Goal: Communication & Community: Answer question/provide support

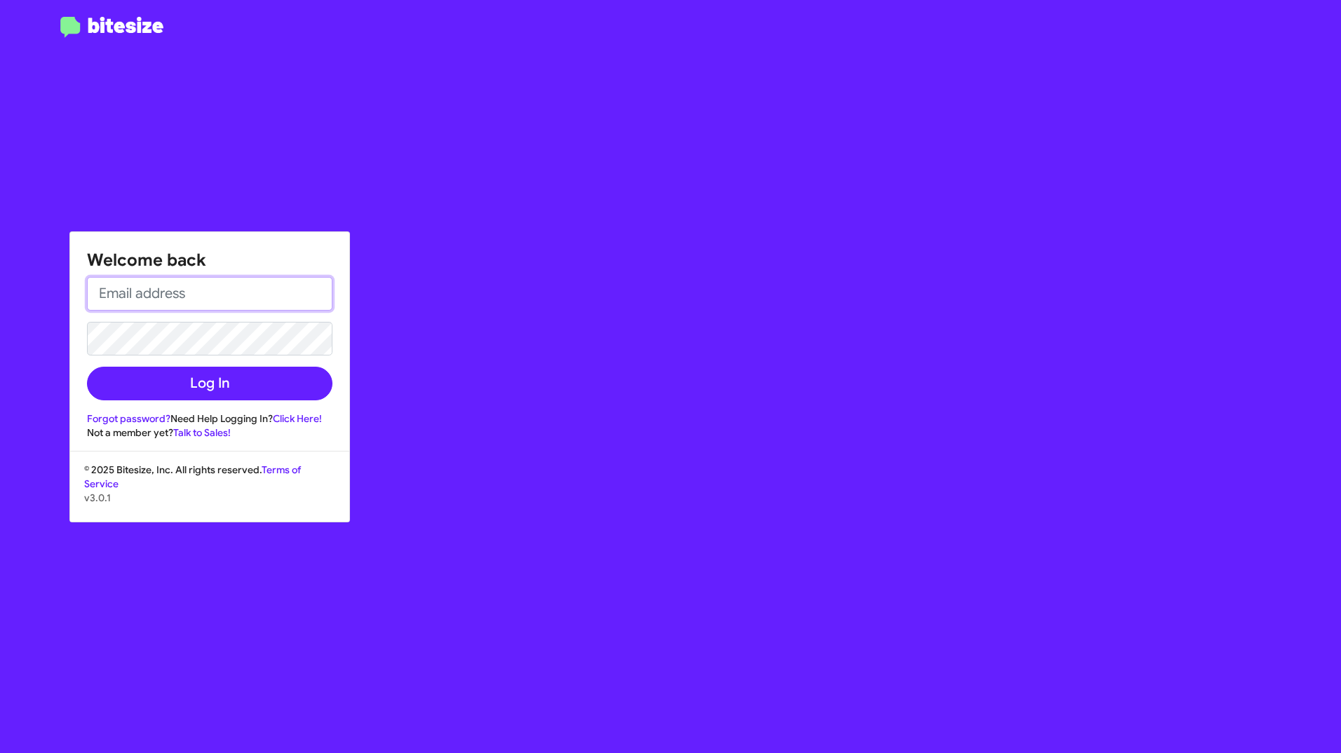
click at [217, 300] on input "email" at bounding box center [209, 294] width 245 height 34
click at [253, 304] on input "jerico.ocampo@puma.com" at bounding box center [209, 294] width 245 height 34
type input "j"
type input "a"
type input "[PERSON_NAME][EMAIL_ADDRESS][DOMAIN_NAME]"
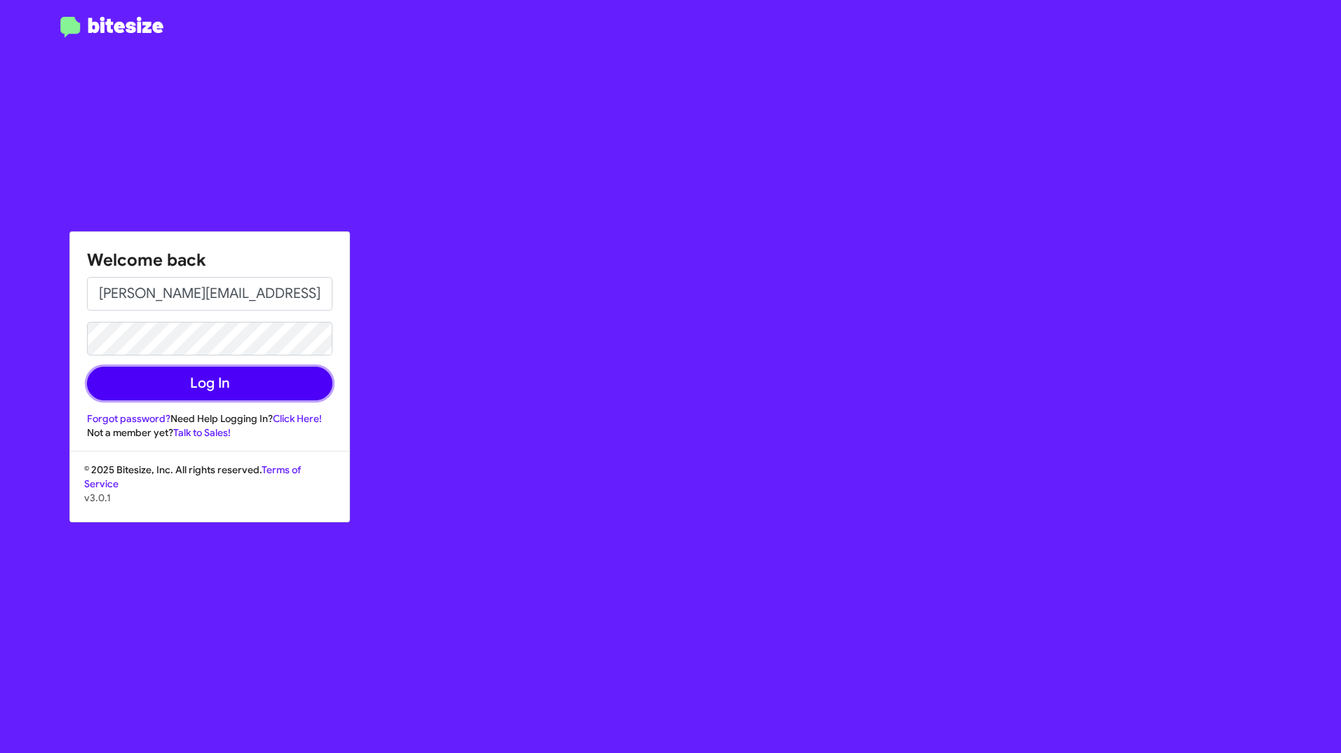
click at [273, 385] on button "Log In" at bounding box center [209, 384] width 245 height 34
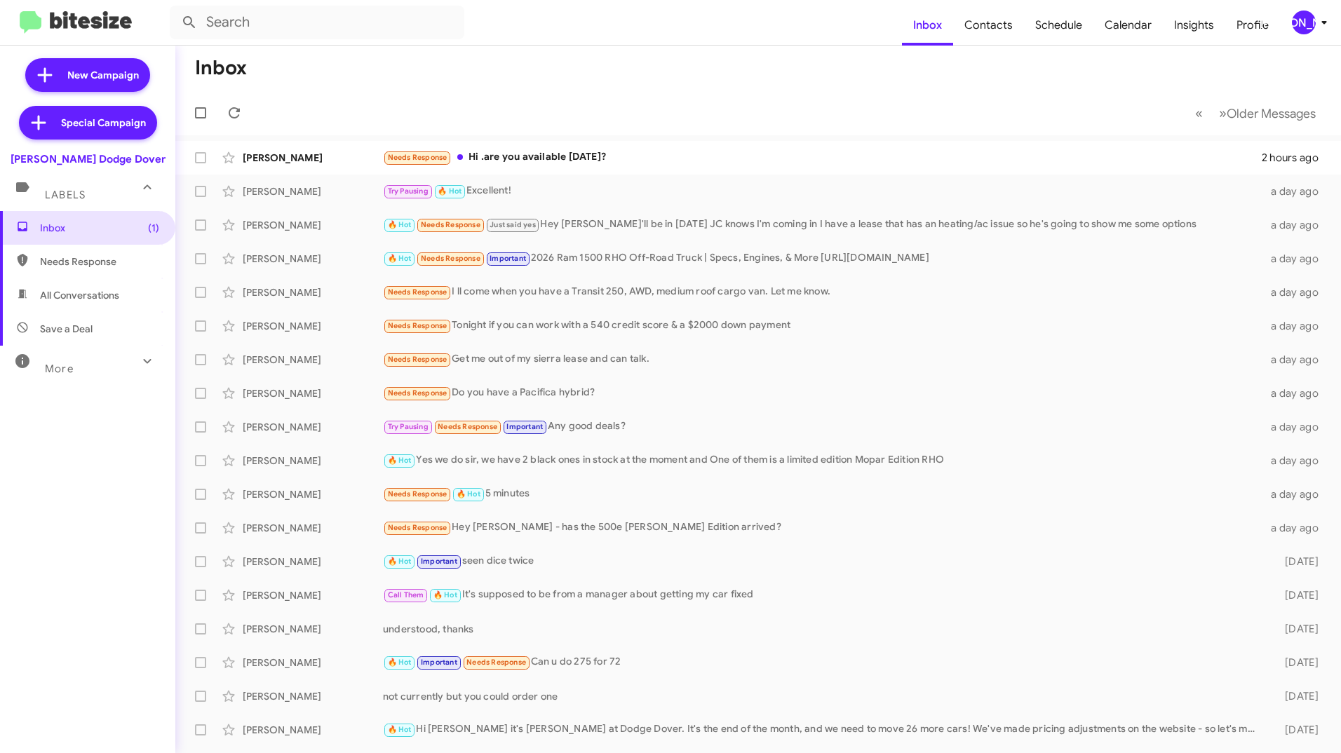
drag, startPoint x: 1304, startPoint y: 23, endPoint x: 1294, endPoint y: 21, distance: 10.0
click at [1294, 21] on div "[PERSON_NAME]" at bounding box center [1304, 23] width 24 height 24
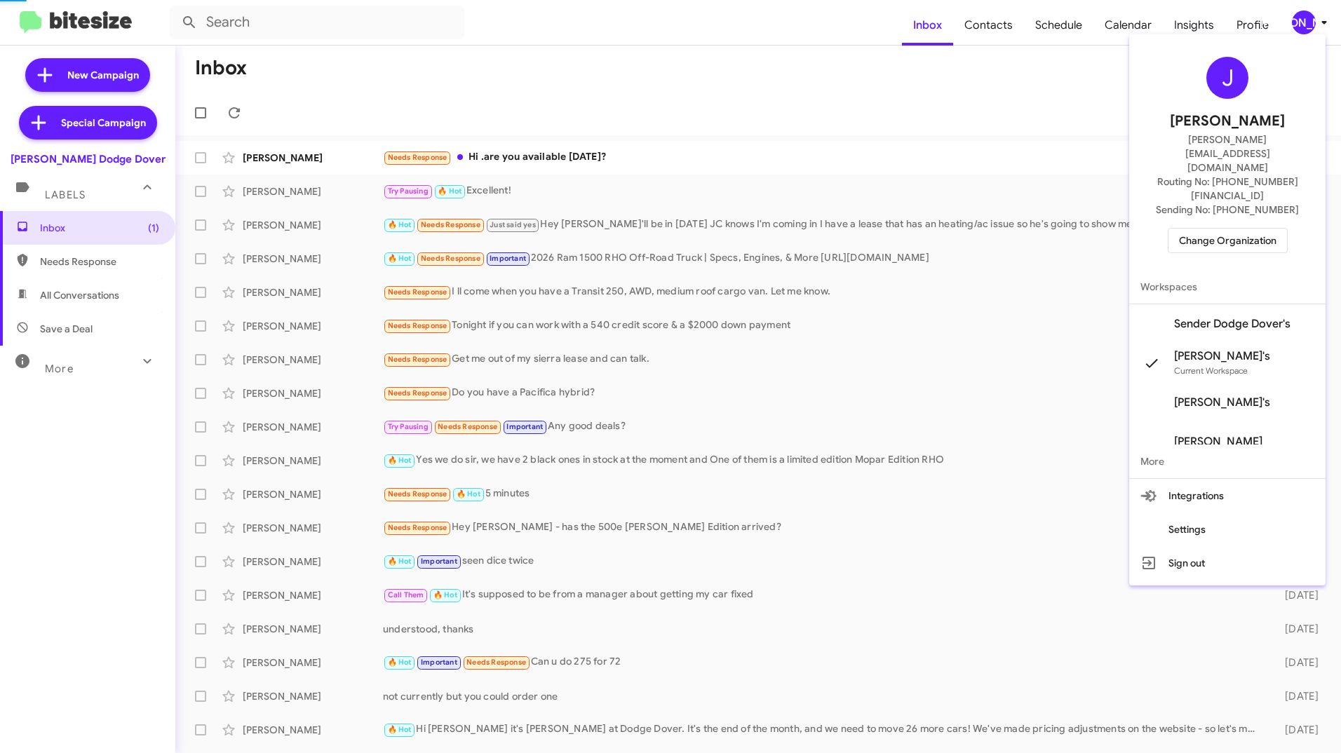
click at [1294, 21] on div at bounding box center [670, 376] width 1341 height 753
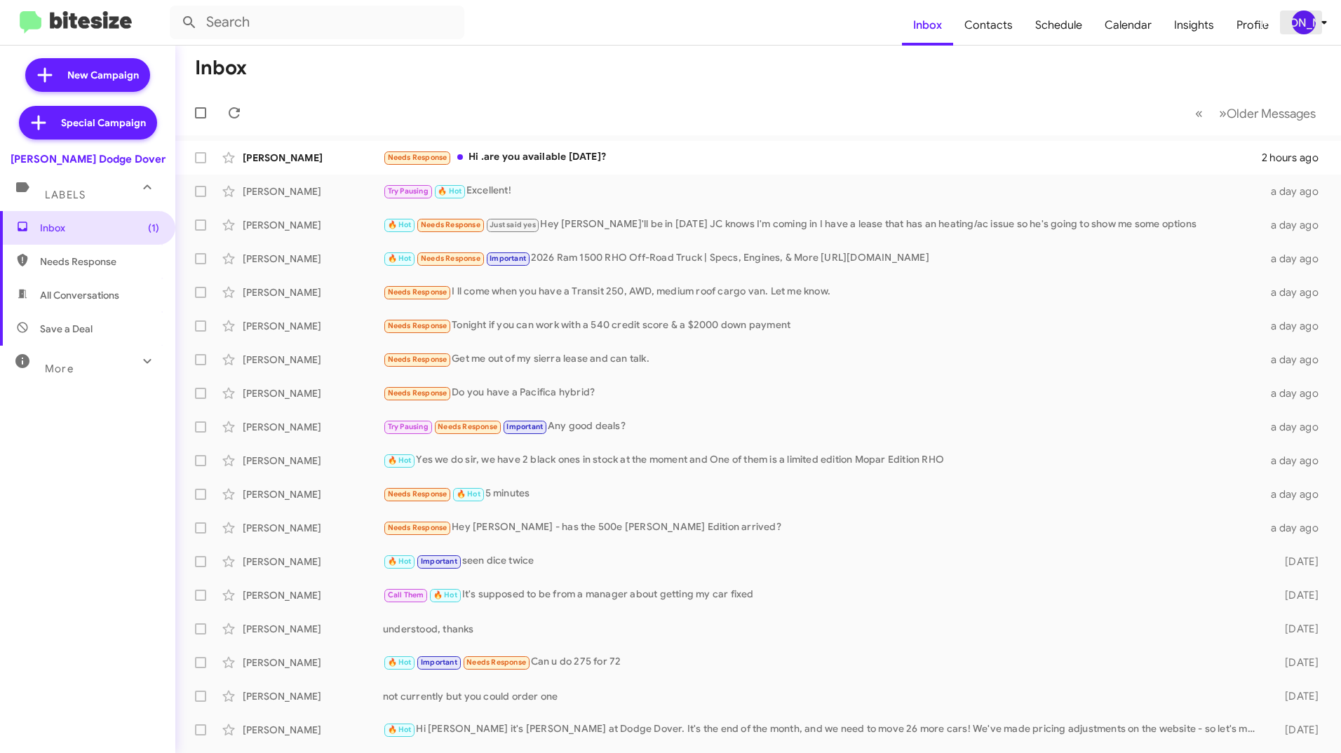
click at [1317, 20] on icon at bounding box center [1324, 22] width 17 height 17
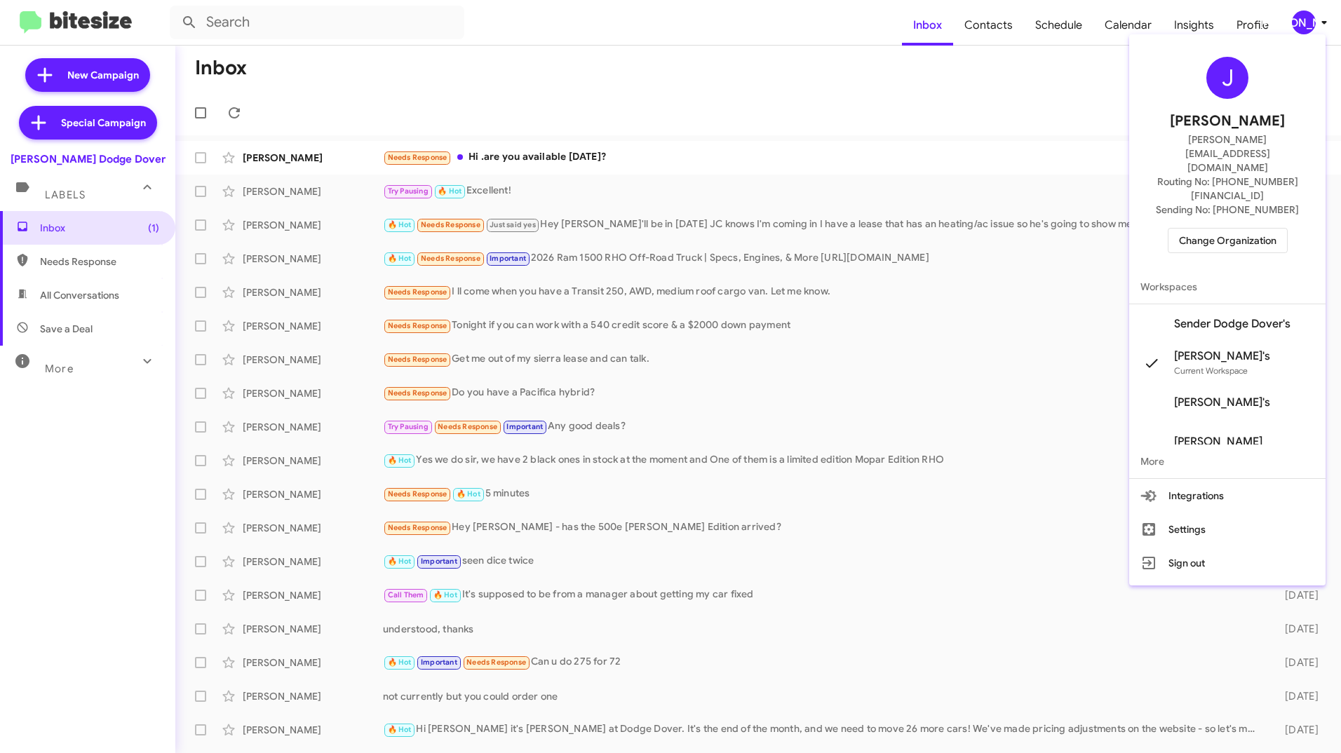
click at [1222, 229] on span "Change Organization" at bounding box center [1227, 241] width 97 height 24
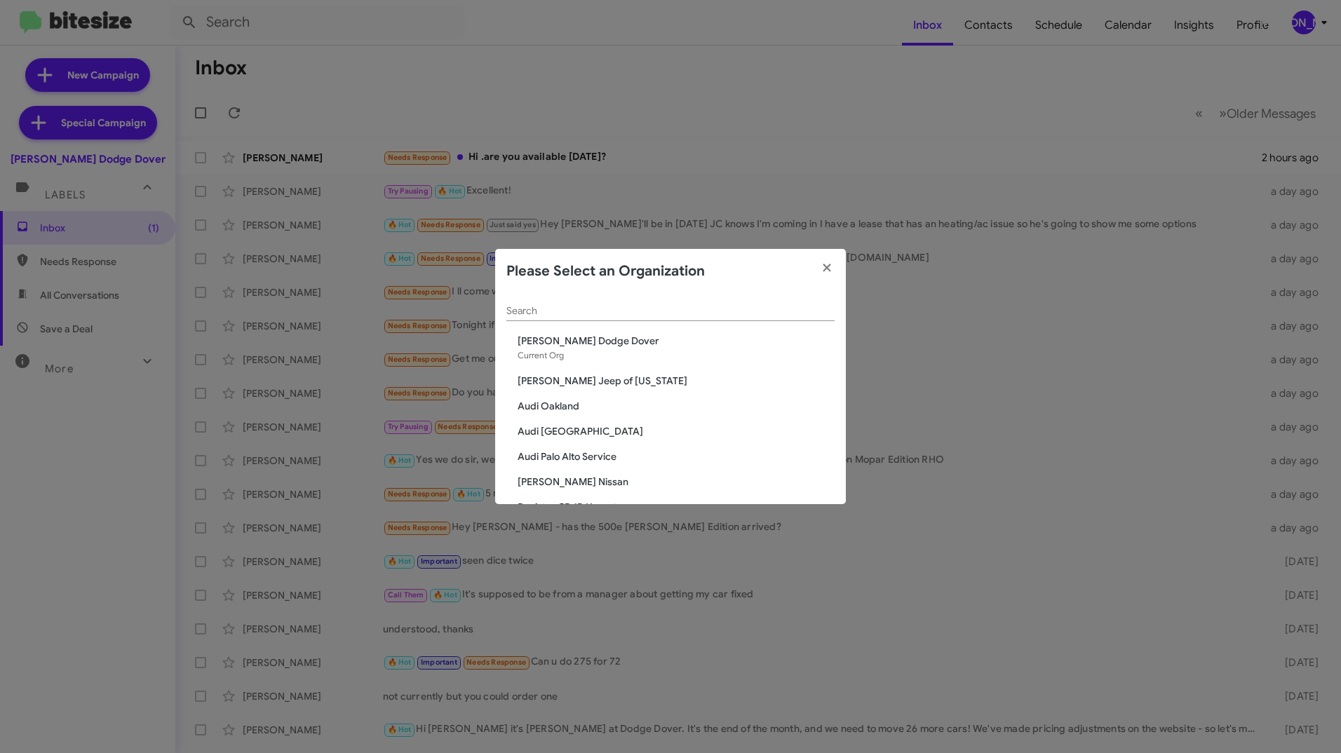
drag, startPoint x: 613, startPoint y: 323, endPoint x: 598, endPoint y: 314, distance: 17.6
click at [598, 314] on div "Search" at bounding box center [670, 314] width 328 height 40
click at [598, 314] on input "Search" at bounding box center [670, 311] width 328 height 11
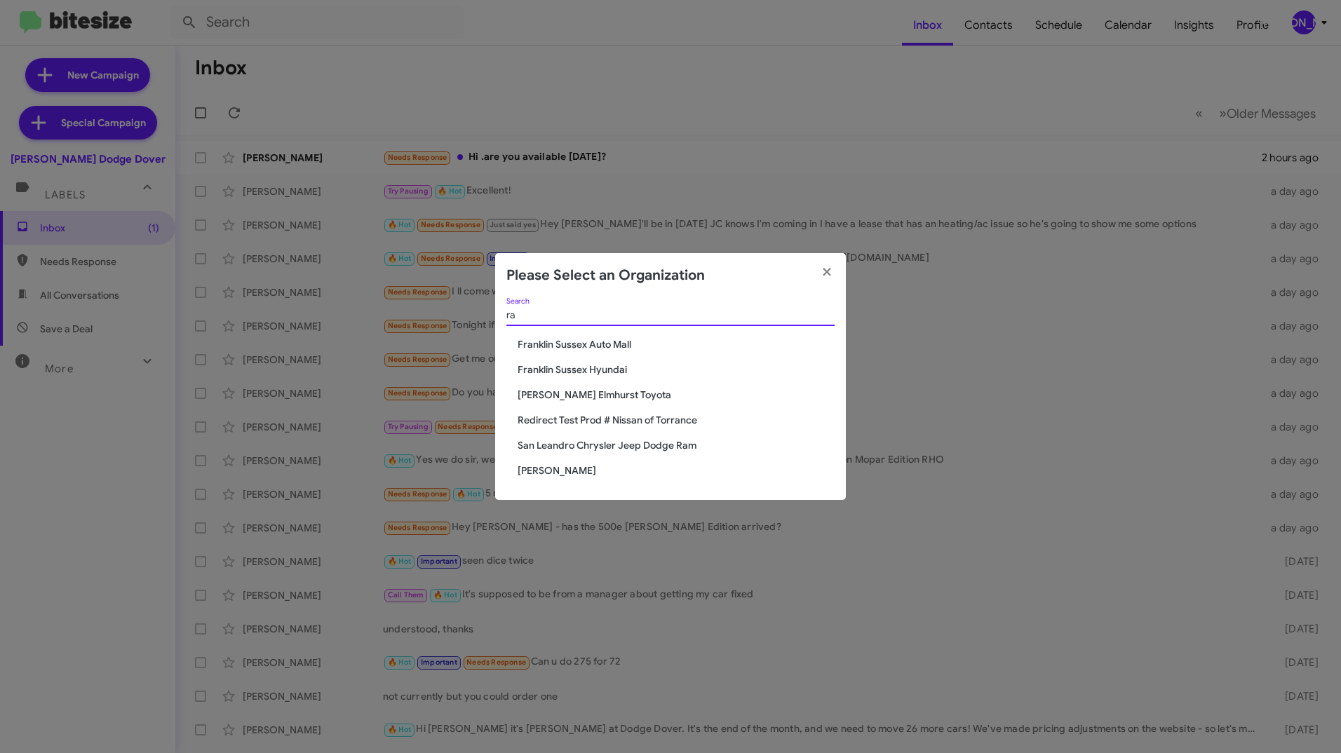
type input "r"
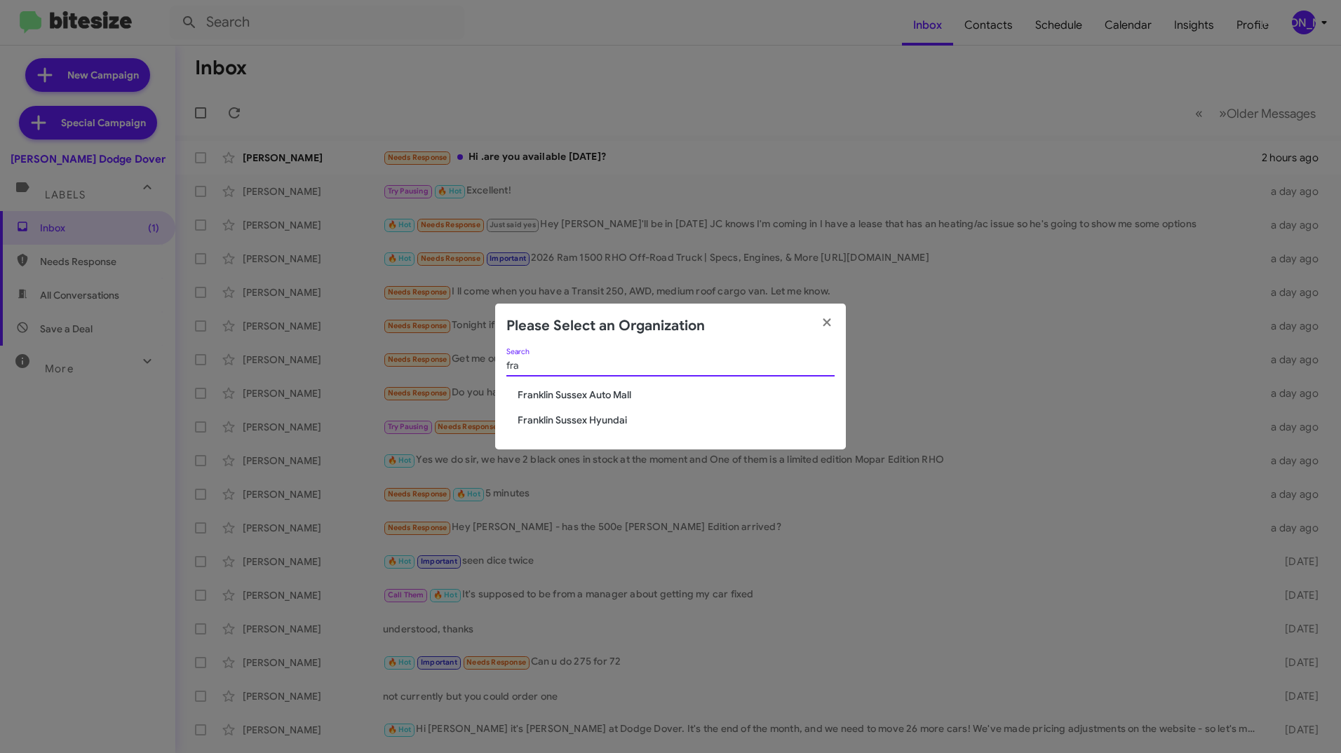
type input "fra"
click at [583, 386] on div "fra Search" at bounding box center [670, 369] width 328 height 40
click at [560, 401] on span "Franklin Sussex Auto Mall" at bounding box center [676, 395] width 317 height 14
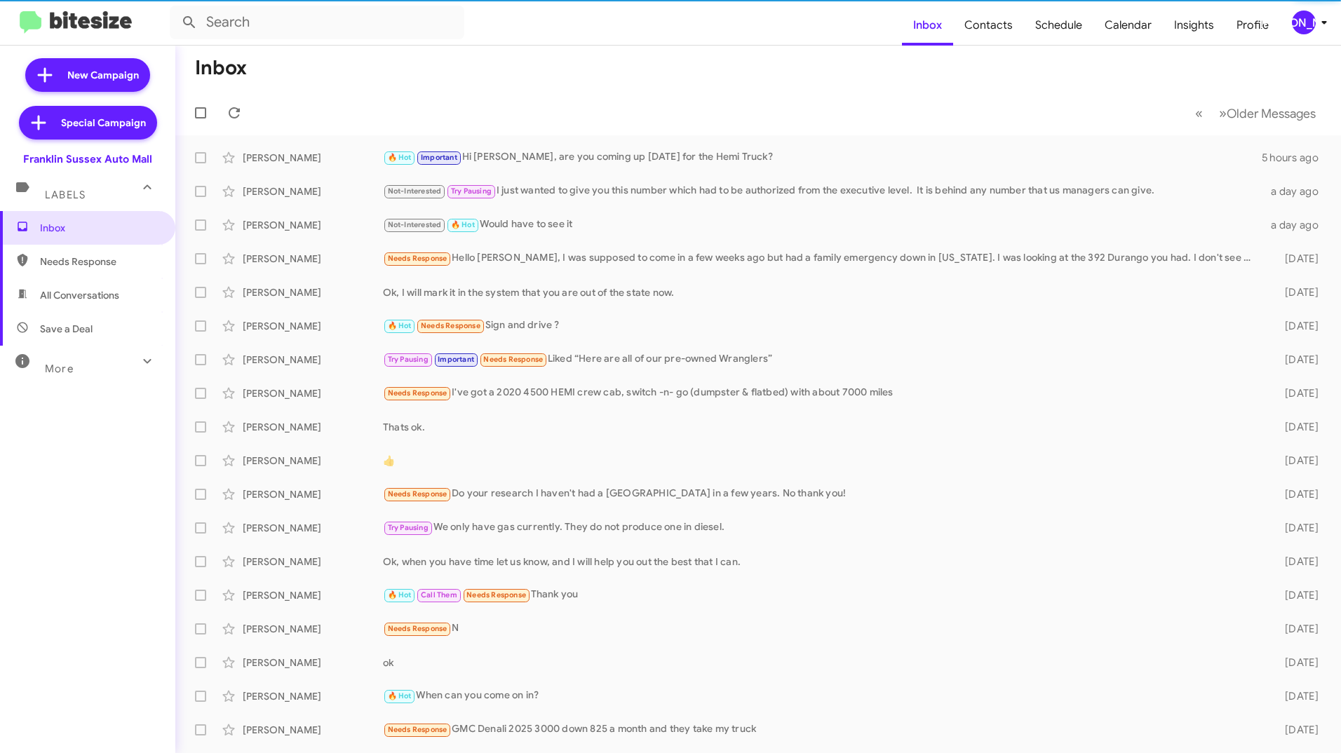
drag, startPoint x: 0, startPoint y: 0, endPoint x: 131, endPoint y: 363, distance: 385.6
click at [139, 363] on icon at bounding box center [147, 361] width 17 height 17
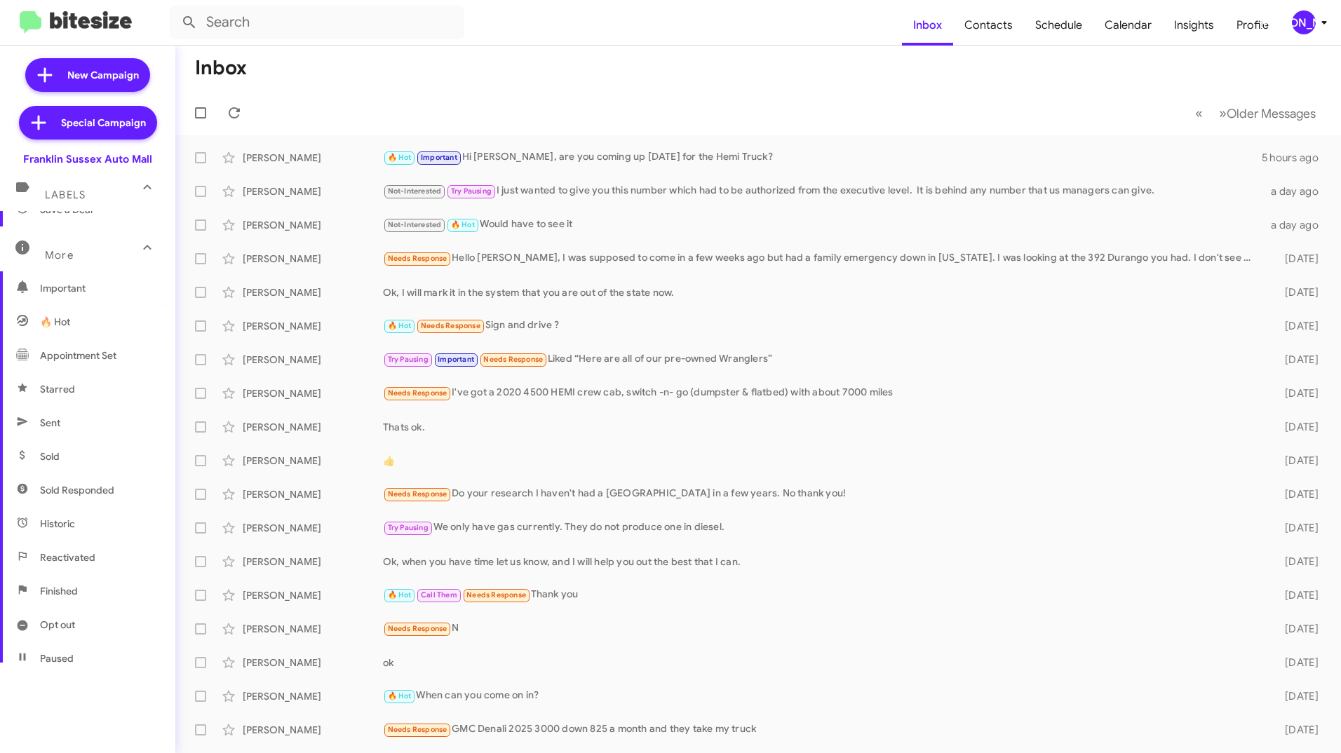
scroll to position [120, 0]
click at [74, 630] on span "Opt out" at bounding box center [57, 624] width 35 height 14
type input "in:opt-out"
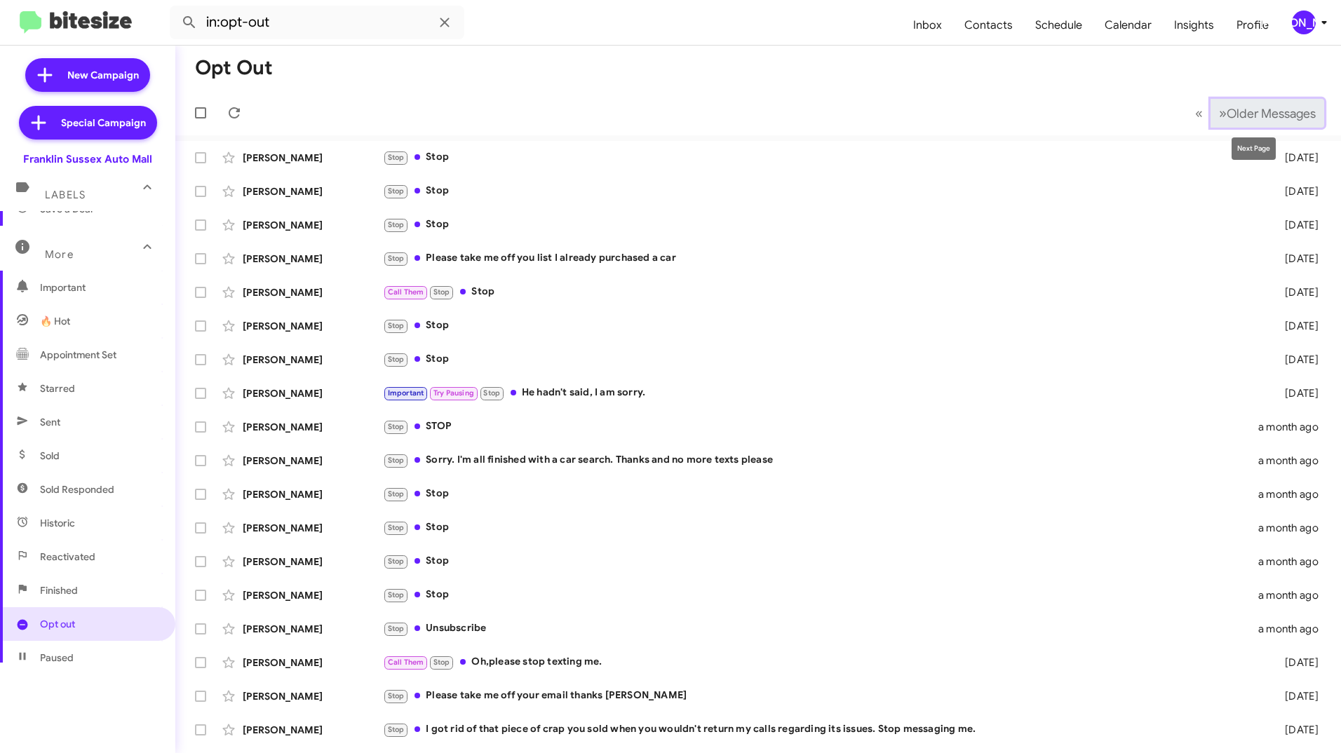
click at [1227, 111] on span "Older Messages" at bounding box center [1271, 113] width 89 height 15
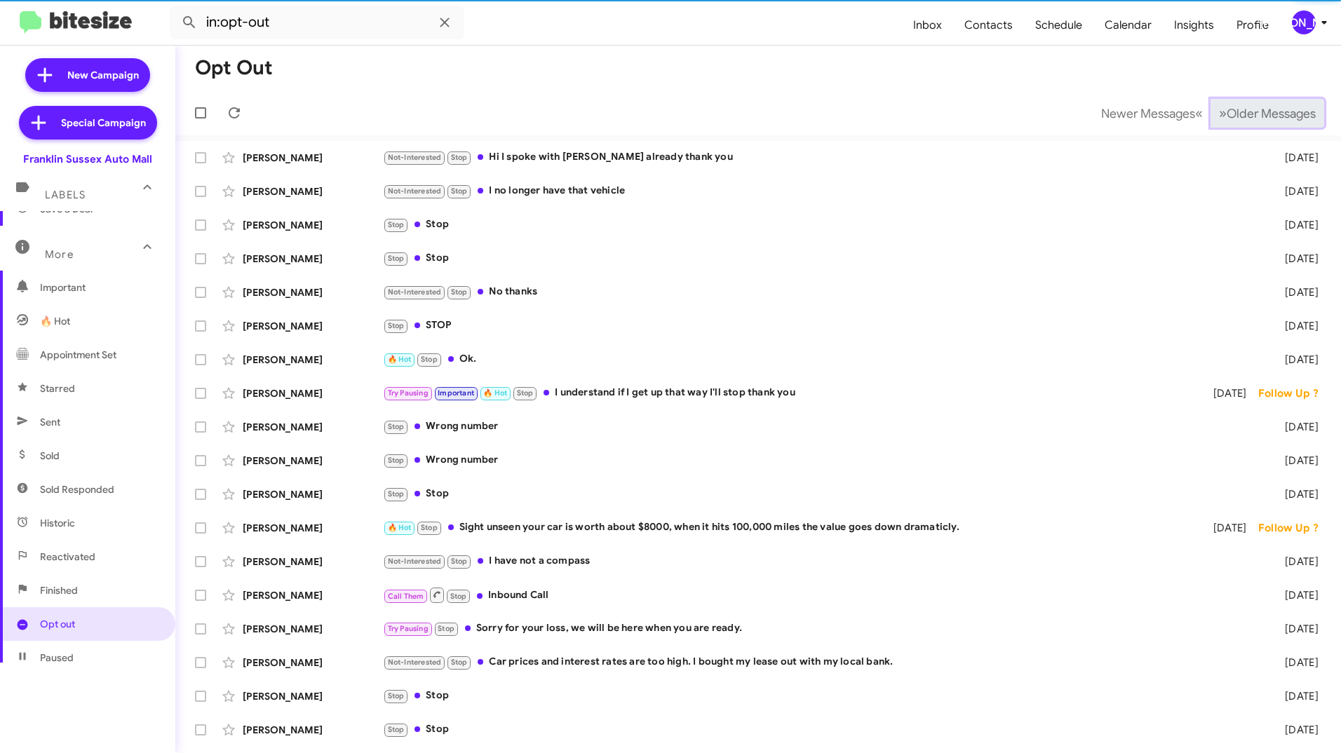
click at [1227, 111] on span "Older Messages" at bounding box center [1271, 113] width 89 height 15
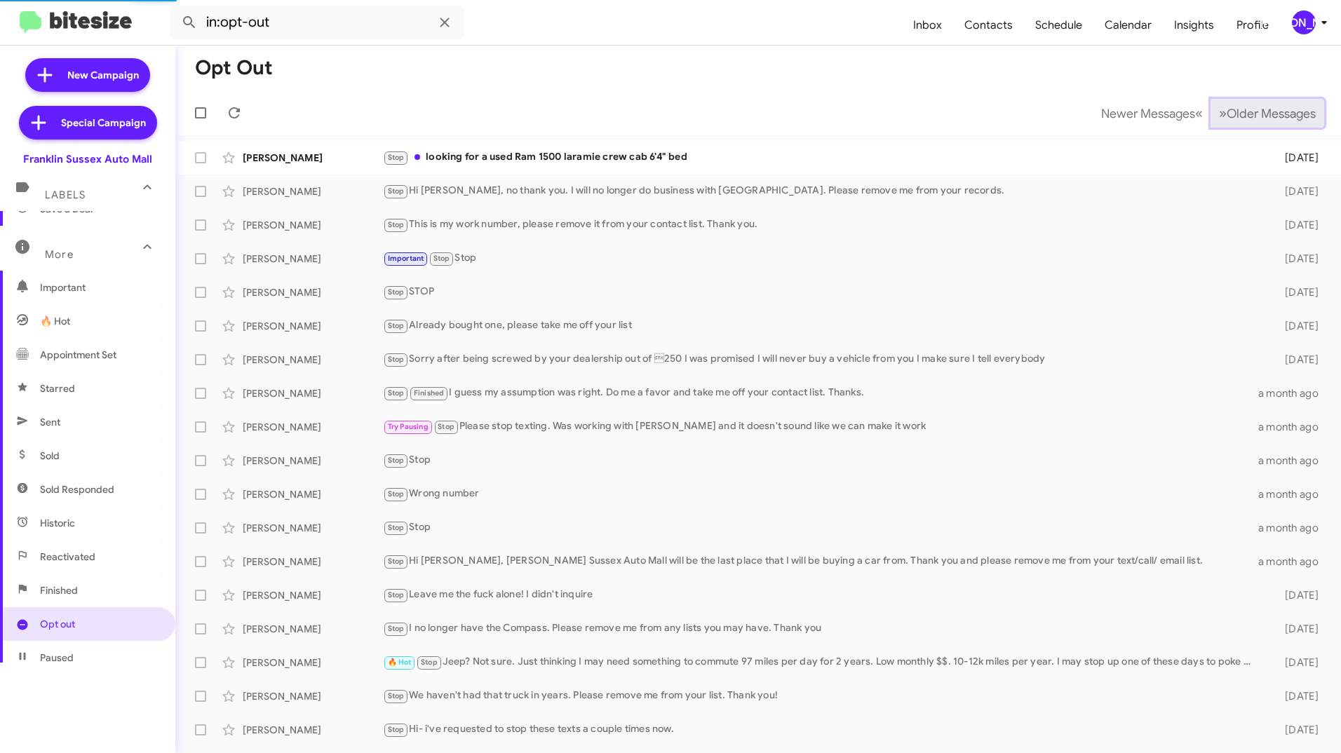
click at [1227, 111] on span "Older Messages" at bounding box center [1271, 113] width 89 height 15
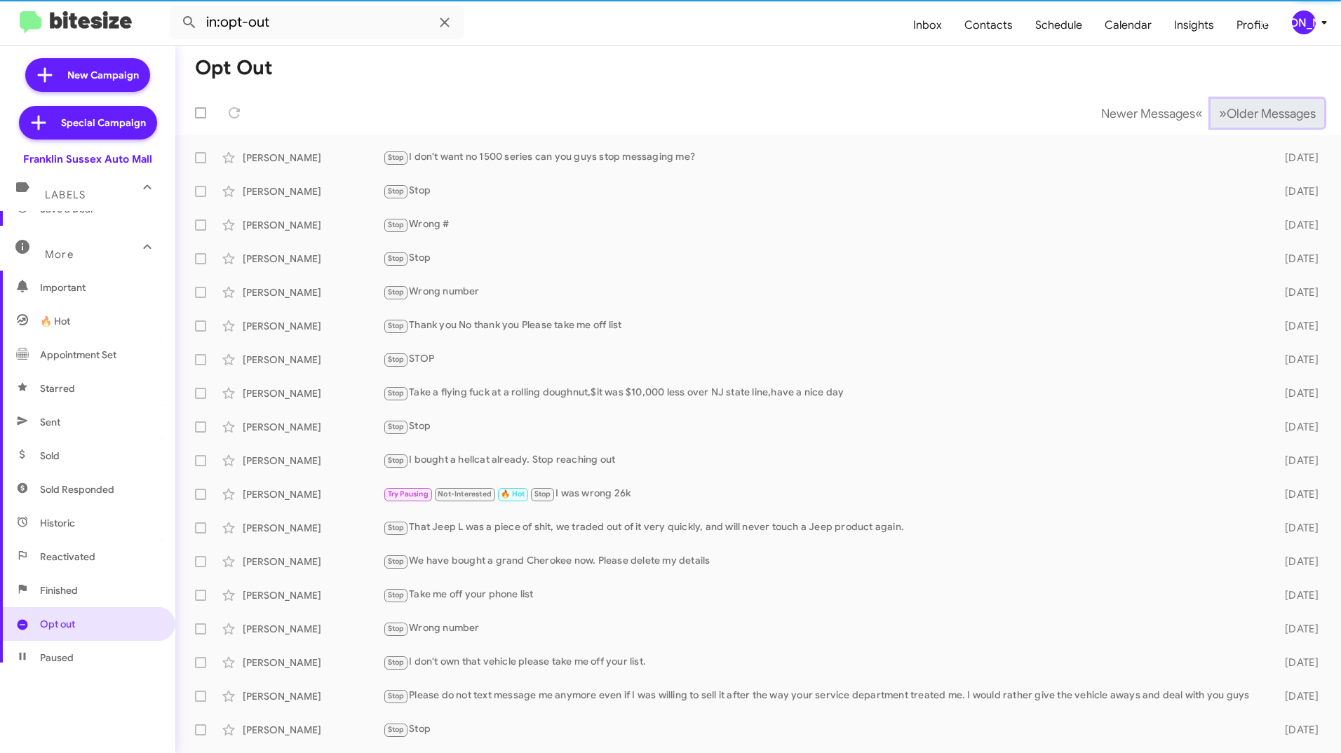
click at [1227, 111] on span "Older Messages" at bounding box center [1271, 113] width 89 height 15
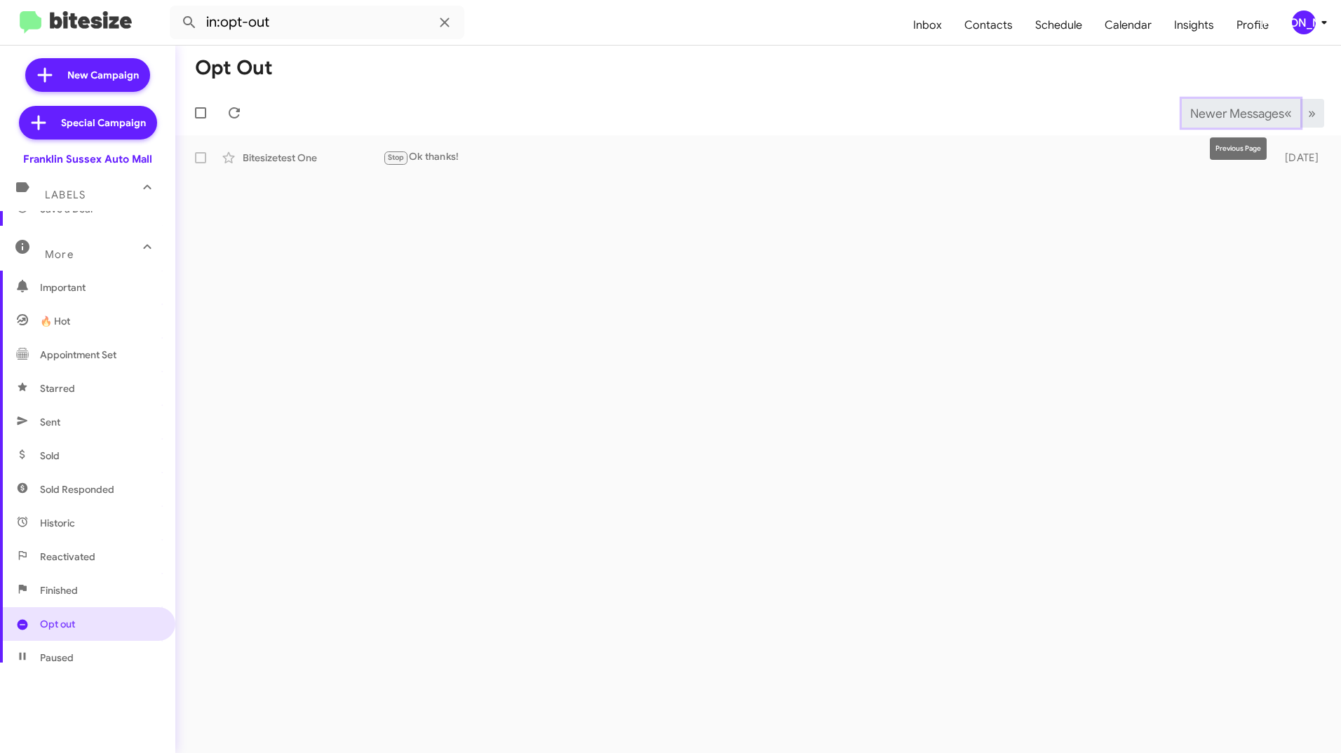
click at [1182, 112] on button "Newer Messages « Previous" at bounding box center [1241, 113] width 119 height 29
click at [1213, 121] on button "Newer Messages « Previous" at bounding box center [1241, 113] width 119 height 29
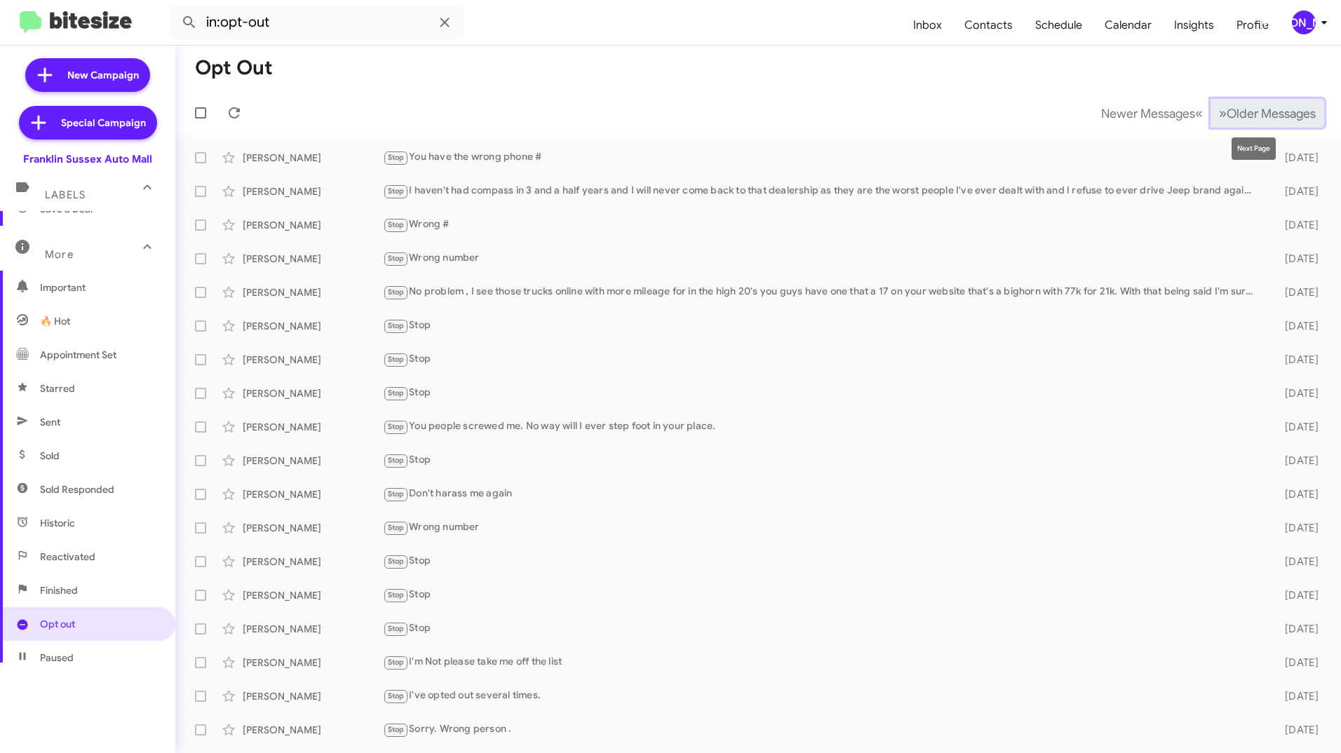
click at [1266, 119] on span "Older Messages" at bounding box center [1271, 113] width 89 height 15
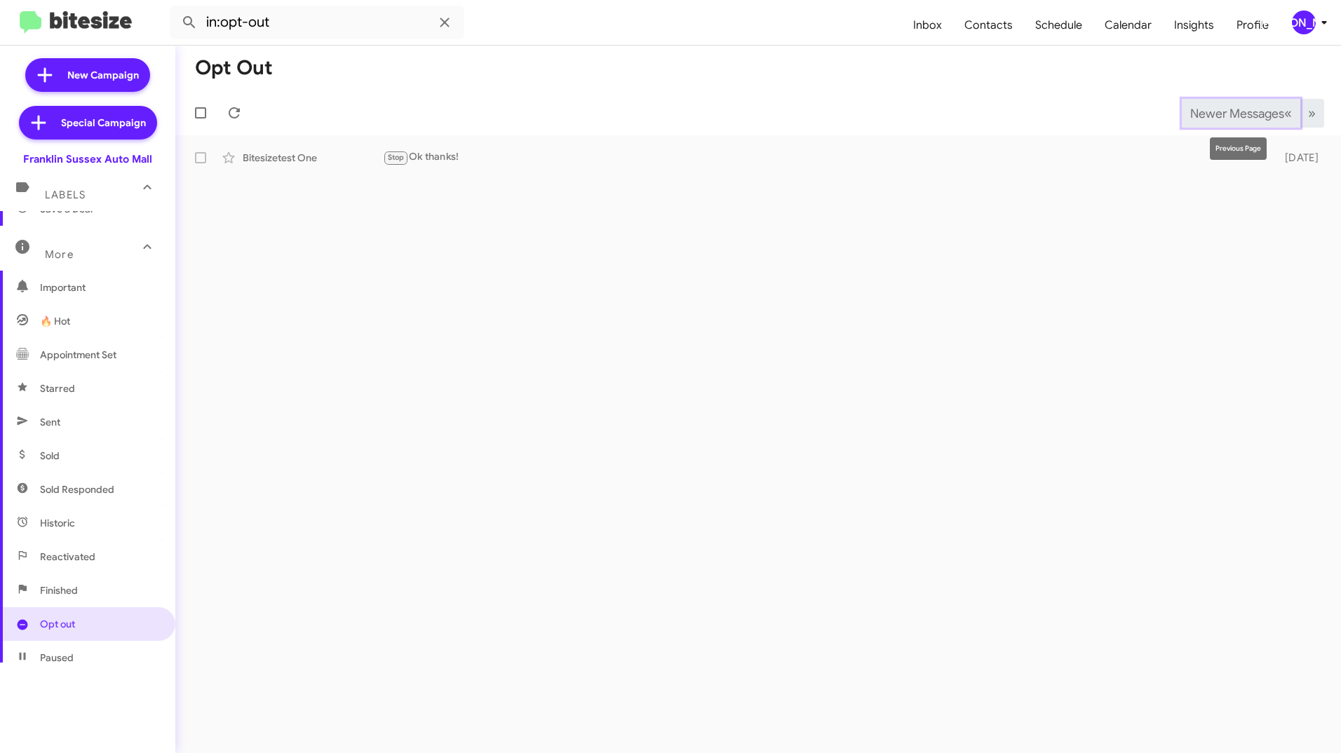
click at [1182, 119] on button "Newer Messages « Previous" at bounding box center [1241, 113] width 119 height 29
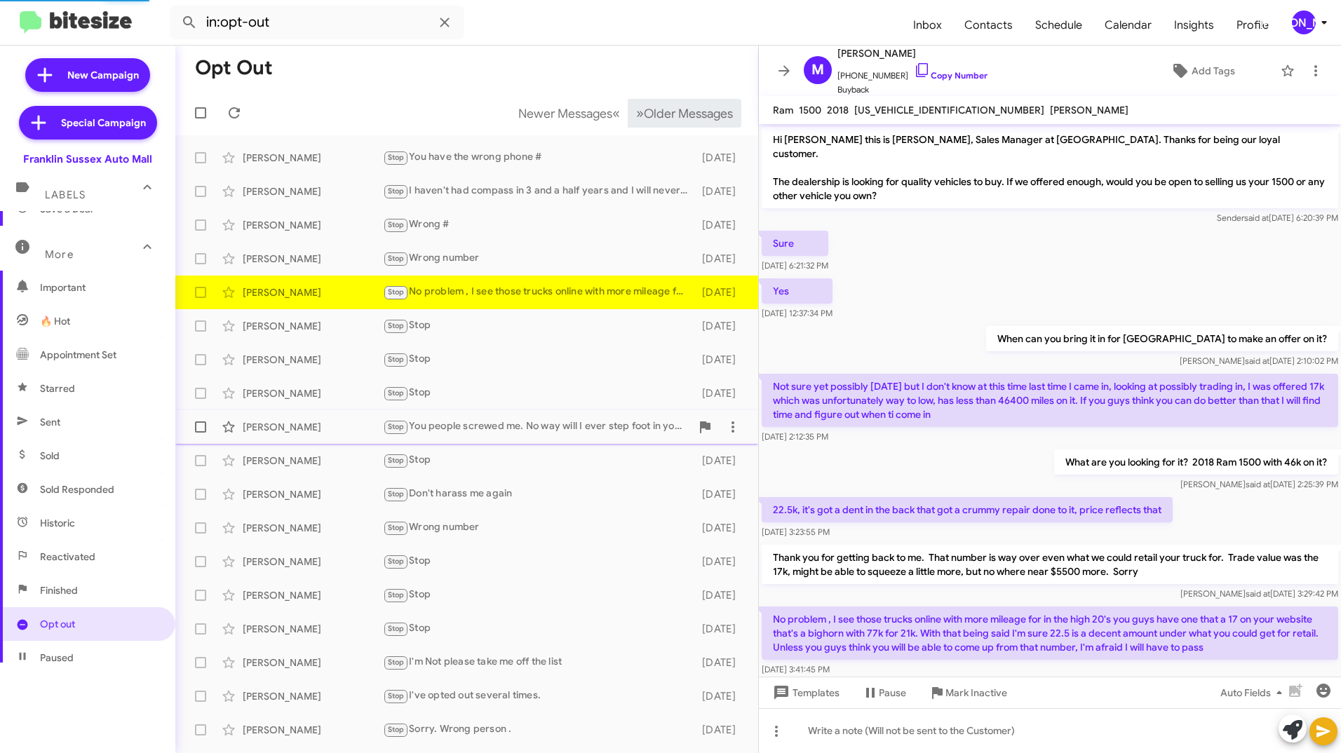
scroll to position [50, 0]
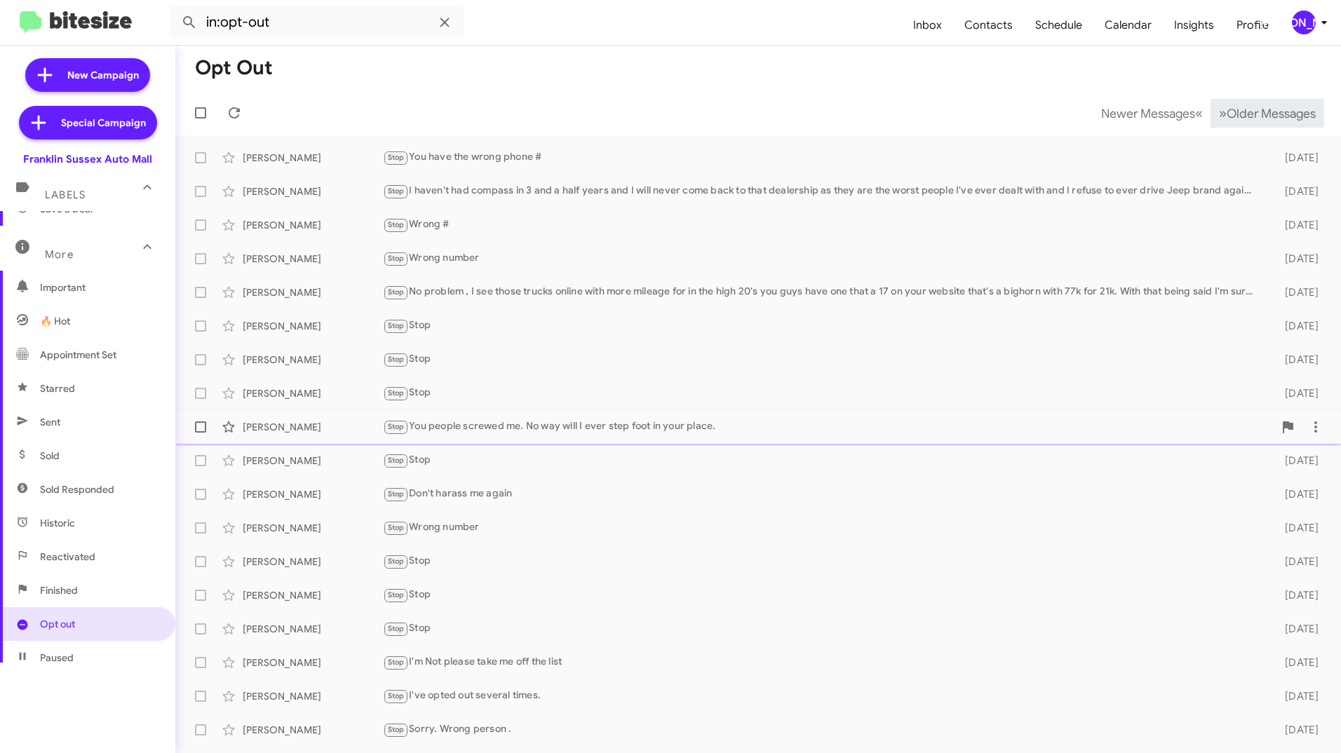
scroll to position [27, 0]
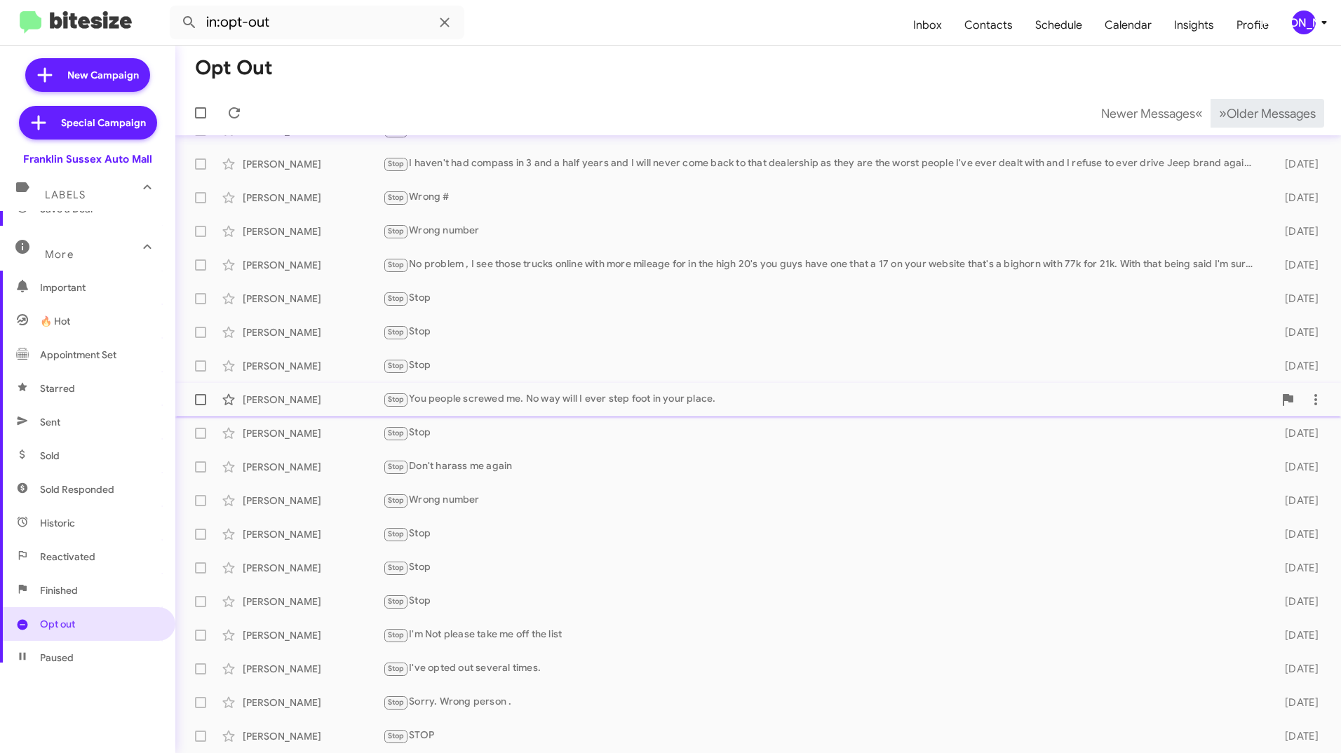
scroll to position [61, 0]
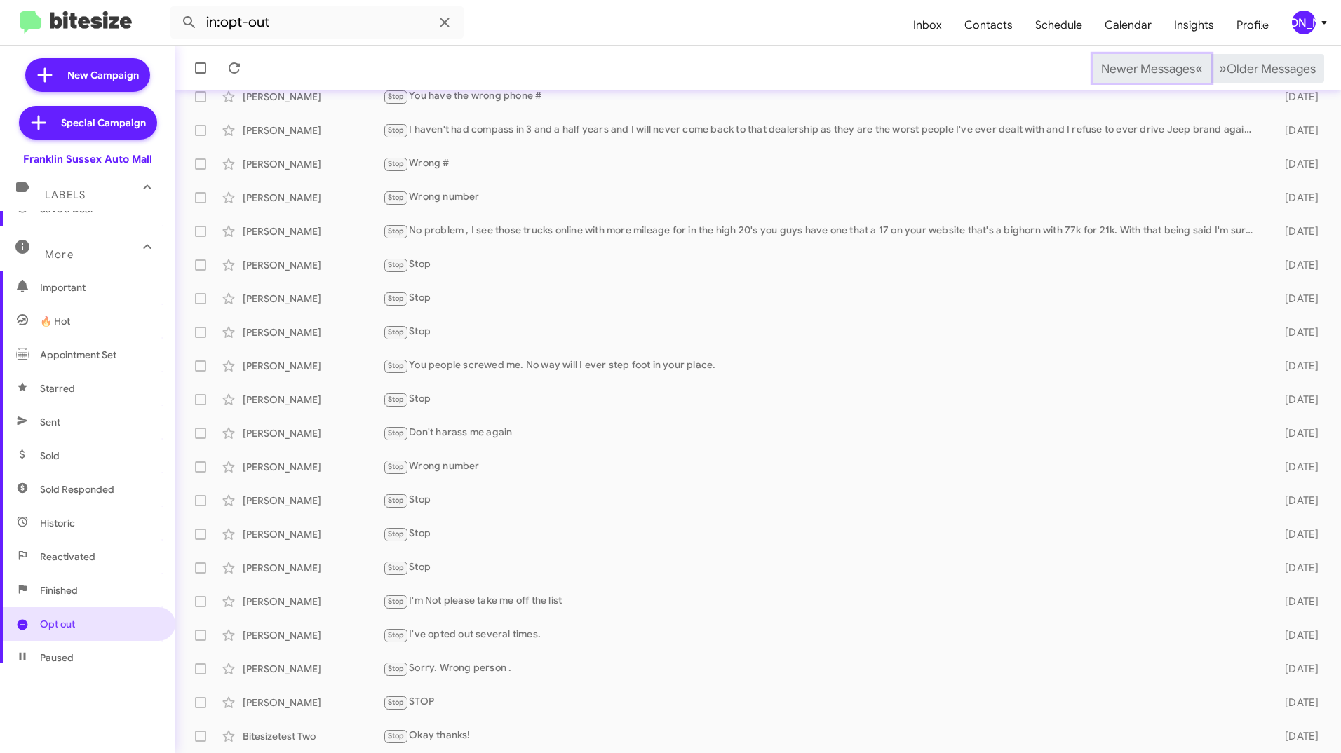
click at [1127, 68] on span "Newer Messages" at bounding box center [1148, 68] width 94 height 15
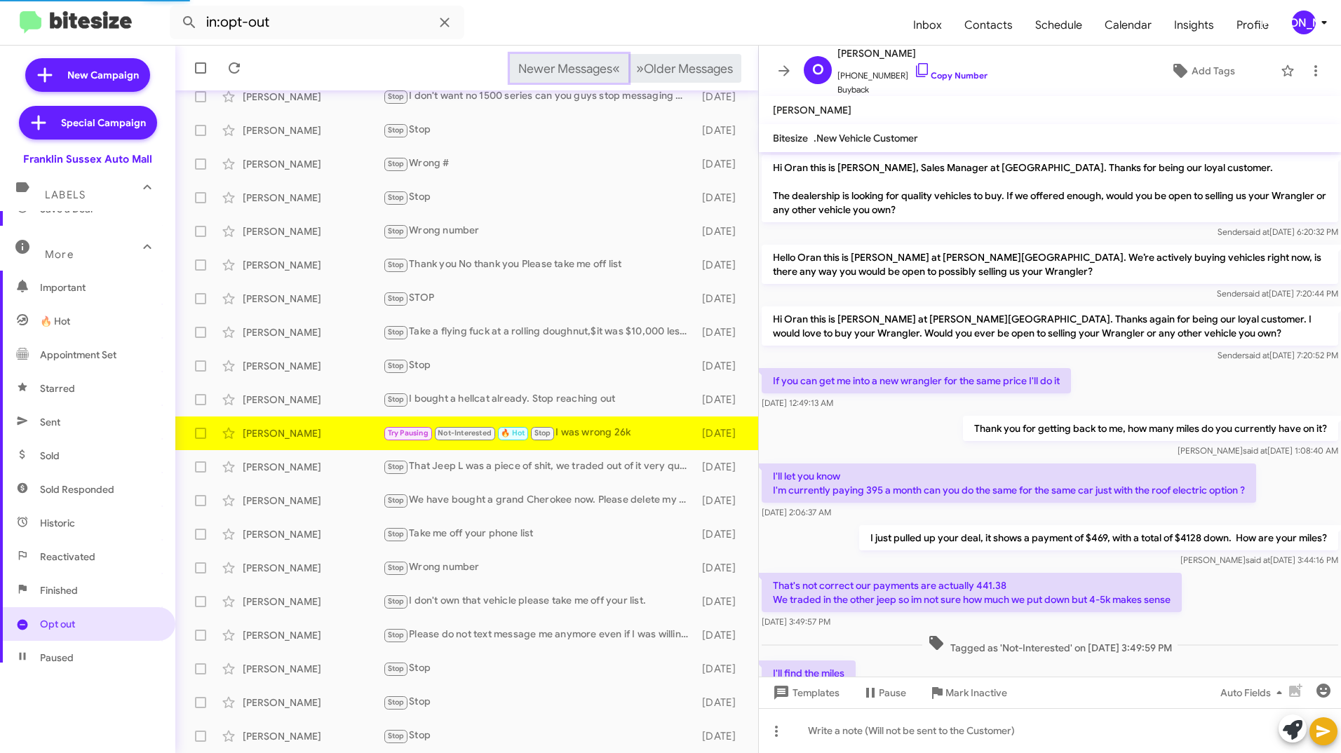
scroll to position [375, 0]
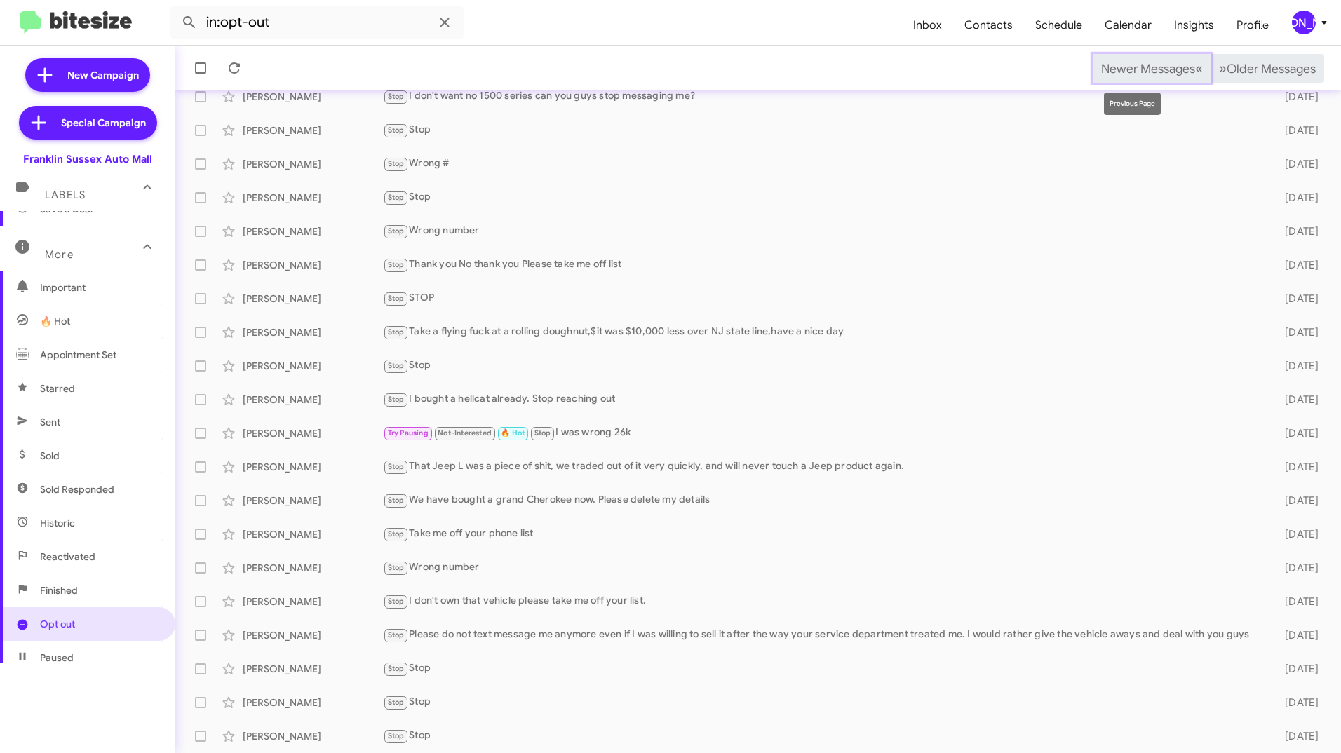
click at [1127, 68] on span "Newer Messages" at bounding box center [1148, 68] width 94 height 15
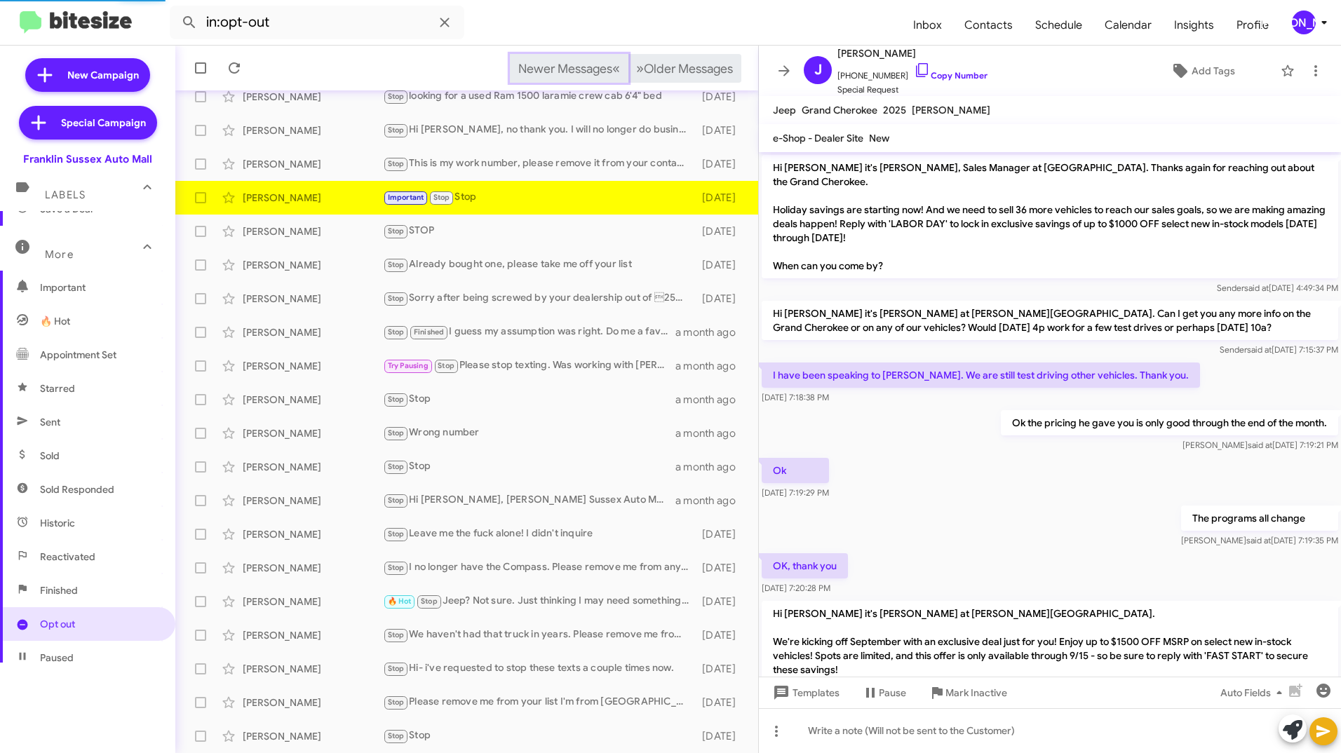
scroll to position [268, 0]
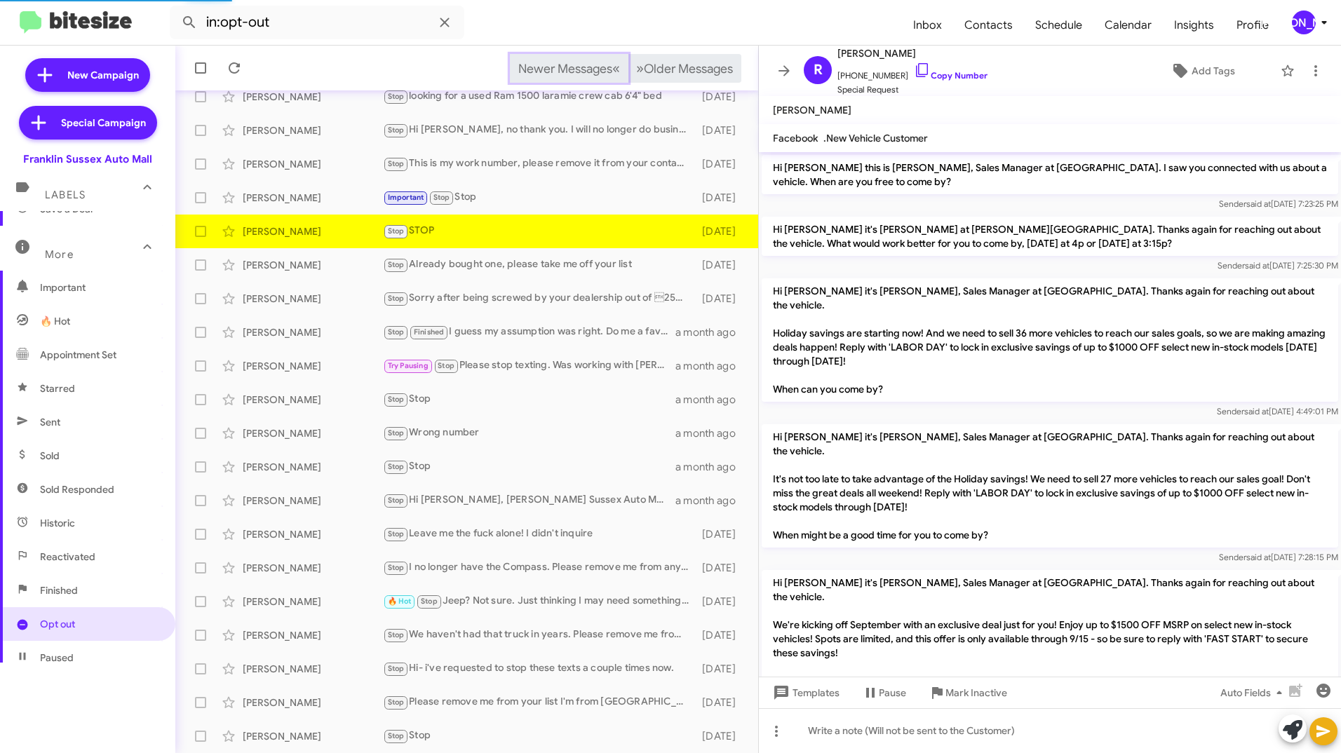
scroll to position [63, 0]
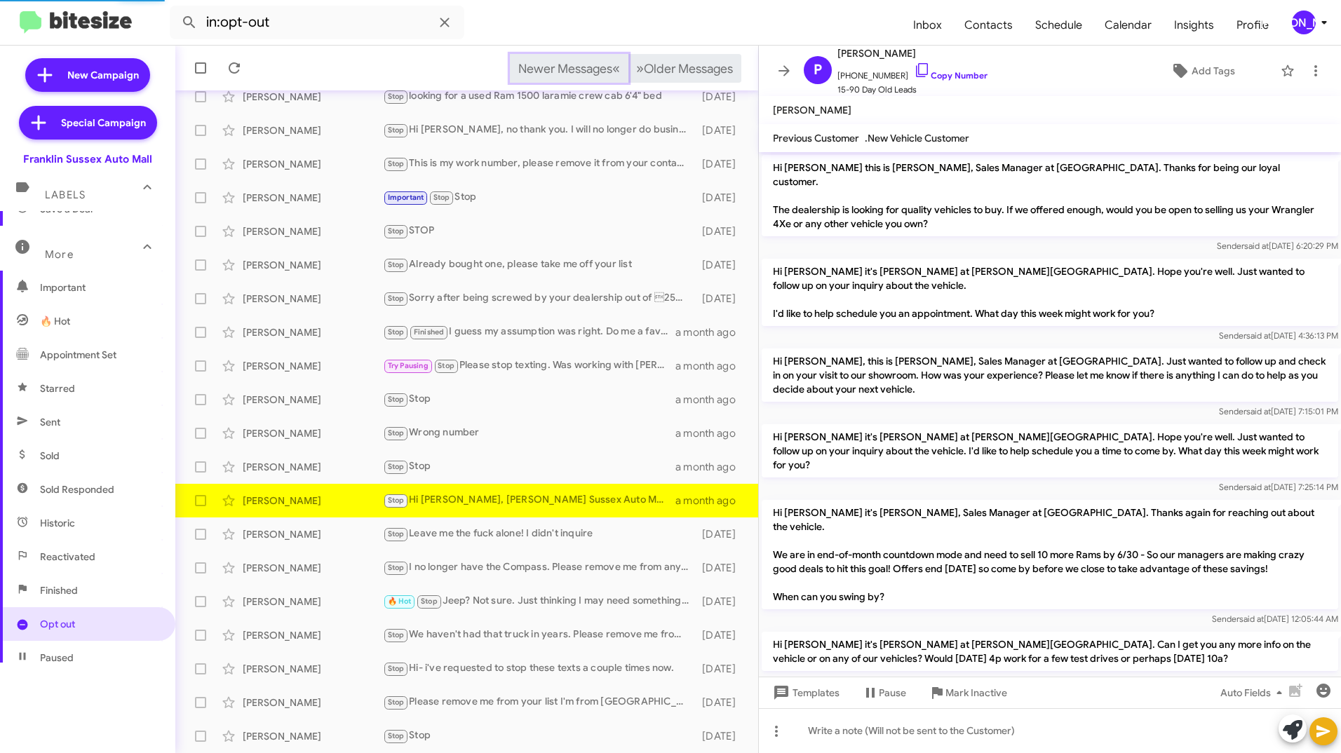
scroll to position [641, 0]
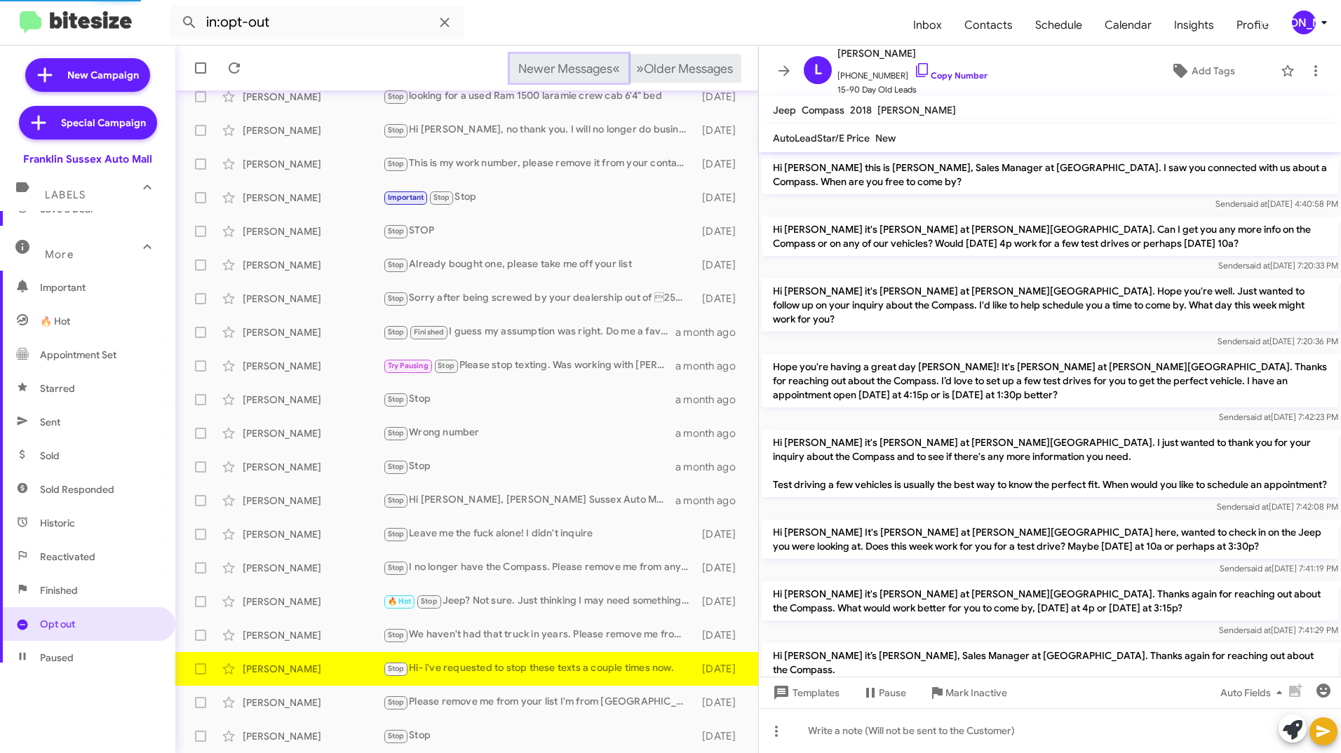
scroll to position [424, 0]
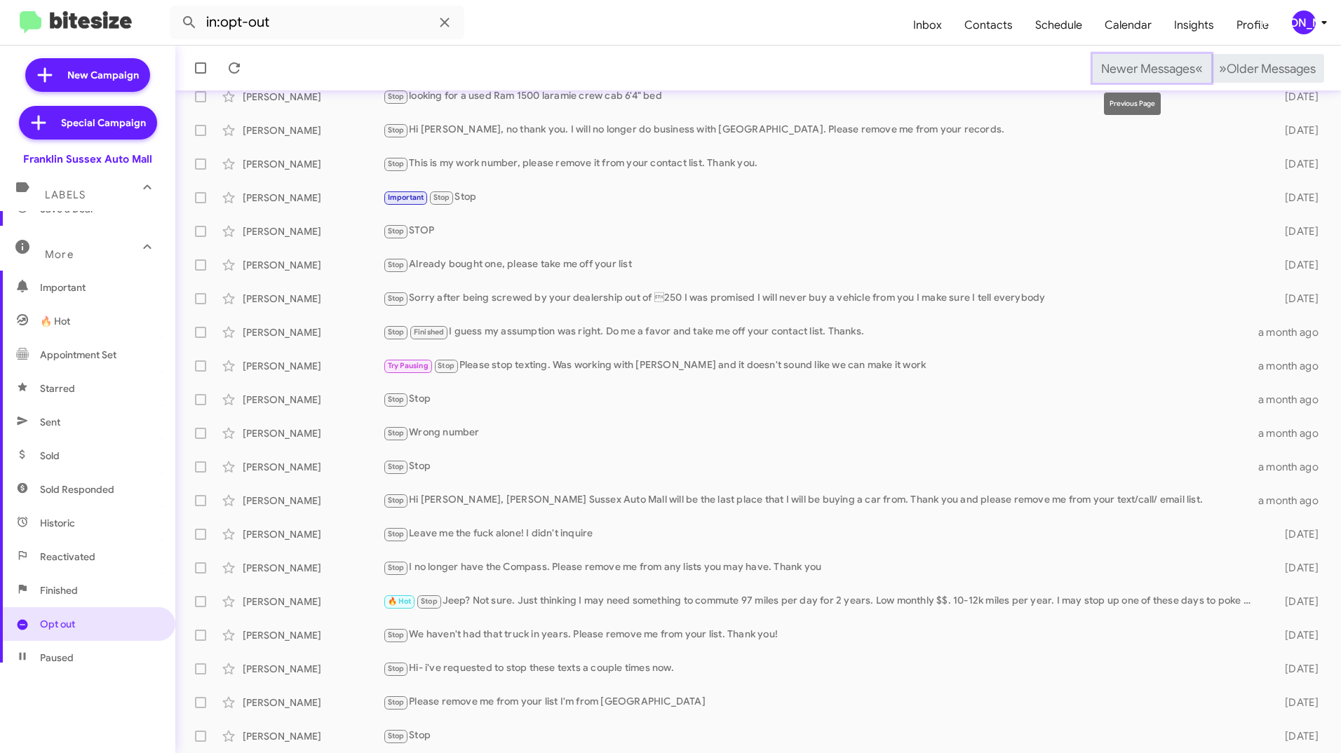
click at [1127, 68] on span "Newer Messages" at bounding box center [1148, 68] width 94 height 15
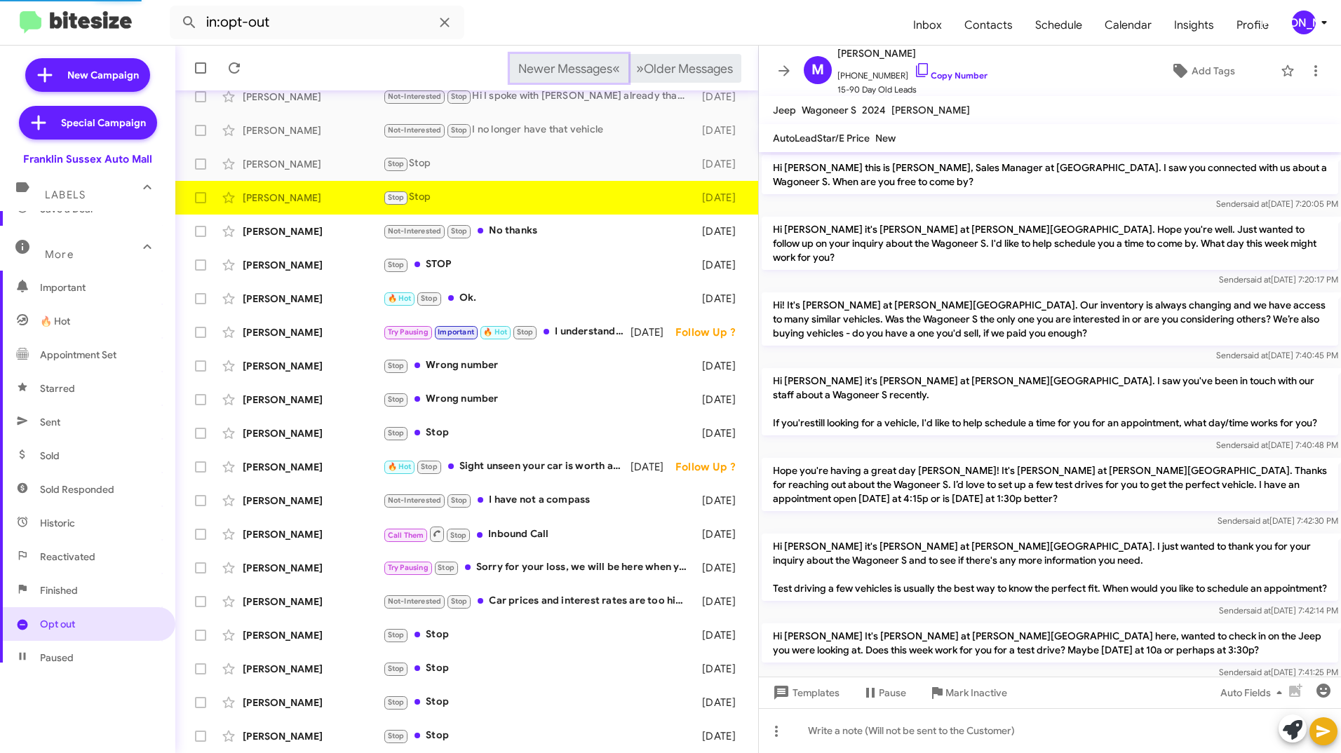
scroll to position [125, 0]
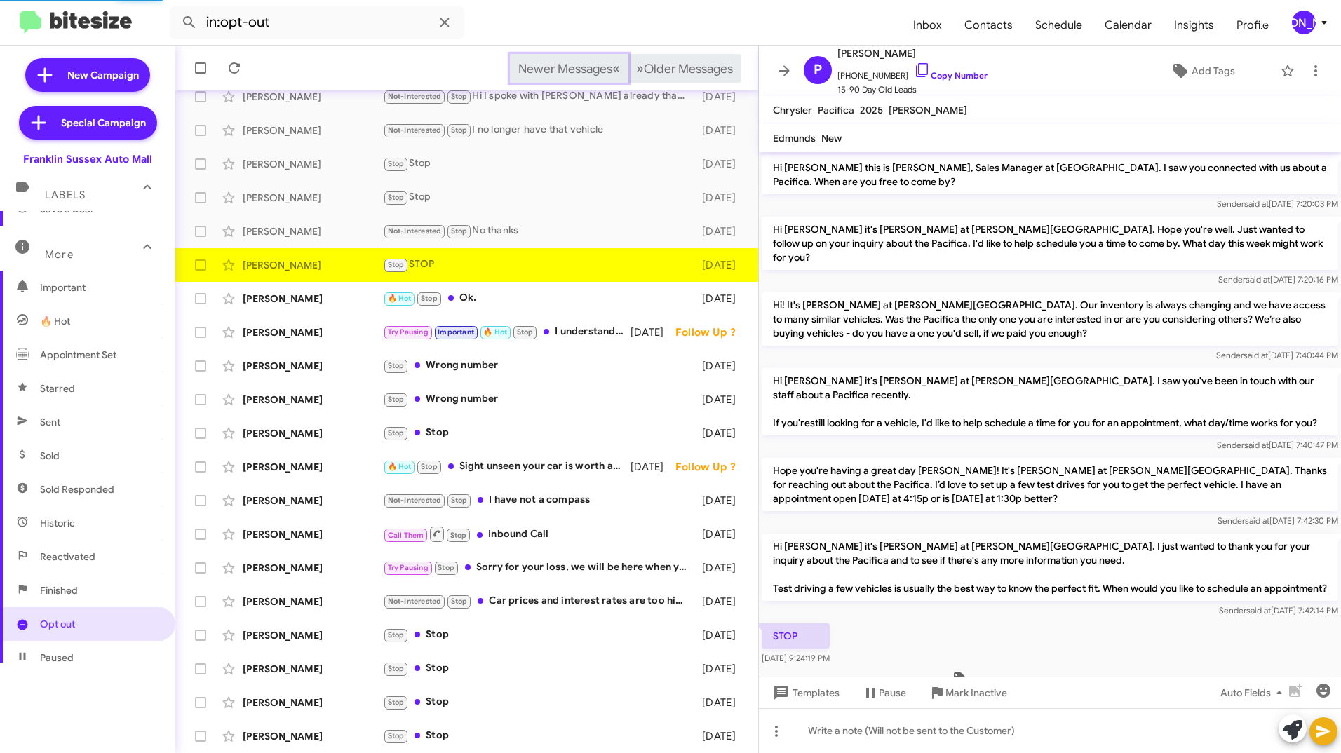
scroll to position [60, 0]
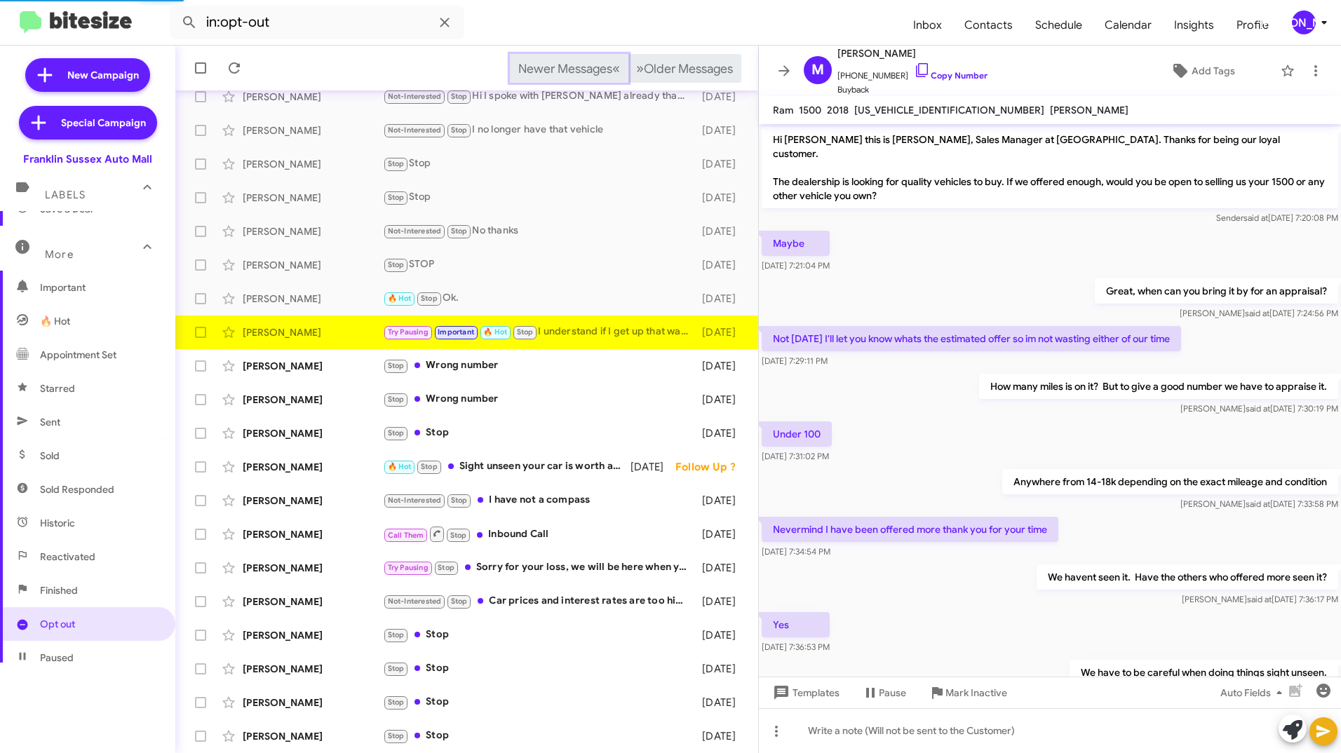
scroll to position [133, 0]
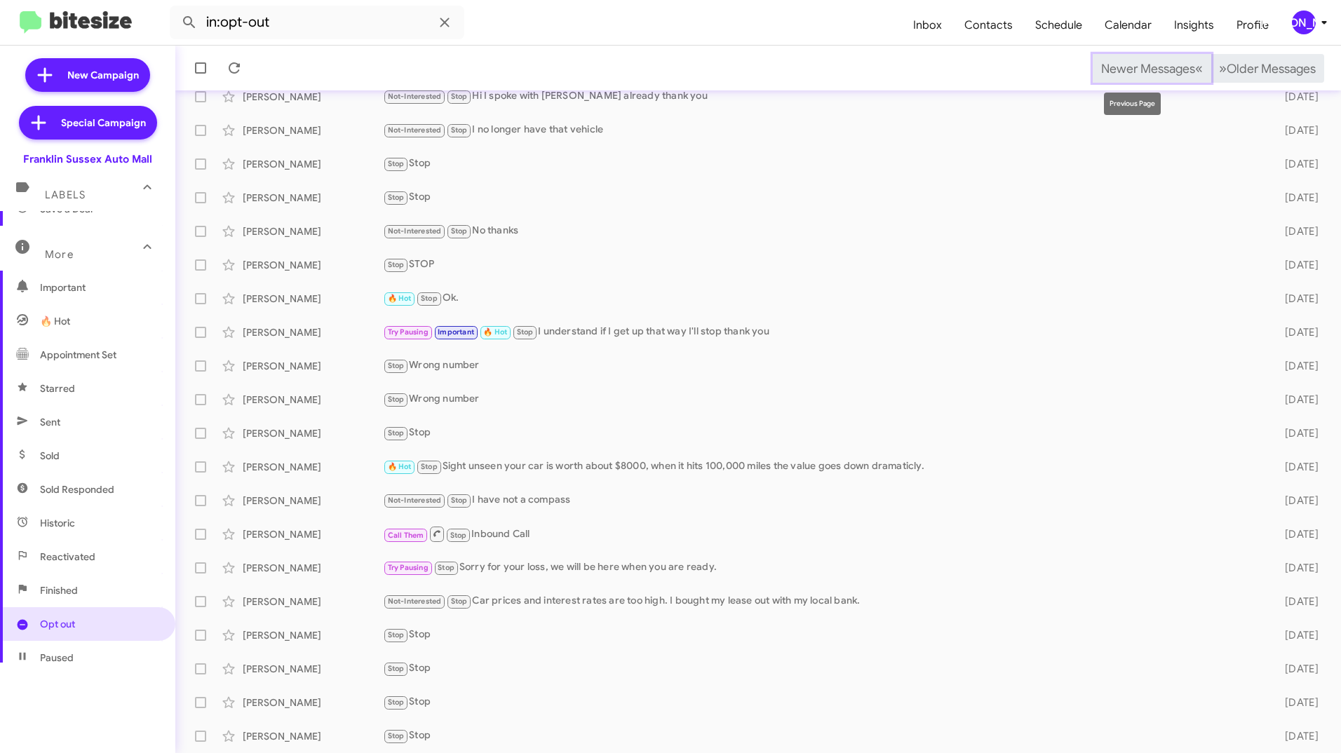
click at [1127, 68] on span "Newer Messages" at bounding box center [1148, 68] width 94 height 15
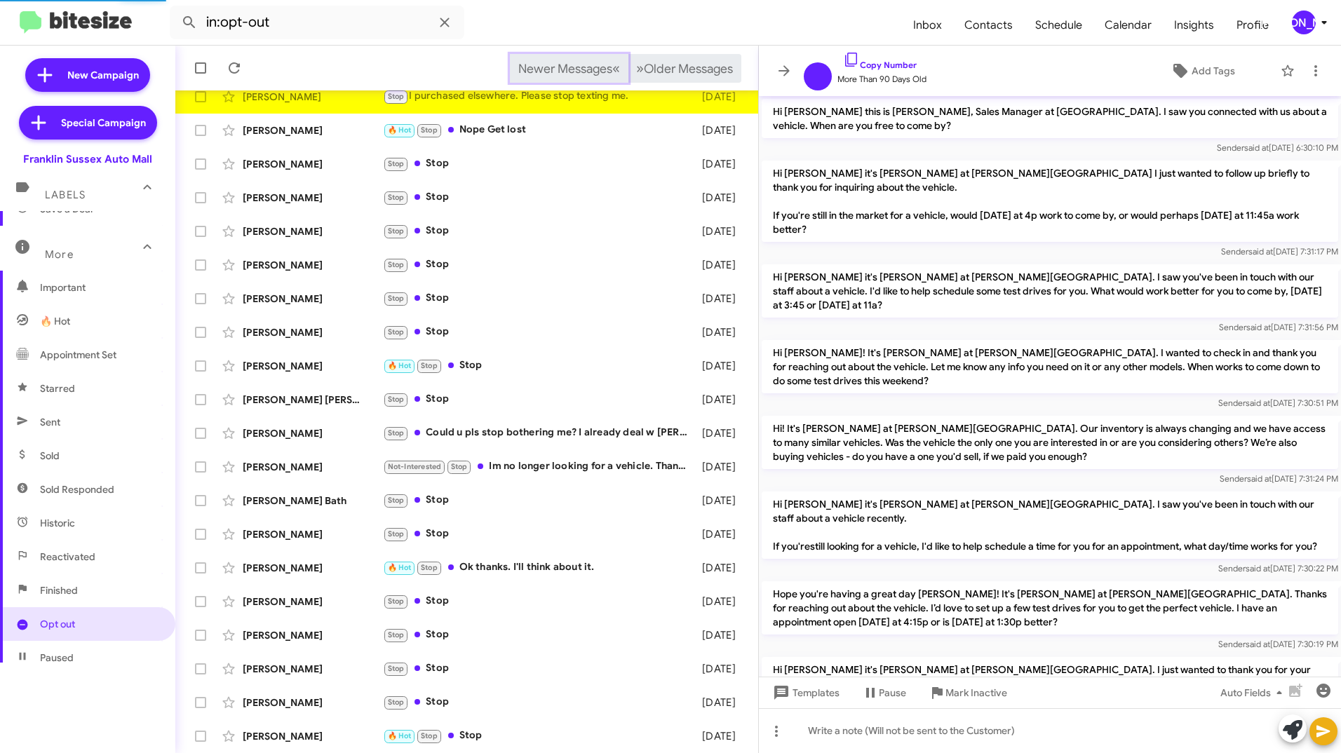
scroll to position [874, 0]
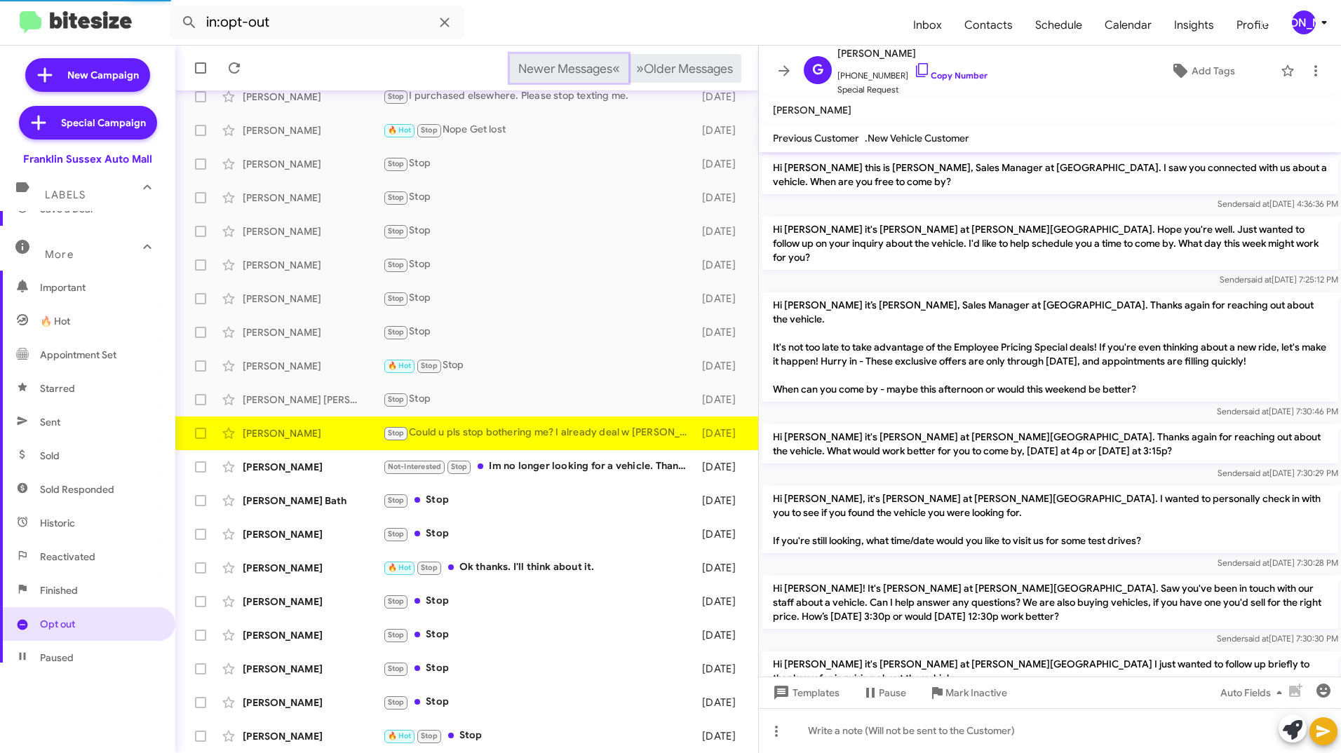
scroll to position [273, 0]
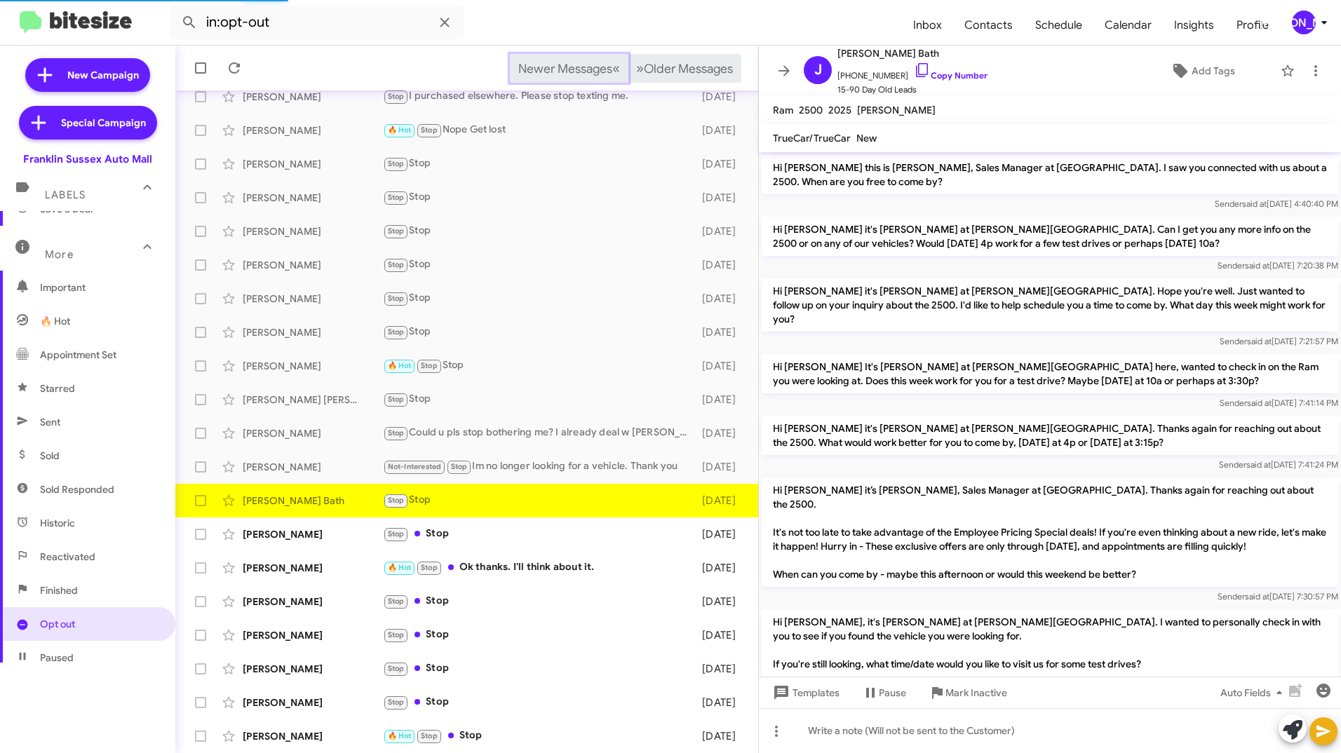
scroll to position [254, 0]
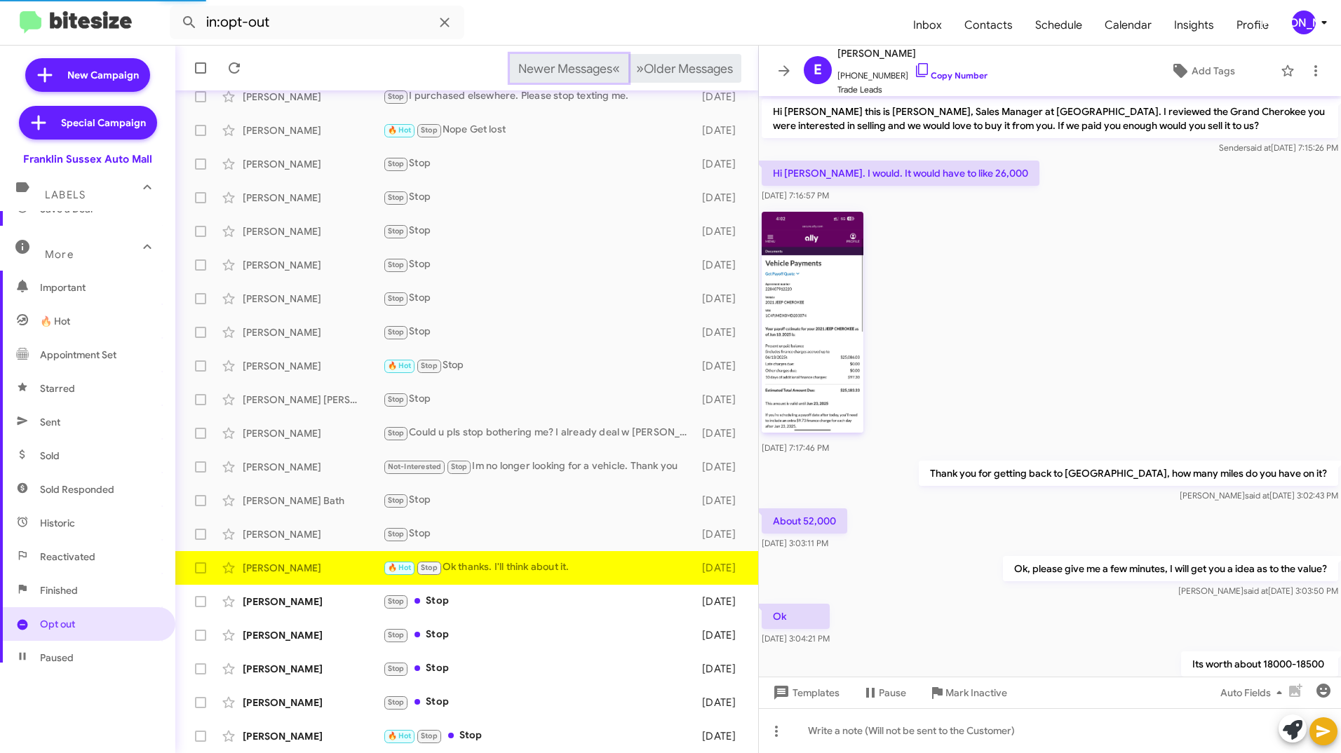
scroll to position [245, 0]
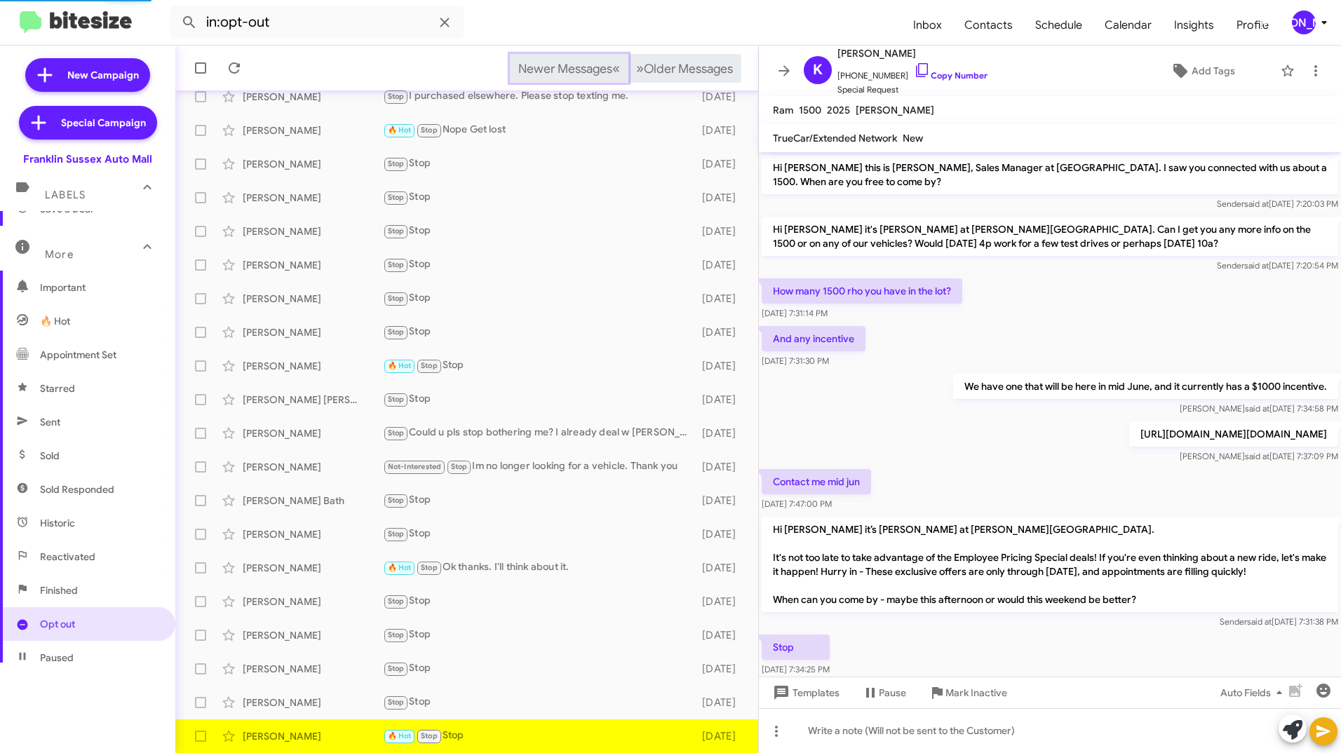
scroll to position [62, 0]
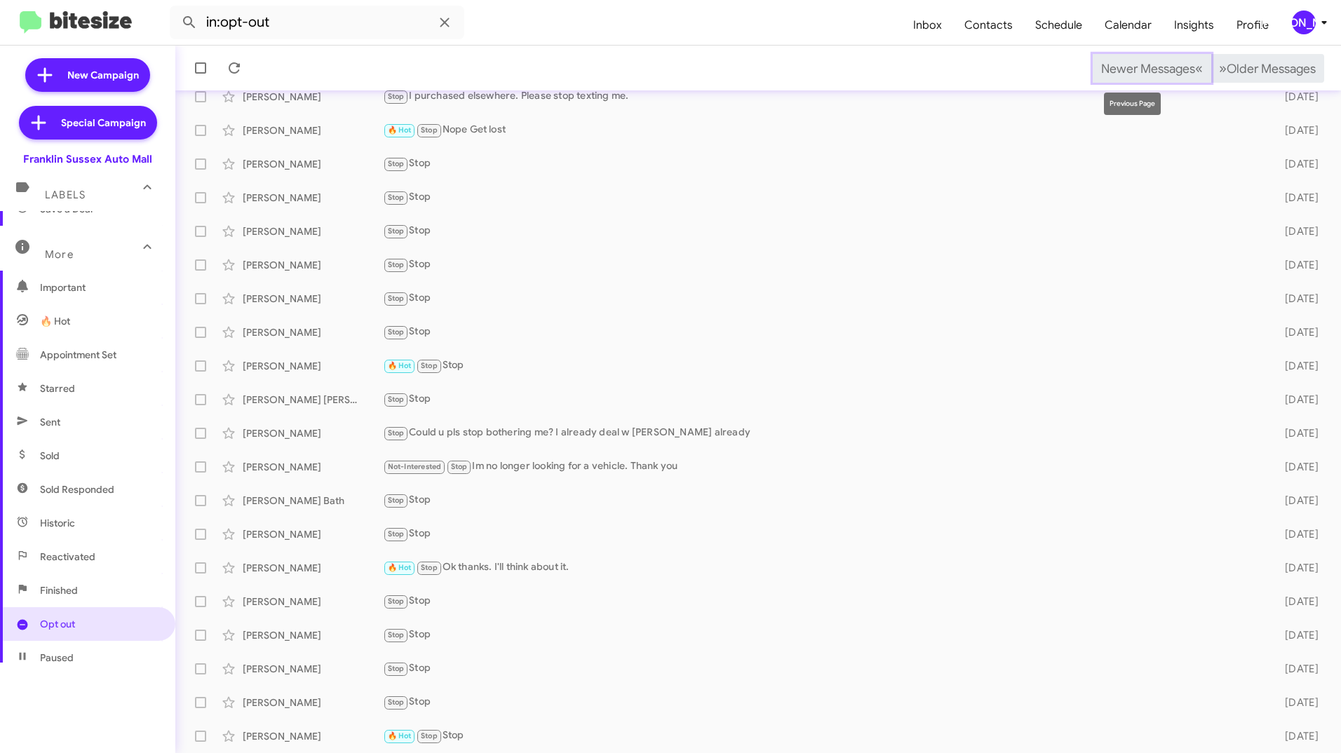
click at [1127, 68] on span "Newer Messages" at bounding box center [1148, 68] width 94 height 15
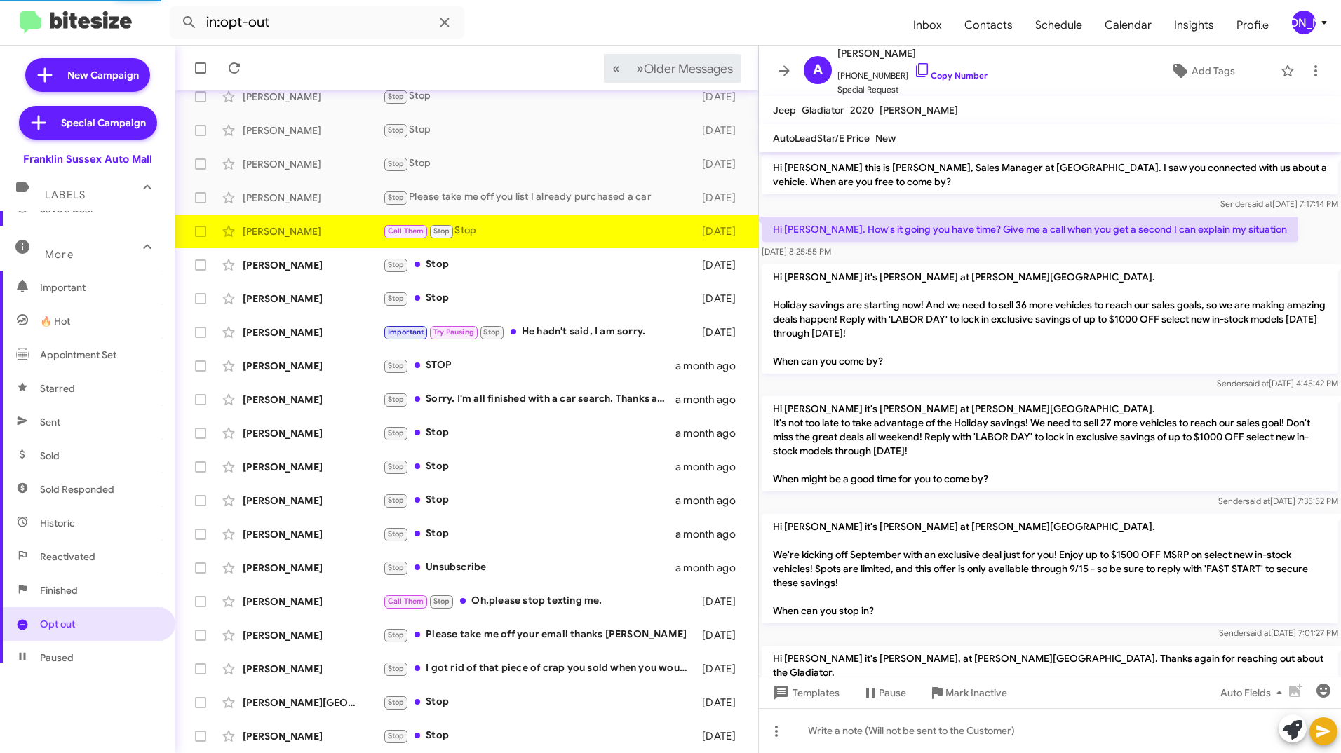
scroll to position [278, 0]
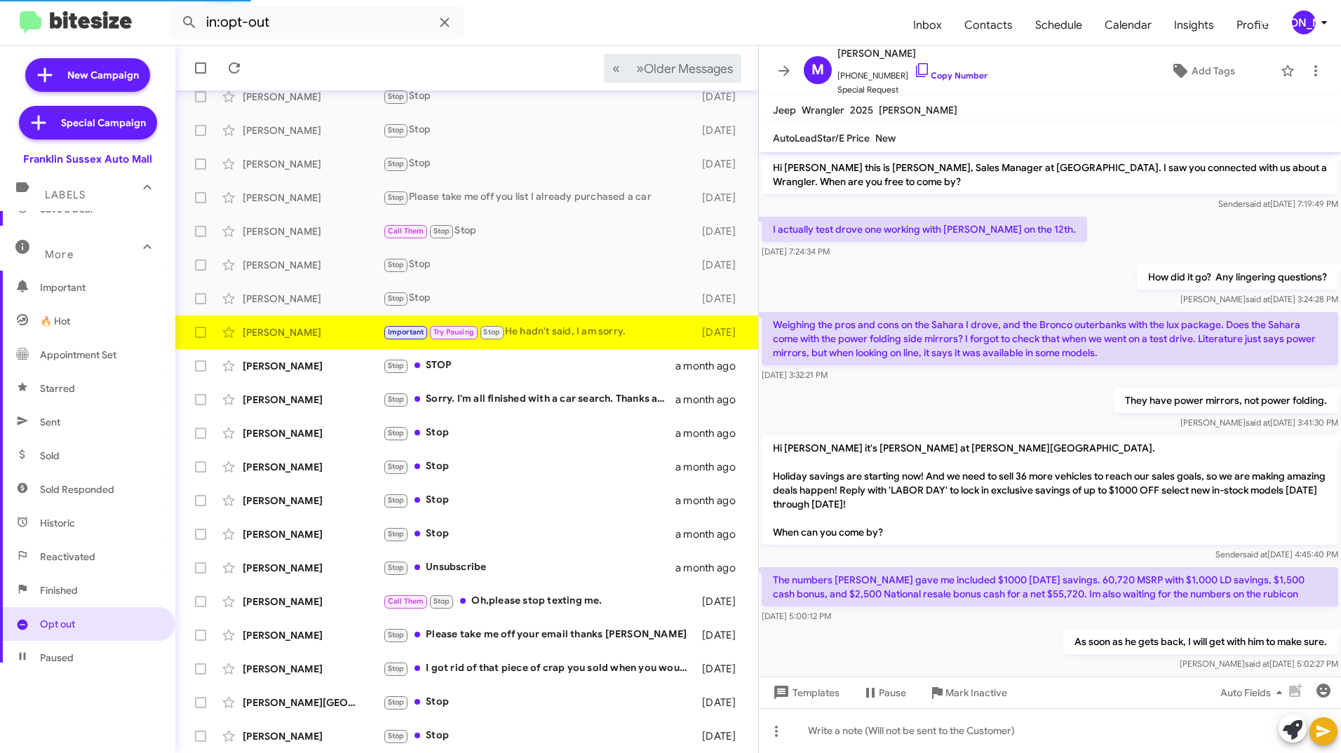
scroll to position [628, 0]
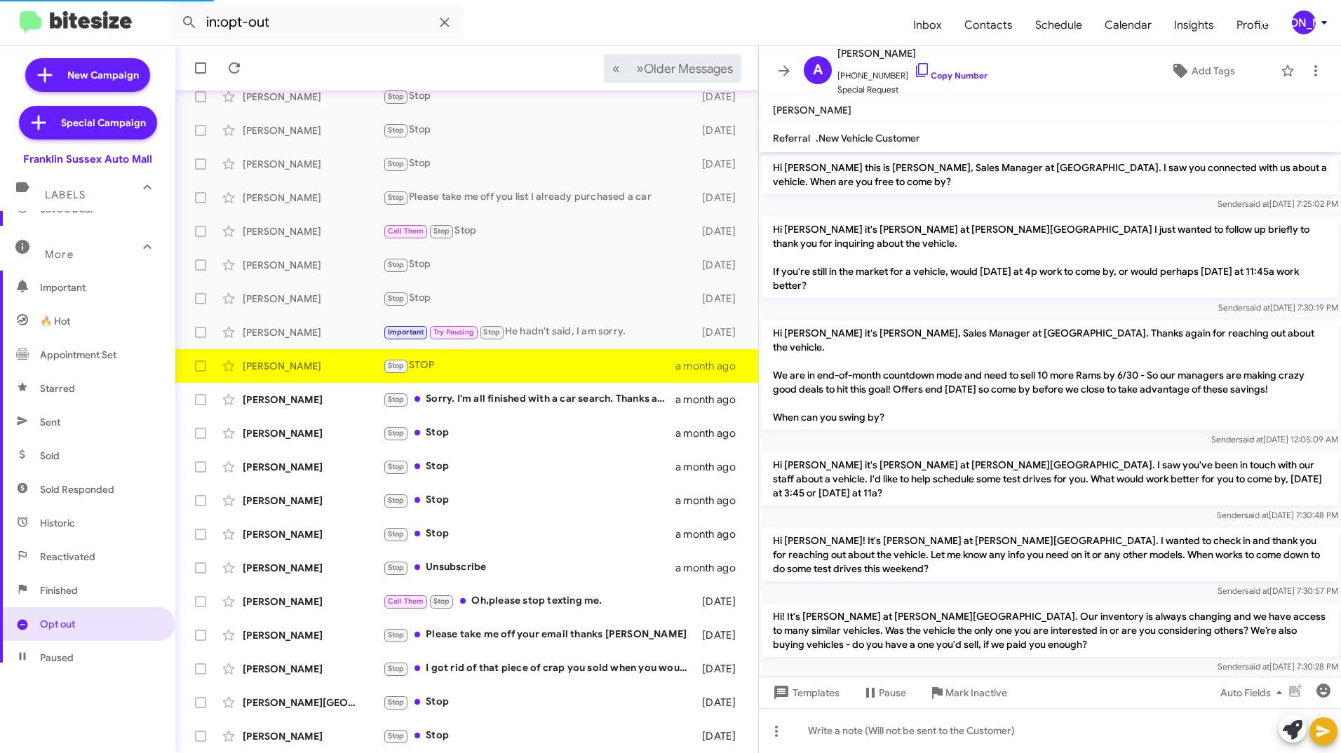
scroll to position [725, 0]
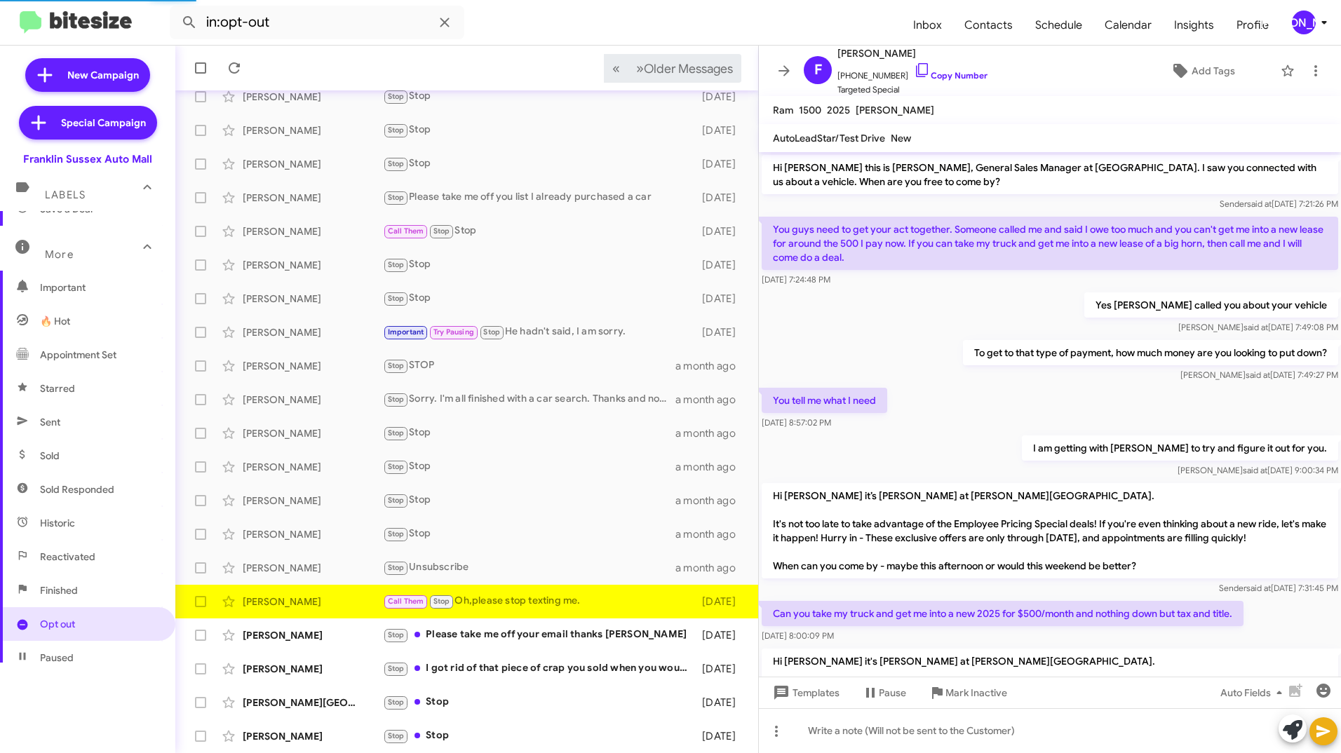
scroll to position [370, 0]
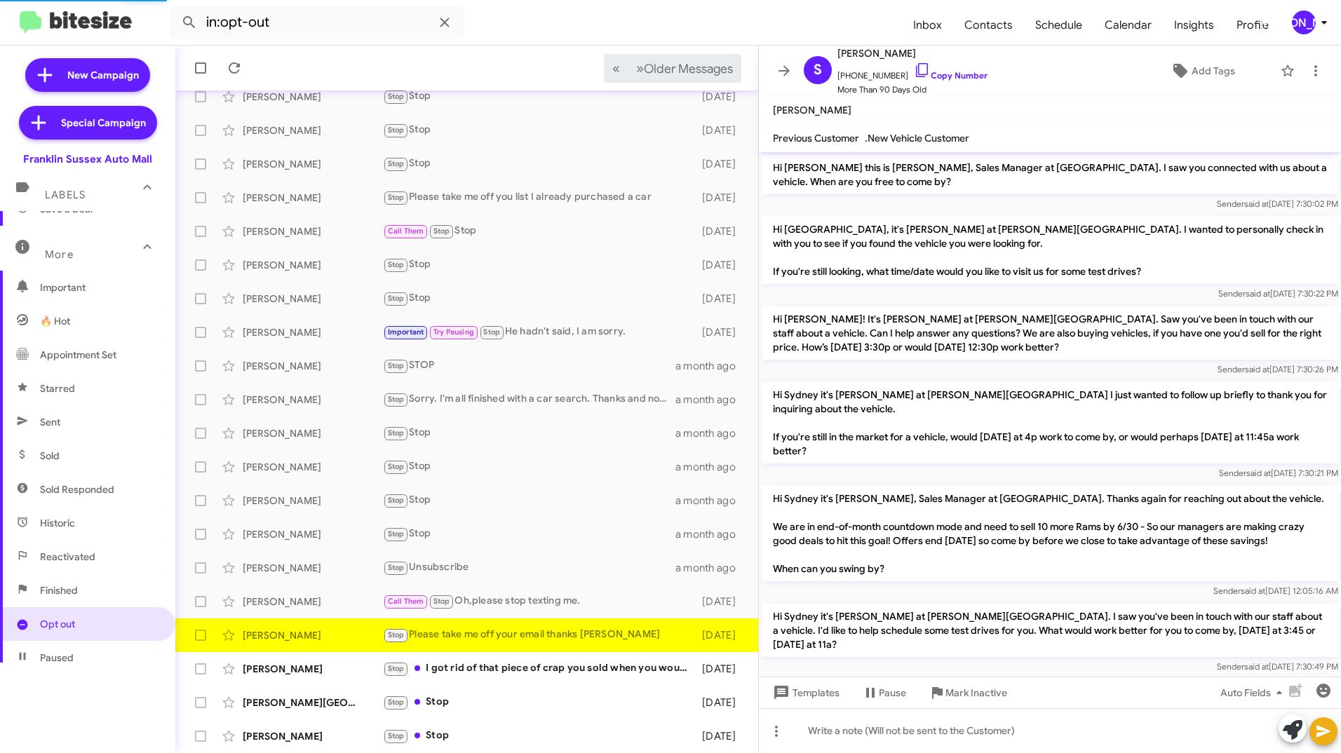
scroll to position [389, 0]
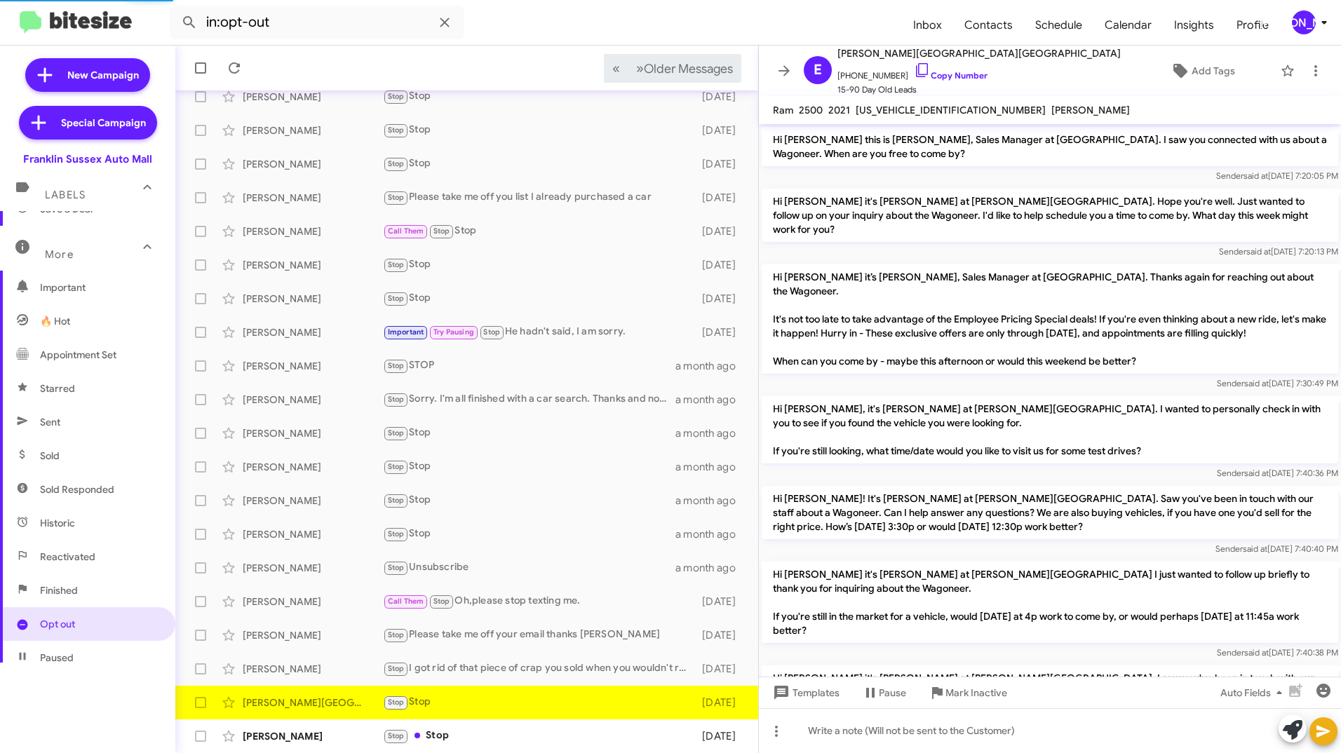
scroll to position [683, 0]
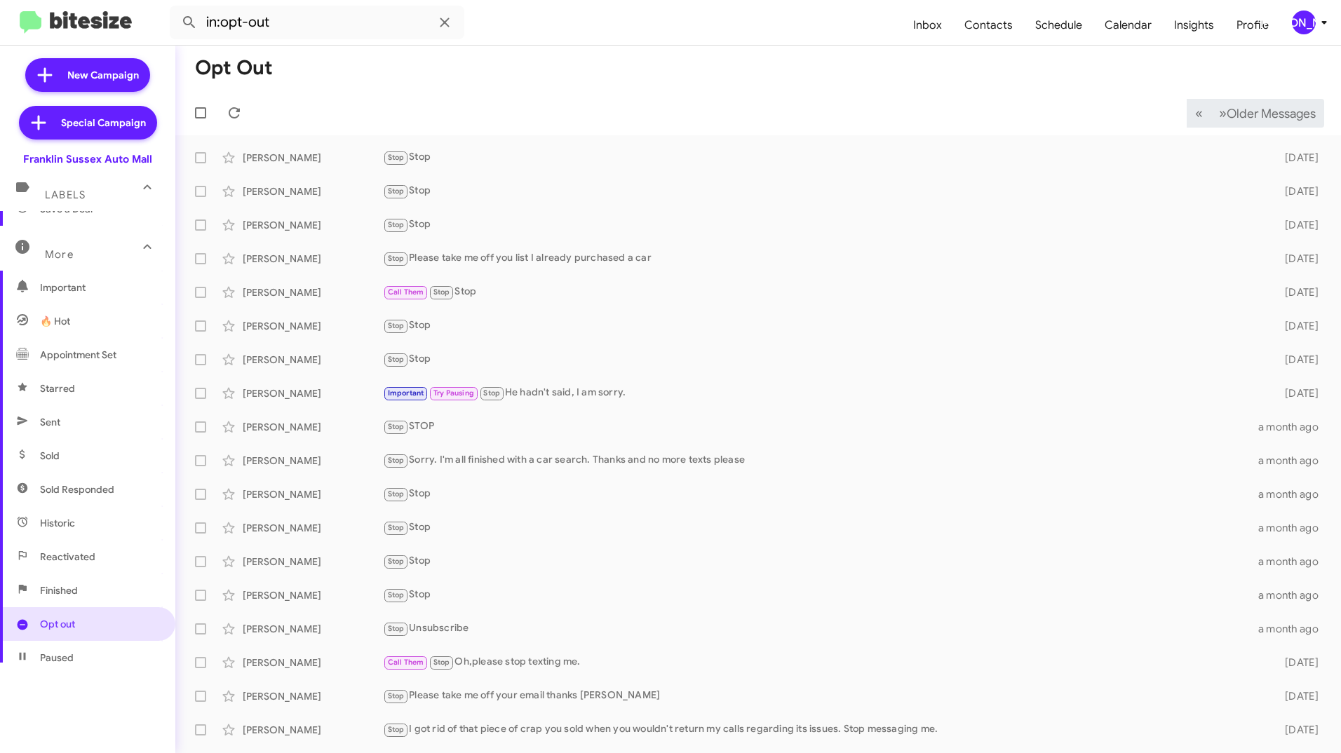
click at [1292, 32] on span "[PERSON_NAME]" at bounding box center [1312, 23] width 42 height 24
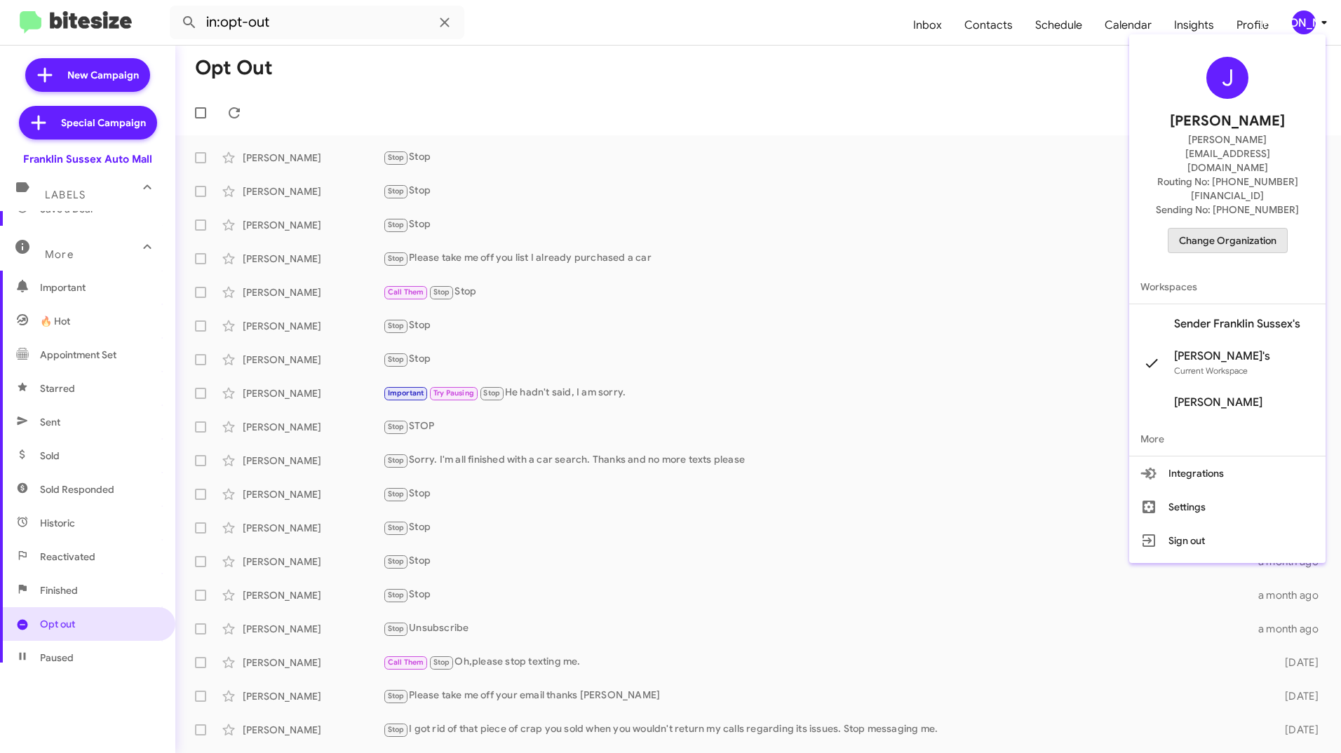
click at [1241, 229] on span "Change Organization" at bounding box center [1227, 241] width 97 height 24
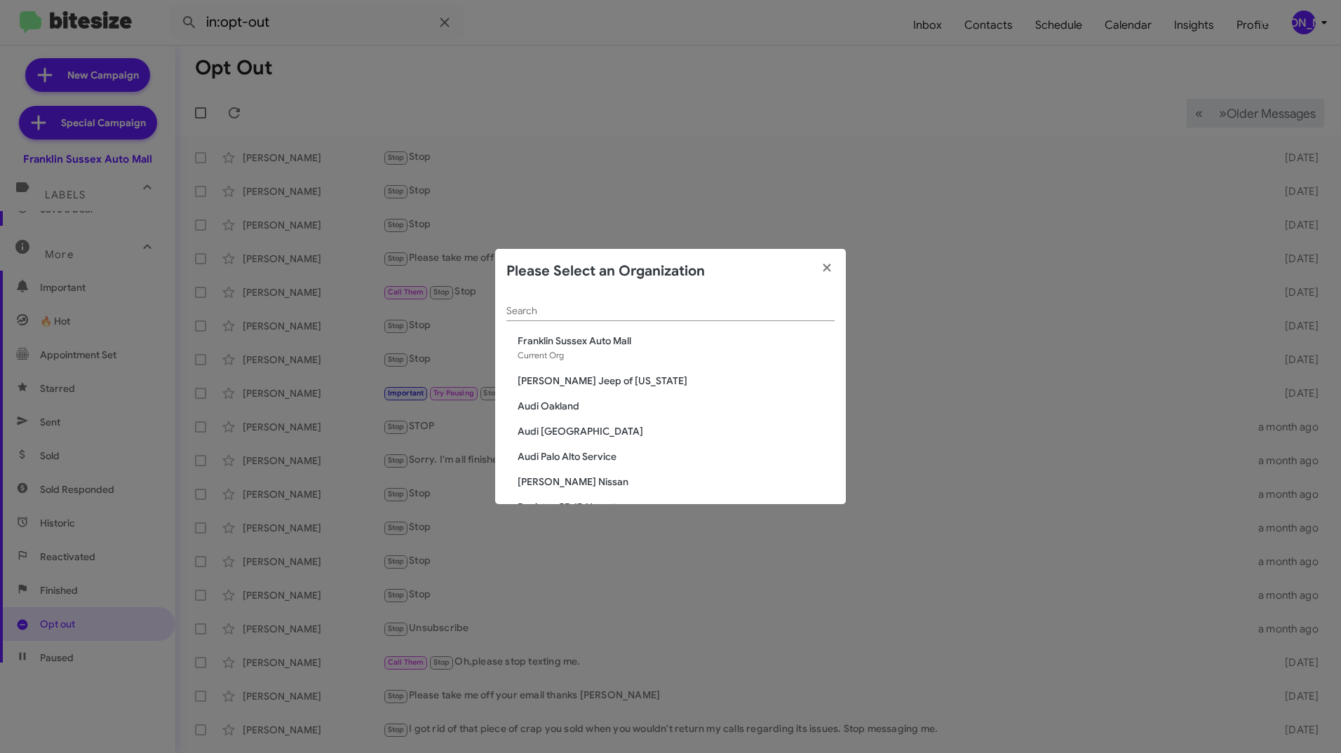
click at [796, 304] on div "Search" at bounding box center [670, 307] width 328 height 27
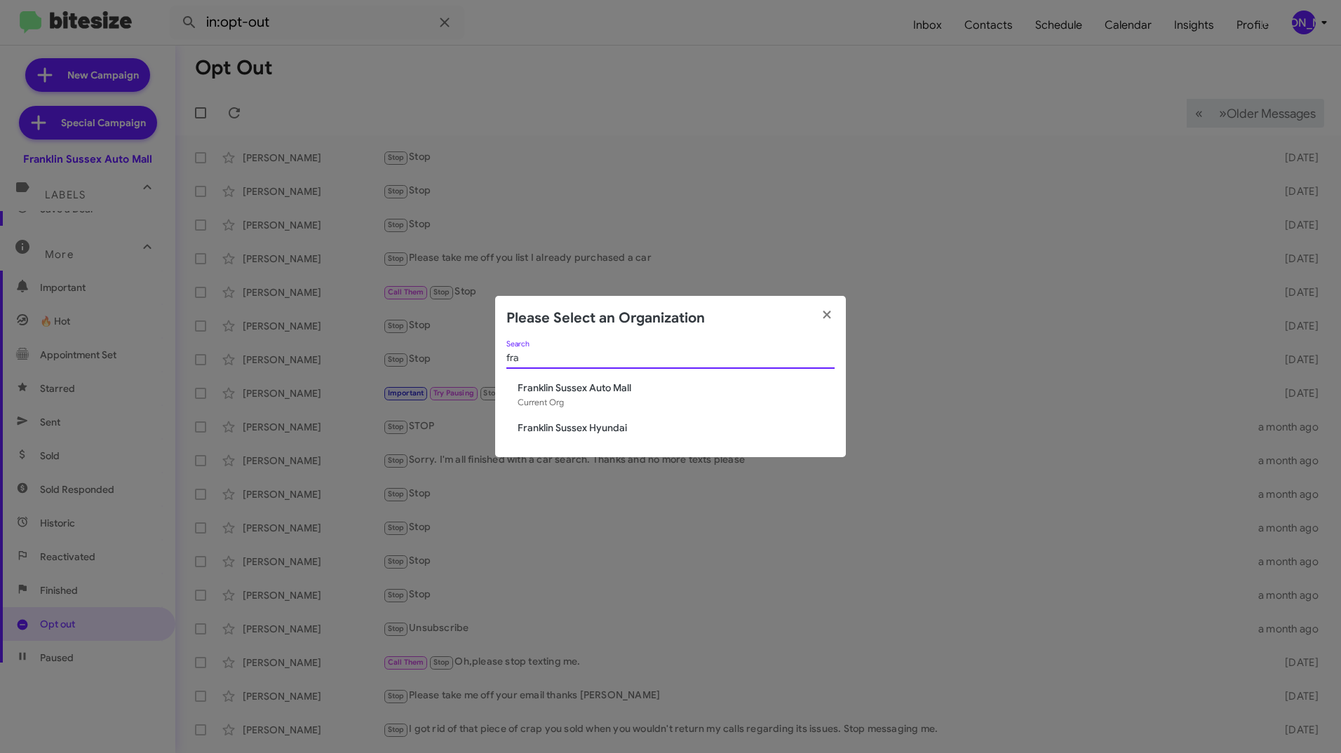
type input "fra"
click at [625, 421] on span "Franklin Sussex Hyundai" at bounding box center [676, 428] width 317 height 14
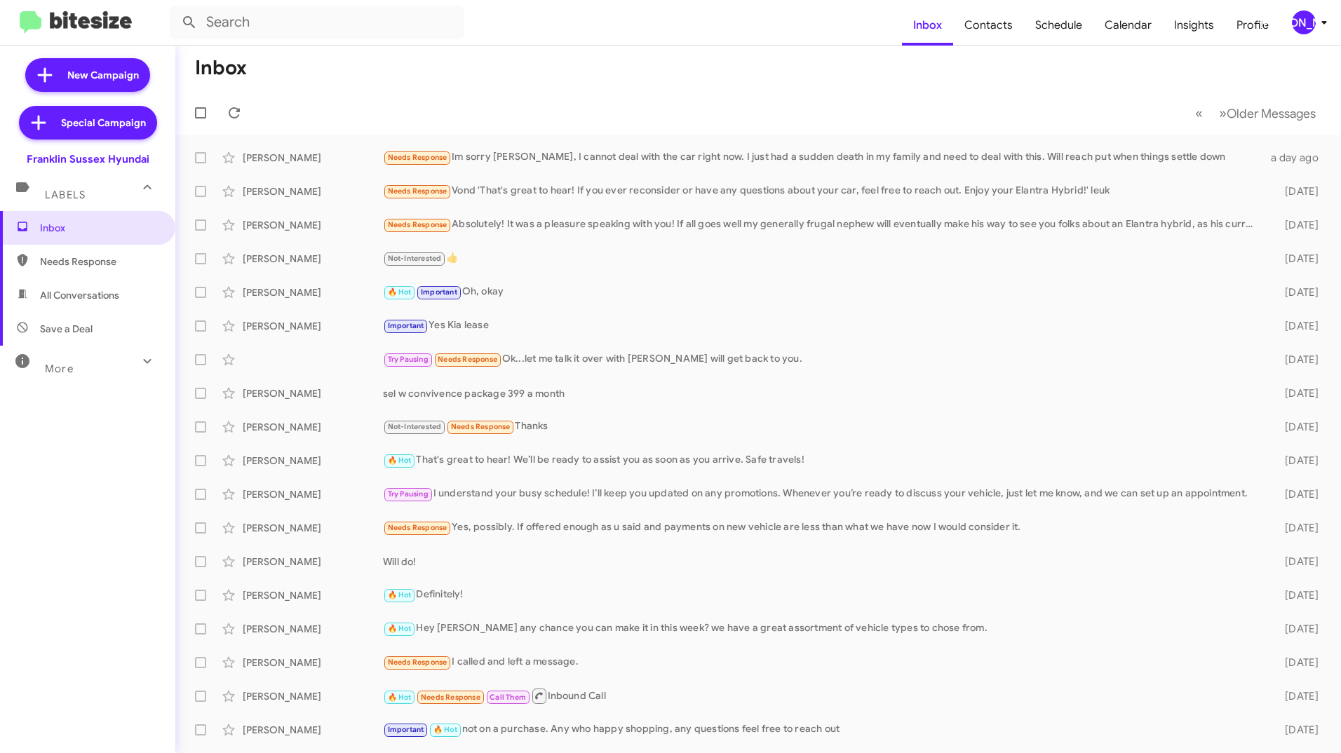
click at [120, 375] on div "More" at bounding box center [73, 363] width 125 height 26
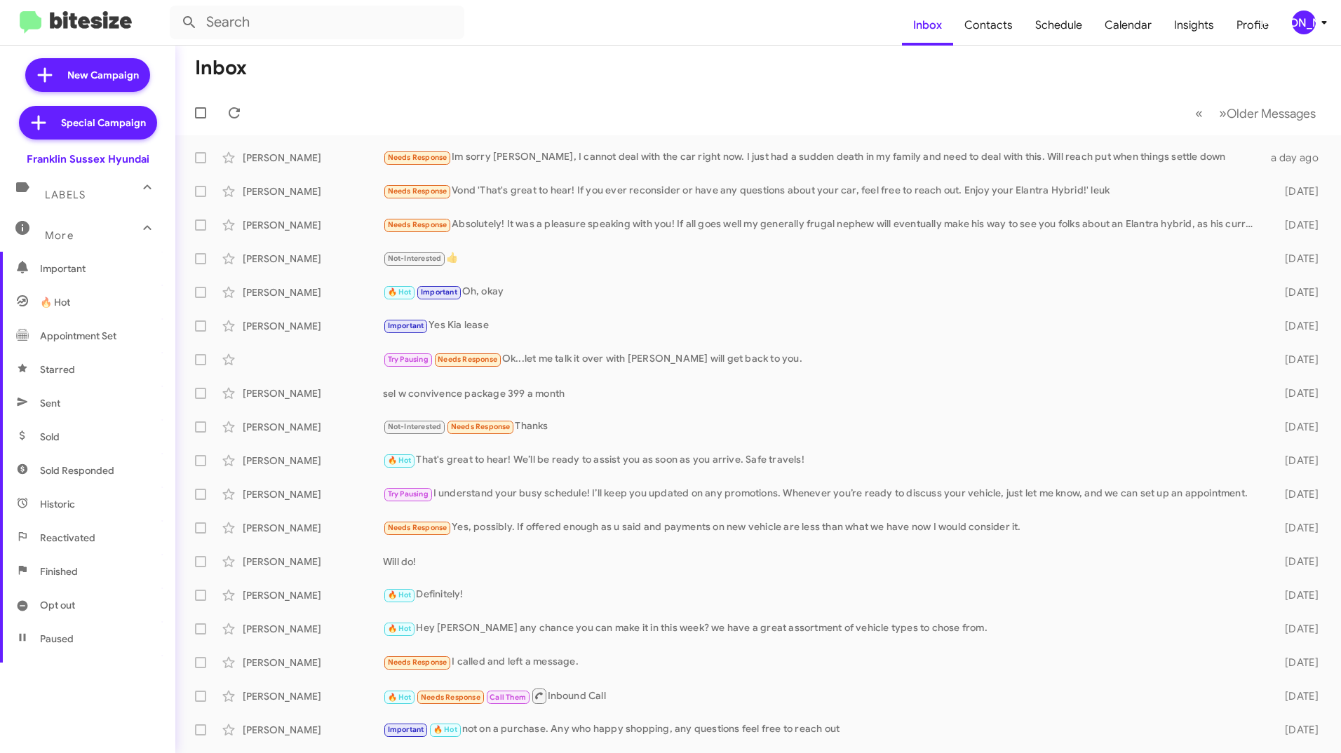
scroll to position [140, 0]
click at [74, 602] on span "Opt out" at bounding box center [57, 605] width 35 height 14
type input "in:opt-out"
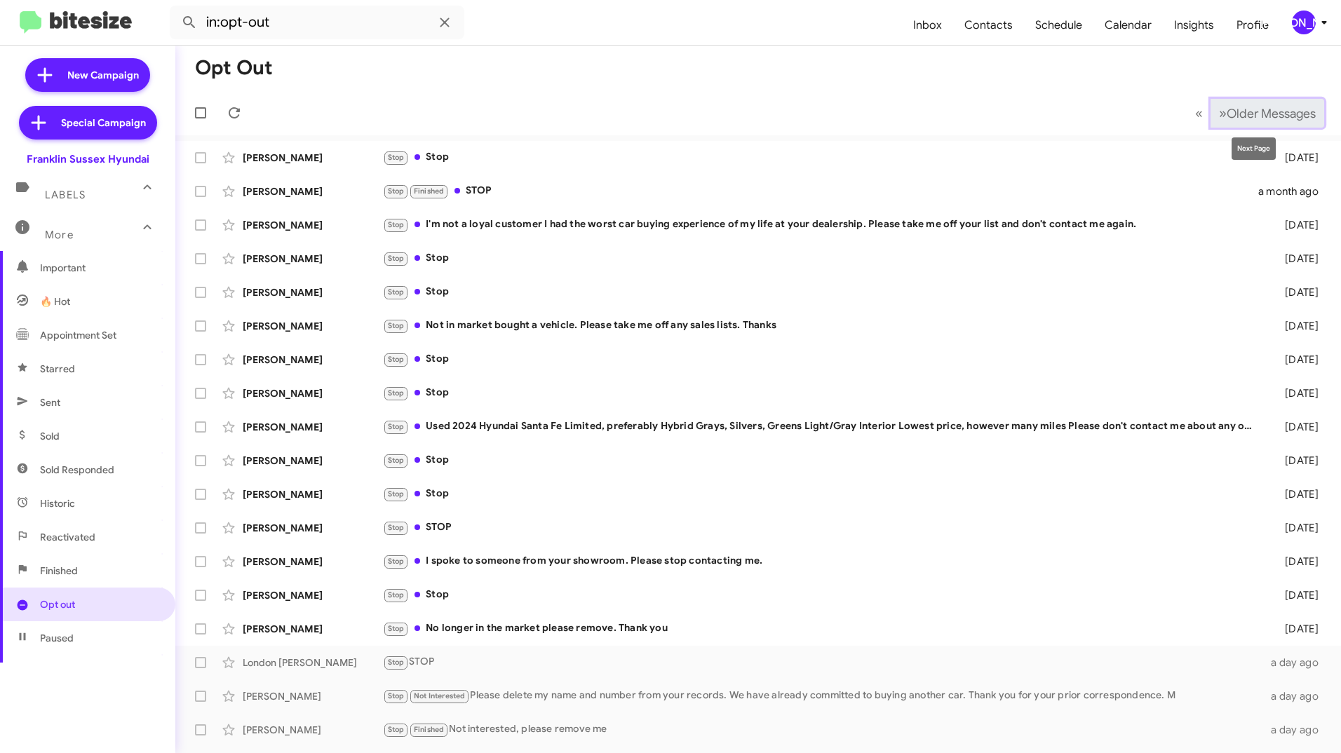
click at [1227, 106] on span "Older Messages" at bounding box center [1271, 113] width 89 height 15
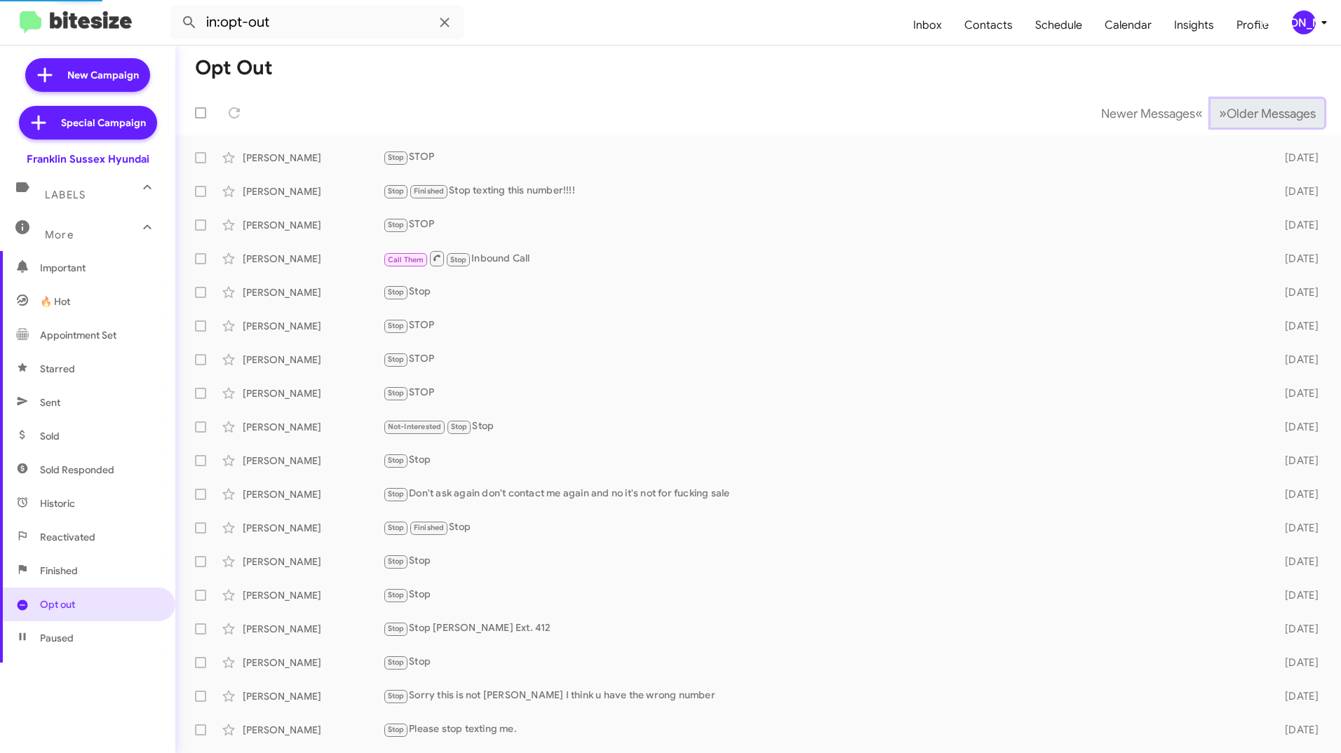
click at [1227, 106] on span "Older Messages" at bounding box center [1271, 113] width 89 height 15
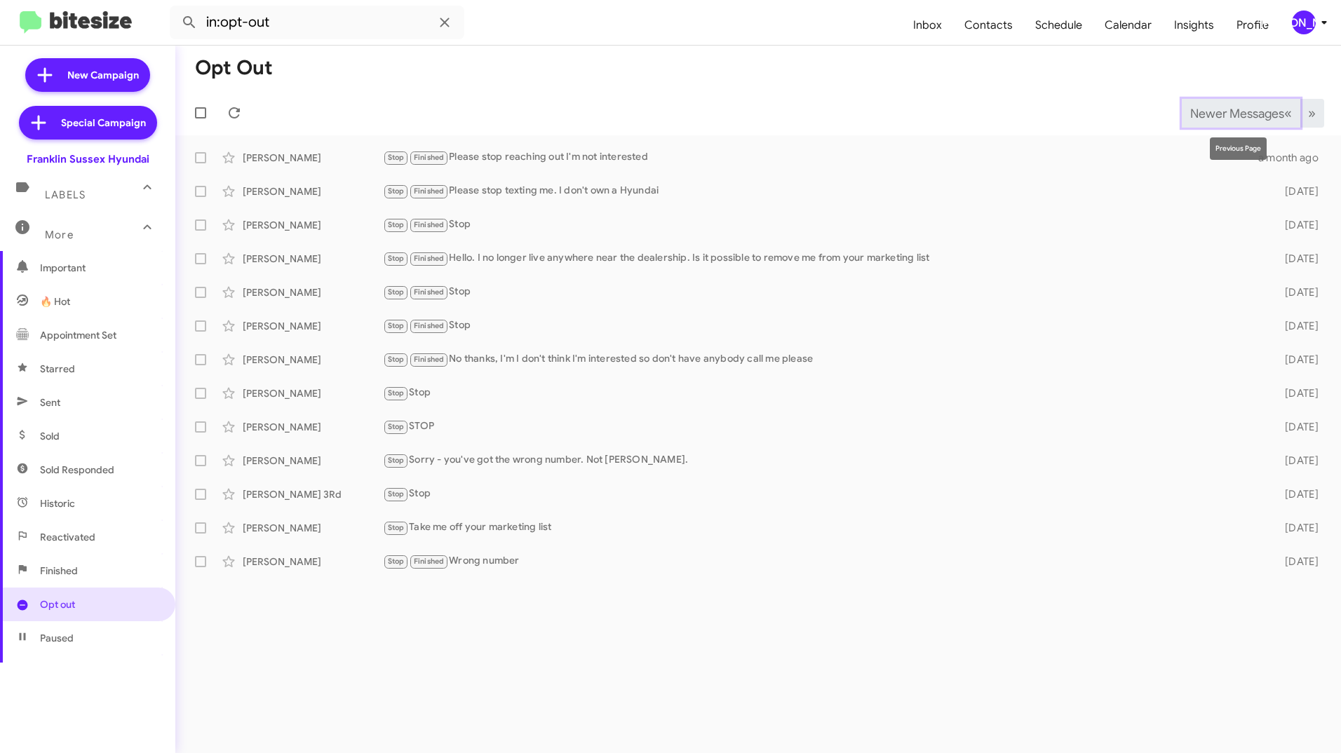
click at [1222, 110] on span "Newer Messages" at bounding box center [1237, 113] width 94 height 15
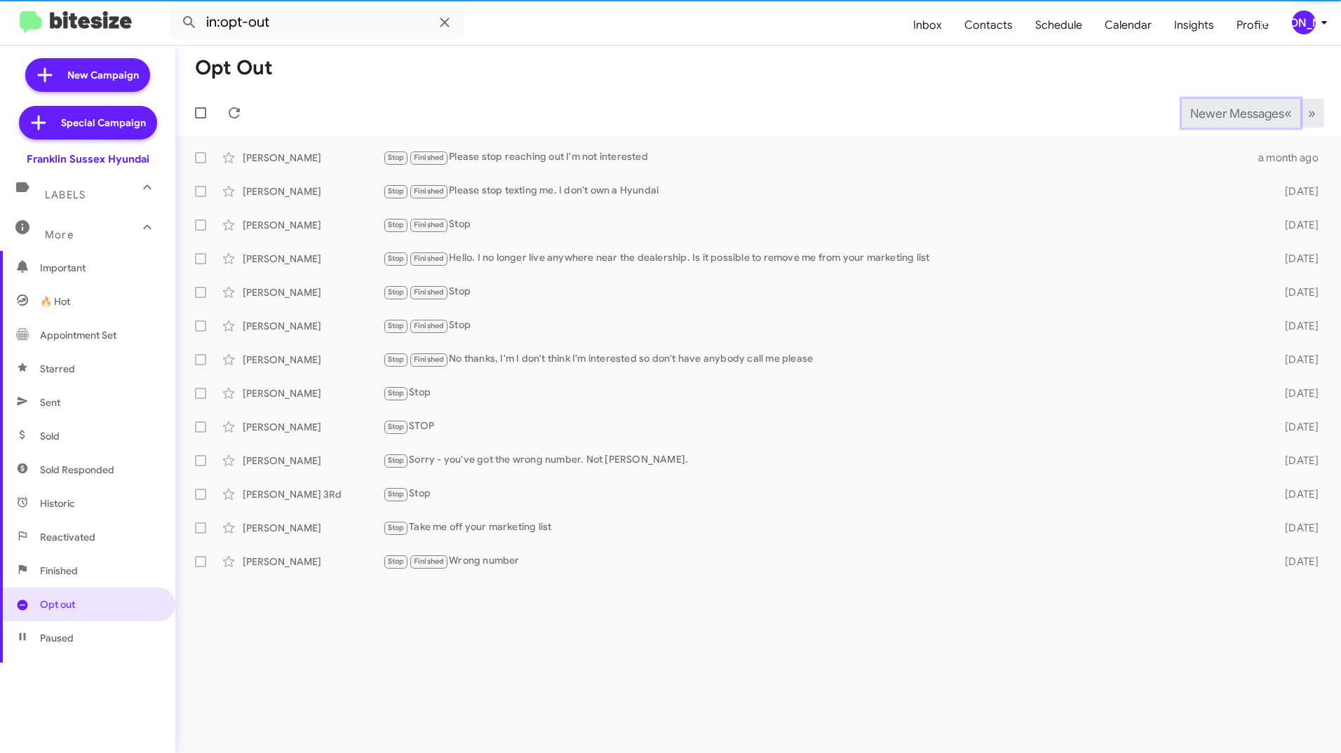
click at [1222, 110] on span "Newer Messages" at bounding box center [1237, 113] width 94 height 15
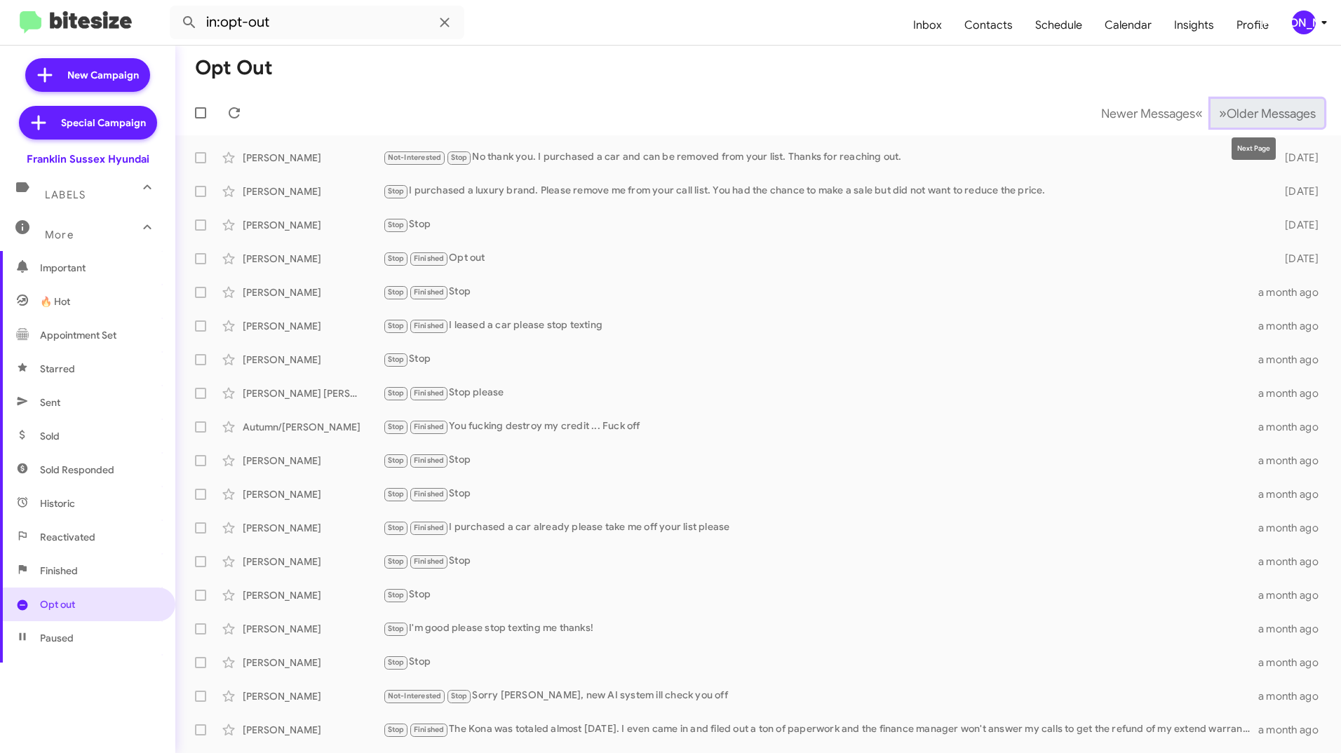
click at [1255, 116] on span "Older Messages" at bounding box center [1271, 113] width 89 height 15
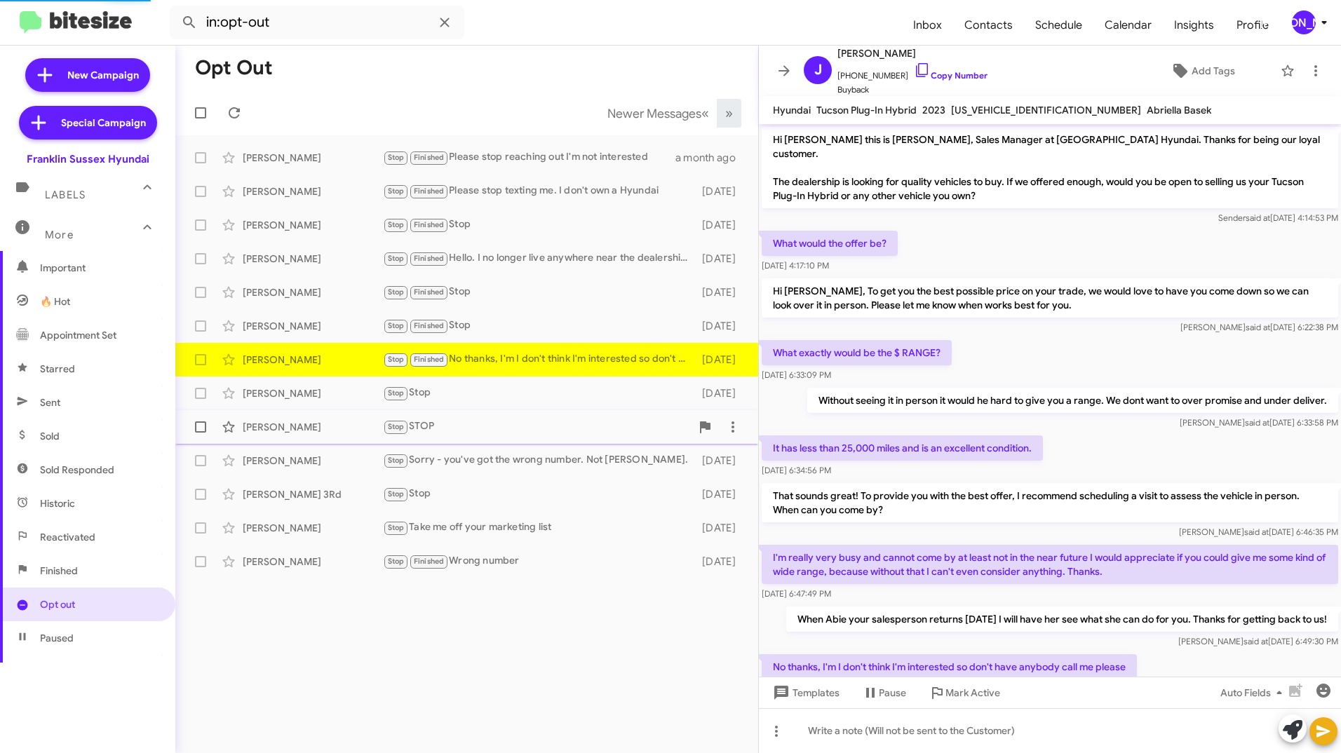
scroll to position [198, 0]
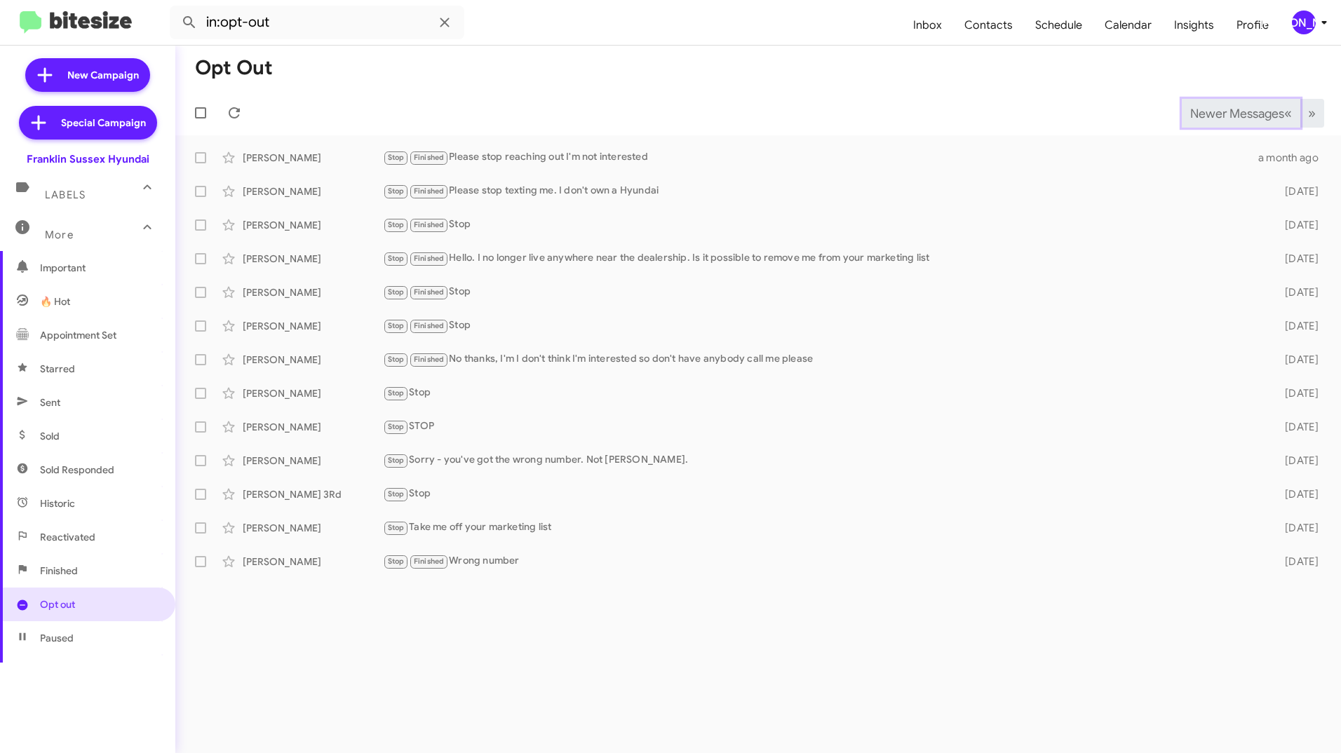
click at [1233, 113] on span "Newer Messages" at bounding box center [1237, 113] width 94 height 15
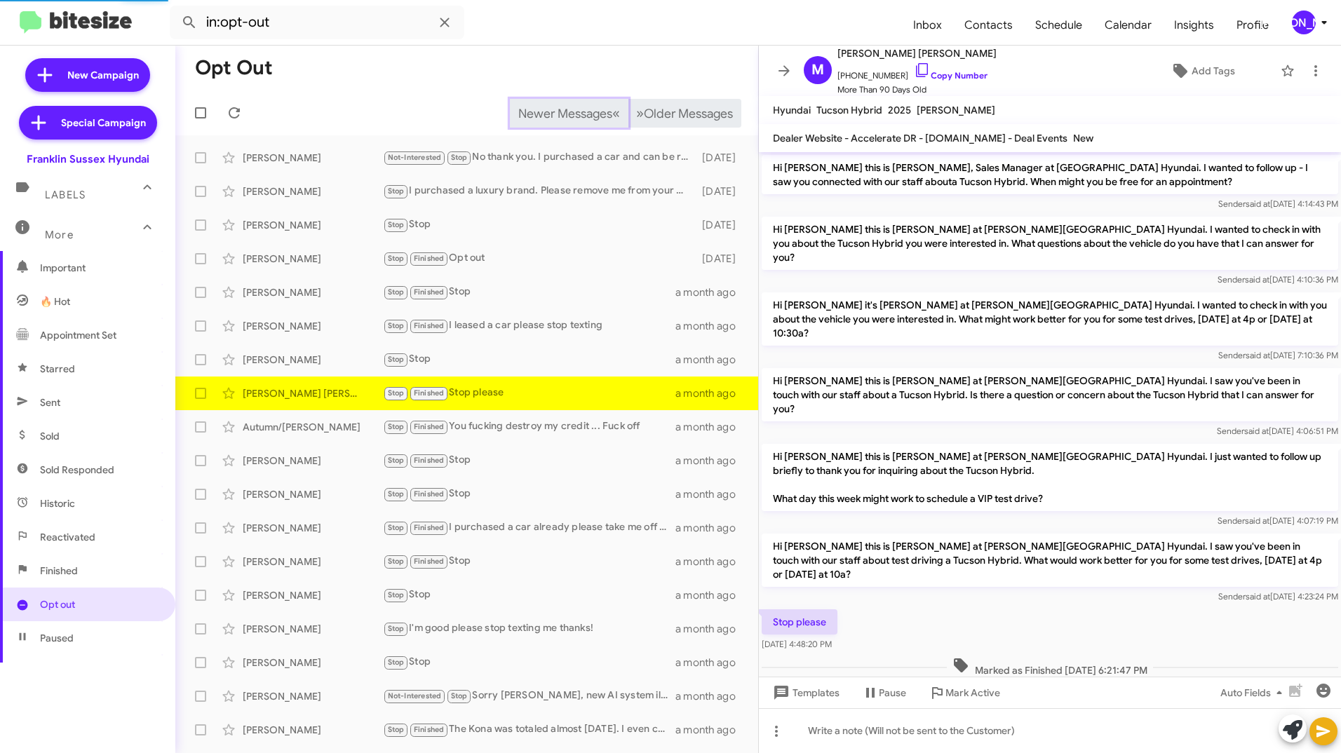
scroll to position [34, 0]
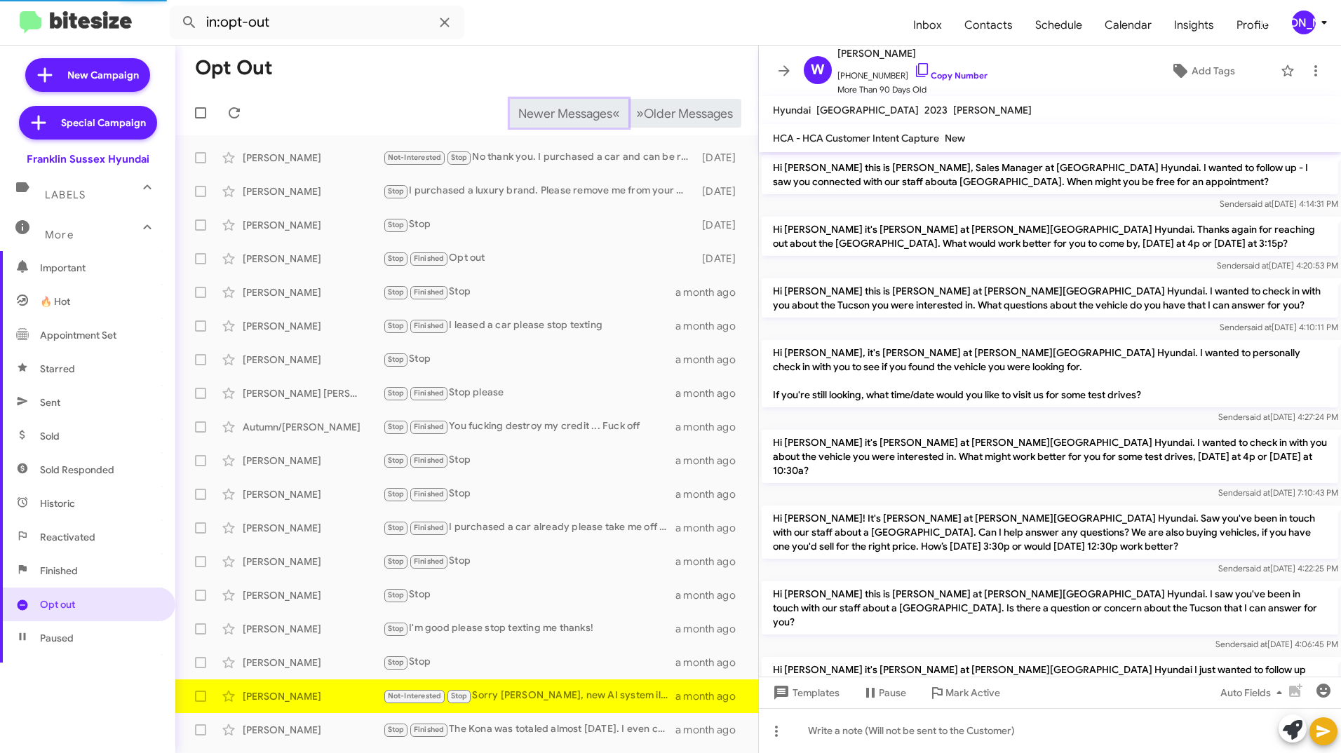
scroll to position [280, 0]
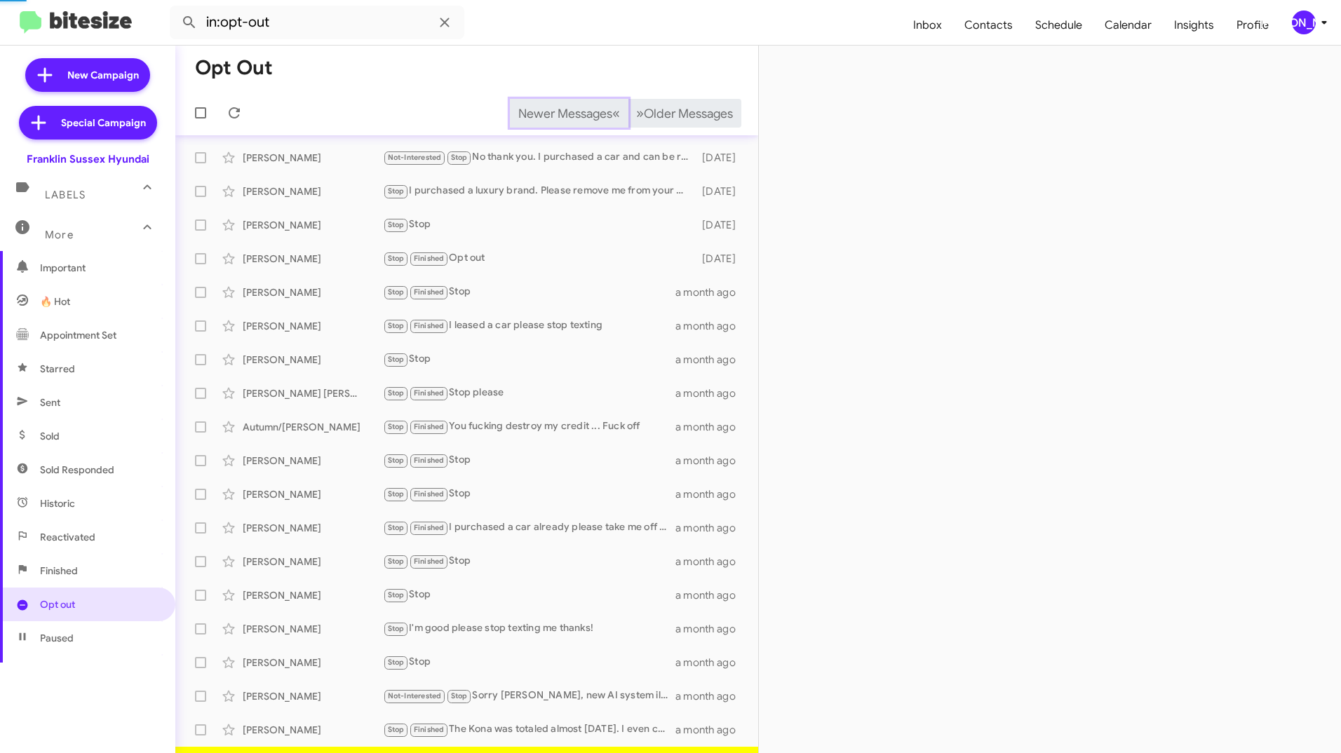
scroll to position [27, 0]
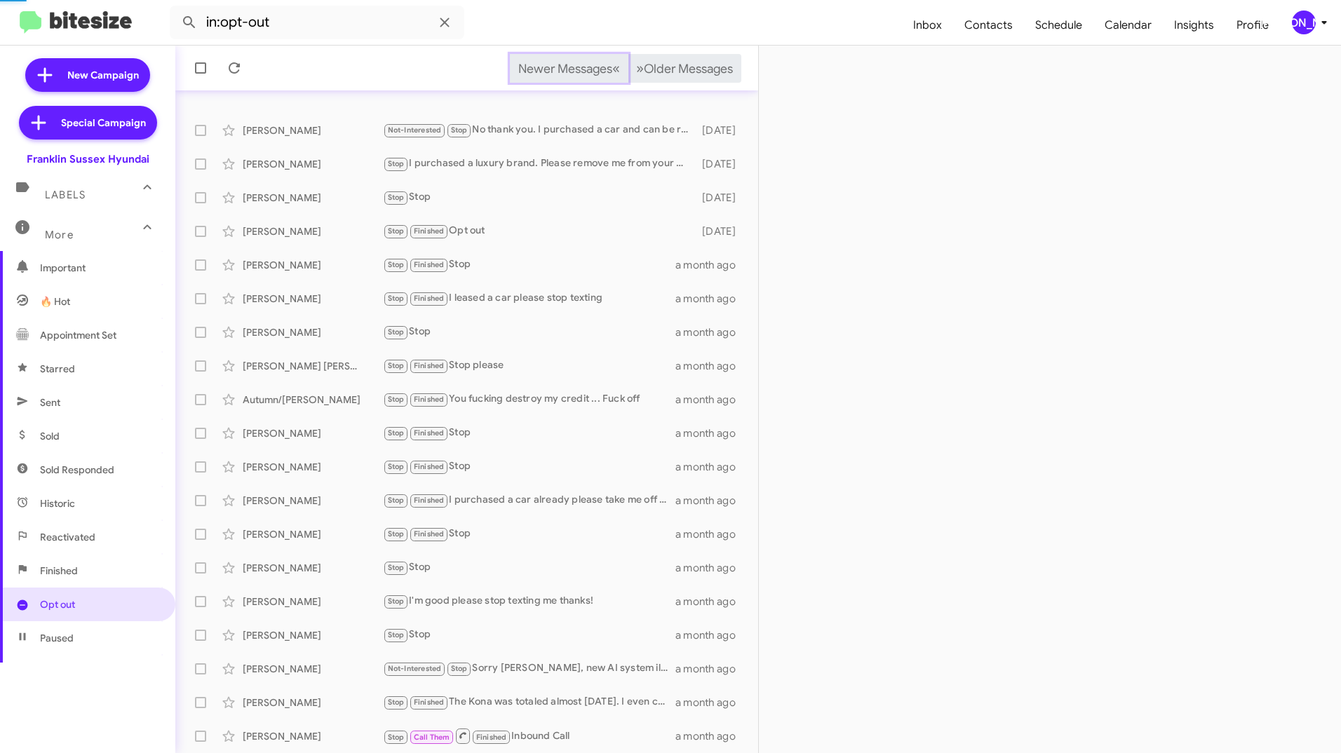
scroll to position [61, 0]
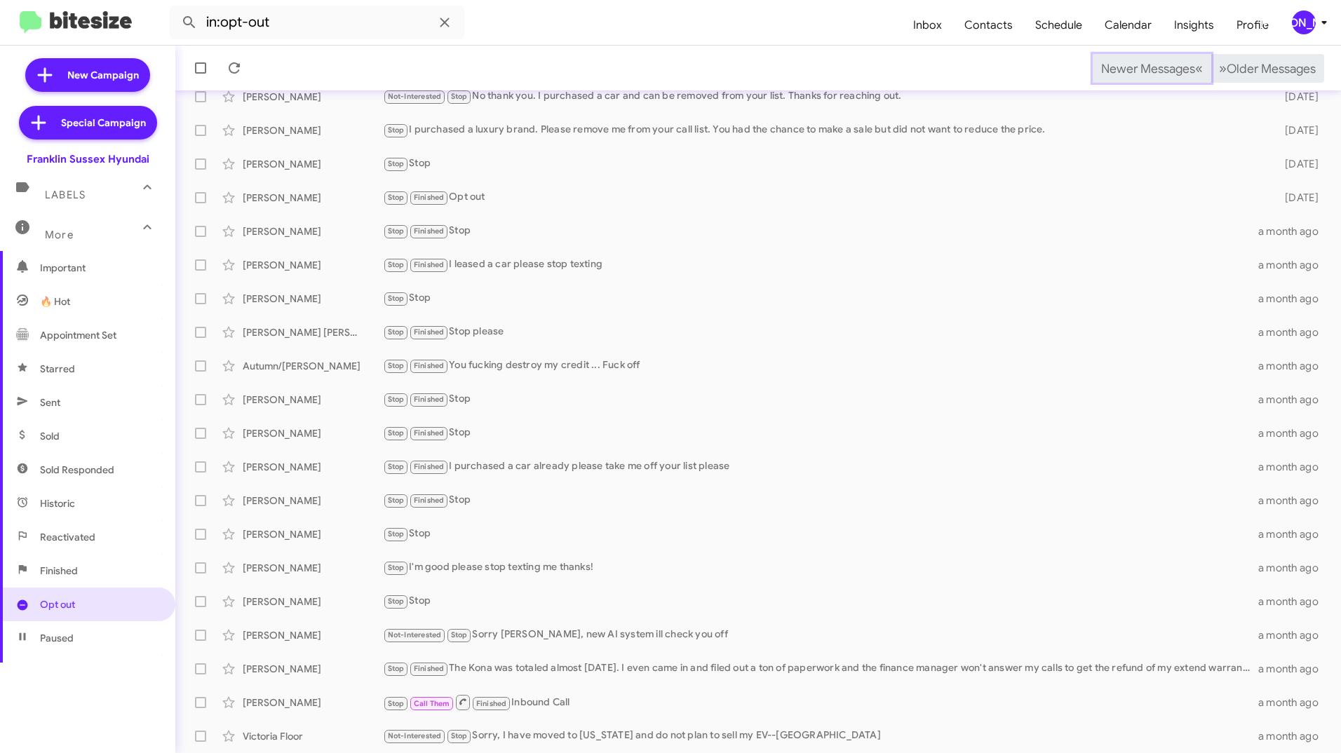
click at [1127, 68] on span "Newer Messages" at bounding box center [1148, 68] width 94 height 15
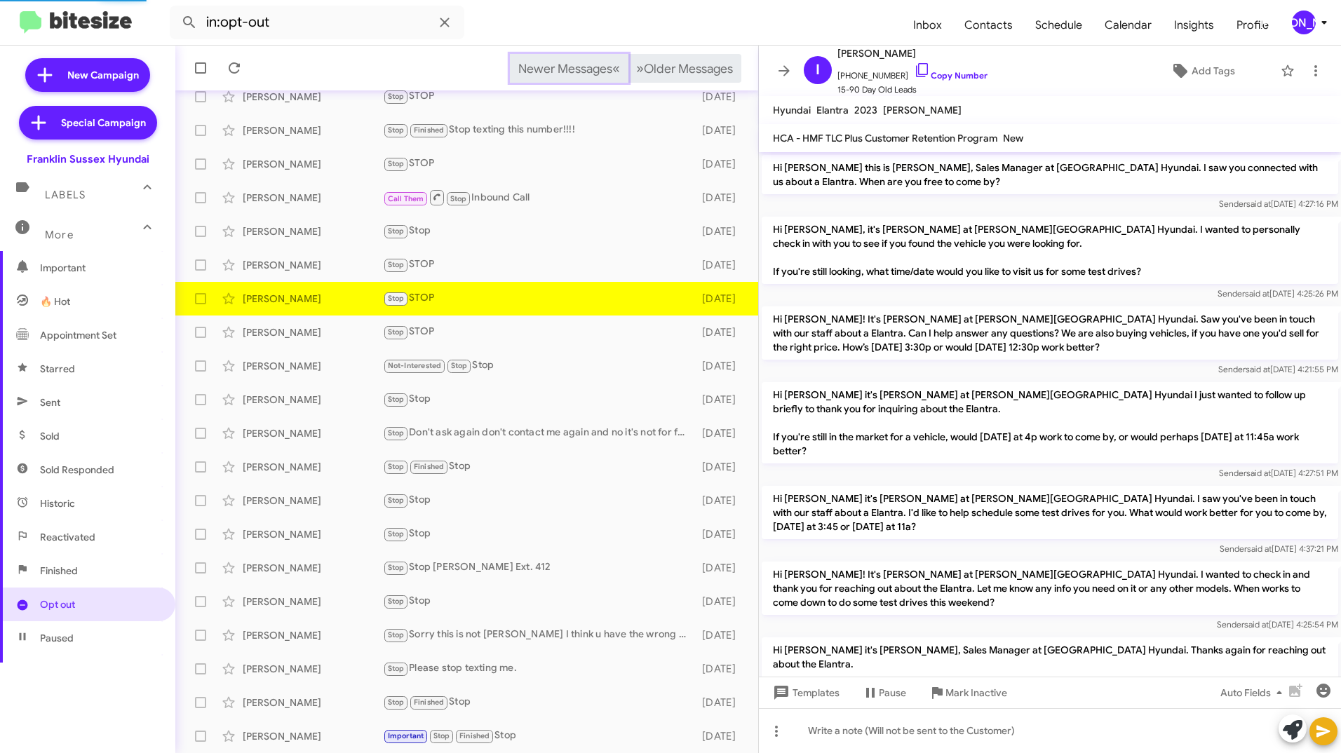
scroll to position [310, 0]
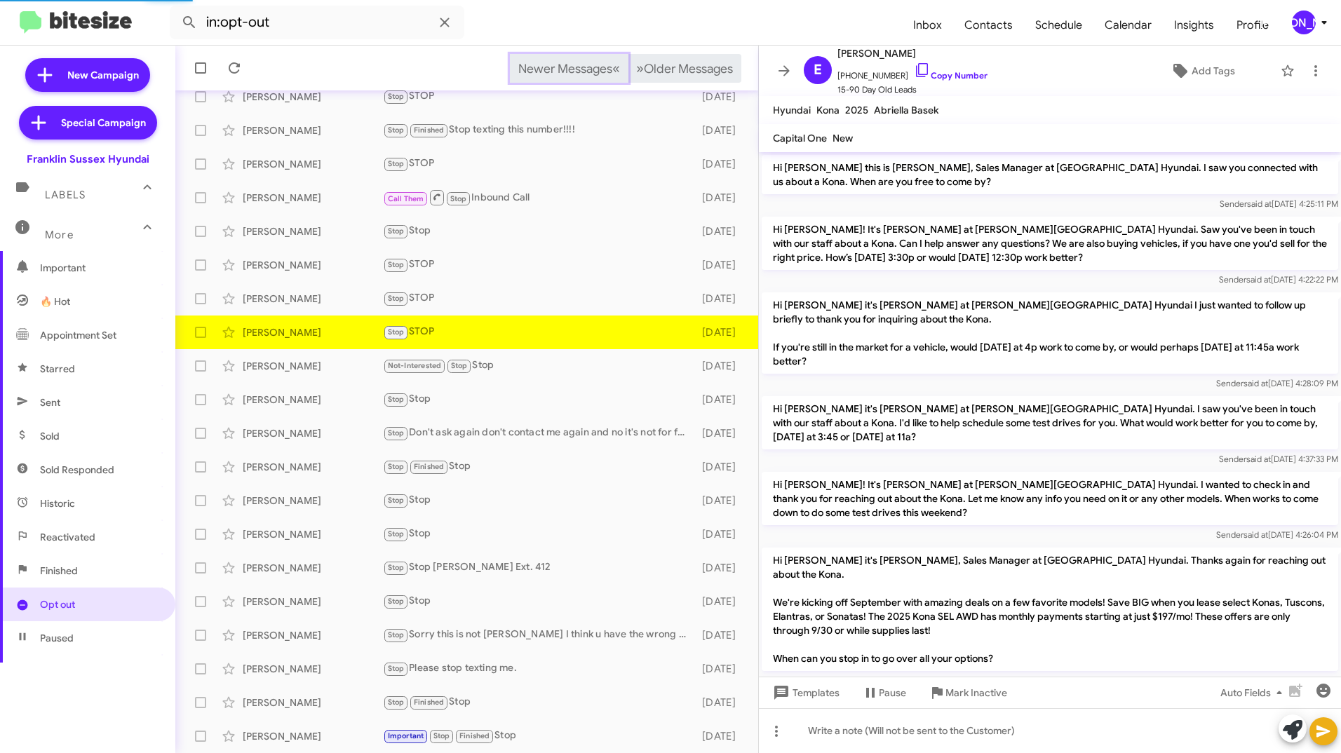
scroll to position [231, 0]
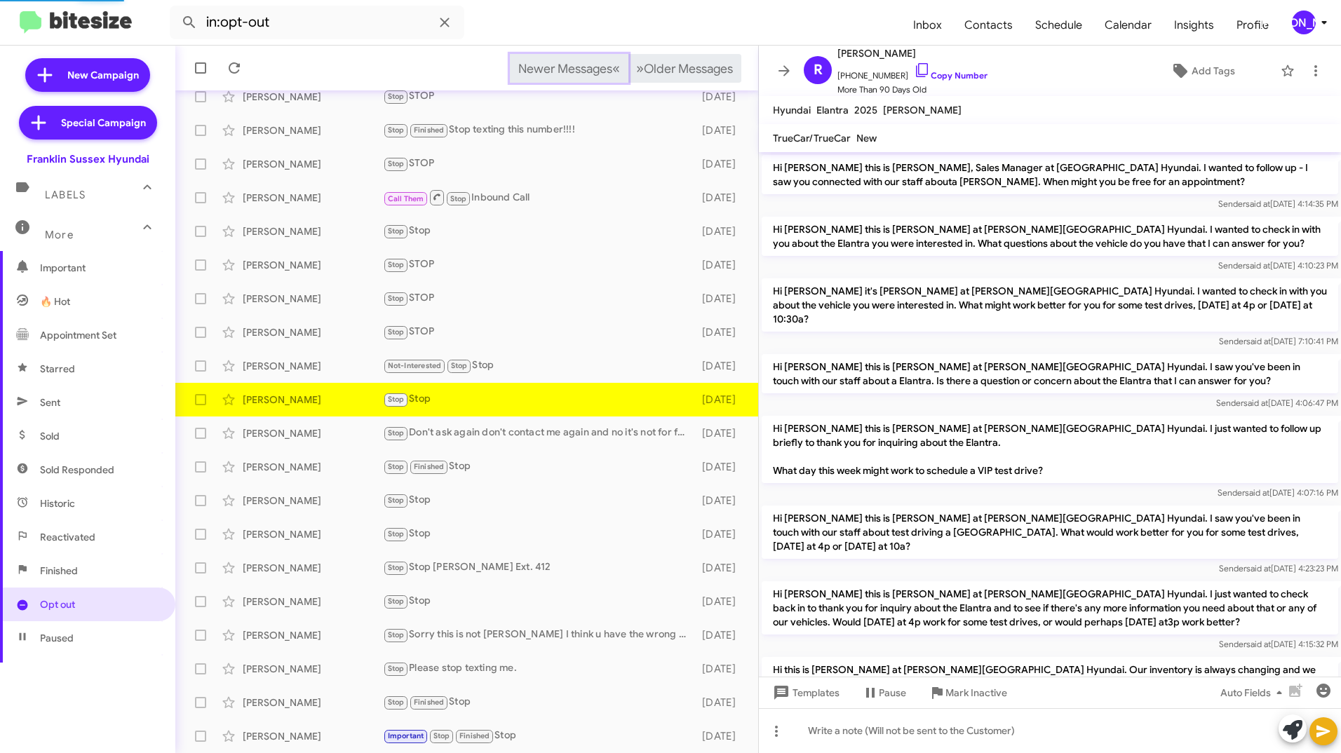
scroll to position [235, 0]
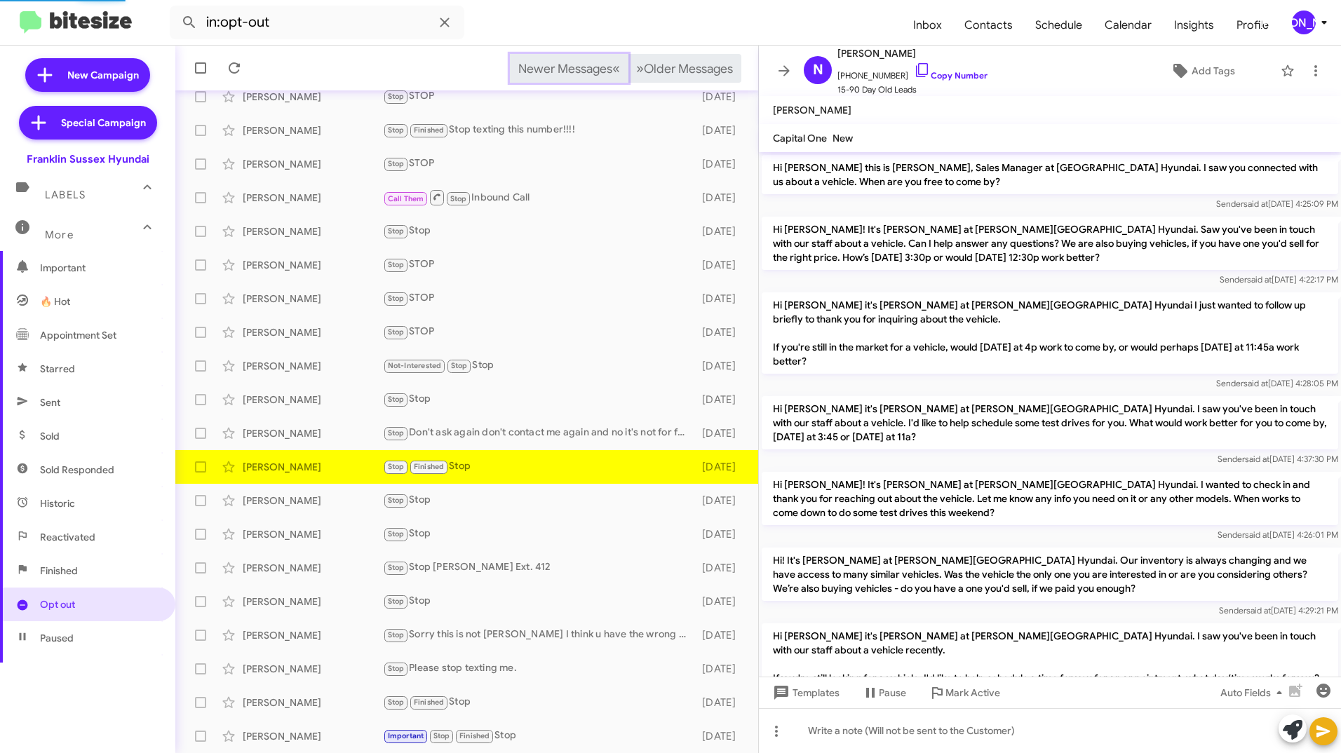
scroll to position [153, 0]
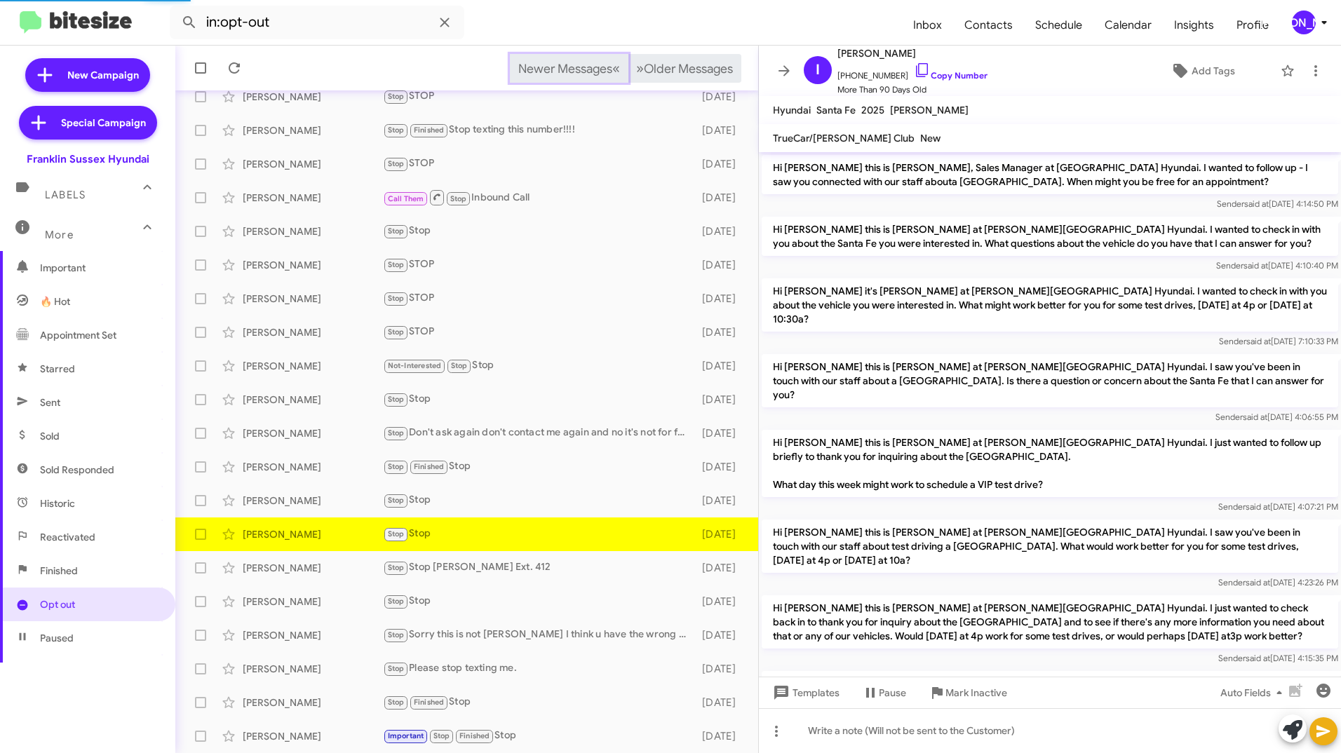
scroll to position [90, 0]
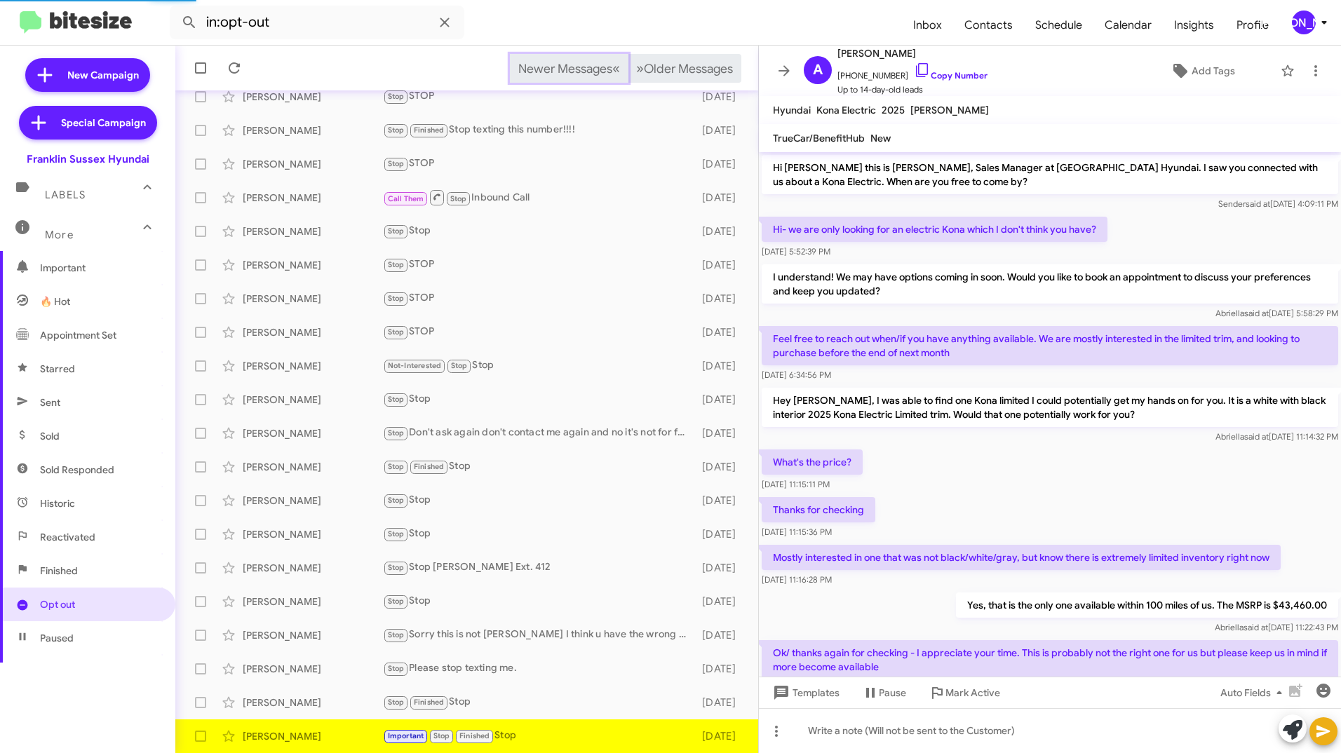
scroll to position [274, 0]
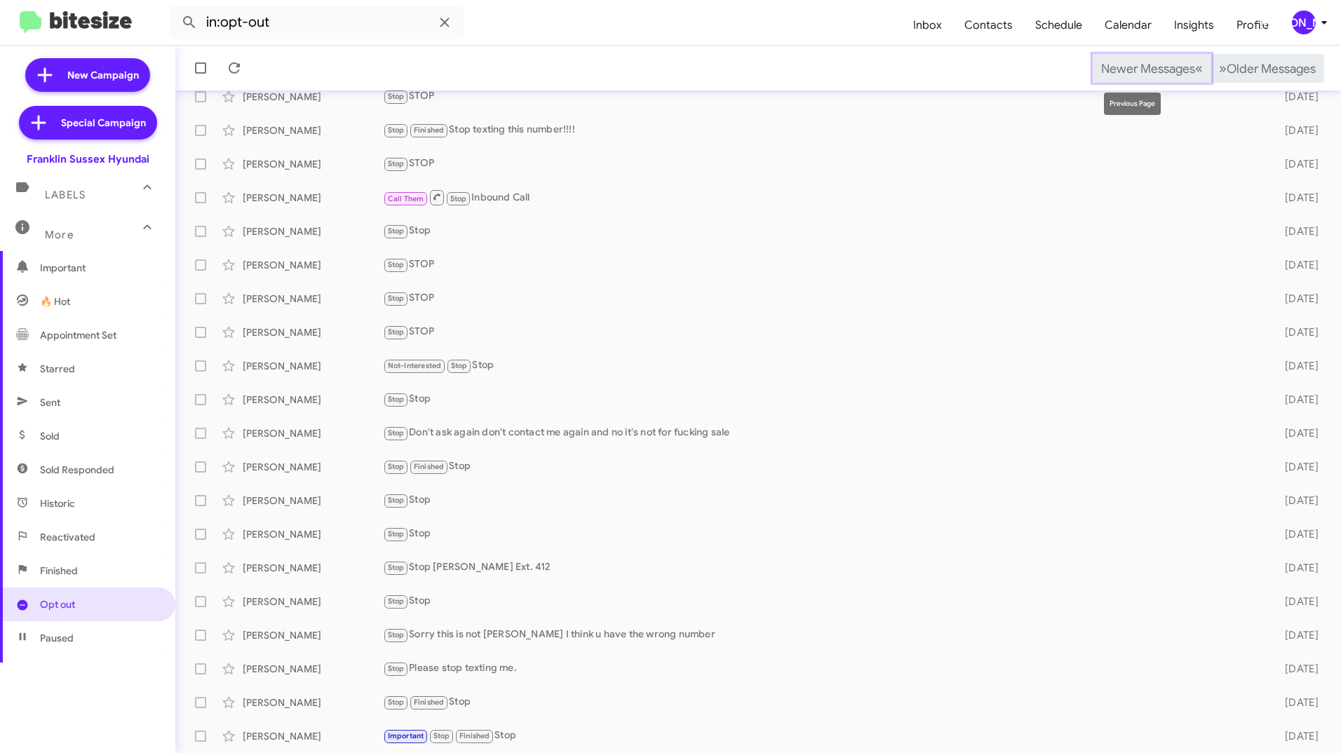
click at [1127, 68] on span "Newer Messages" at bounding box center [1148, 68] width 94 height 15
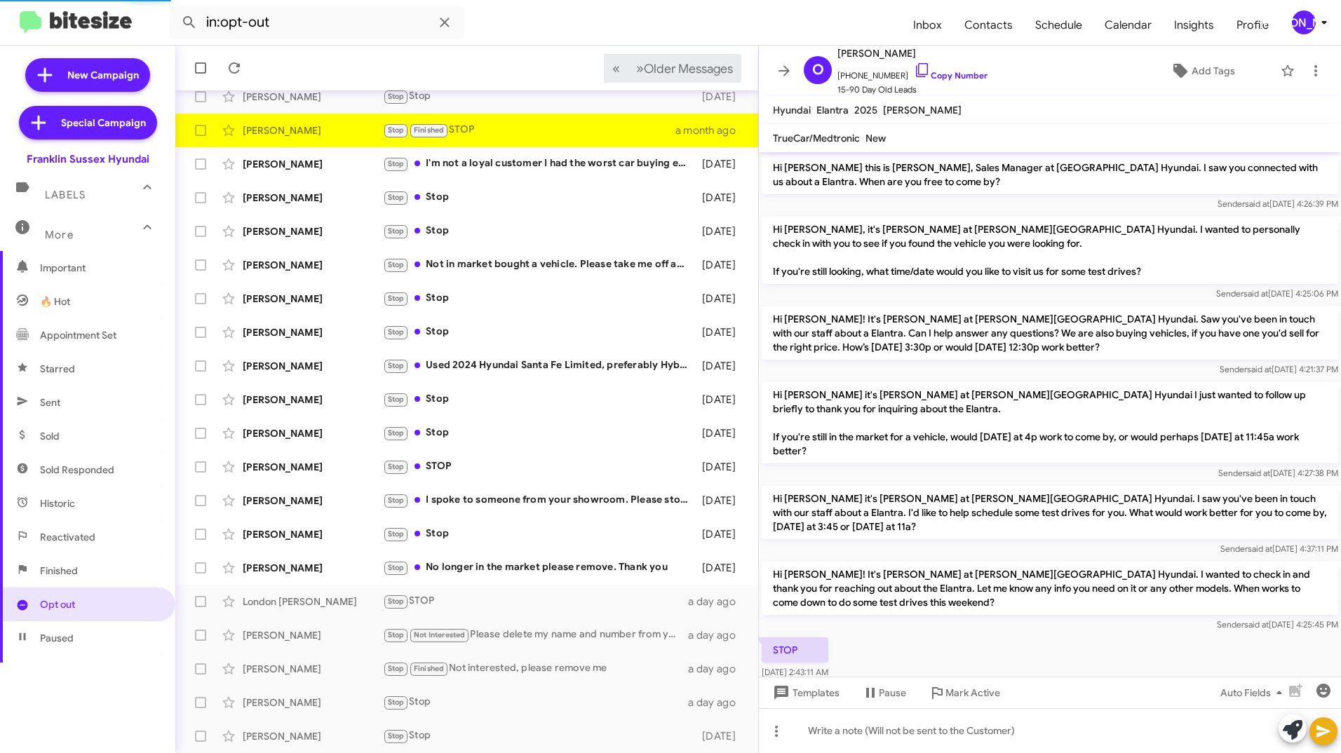
scroll to position [75, 0]
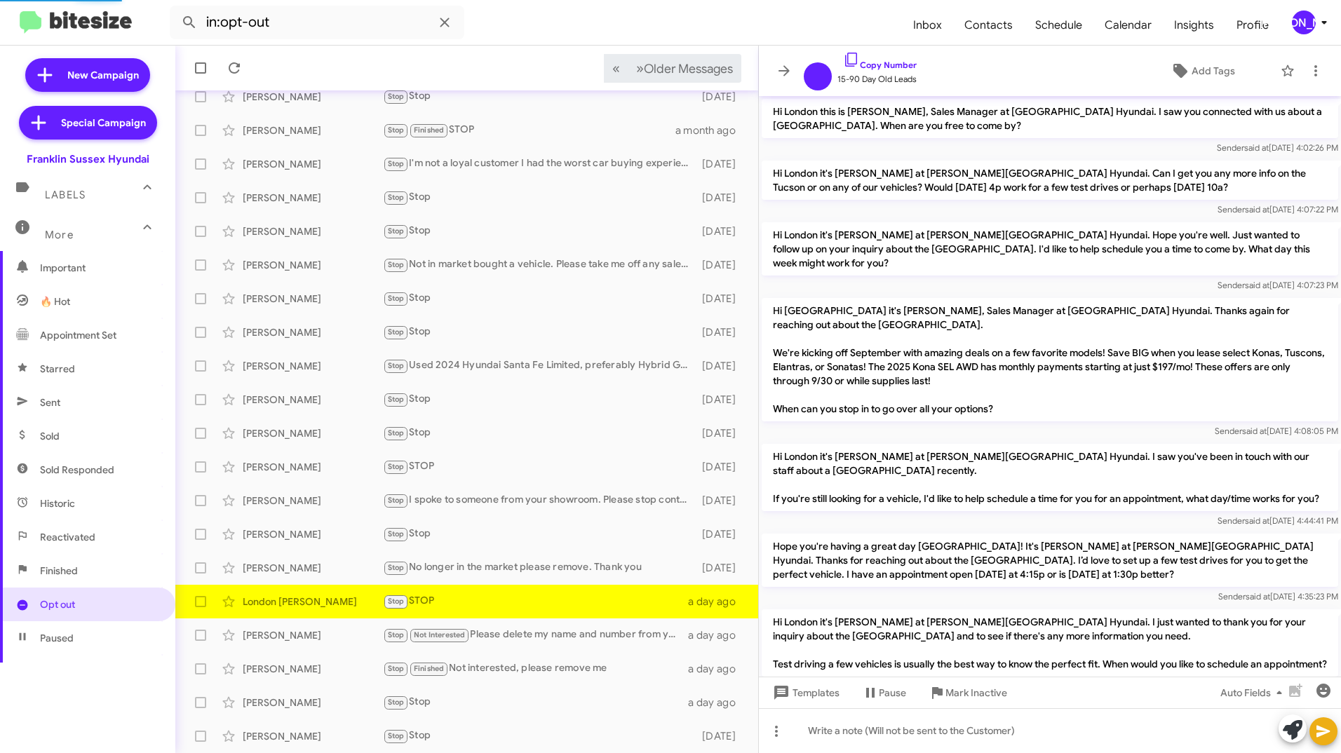
scroll to position [95, 0]
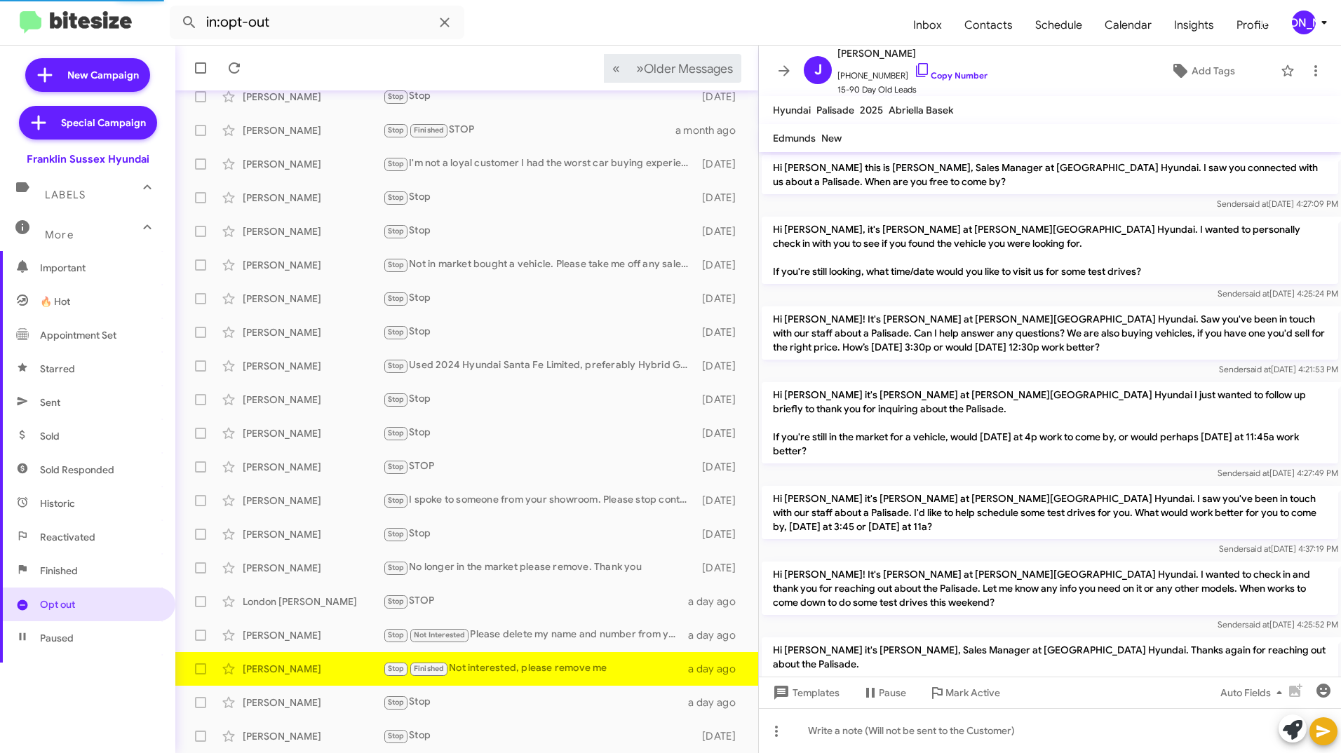
scroll to position [503, 0]
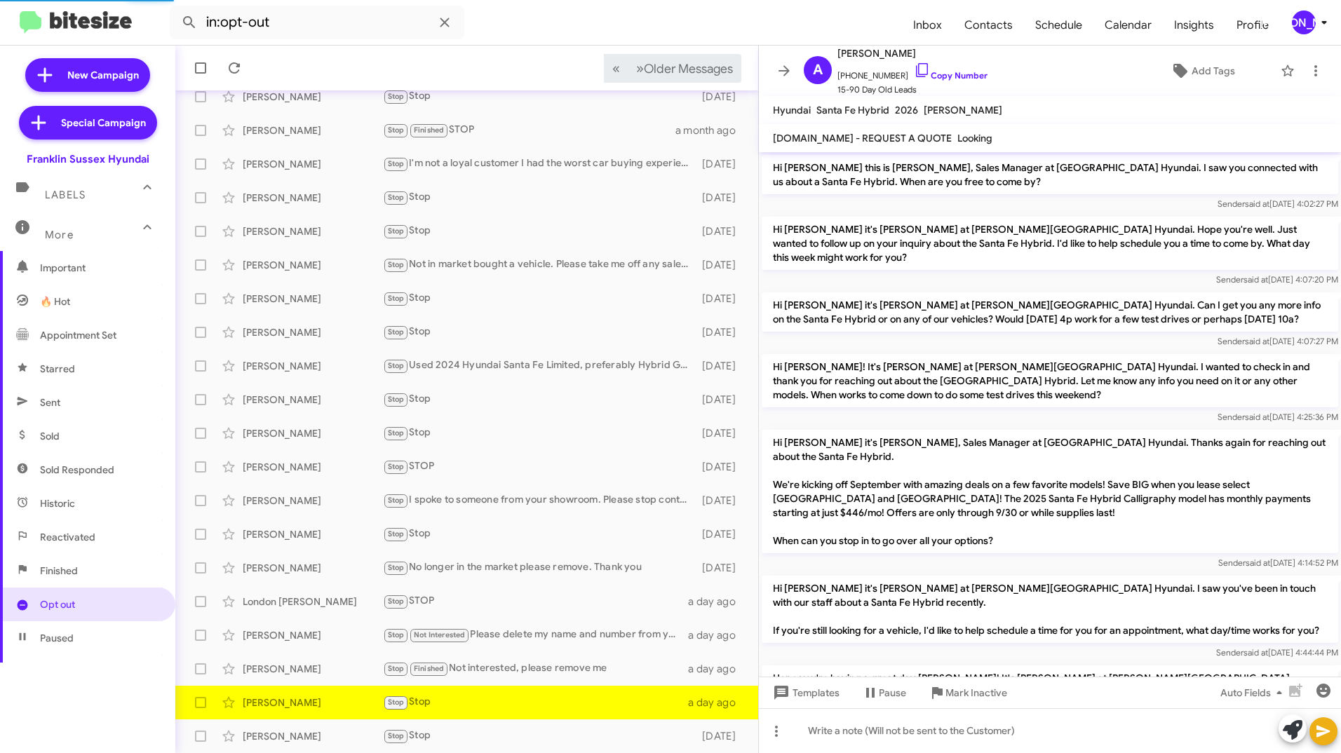
scroll to position [245, 0]
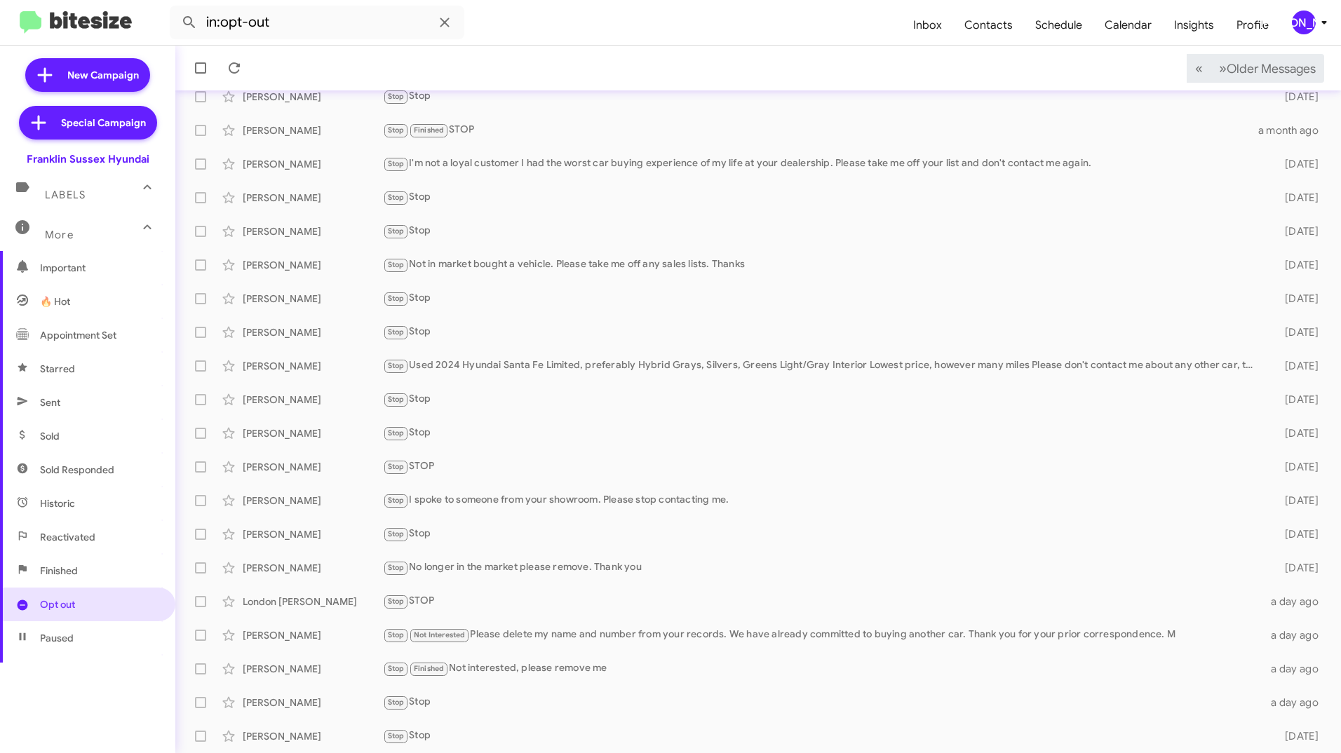
click at [1300, 28] on div "[PERSON_NAME]" at bounding box center [1304, 23] width 24 height 24
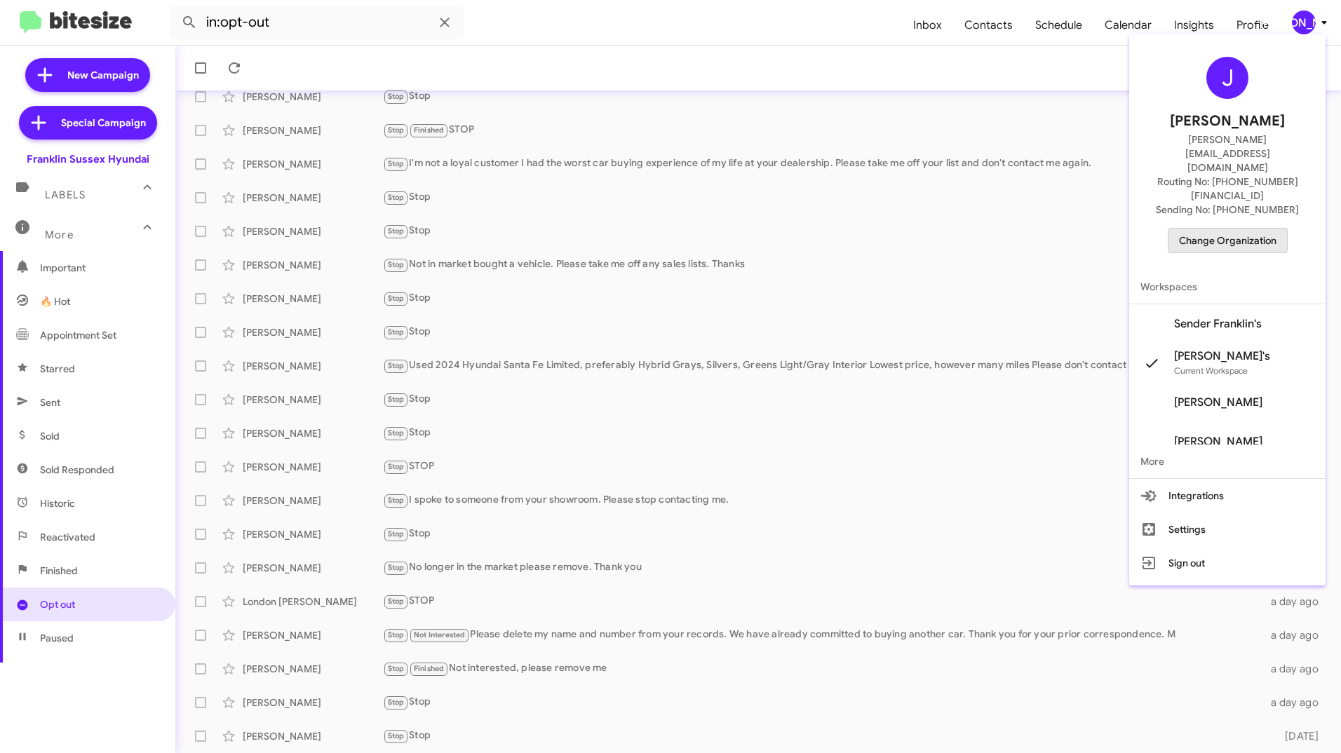
click at [1233, 229] on span "Change Organization" at bounding box center [1227, 241] width 97 height 24
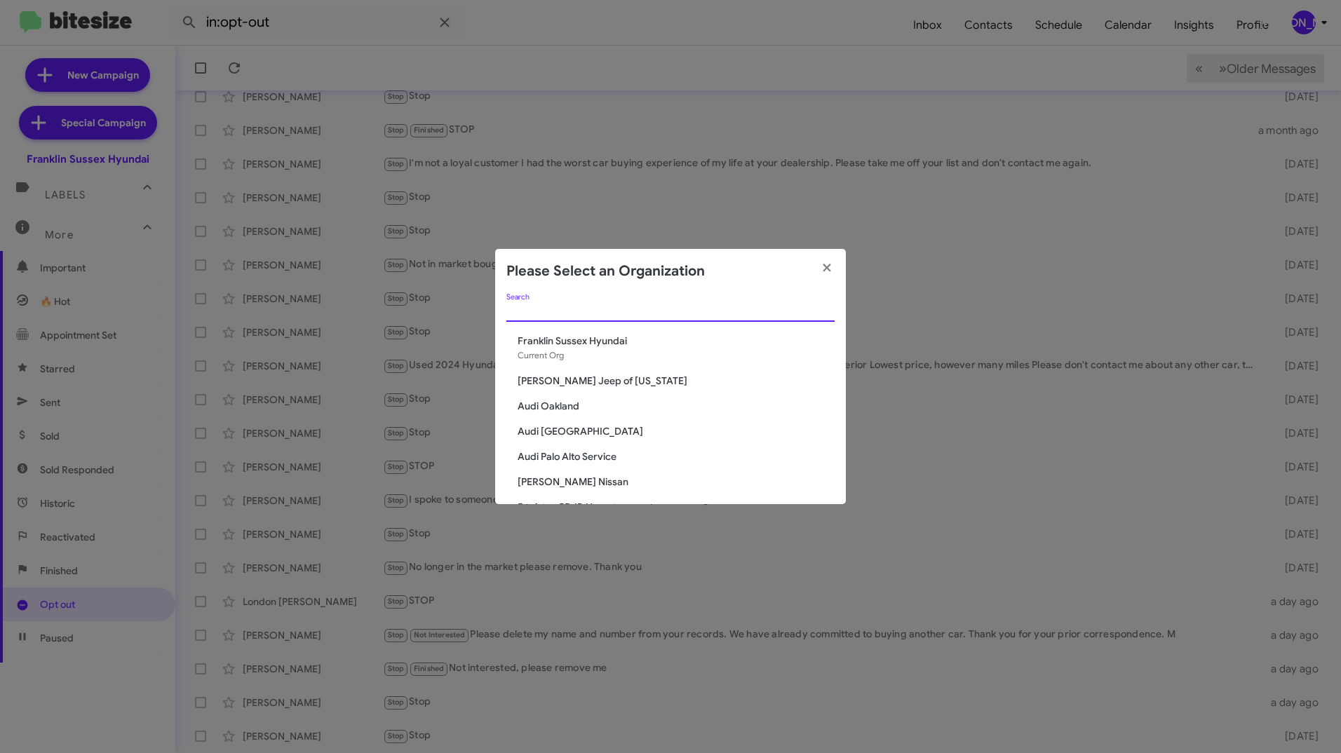
click at [696, 313] on input "Search" at bounding box center [670, 311] width 328 height 11
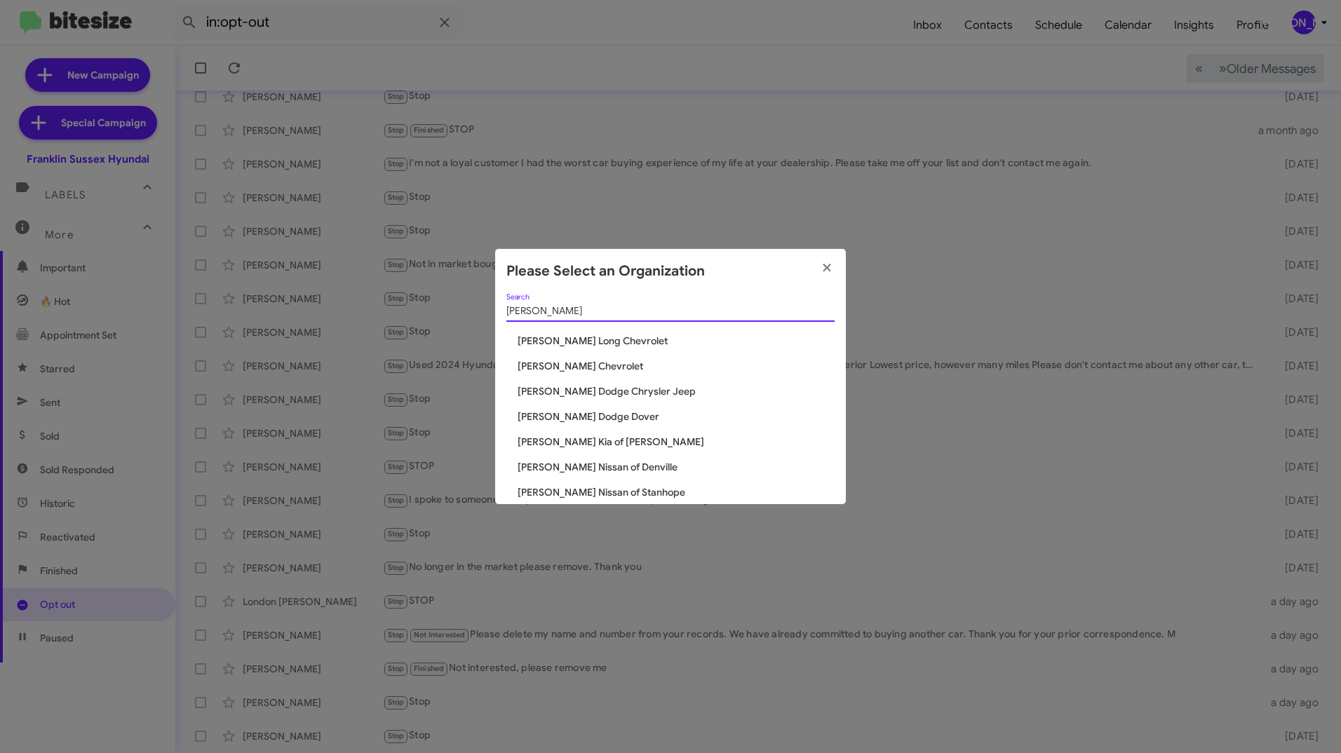
type input "niels"
click at [581, 370] on span "[PERSON_NAME] Chevrolet" at bounding box center [676, 366] width 317 height 14
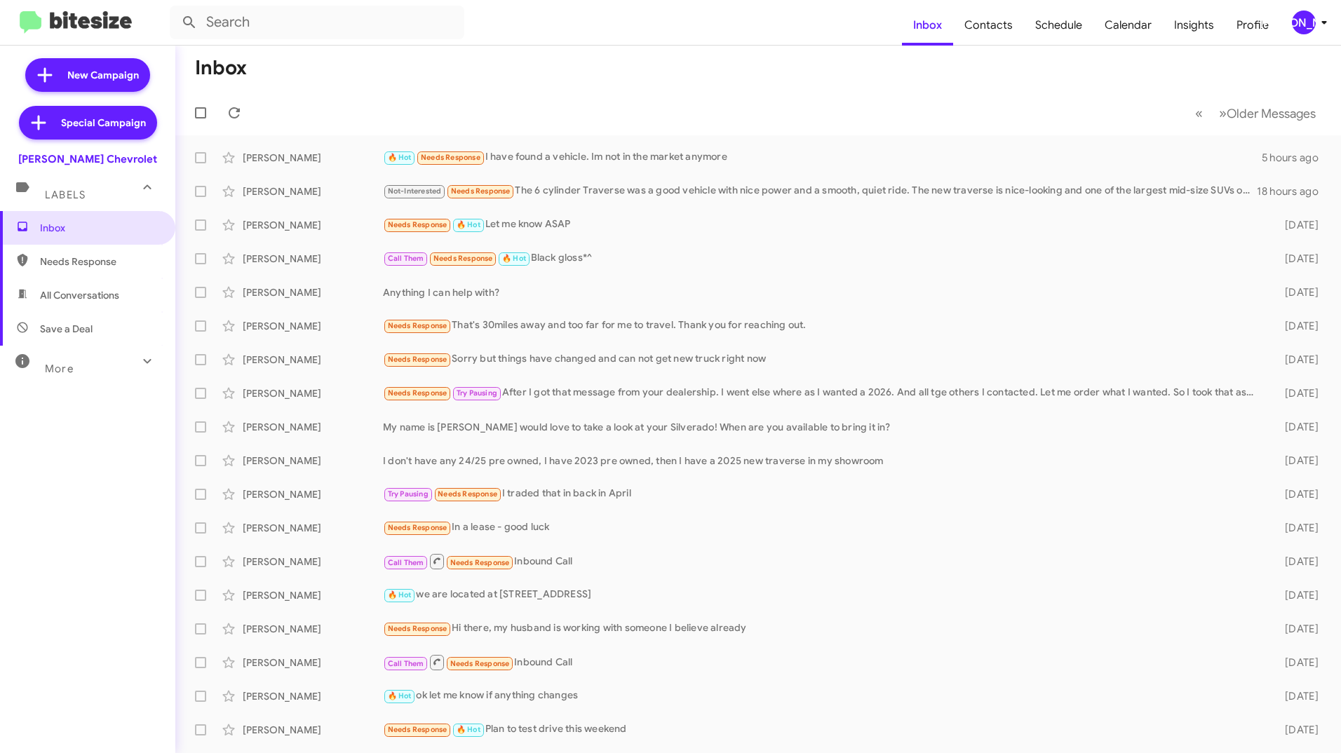
click at [102, 362] on div "More" at bounding box center [73, 363] width 125 height 26
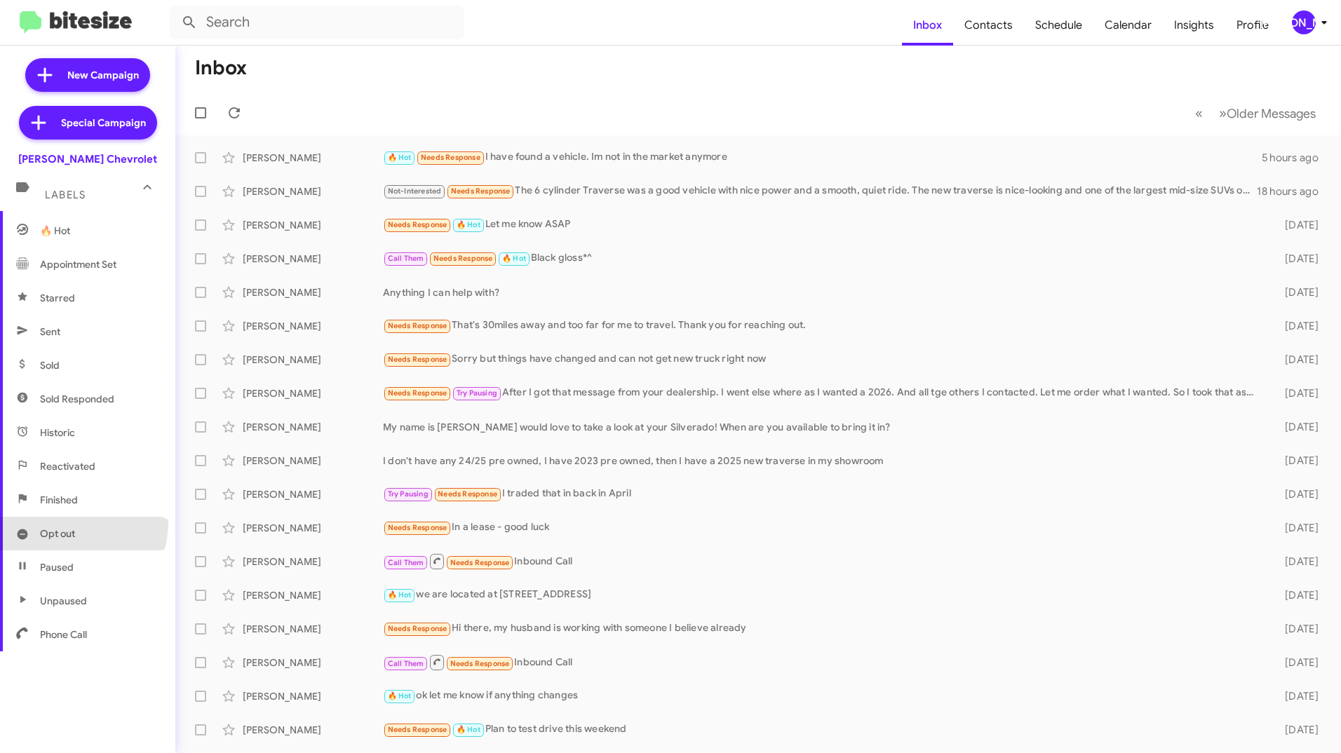
click at [65, 522] on span "Opt out" at bounding box center [87, 534] width 175 height 34
type input "in:opt-out"
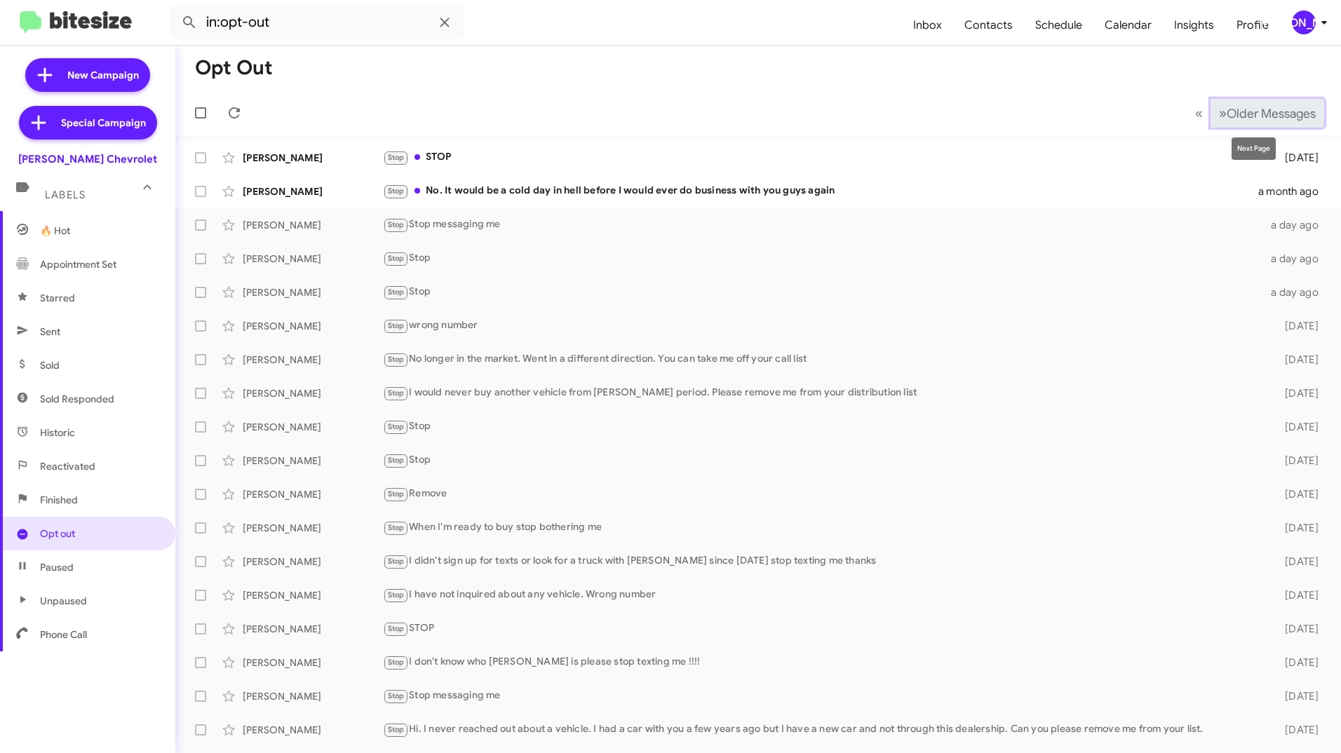
click at [1246, 123] on button "» Next Older Messages" at bounding box center [1267, 113] width 114 height 29
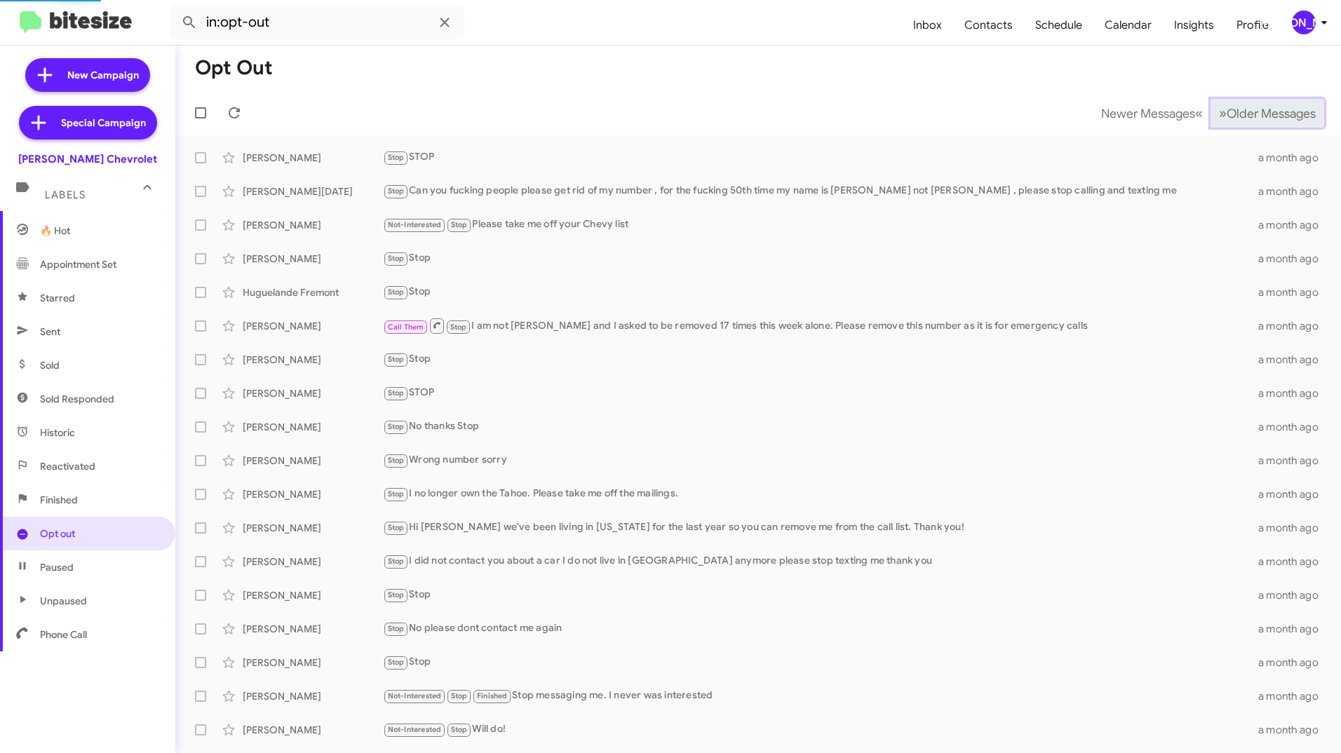
click at [1246, 123] on button "» Next Older Messages" at bounding box center [1267, 113] width 114 height 29
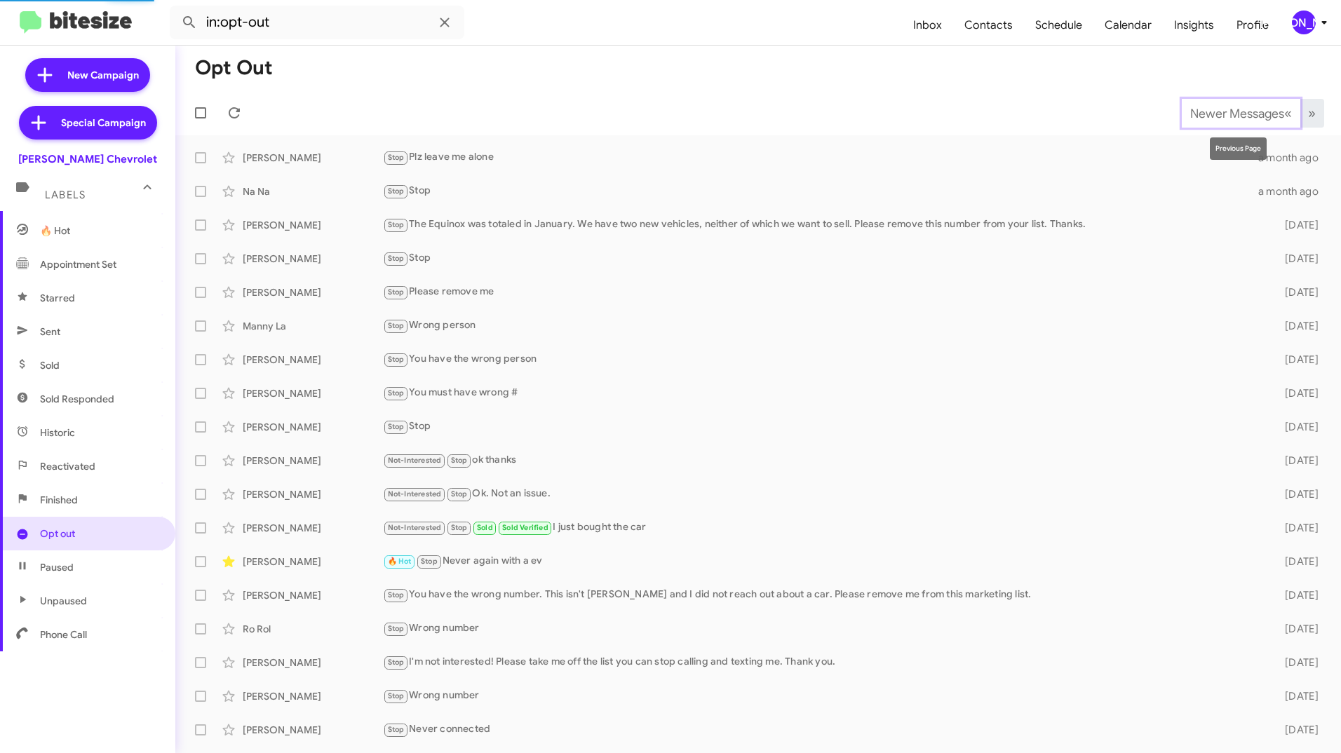
click at [1246, 123] on button "Newer Messages « Previous" at bounding box center [1241, 113] width 119 height 29
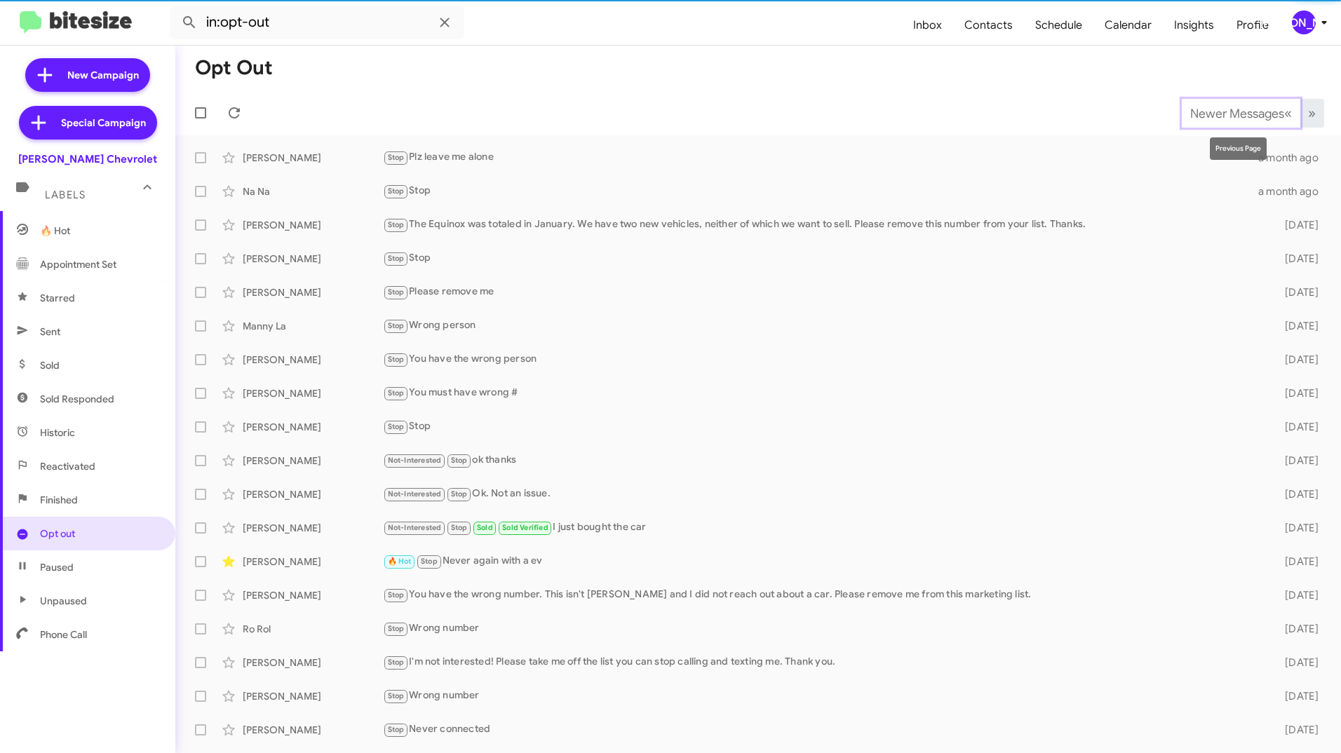
click at [1246, 123] on button "Newer Messages « Previous" at bounding box center [1241, 113] width 119 height 29
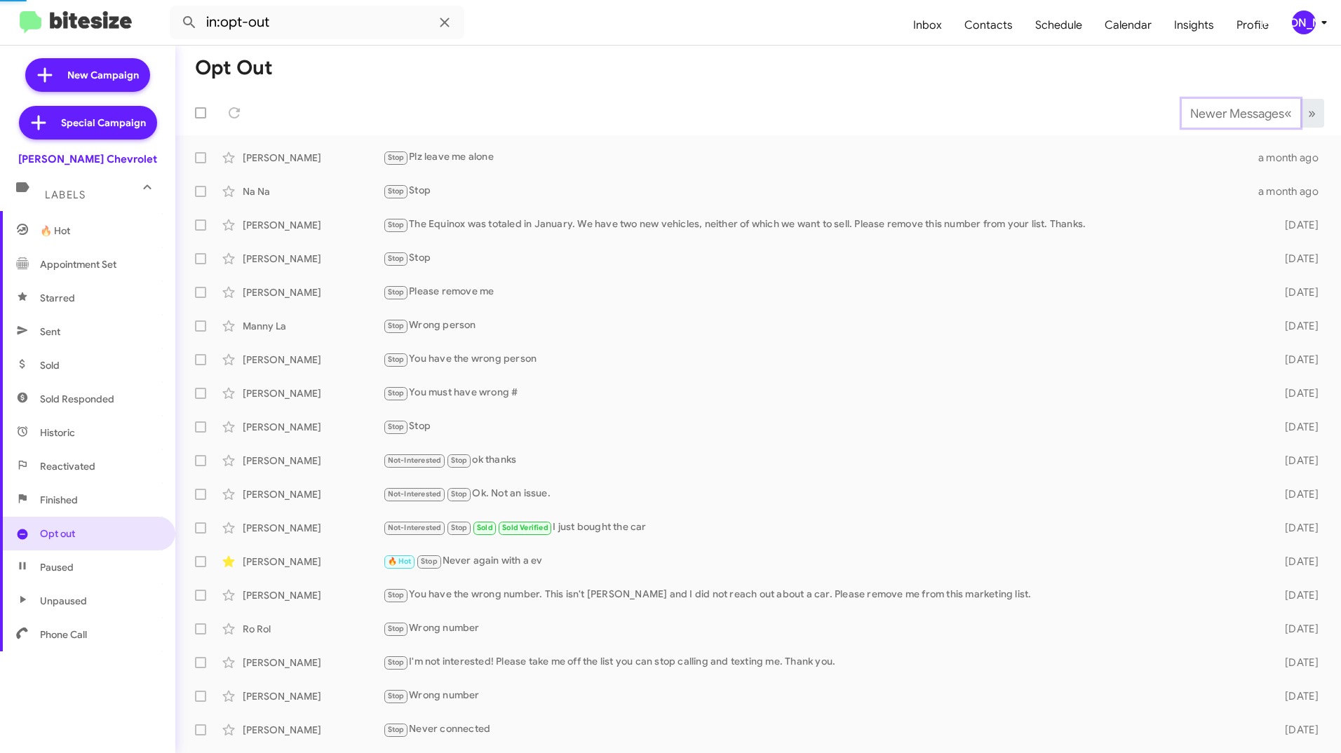
click at [1246, 123] on button "Newer Messages « Previous" at bounding box center [1241, 113] width 119 height 29
click at [1208, 117] on span "Newer Messages" at bounding box center [1237, 113] width 94 height 15
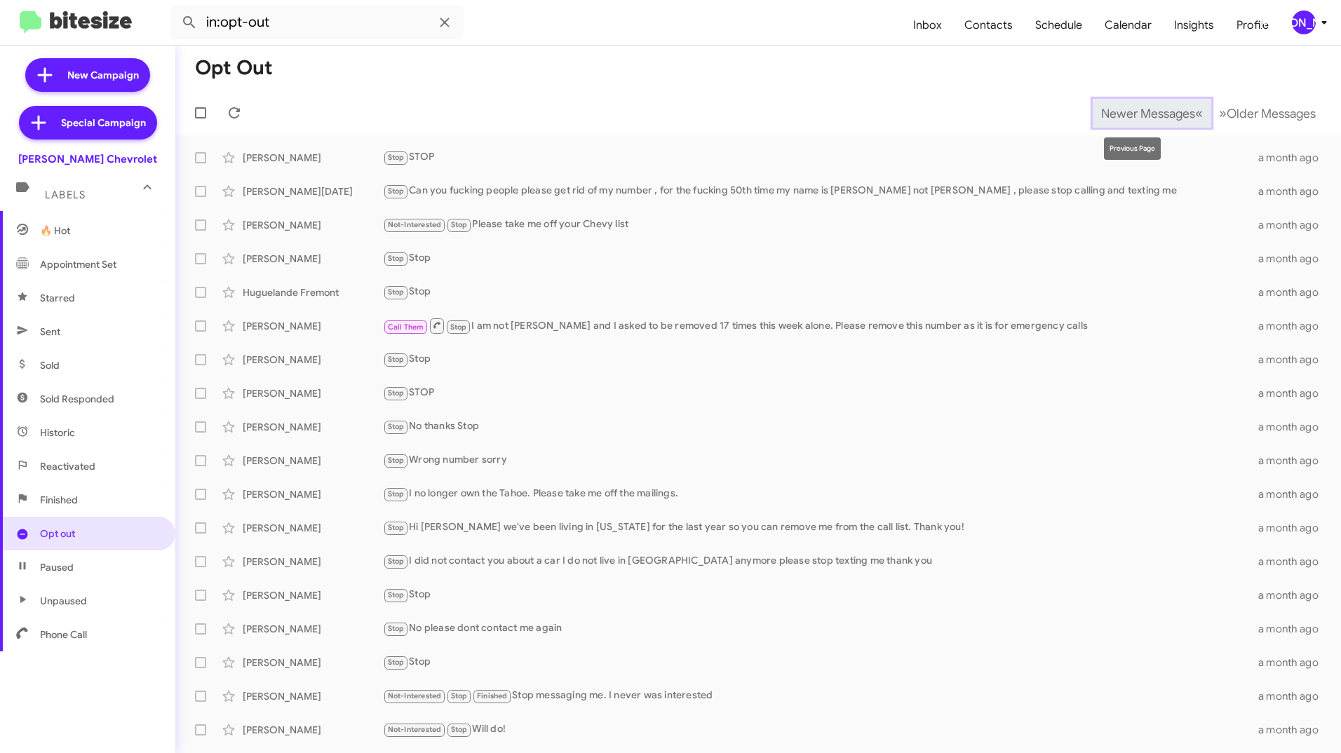
click at [1117, 116] on span "Newer Messages" at bounding box center [1148, 113] width 94 height 15
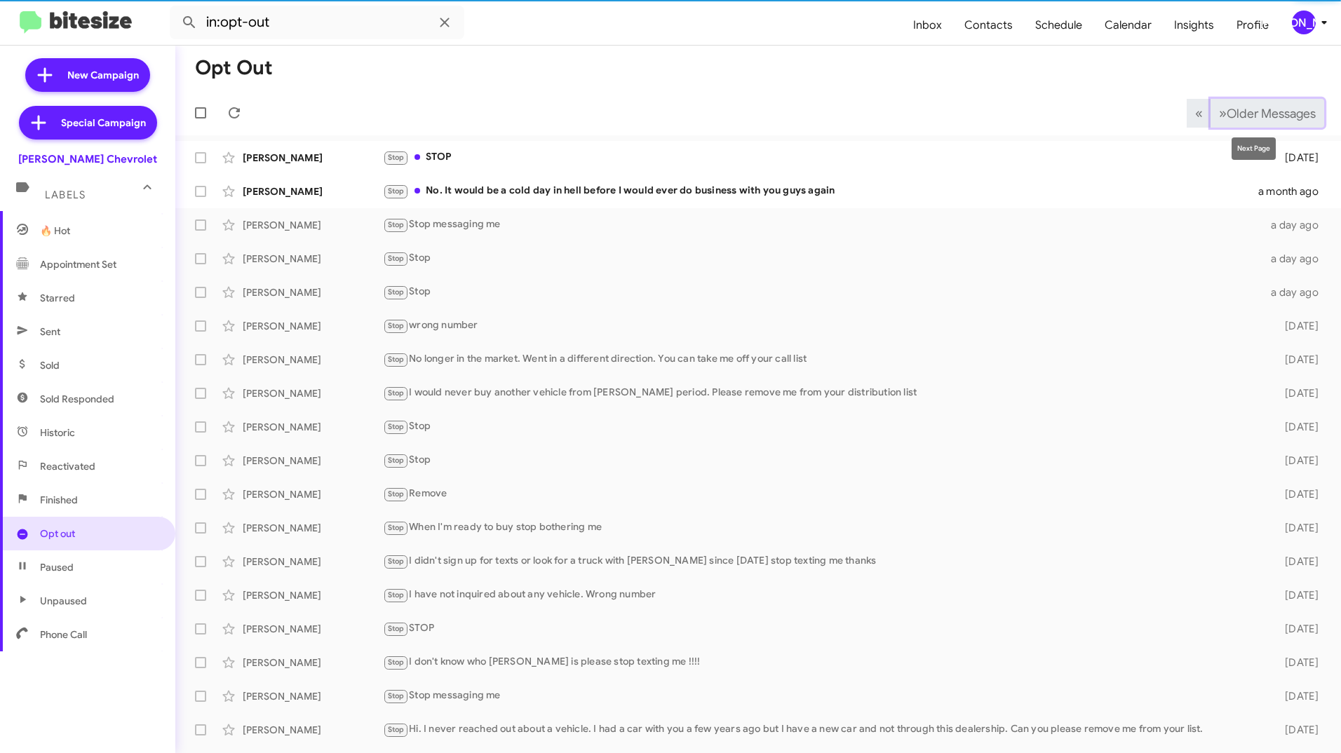
click at [1227, 114] on span "Older Messages" at bounding box center [1271, 113] width 89 height 15
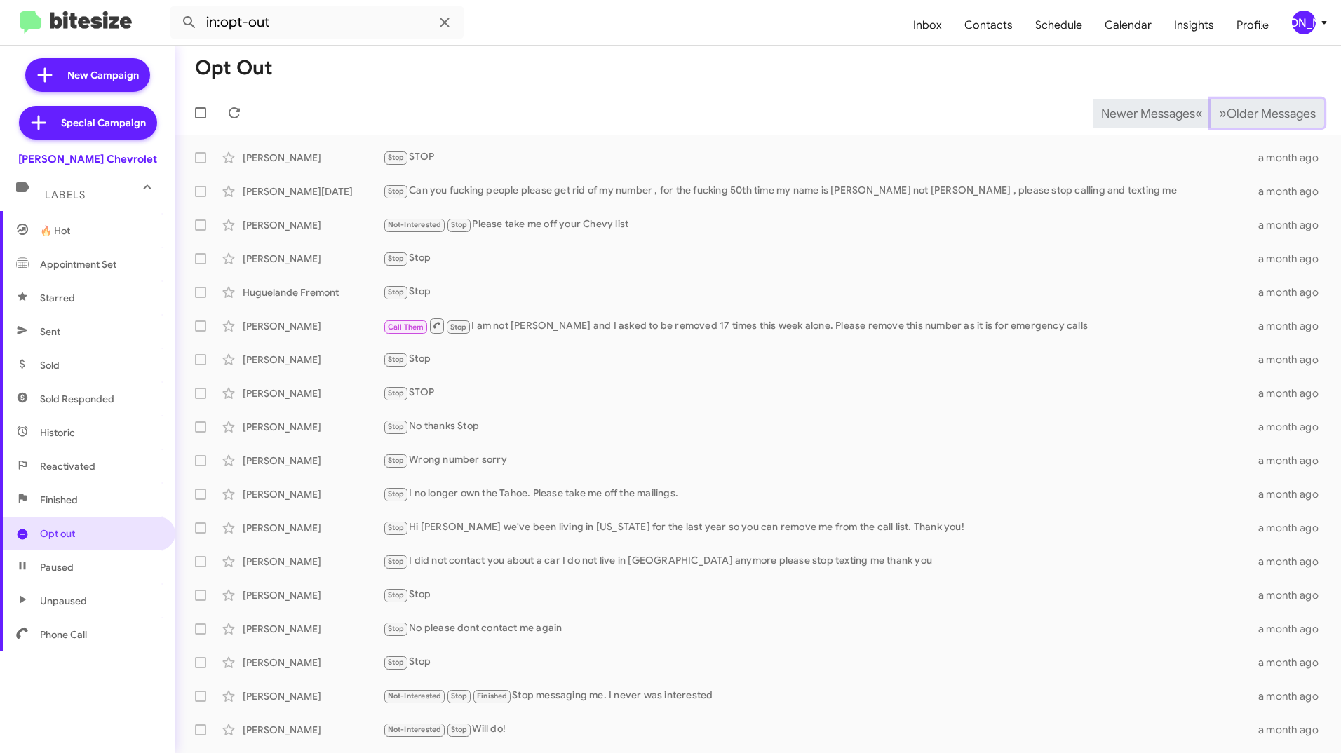
click at [1227, 114] on span "Older Messages" at bounding box center [1271, 113] width 89 height 15
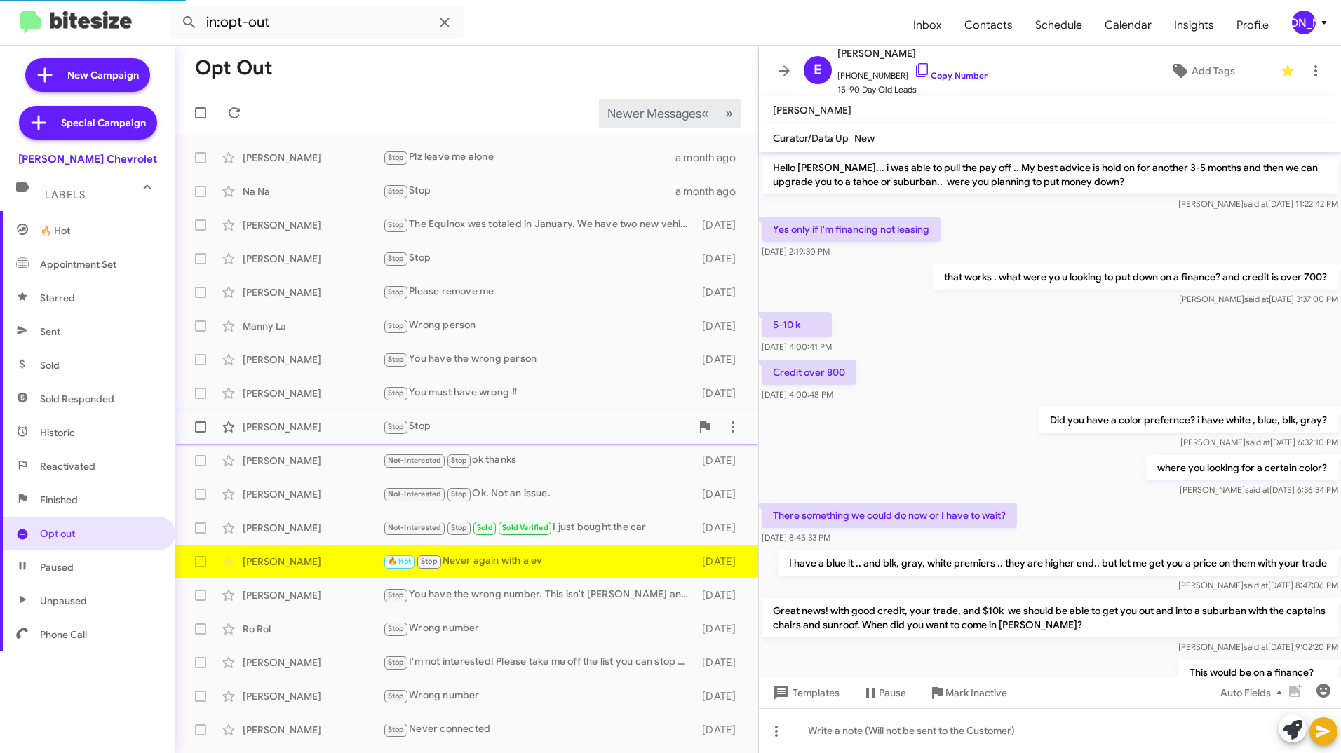
scroll to position [567, 0]
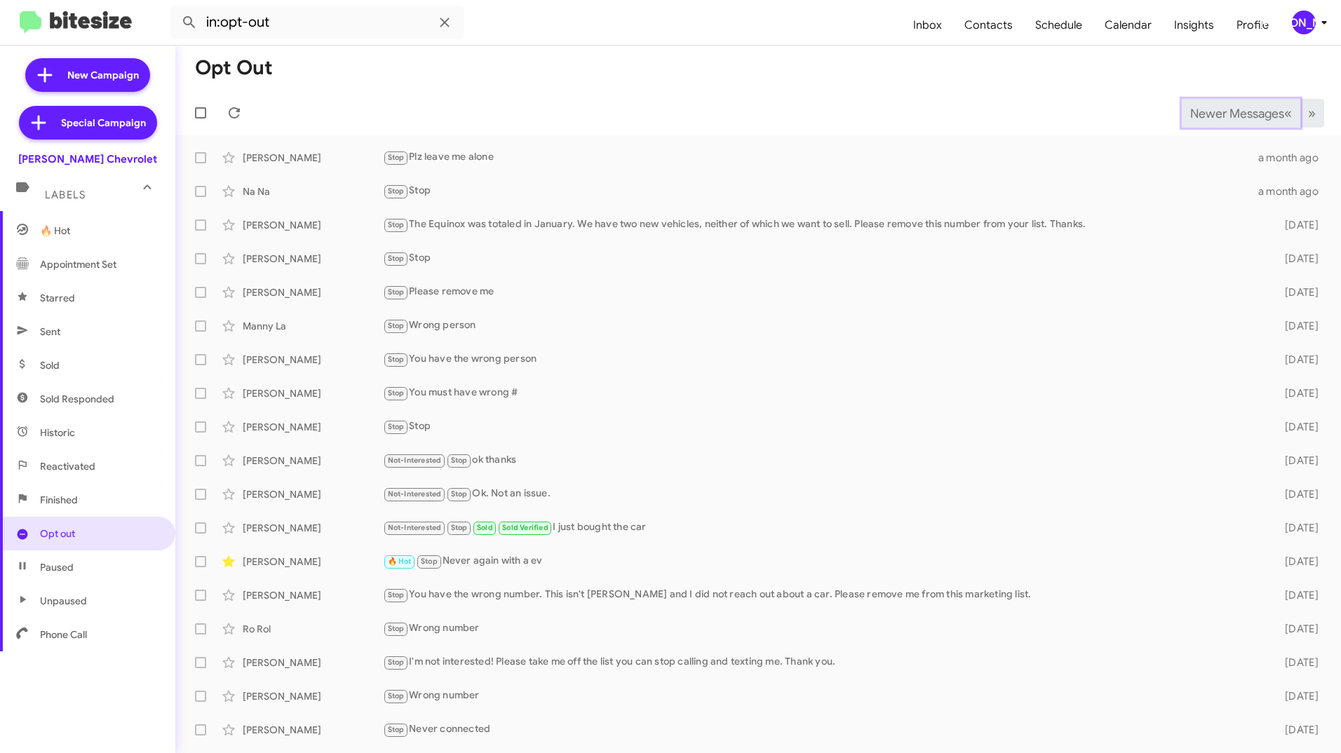
click at [1233, 113] on span "Newer Messages" at bounding box center [1237, 113] width 94 height 15
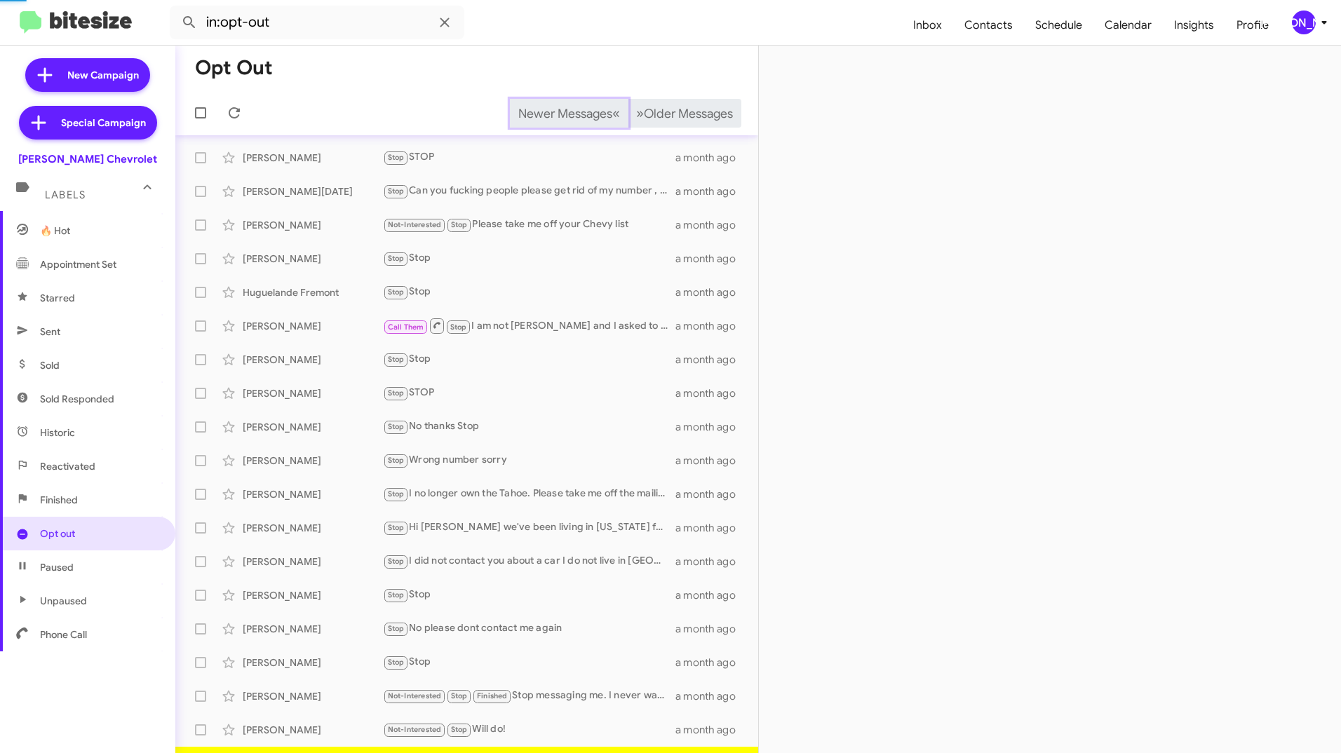
scroll to position [27, 0]
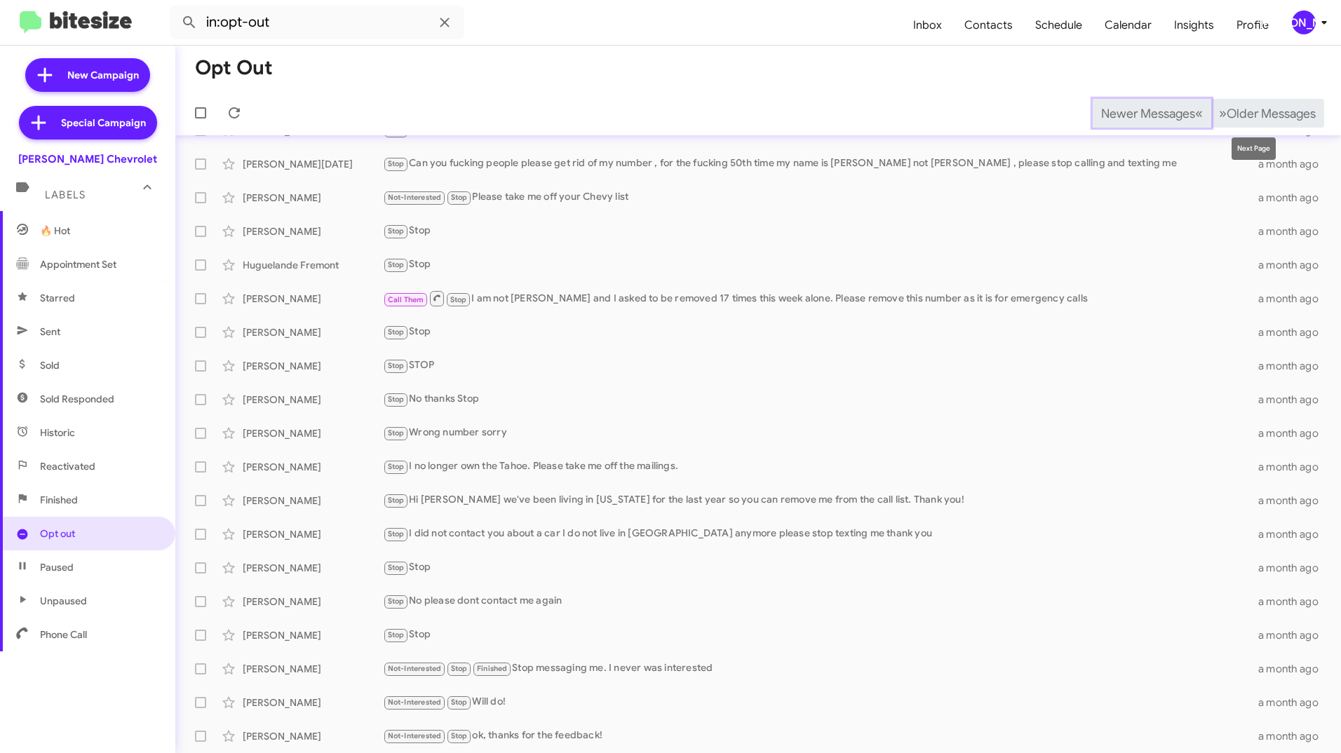
scroll to position [61, 0]
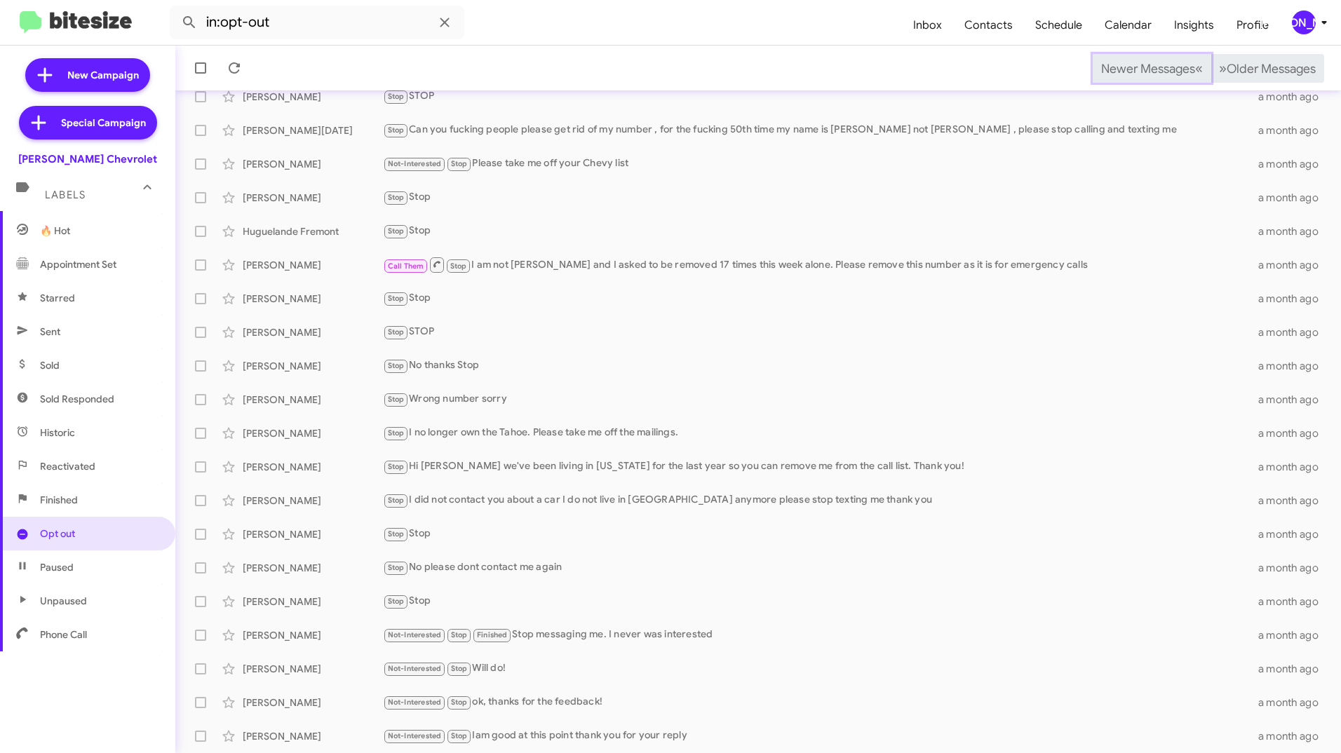
click at [1127, 68] on span "Newer Messages" at bounding box center [1148, 68] width 94 height 15
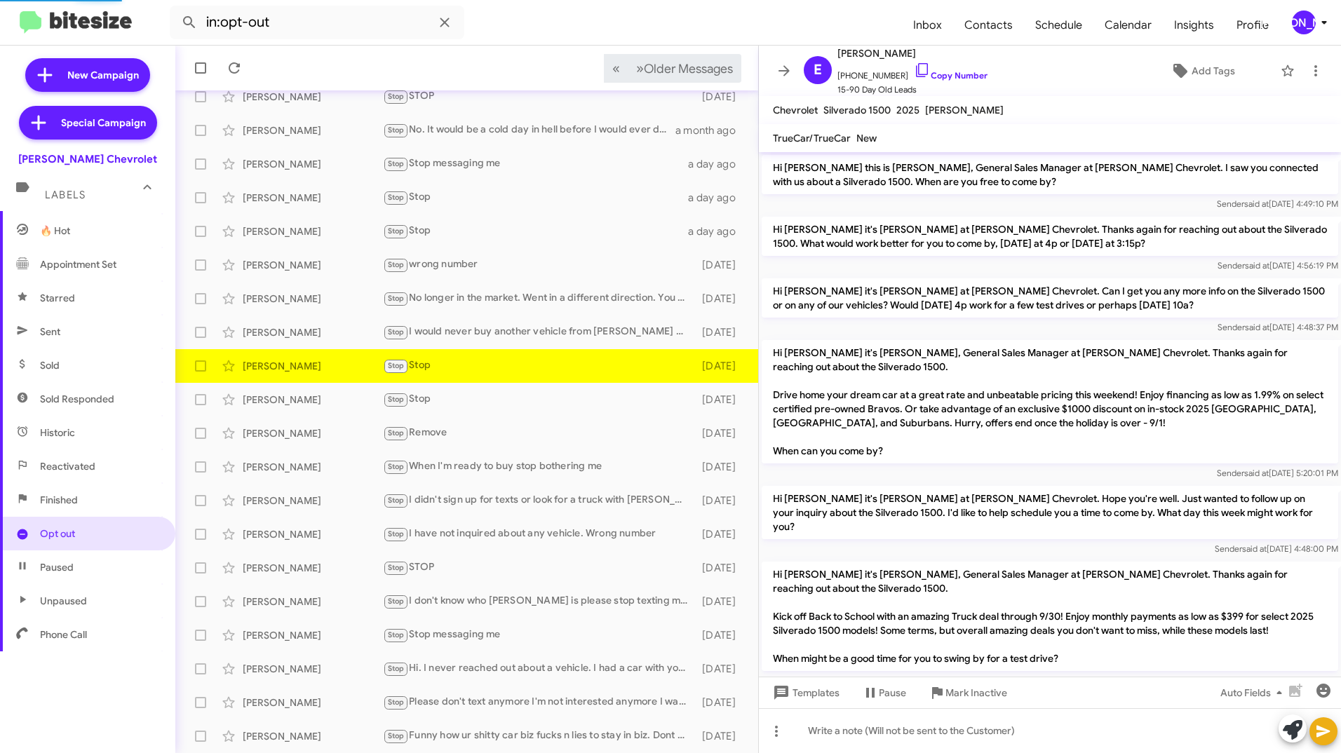
scroll to position [151, 0]
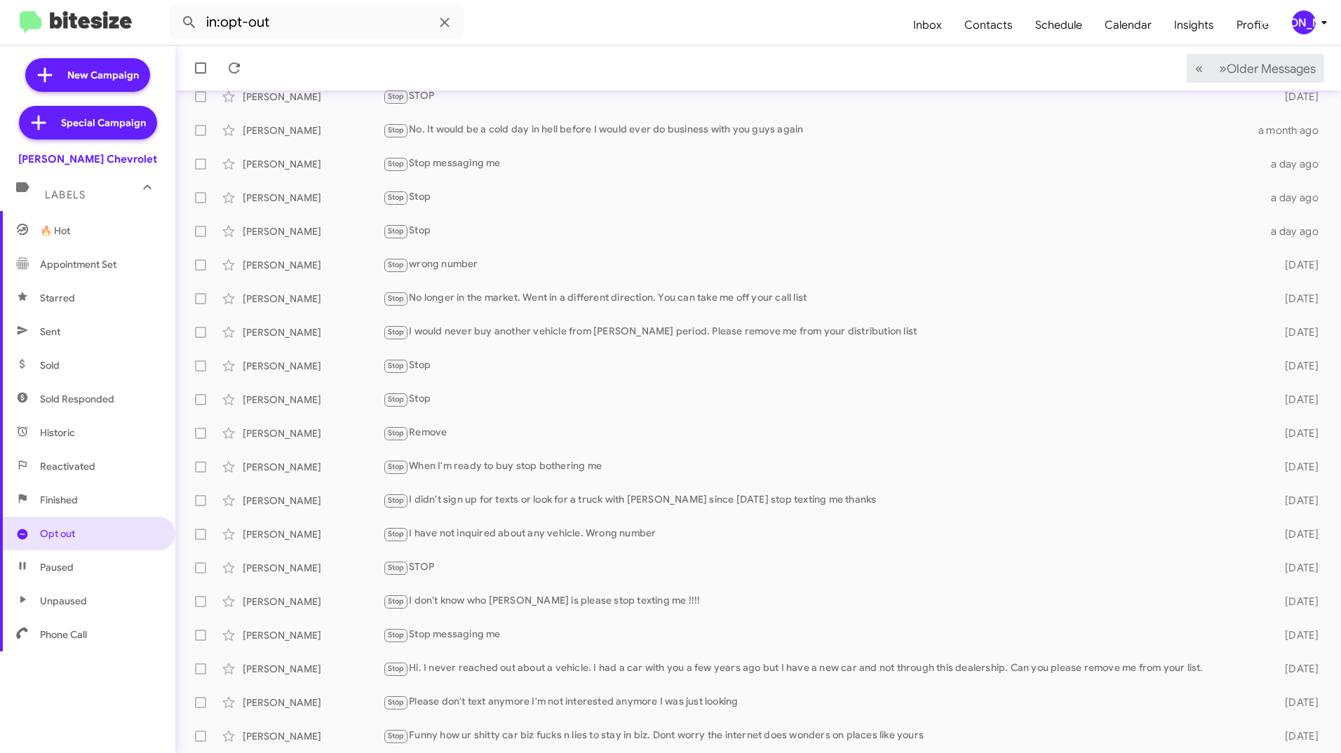
click at [1304, 28] on div "[PERSON_NAME]" at bounding box center [1304, 23] width 24 height 24
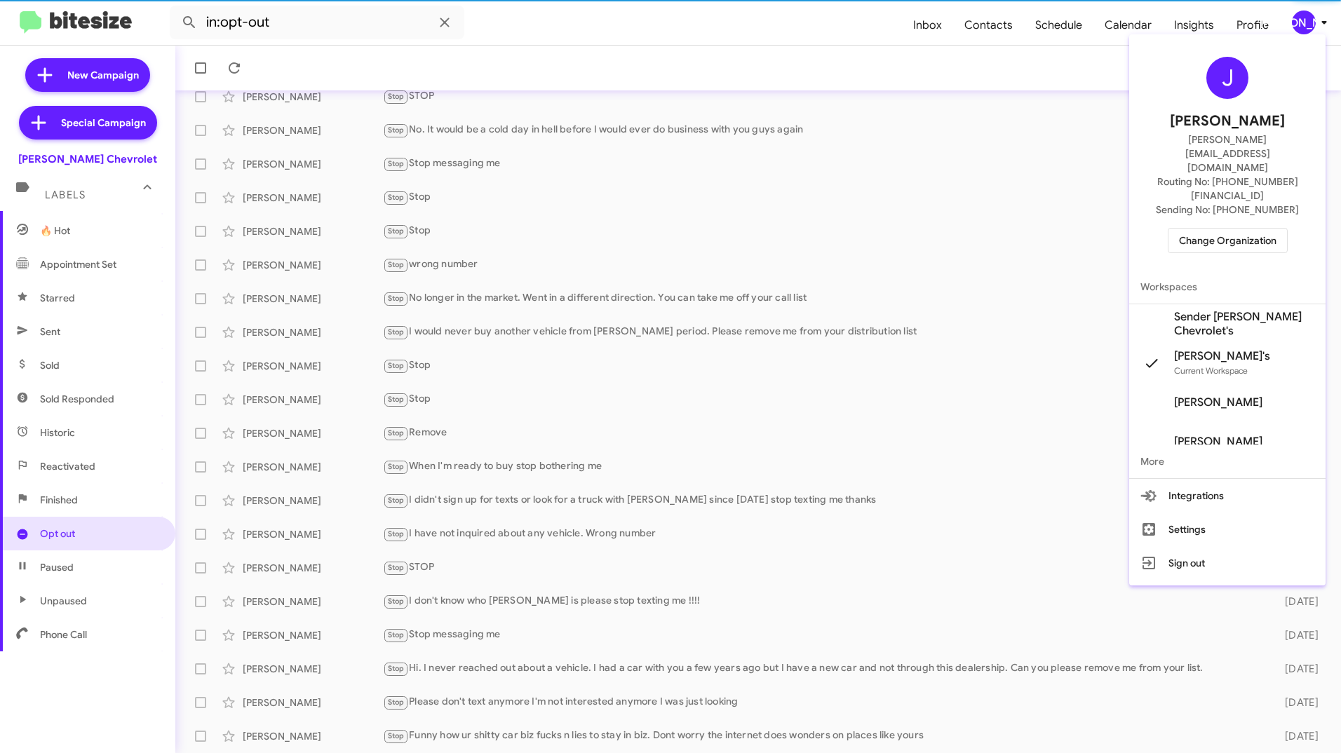
click at [1304, 28] on div at bounding box center [670, 376] width 1341 height 753
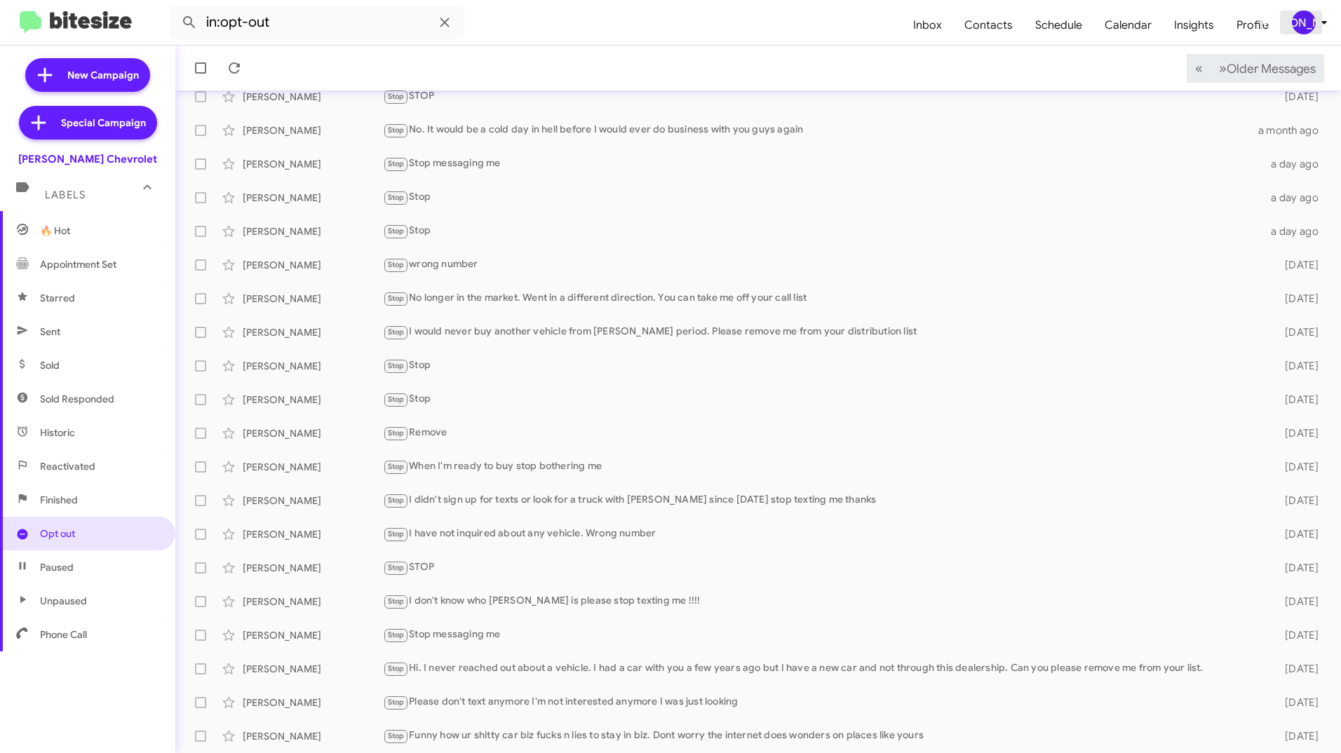
click at [1317, 21] on icon at bounding box center [1324, 22] width 17 height 17
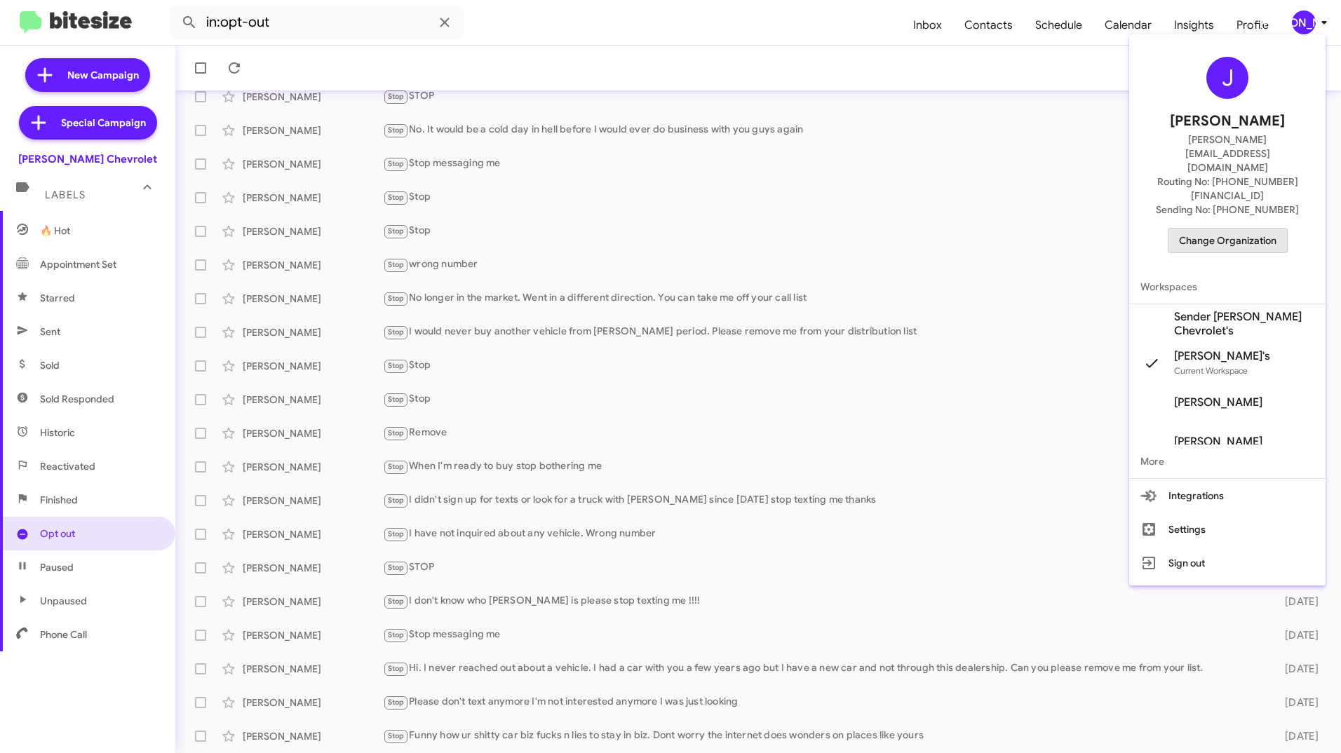
click at [1229, 229] on span "Change Organization" at bounding box center [1227, 241] width 97 height 24
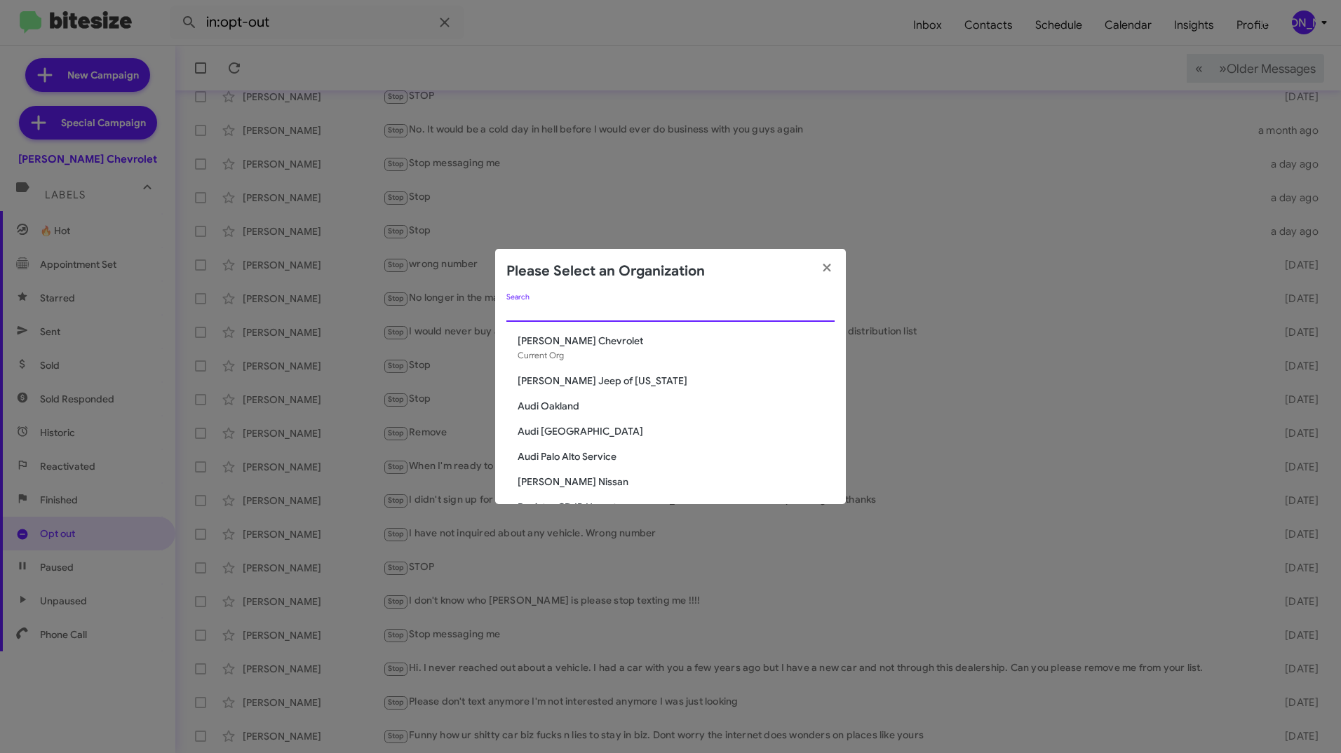
click at [774, 308] on input "Search" at bounding box center [670, 311] width 328 height 11
type input "niel"
click at [640, 404] on span "[PERSON_NAME] Dodge Chrysler Jeep" at bounding box center [676, 406] width 317 height 14
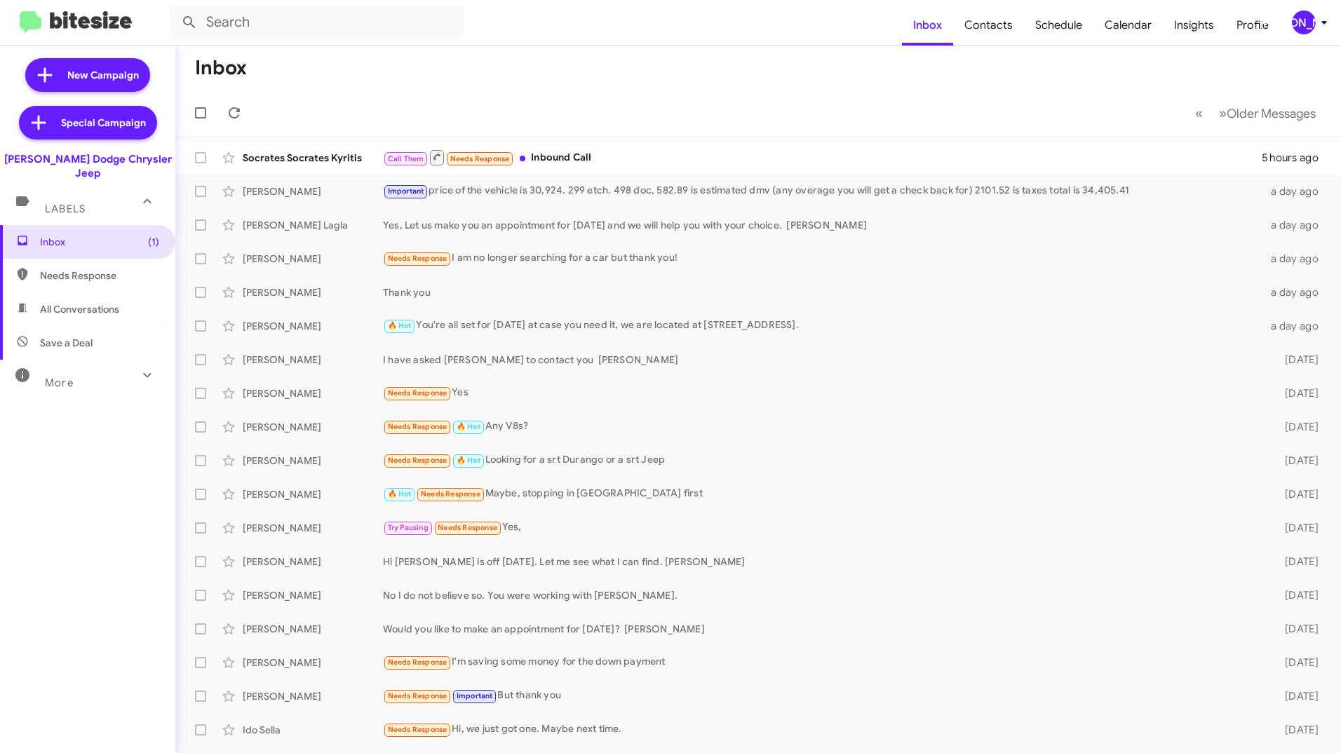
click at [121, 364] on div "More" at bounding box center [73, 377] width 125 height 26
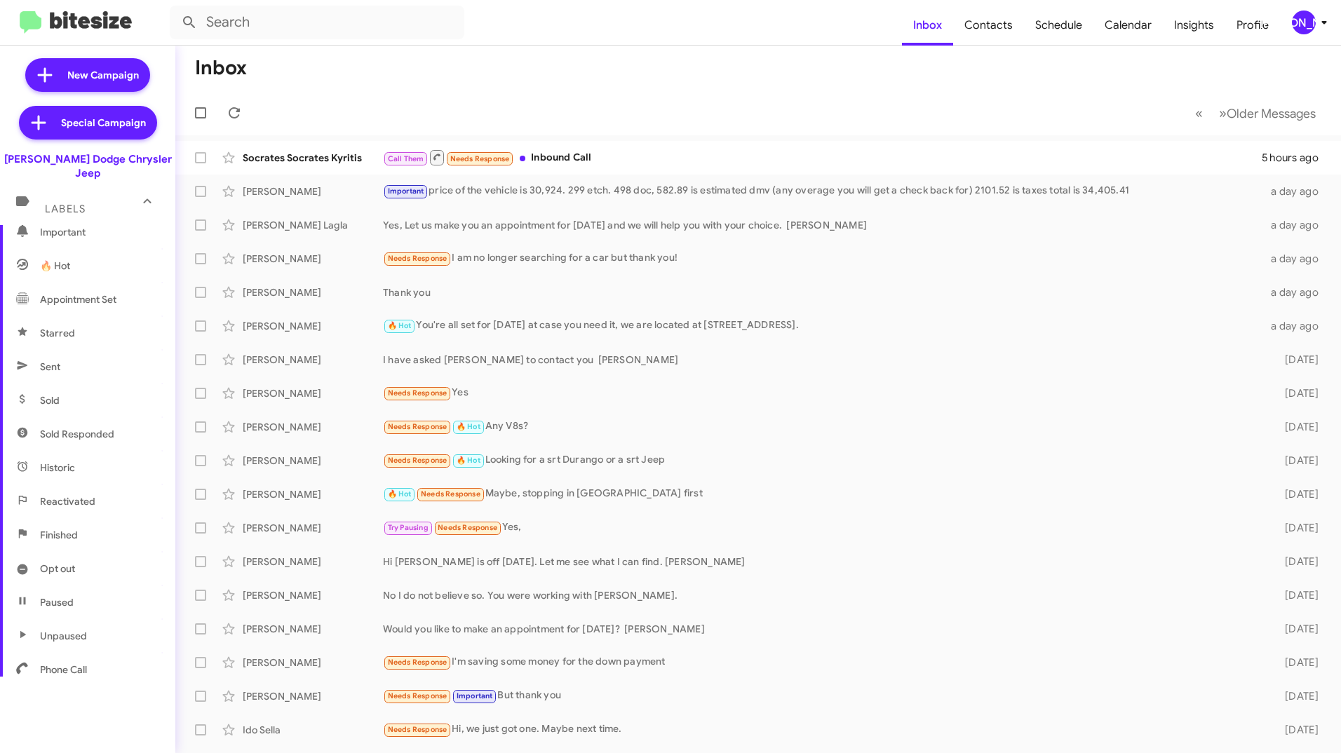
scroll to position [210, 0]
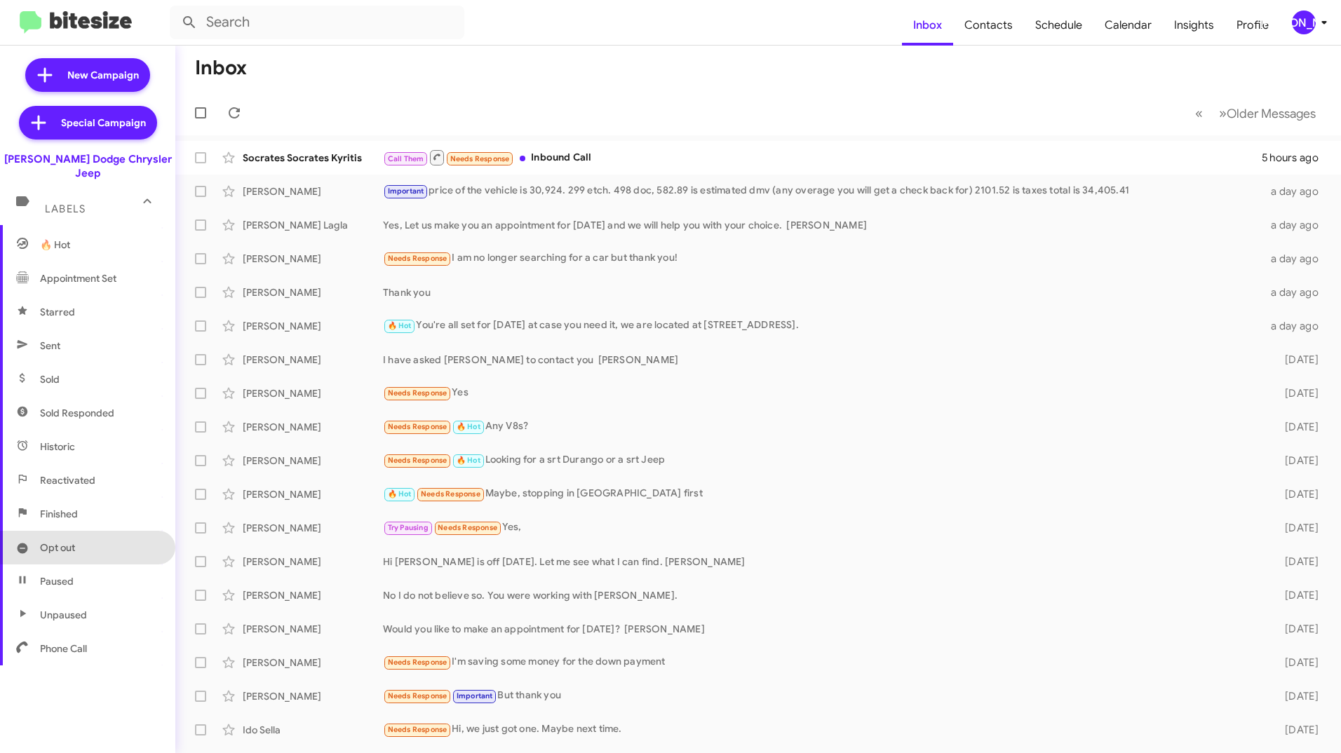
click at [91, 533] on span "Opt out" at bounding box center [87, 548] width 175 height 34
type input "in:opt-out"
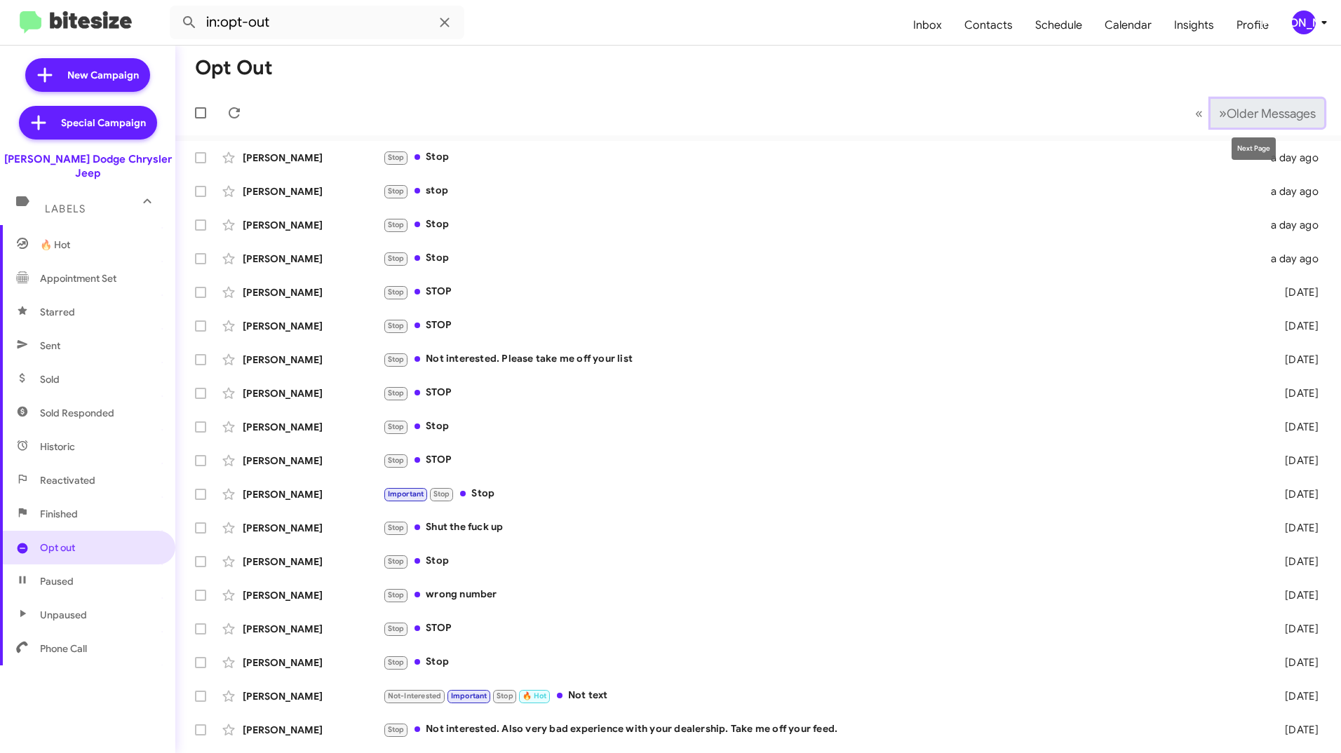
click at [1264, 121] on span "Older Messages" at bounding box center [1271, 113] width 89 height 15
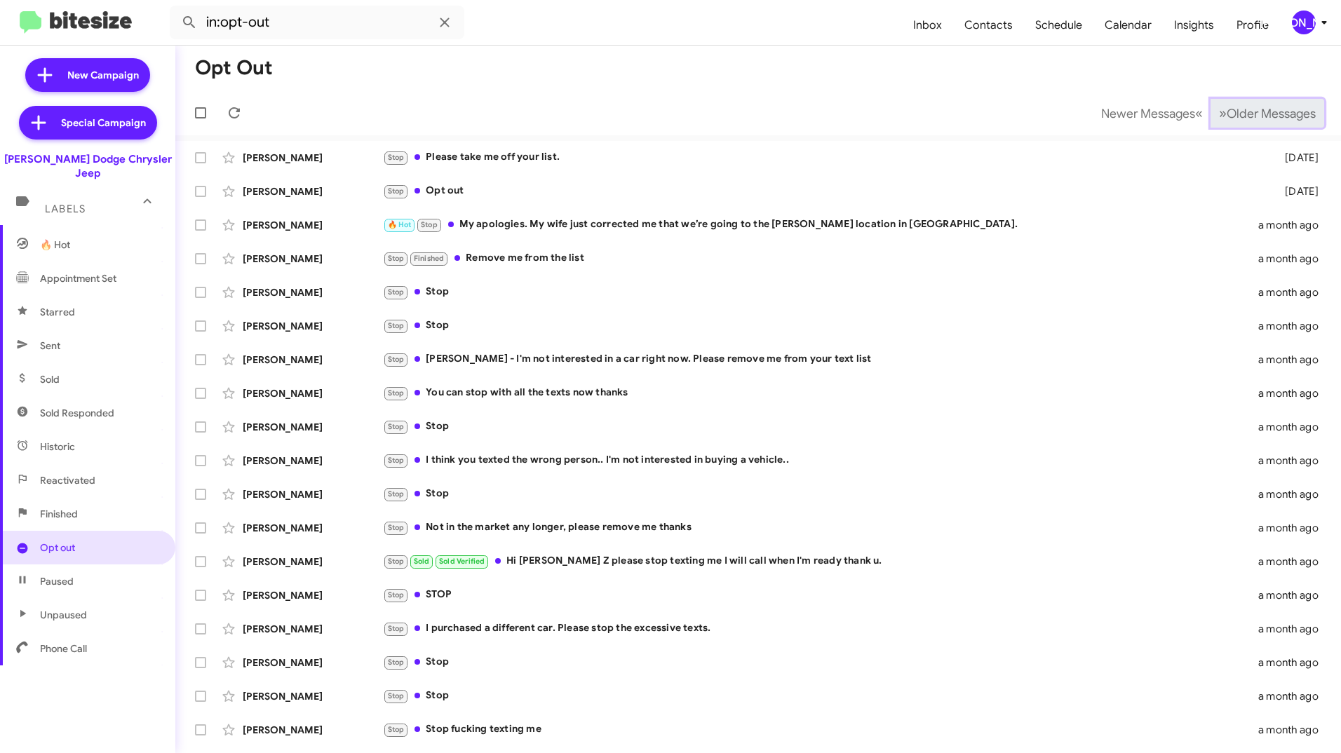
click at [1264, 121] on span "Older Messages" at bounding box center [1271, 113] width 89 height 15
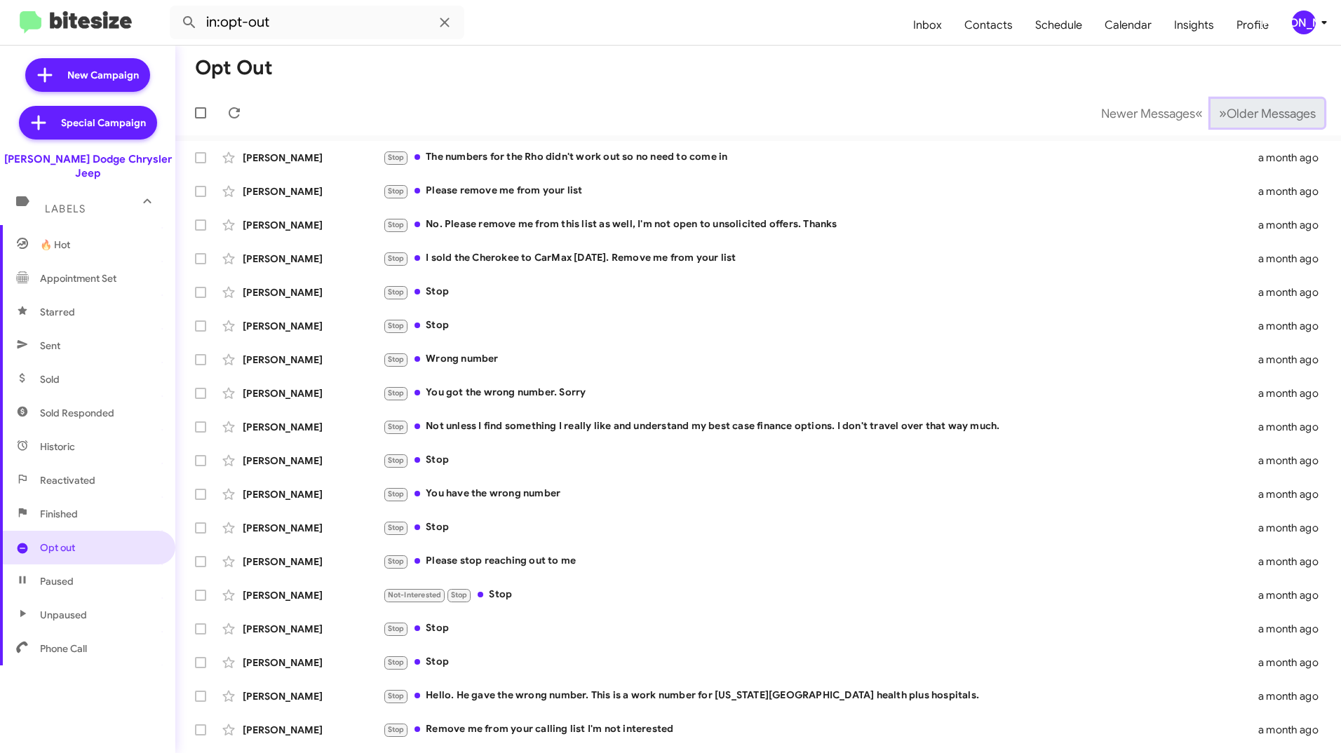
click at [1264, 121] on span "Older Messages" at bounding box center [1271, 113] width 89 height 15
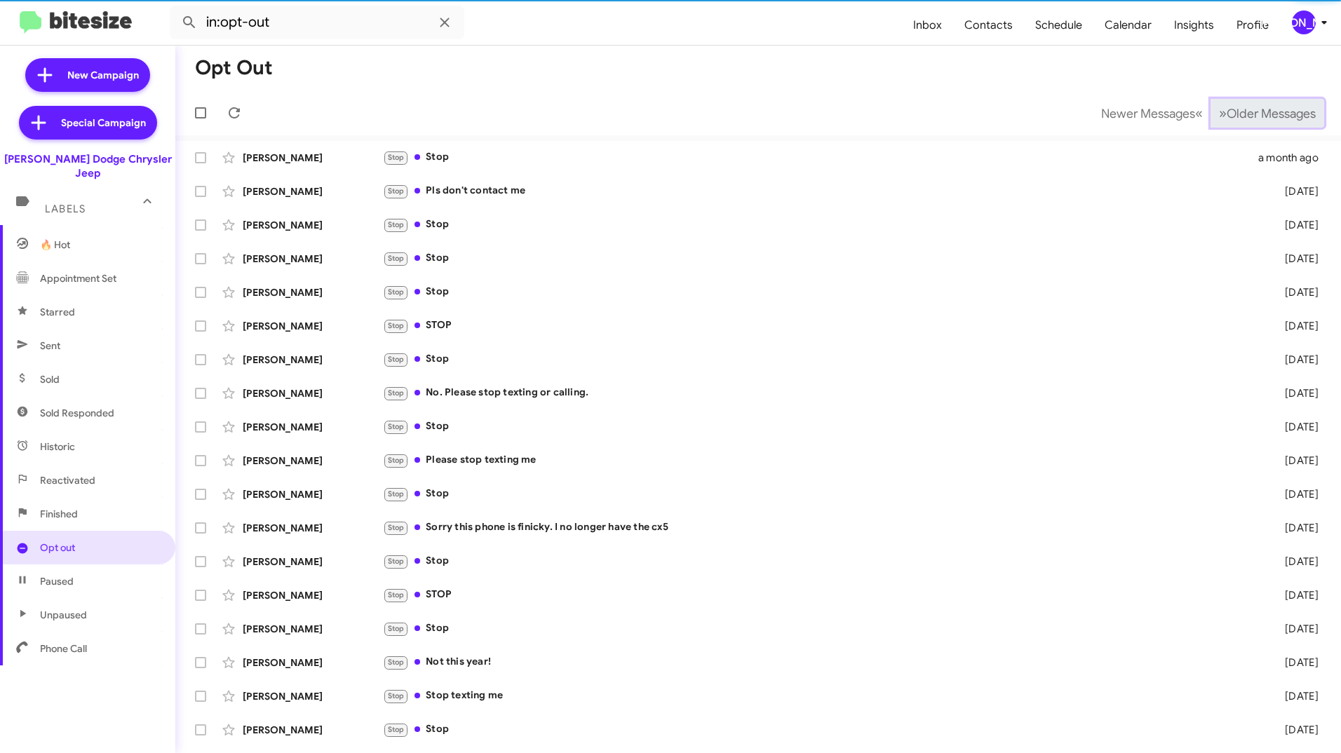
click at [1264, 121] on span "Older Messages" at bounding box center [1271, 113] width 89 height 15
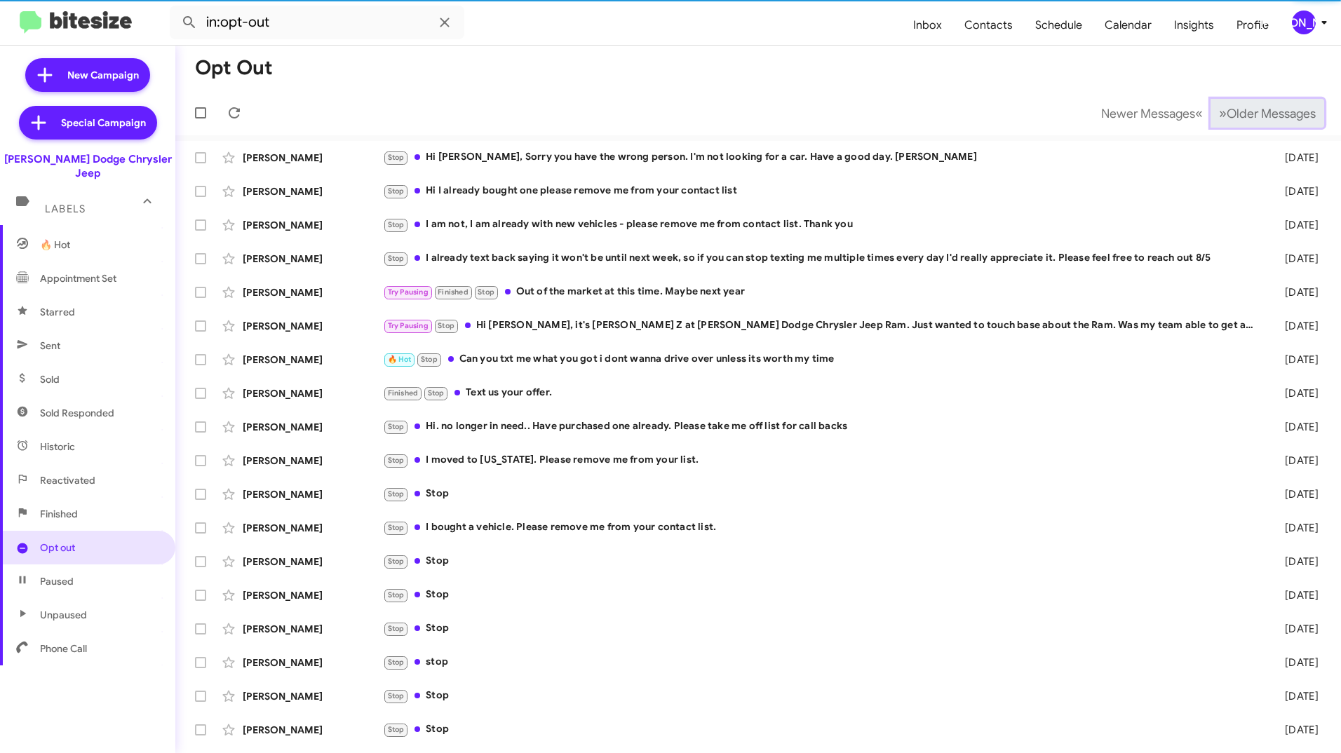
click at [1264, 121] on span "Older Messages" at bounding box center [1271, 113] width 89 height 15
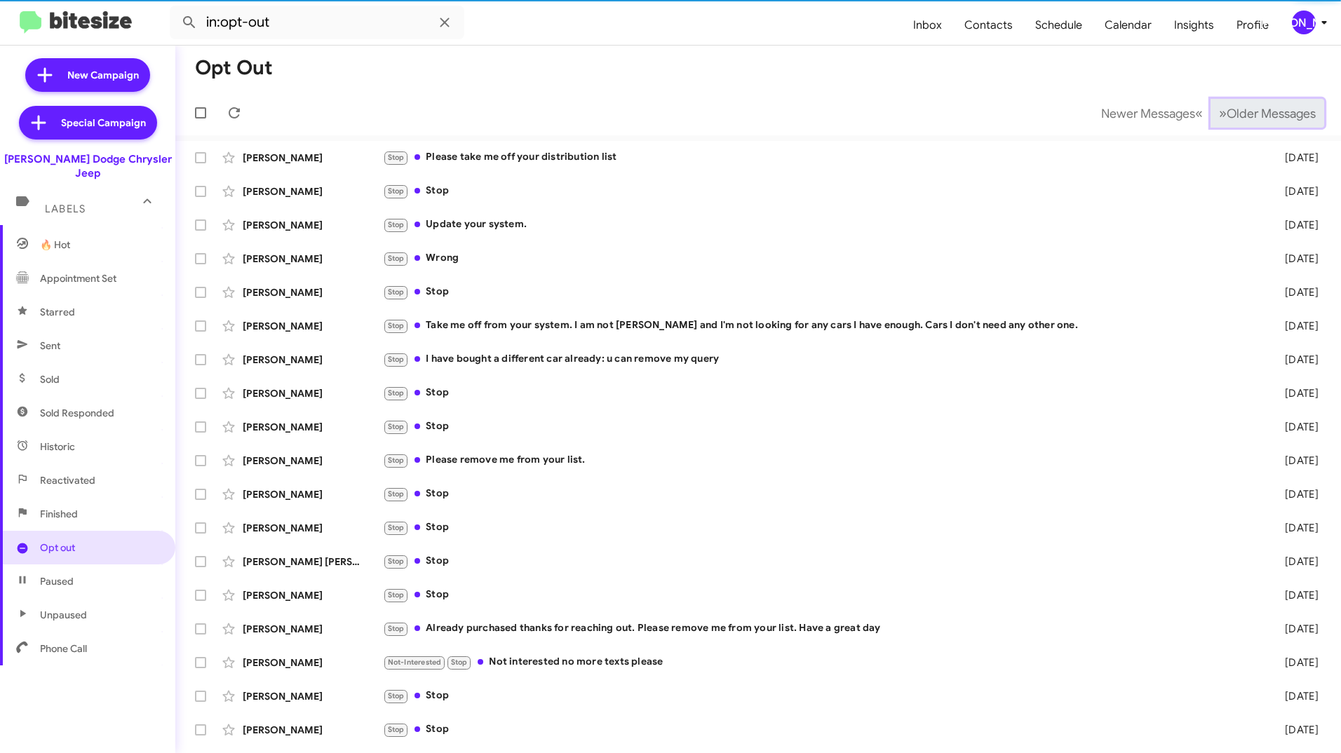
click at [1264, 121] on span "Older Messages" at bounding box center [1271, 113] width 89 height 15
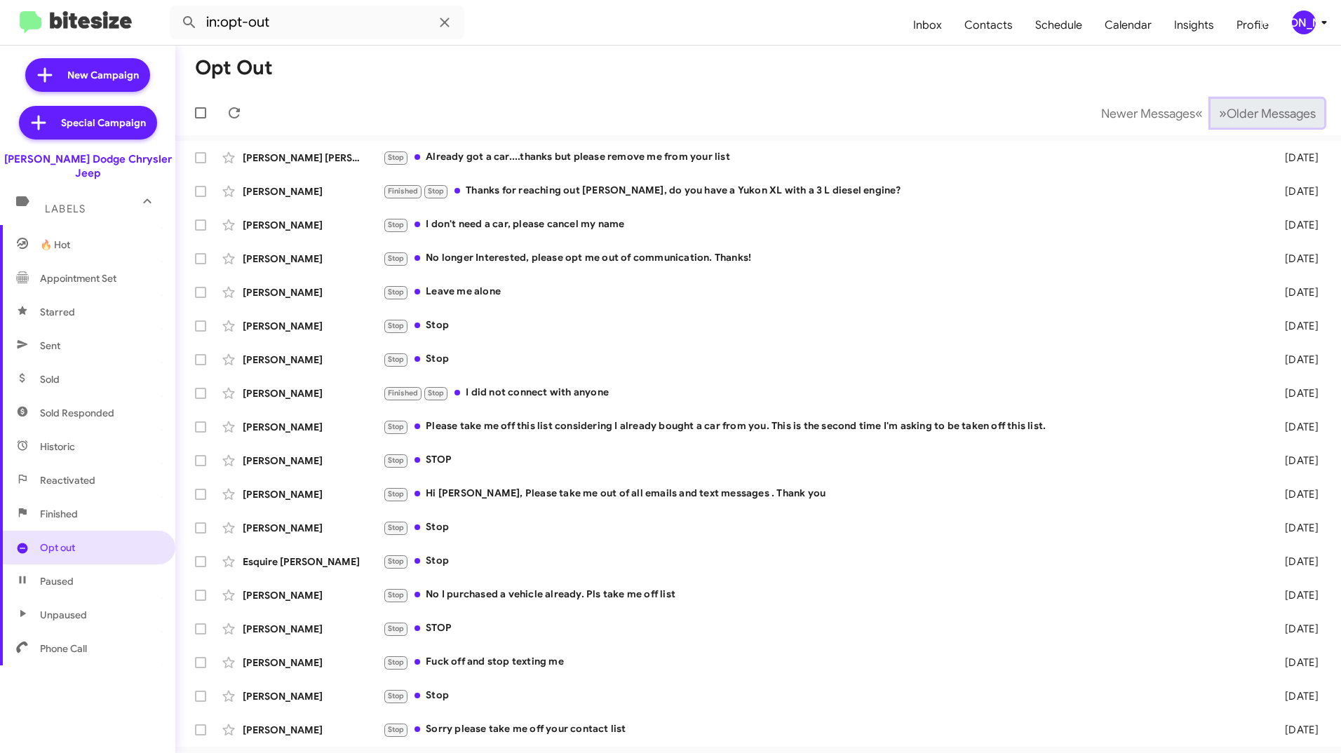
click at [1264, 121] on span "Older Messages" at bounding box center [1271, 113] width 89 height 15
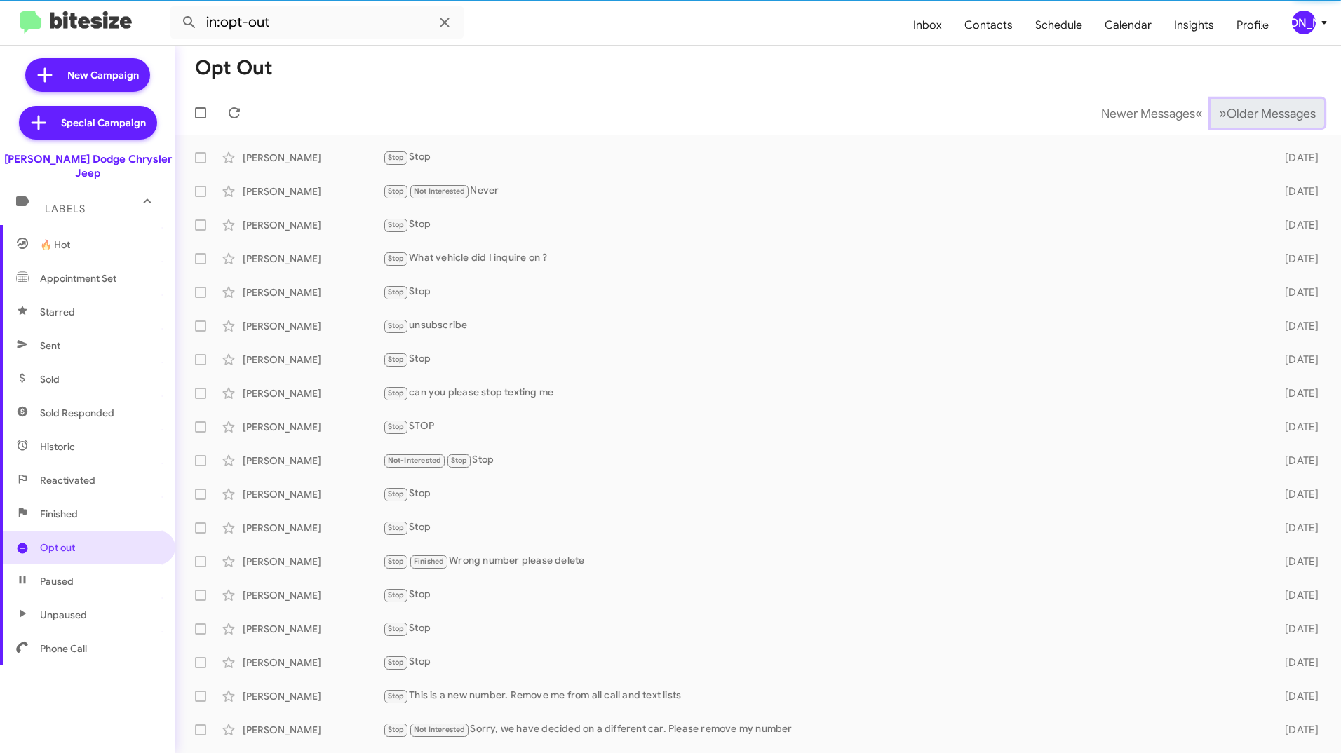
click at [1264, 121] on span "Older Messages" at bounding box center [1271, 113] width 89 height 15
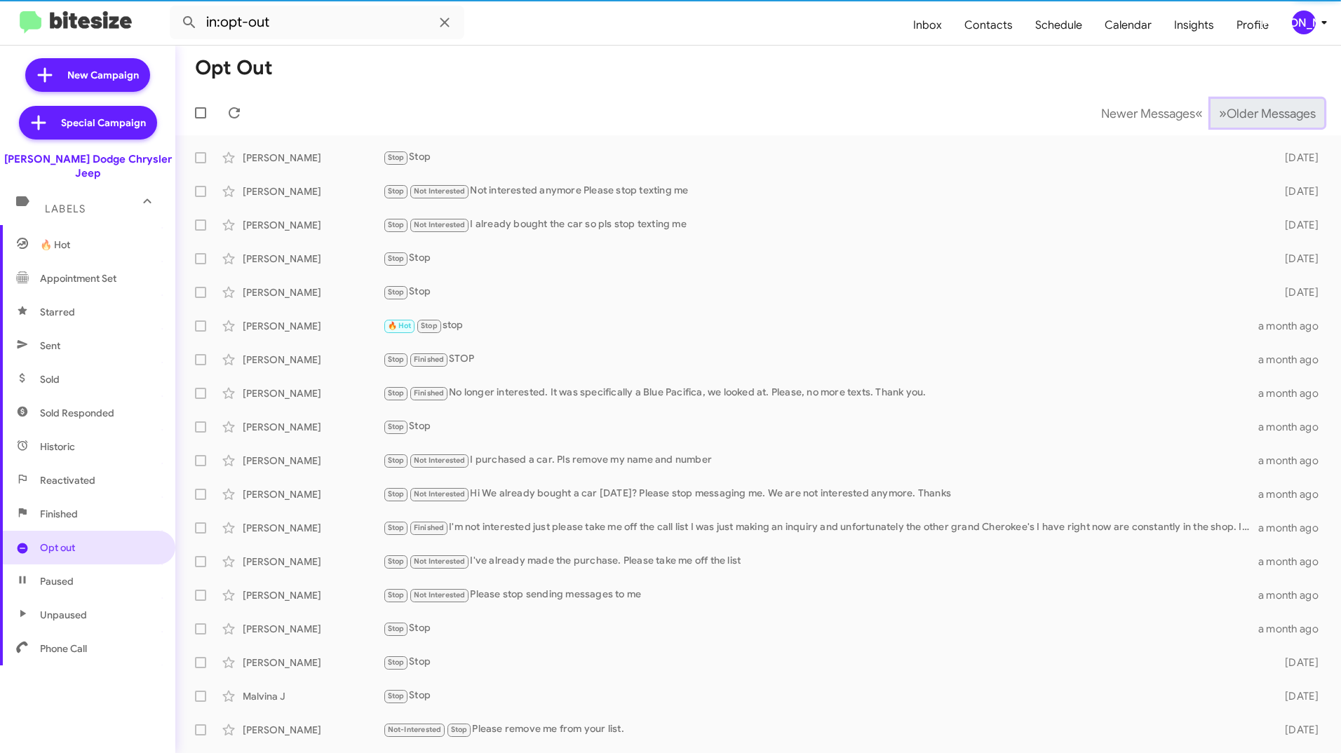
click at [1264, 121] on span "Older Messages" at bounding box center [1271, 113] width 89 height 15
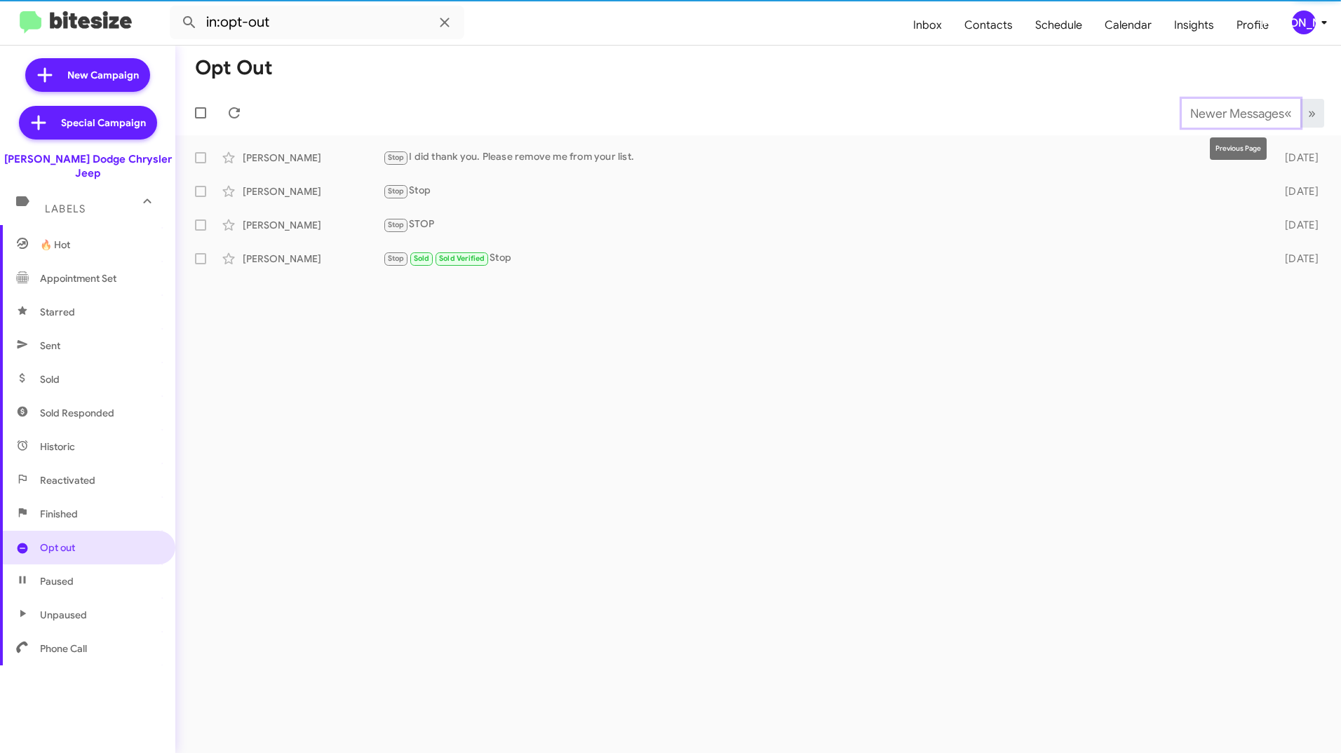
click at [1264, 121] on span "Newer Messages" at bounding box center [1237, 113] width 94 height 15
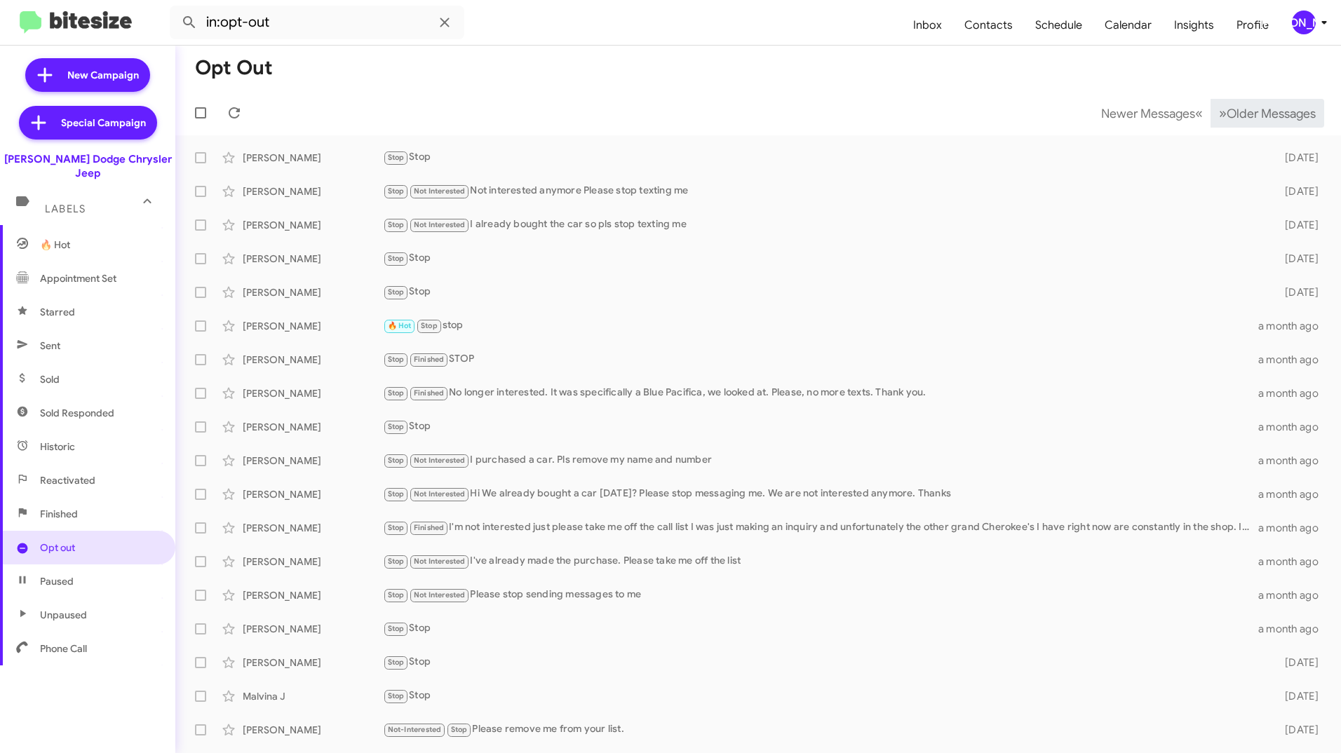
click at [1127, 96] on mat-toolbar-row "Newer Messages « Previous » Next Older Messages" at bounding box center [758, 112] width 1166 height 45
click at [1117, 112] on span "Newer Messages" at bounding box center [1148, 113] width 94 height 15
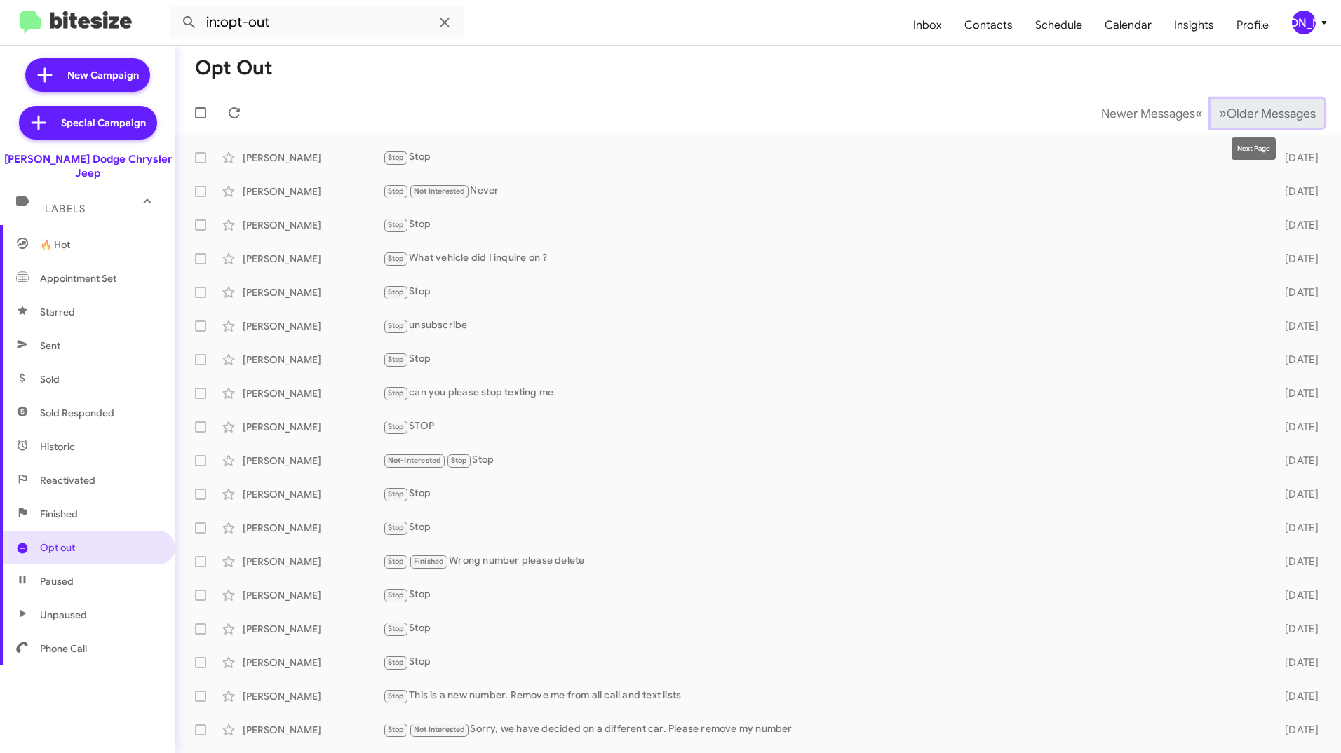
click at [1235, 108] on span "Older Messages" at bounding box center [1271, 113] width 89 height 15
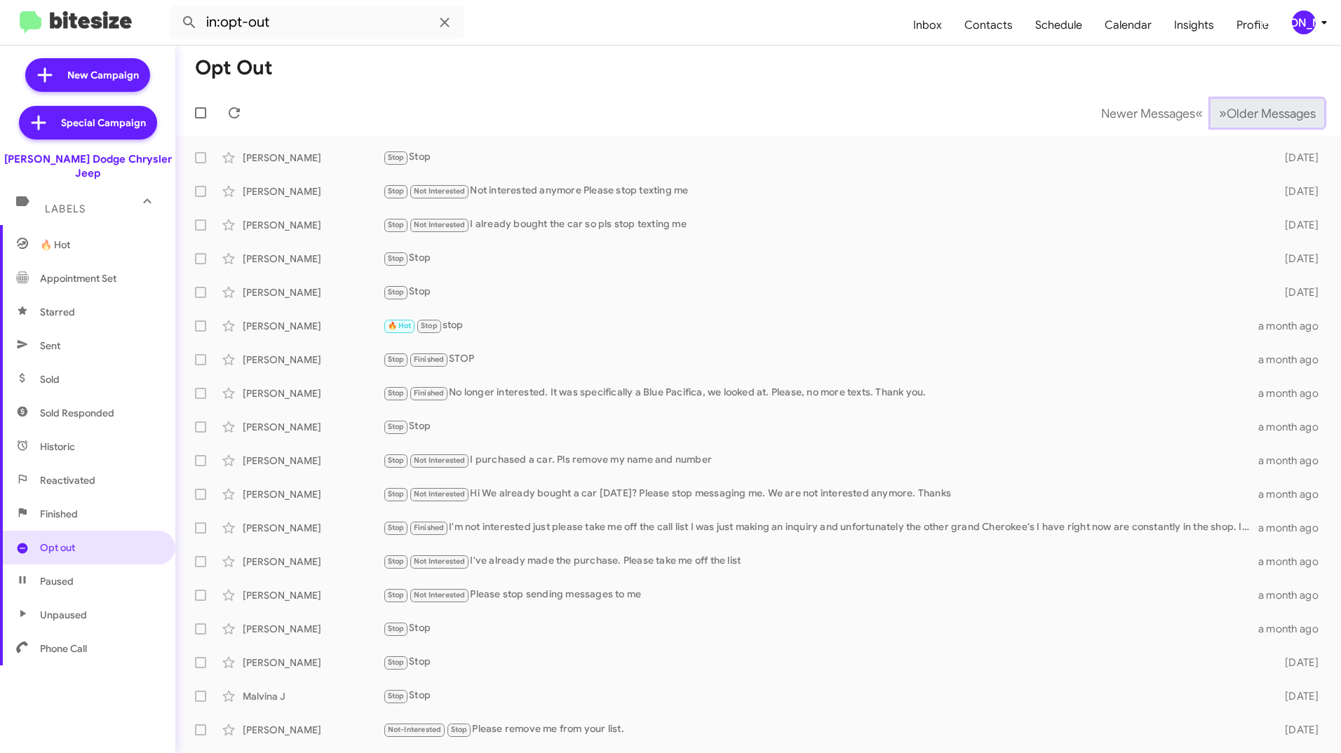
click at [1235, 108] on span "Older Messages" at bounding box center [1271, 113] width 89 height 15
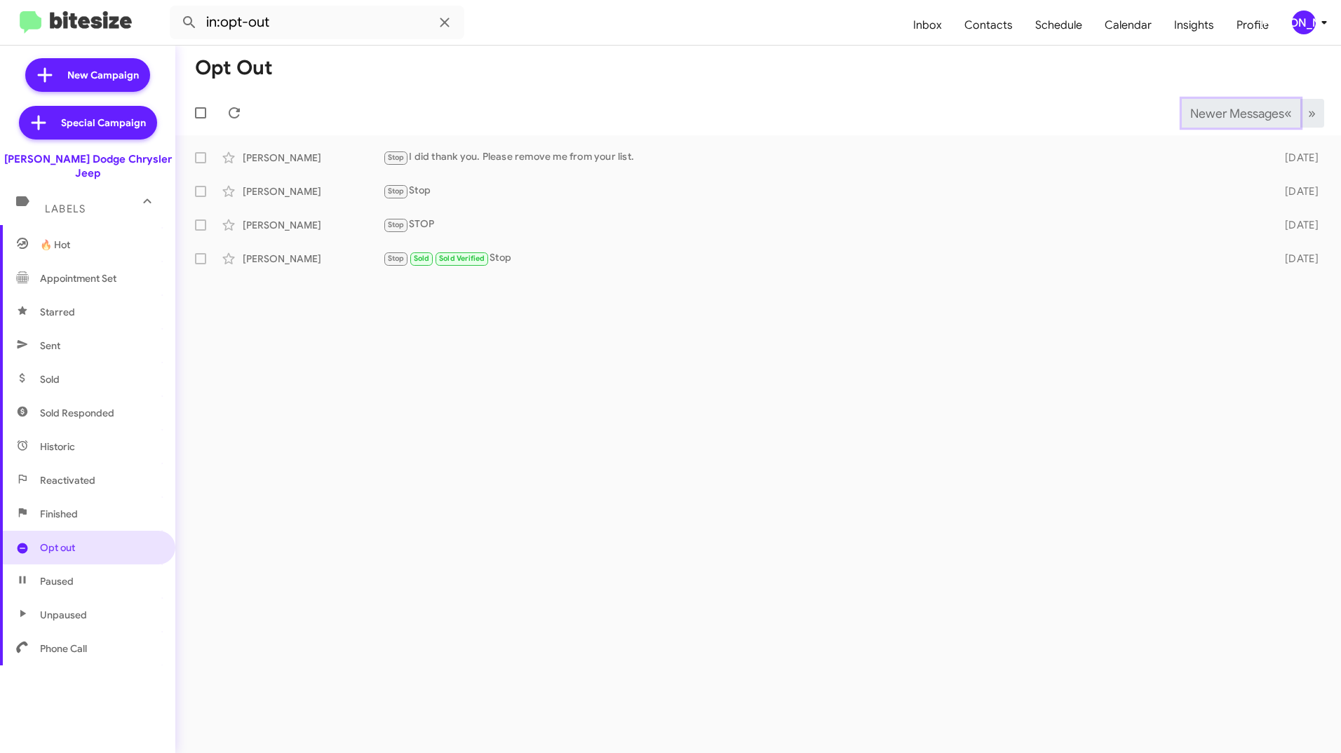
click at [1233, 113] on span "Newer Messages" at bounding box center [1237, 113] width 94 height 15
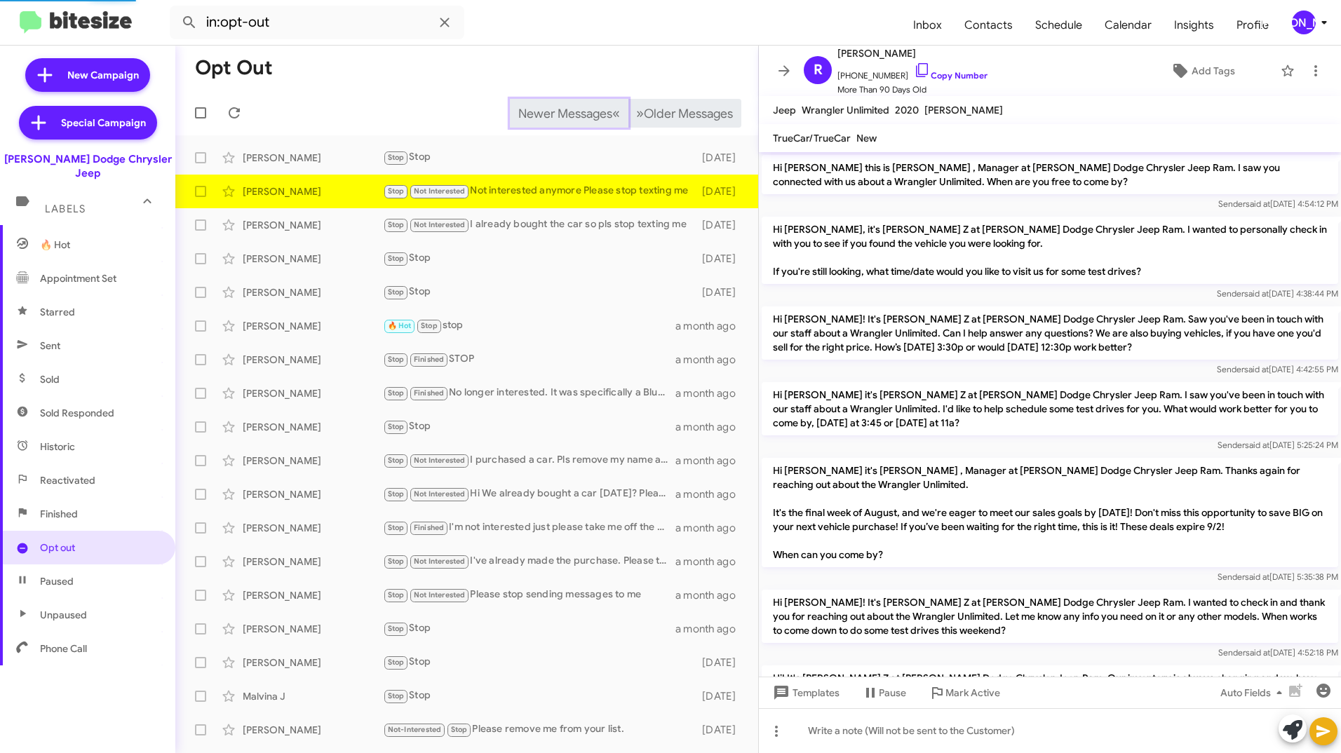
scroll to position [190, 0]
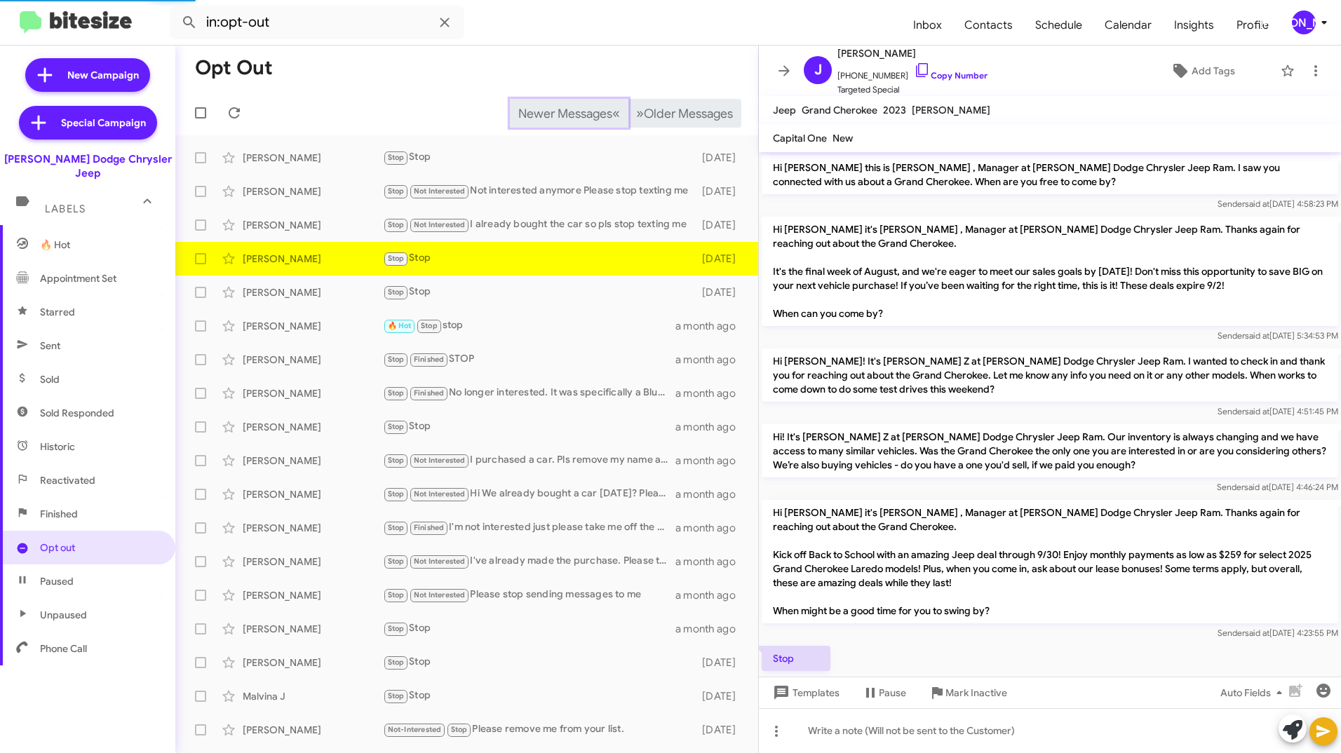
scroll to position [35, 0]
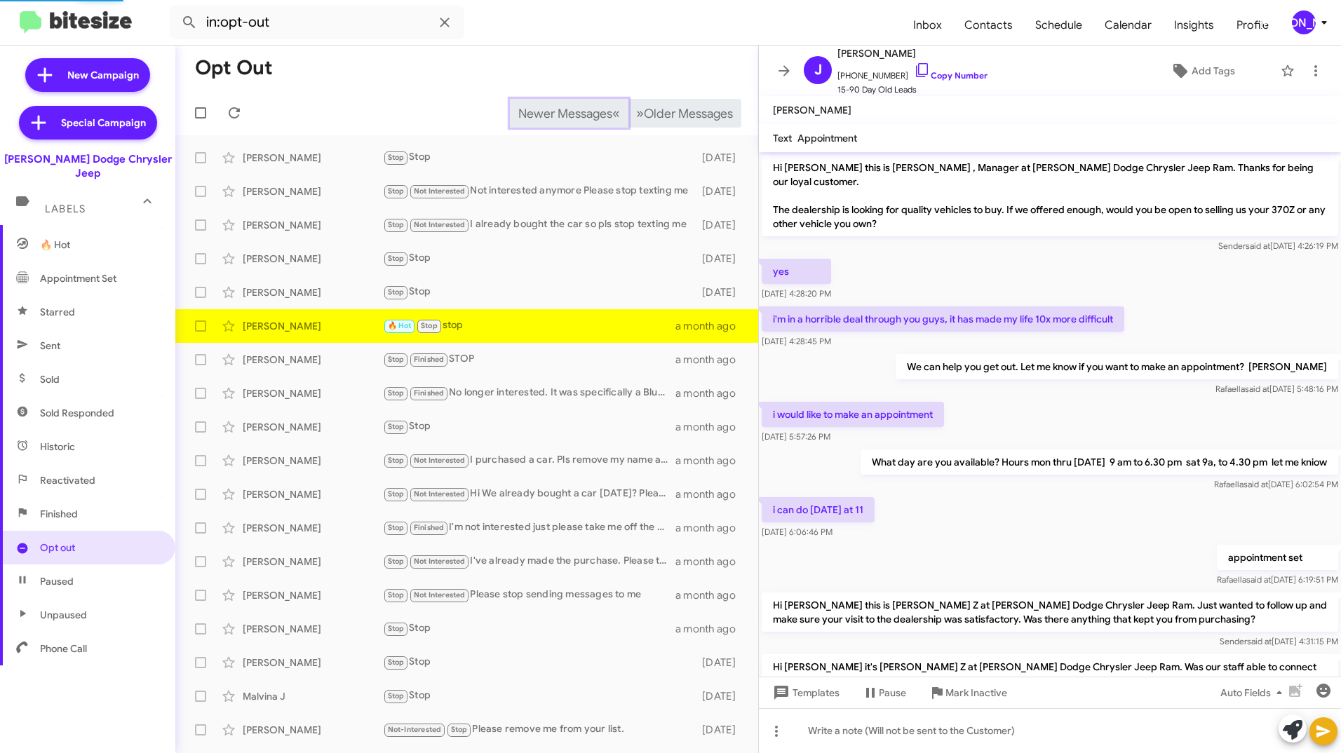
scroll to position [225, 0]
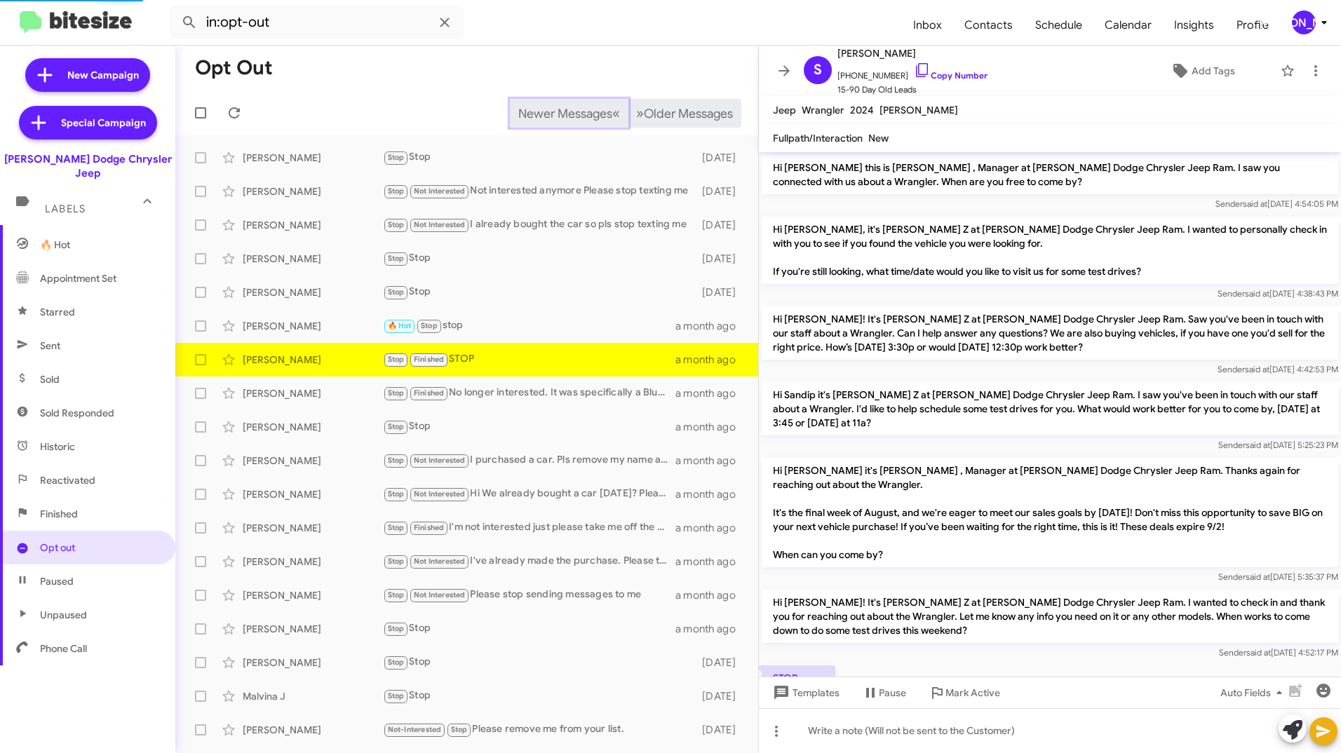
scroll to position [74, 0]
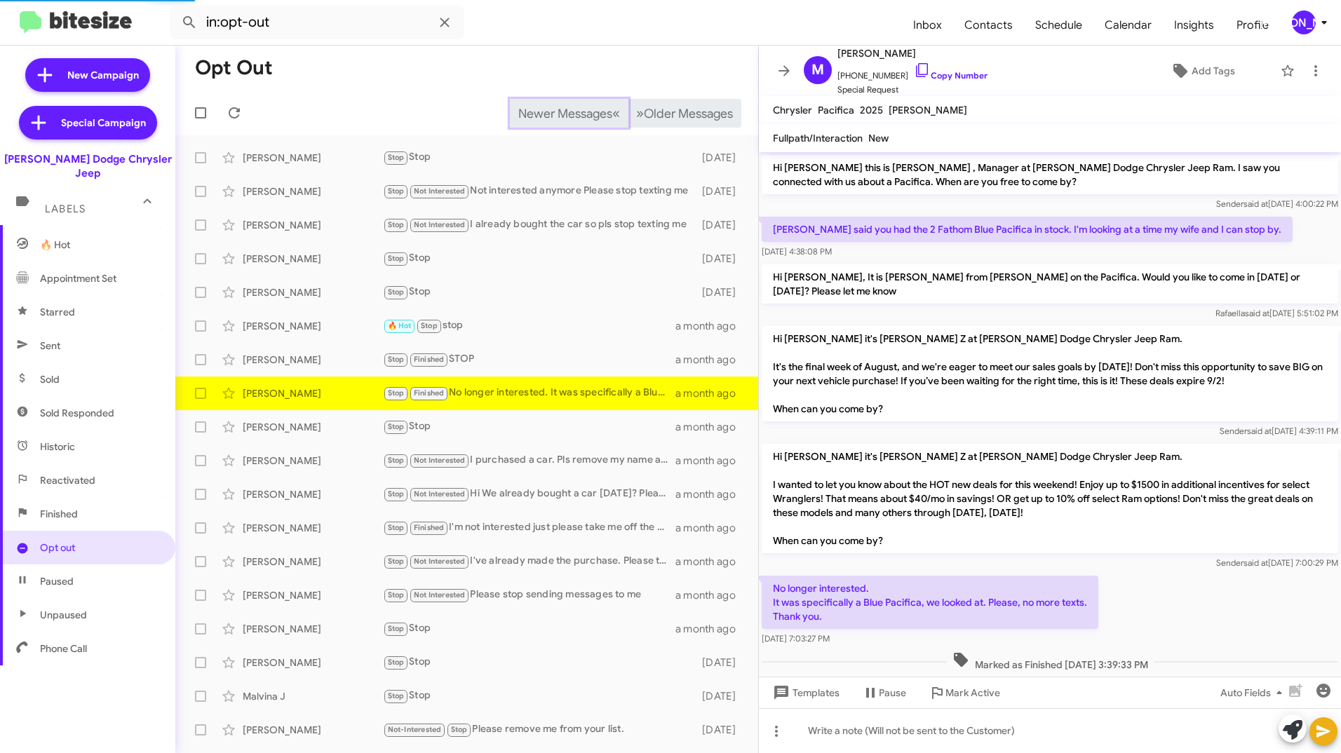
scroll to position [8, 0]
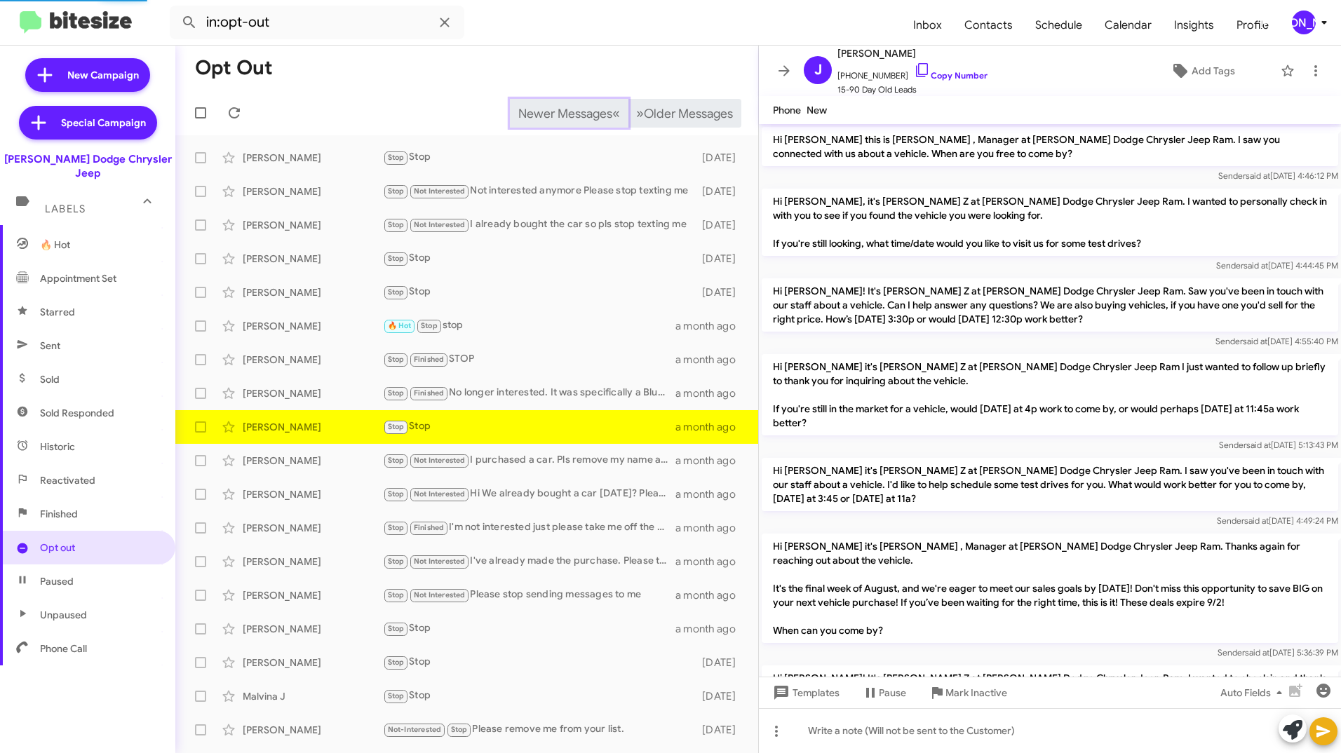
scroll to position [175, 0]
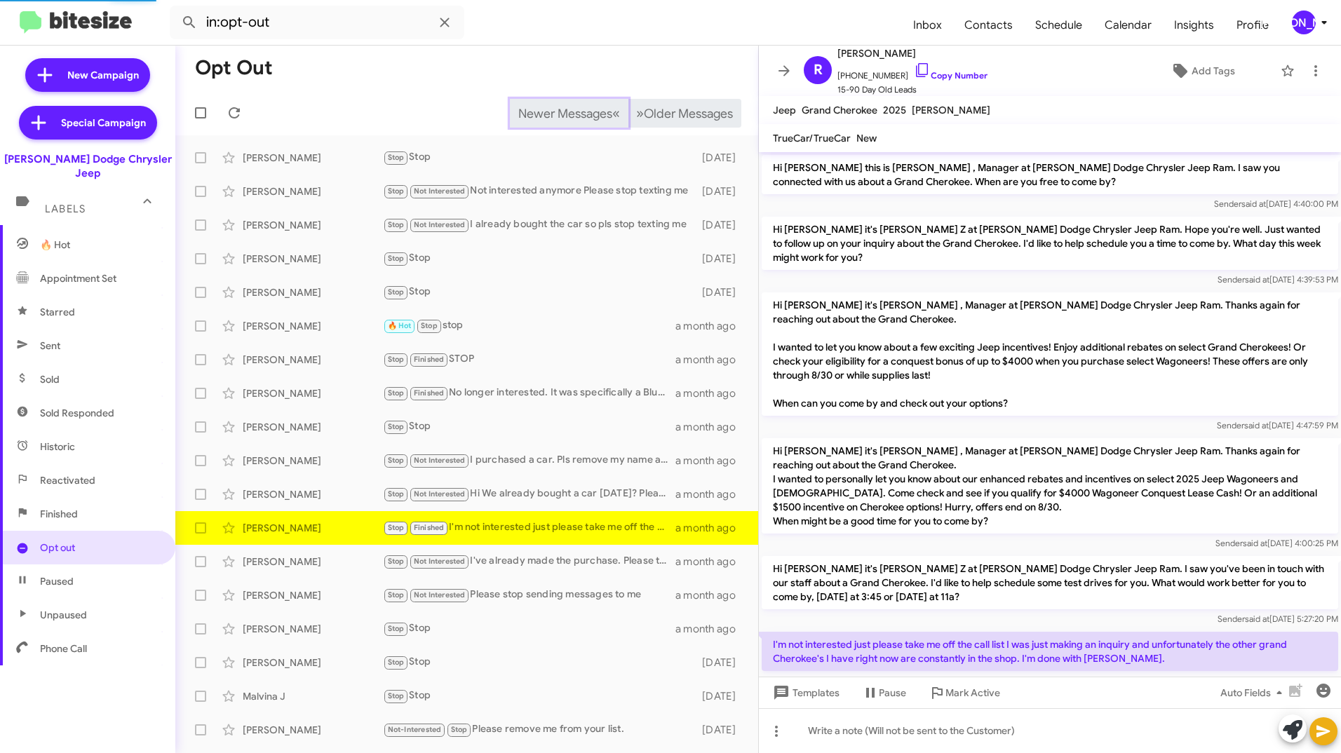
scroll to position [50, 0]
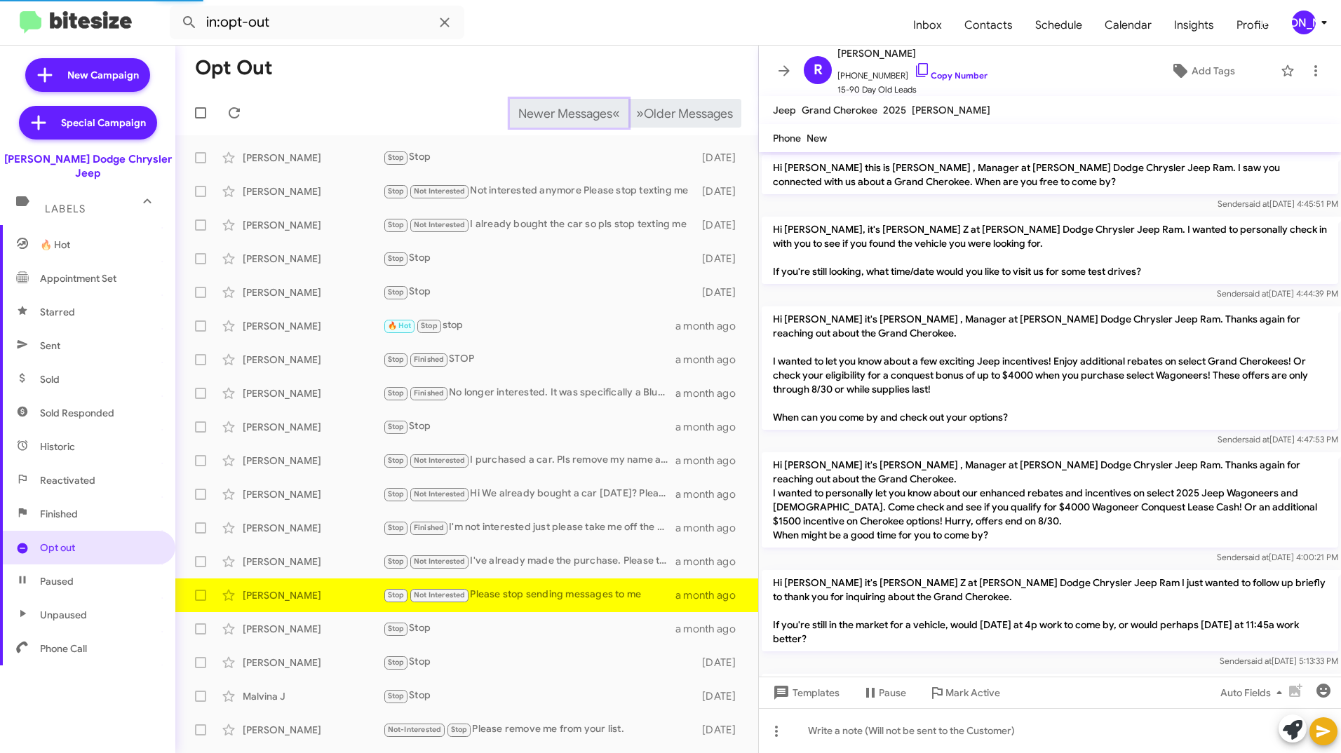
scroll to position [172, 0]
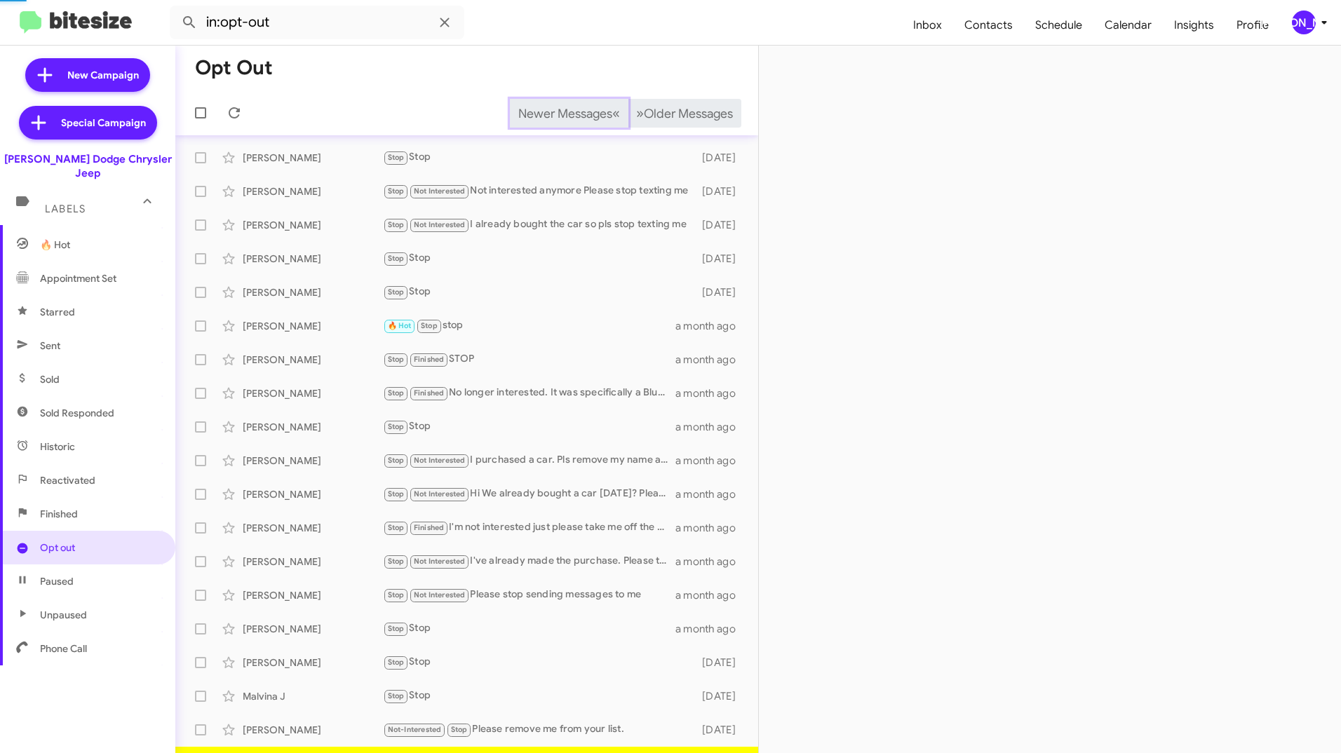
scroll to position [27, 0]
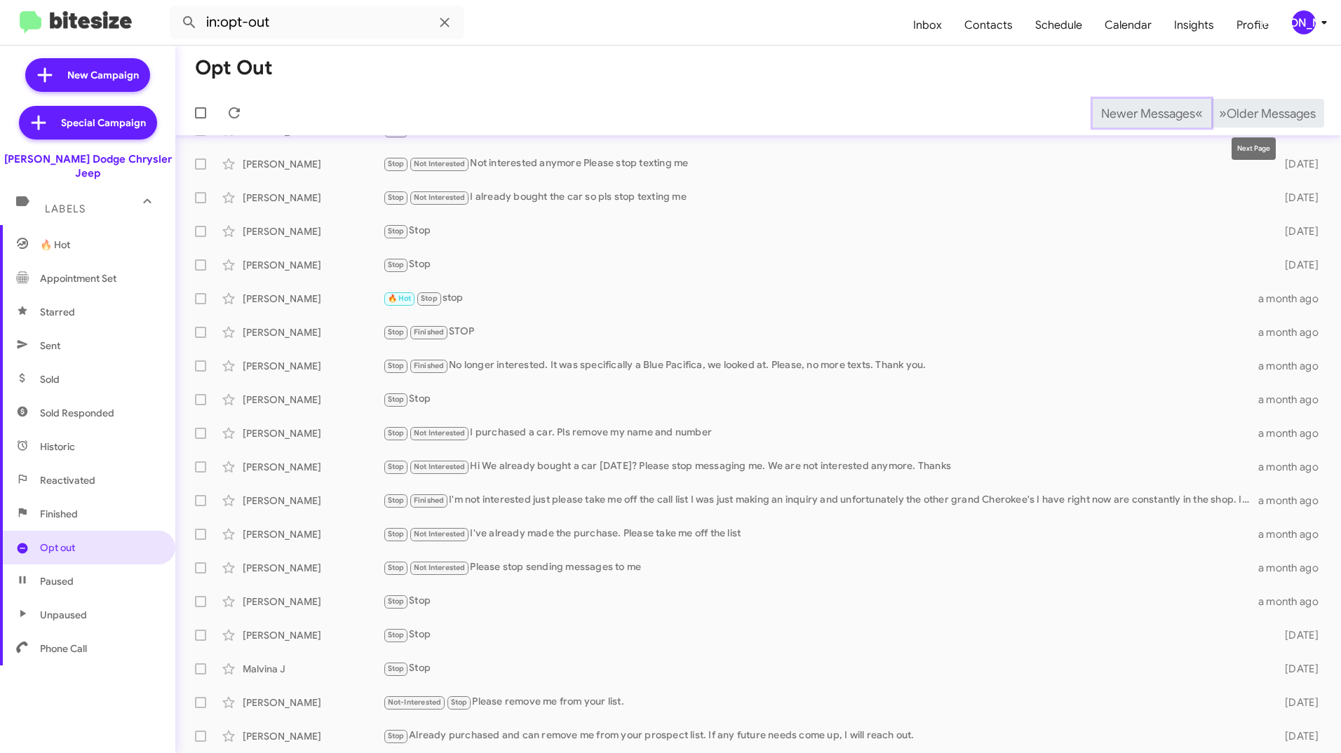
scroll to position [61, 0]
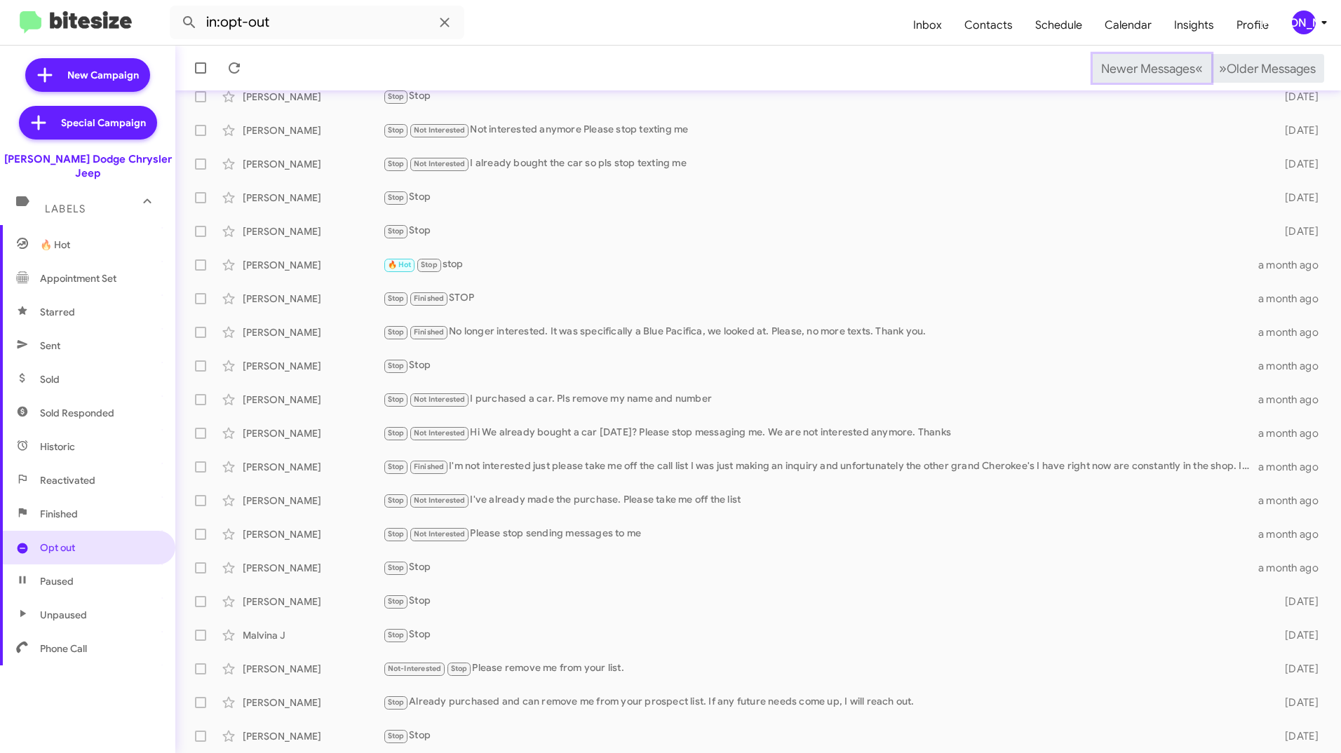
click at [1127, 68] on span "Newer Messages" at bounding box center [1148, 68] width 94 height 15
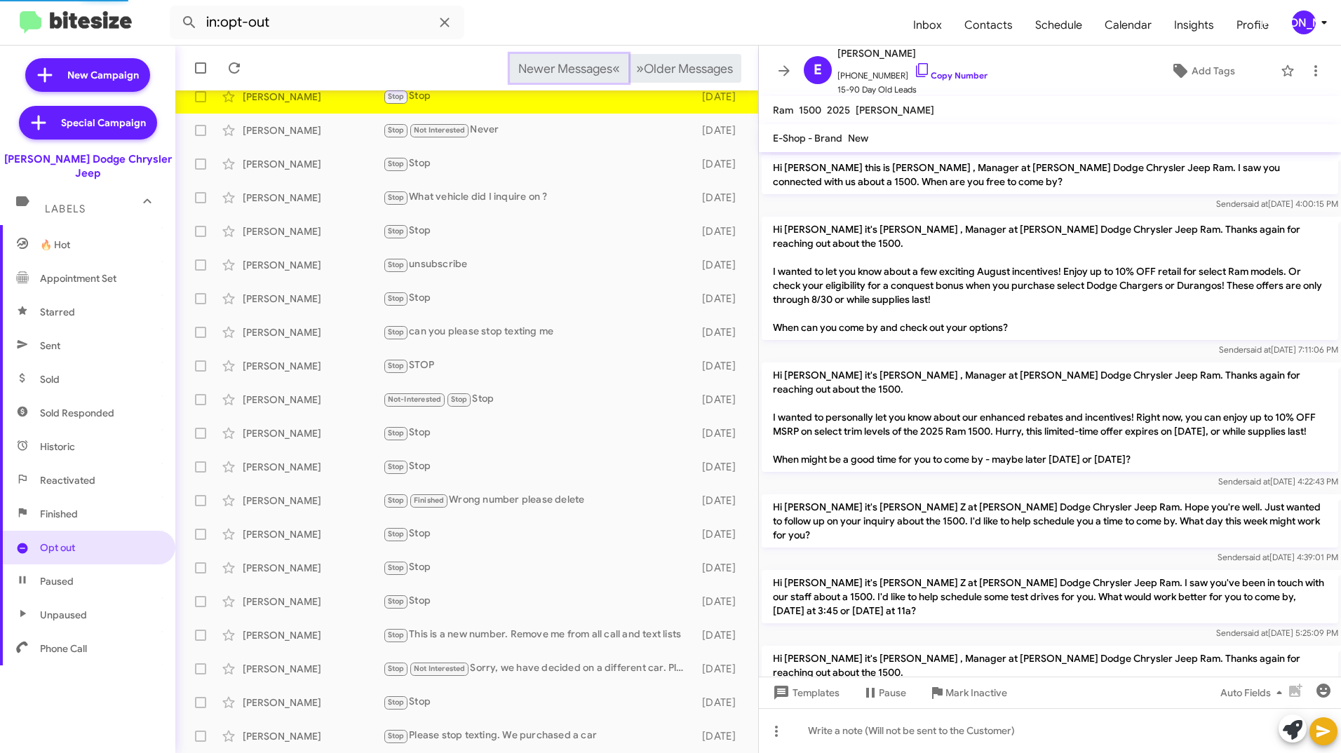
scroll to position [772, 0]
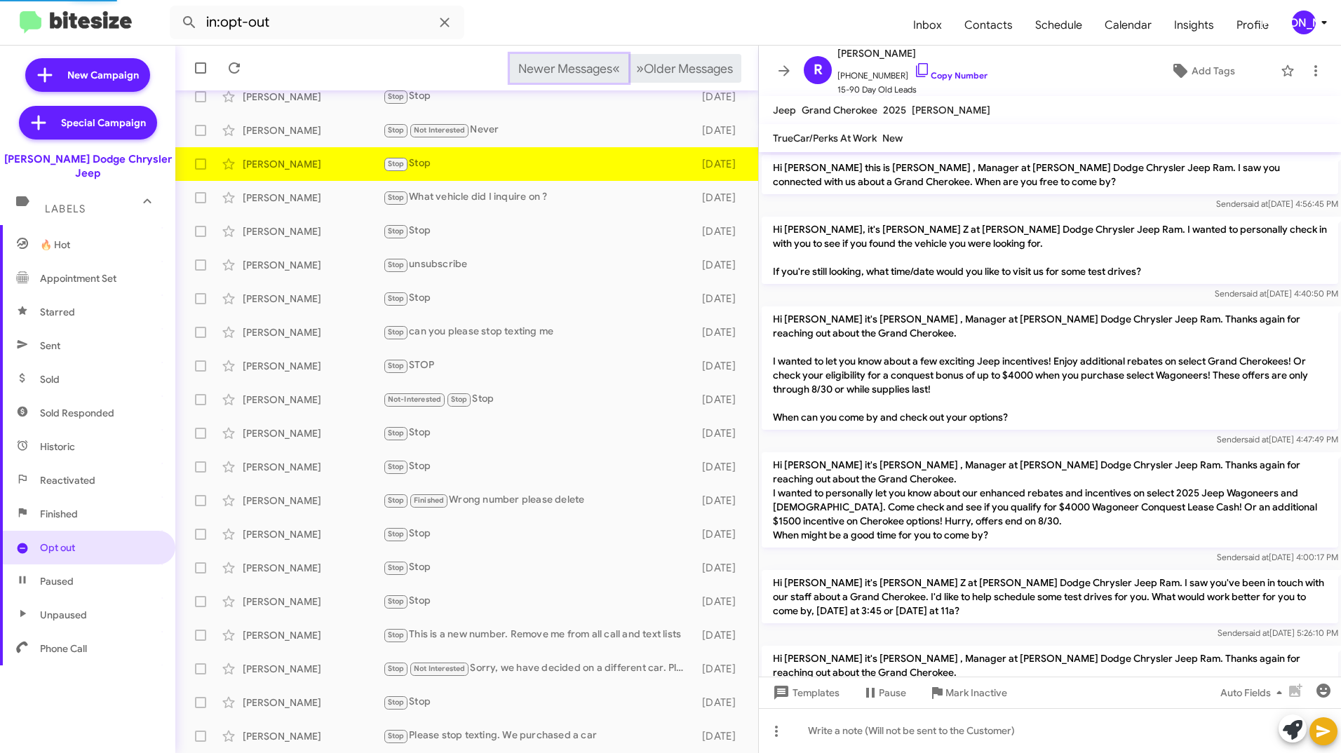
scroll to position [1006, 0]
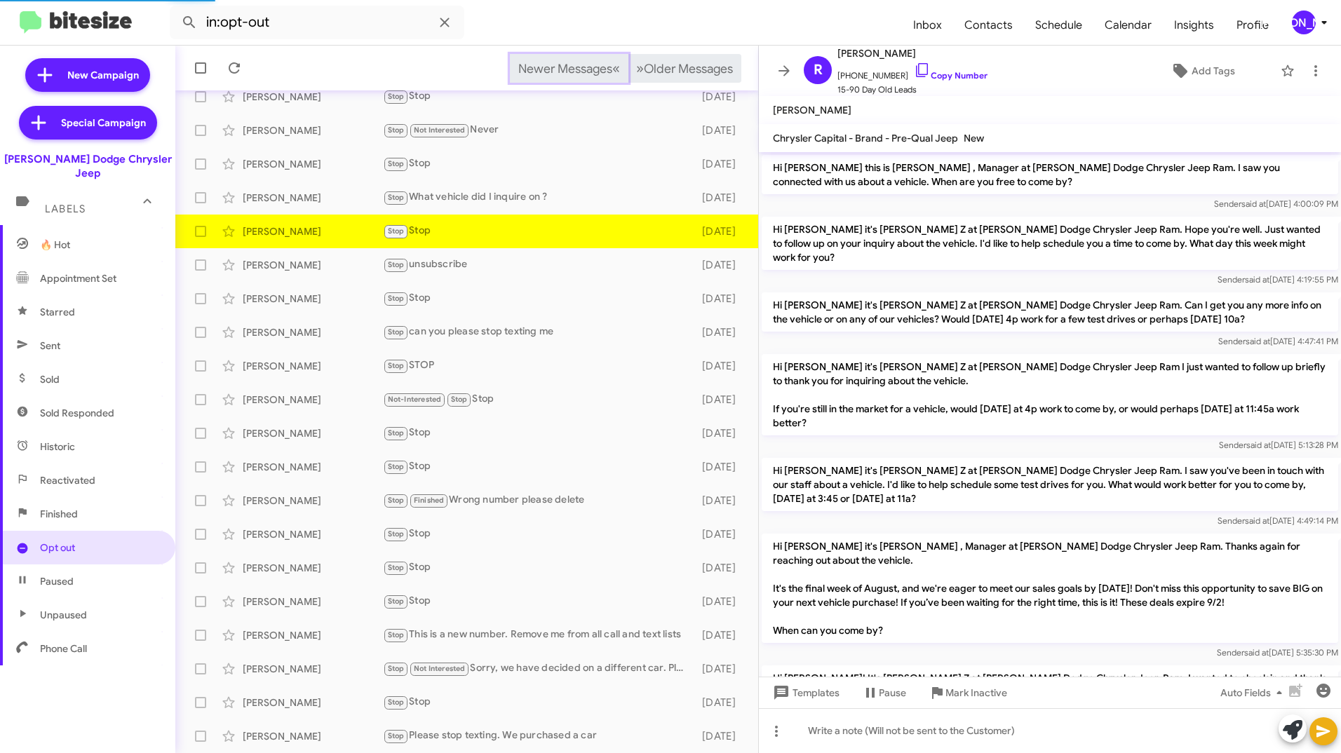
scroll to position [483, 0]
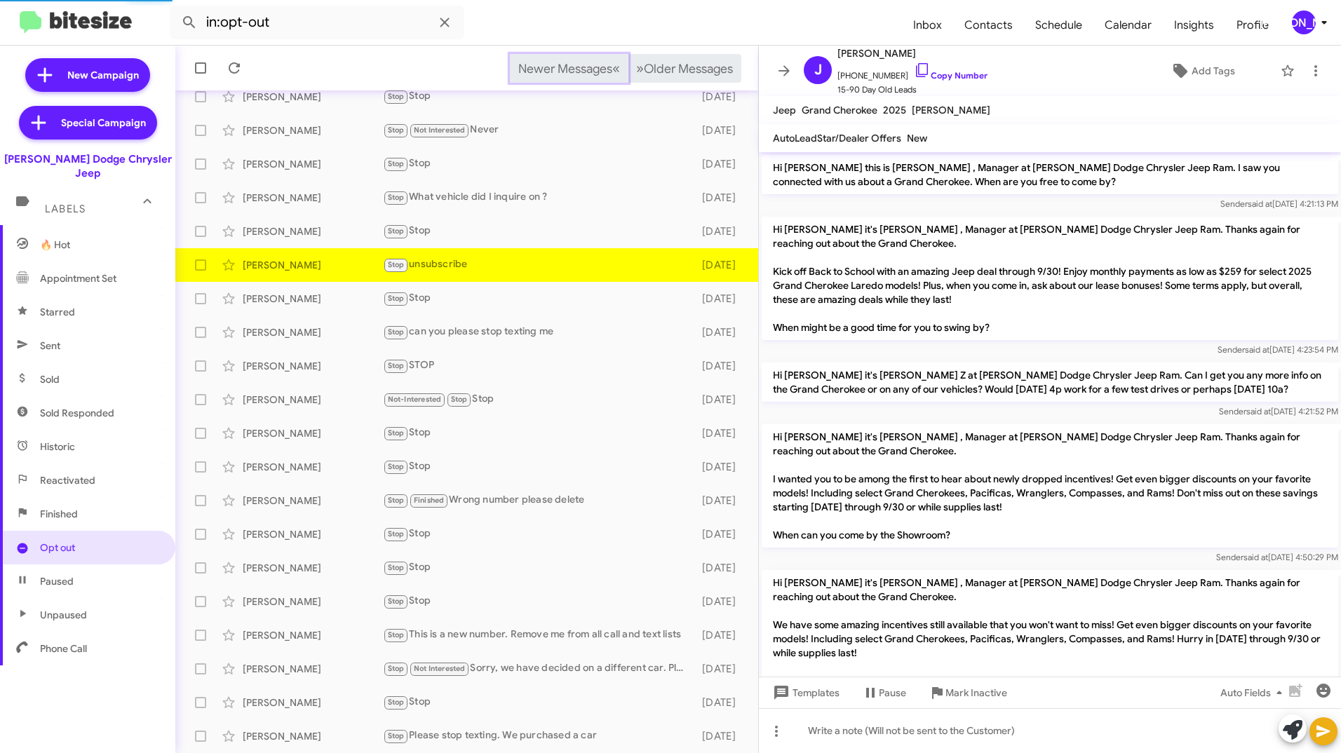
scroll to position [184, 0]
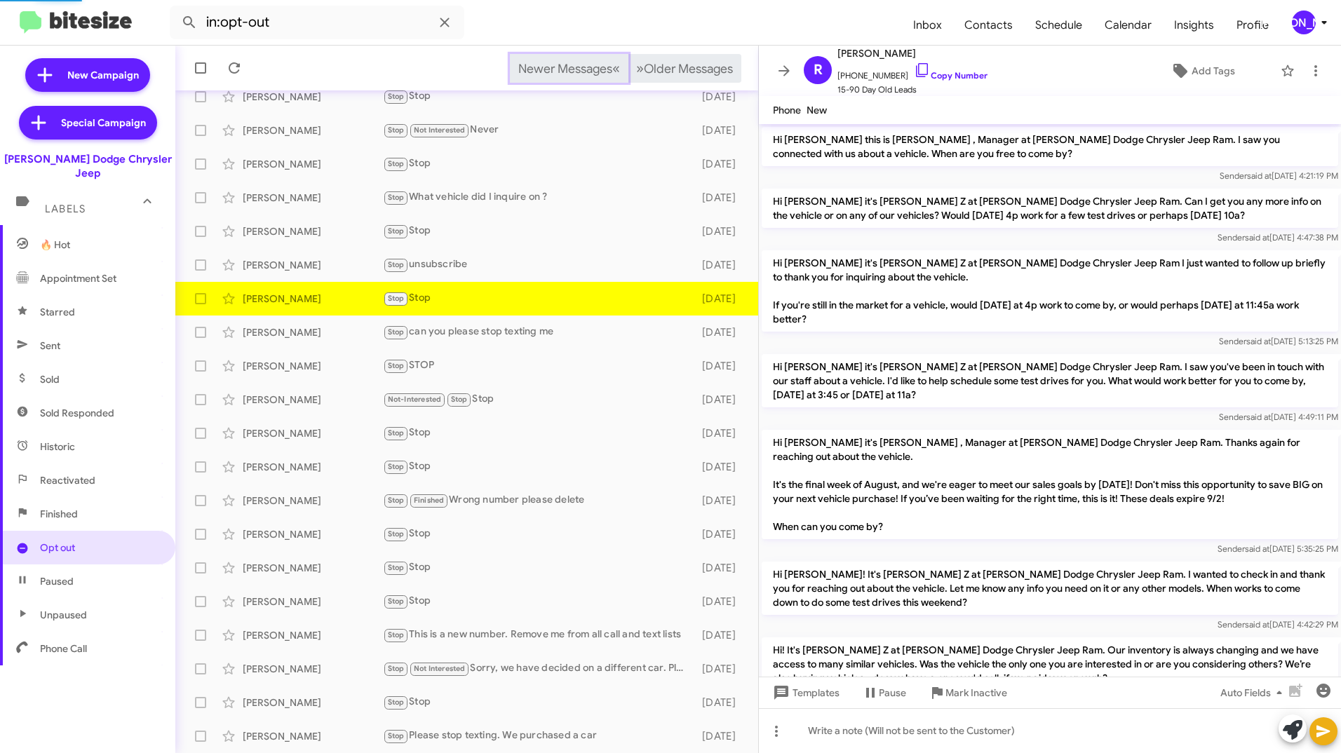
scroll to position [417, 0]
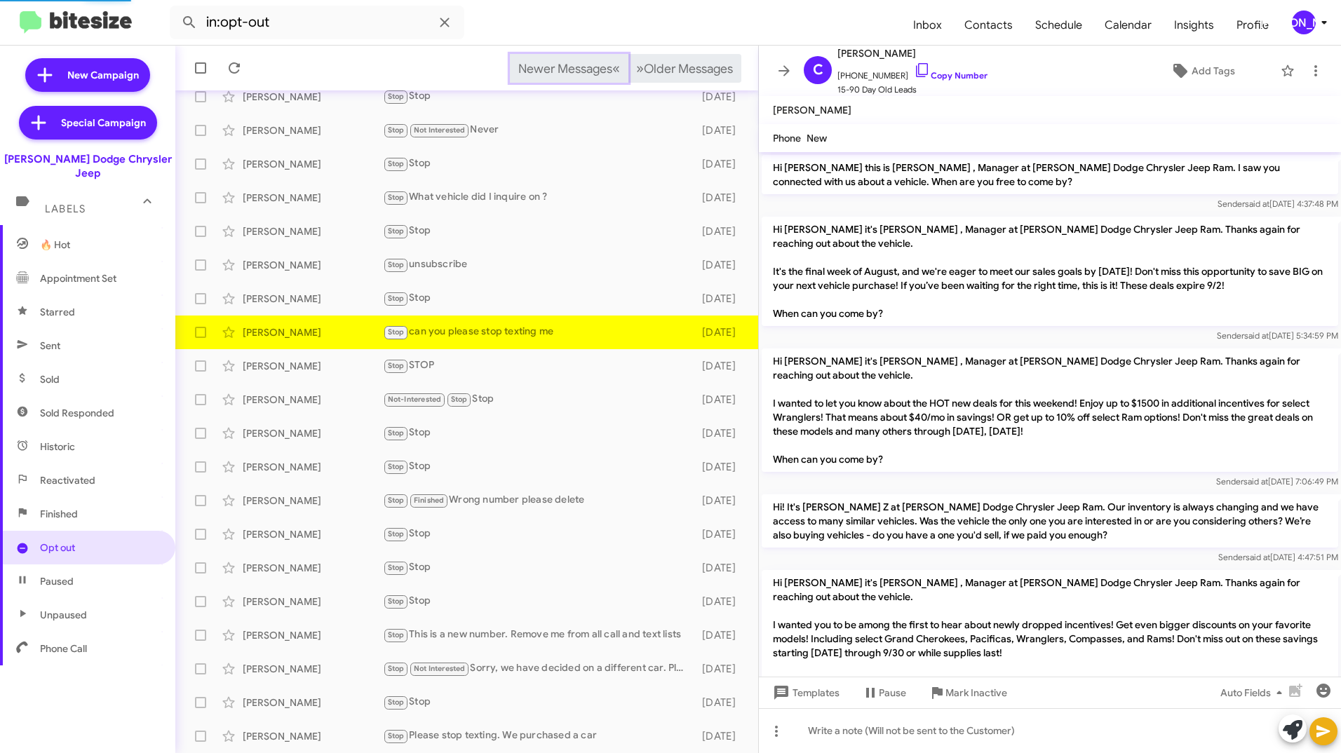
scroll to position [278, 0]
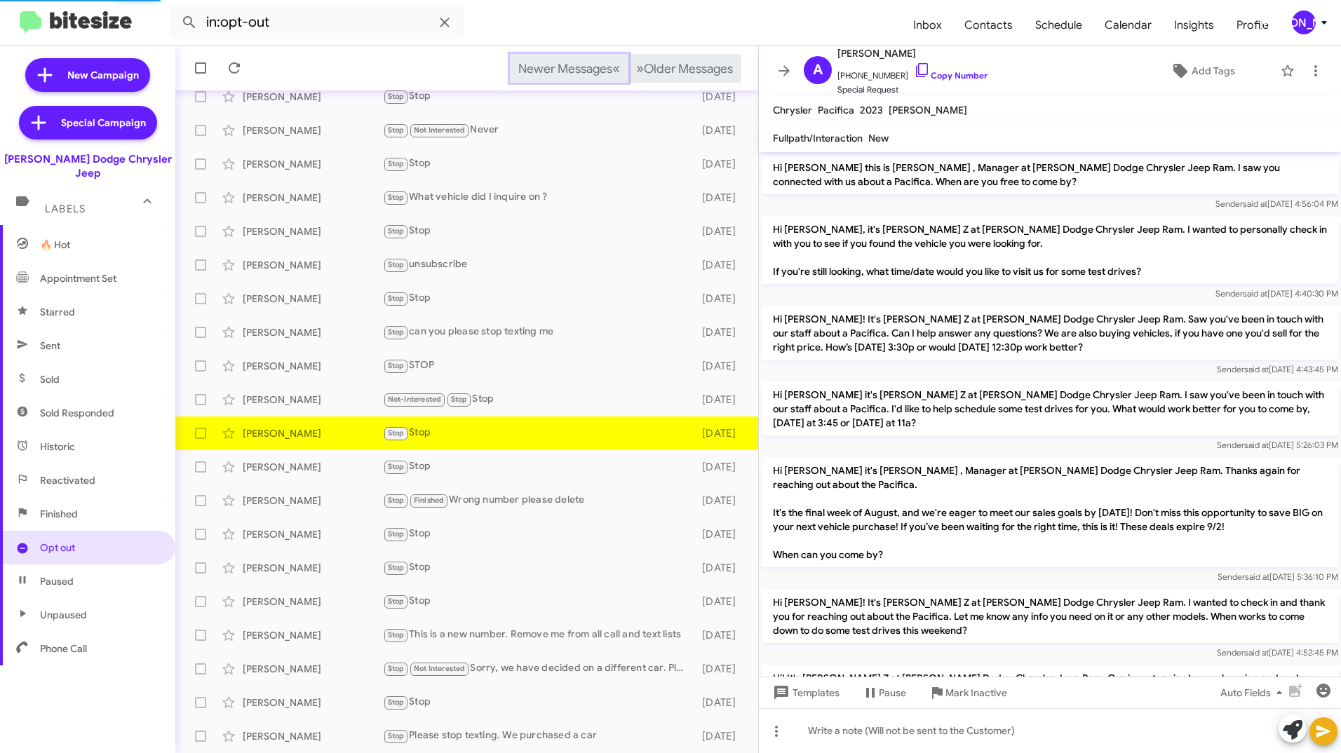
scroll to position [338, 0]
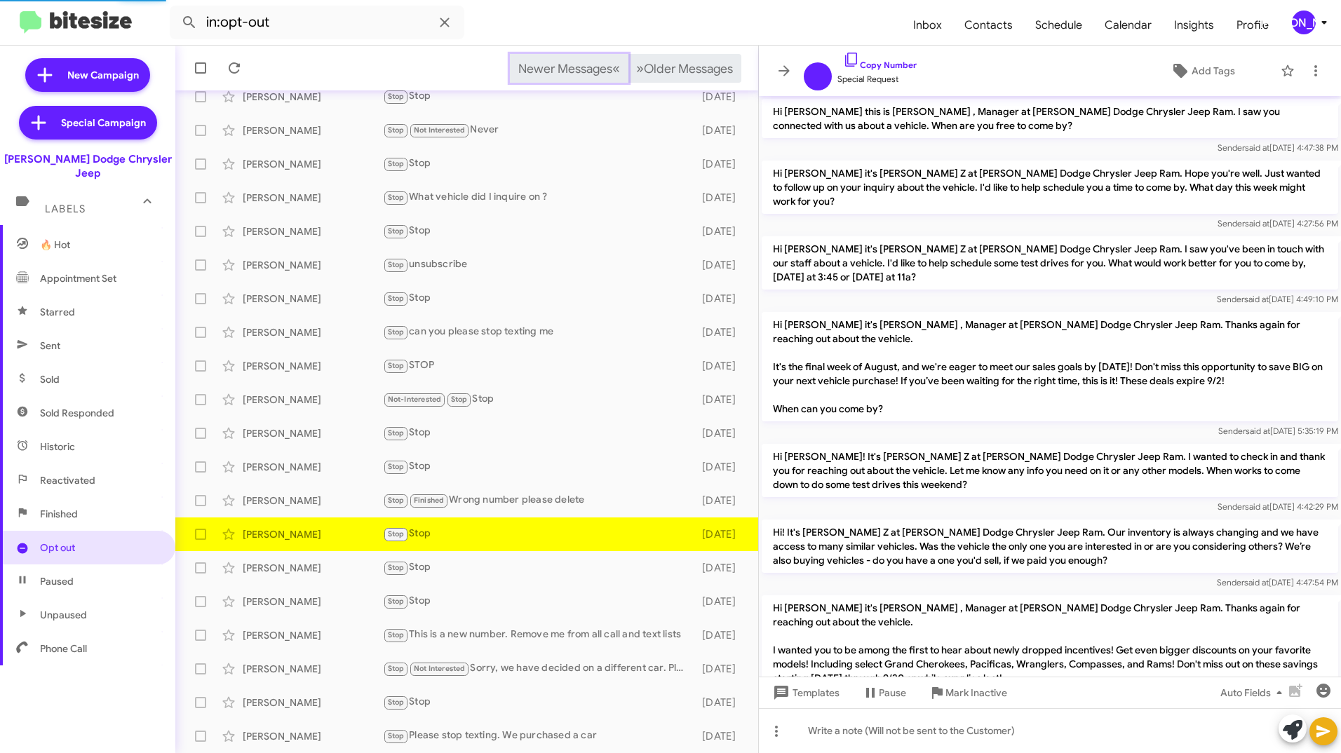
scroll to position [231, 0]
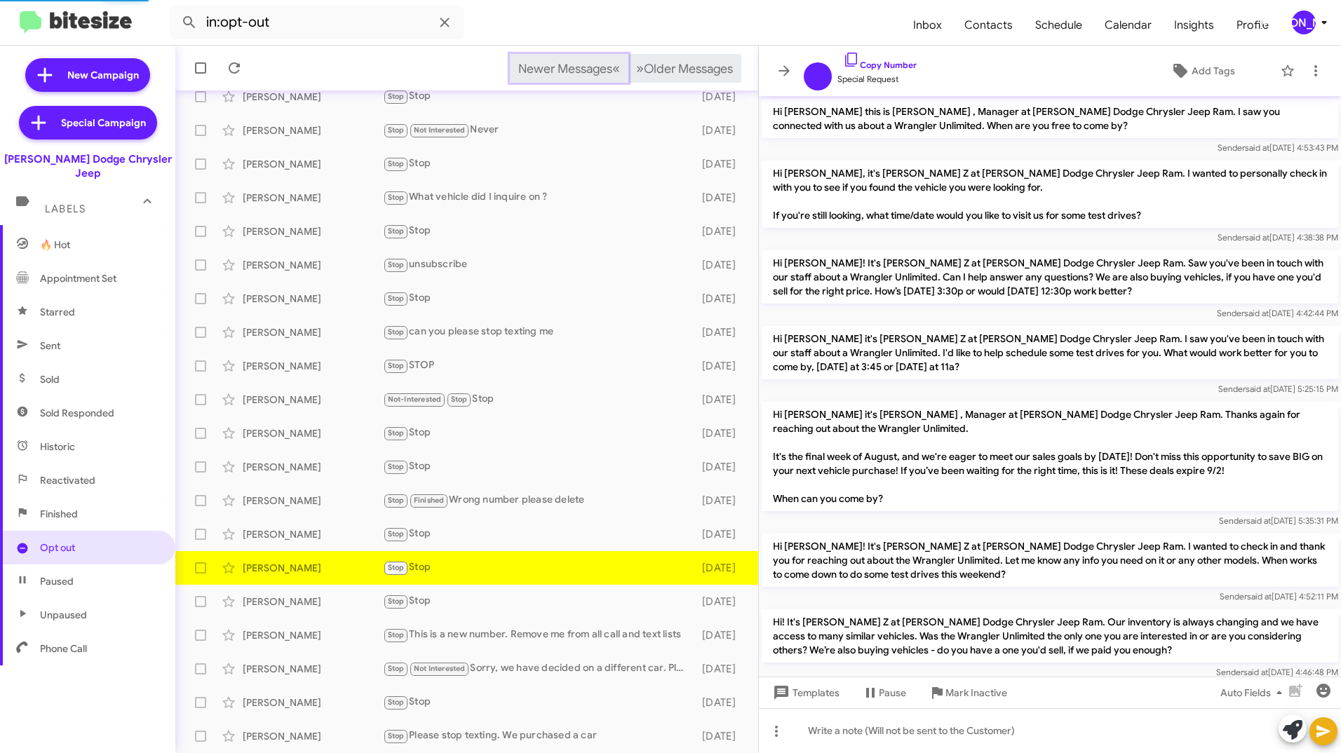
scroll to position [380, 0]
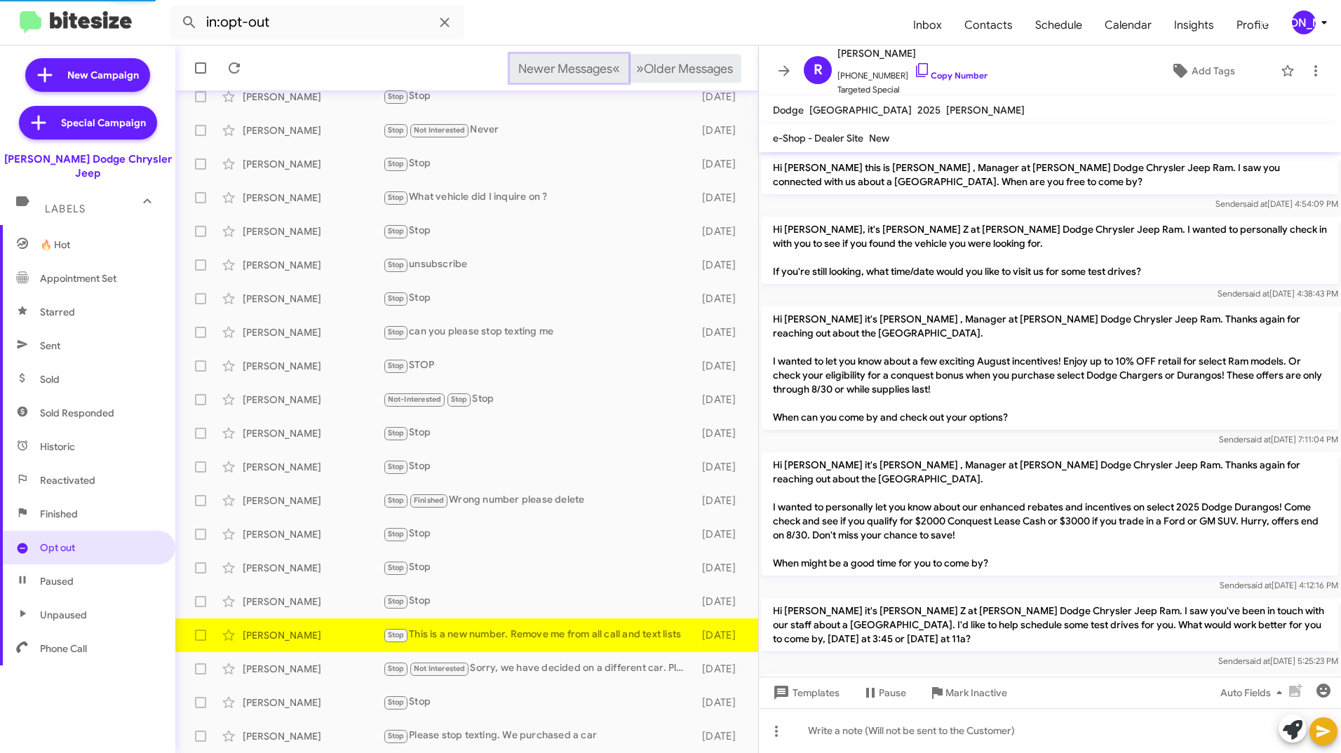
scroll to position [600, 0]
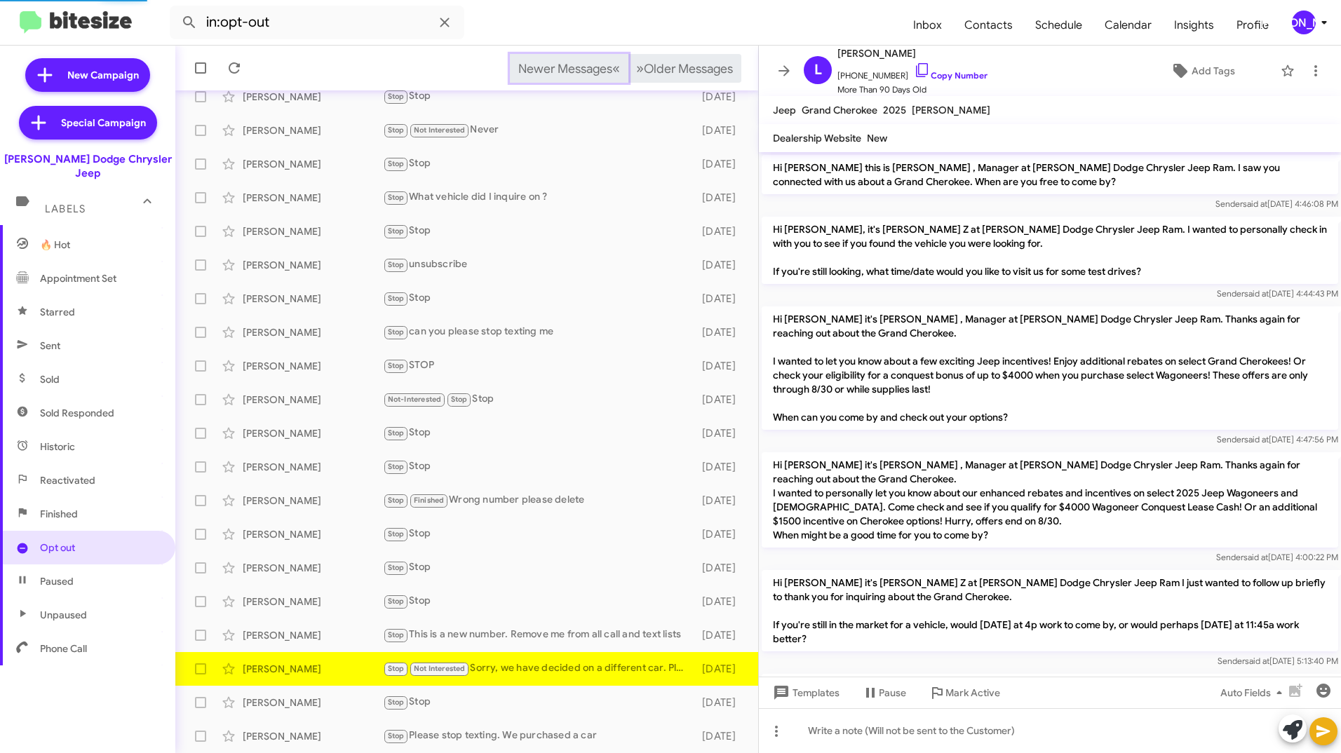
scroll to position [396, 0]
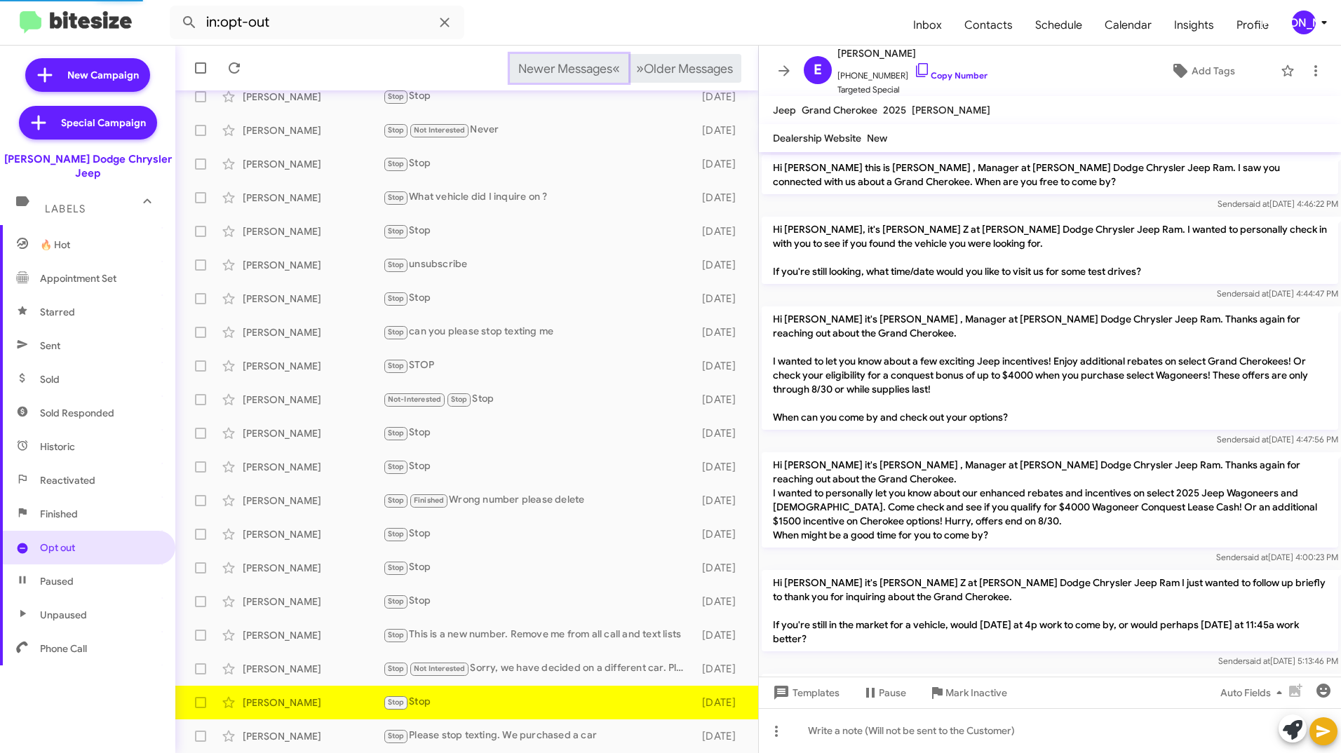
scroll to position [735, 0]
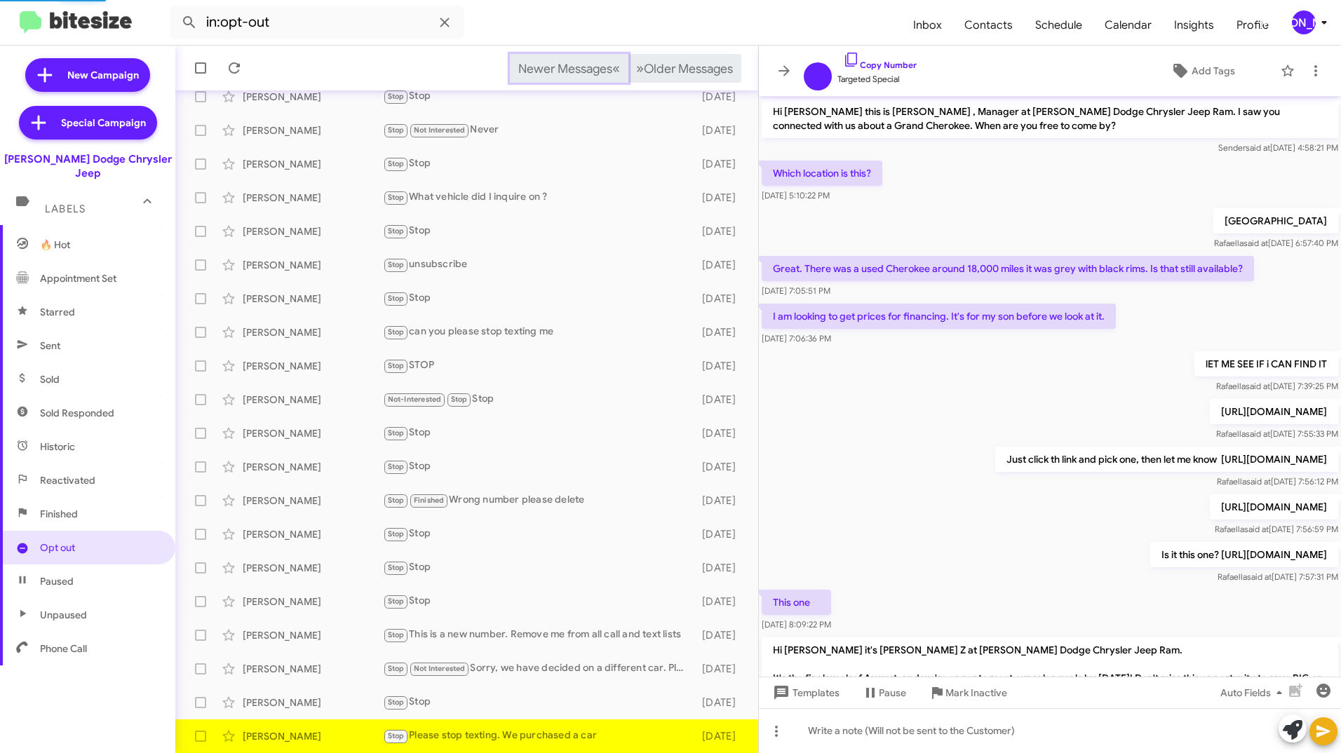
scroll to position [505, 0]
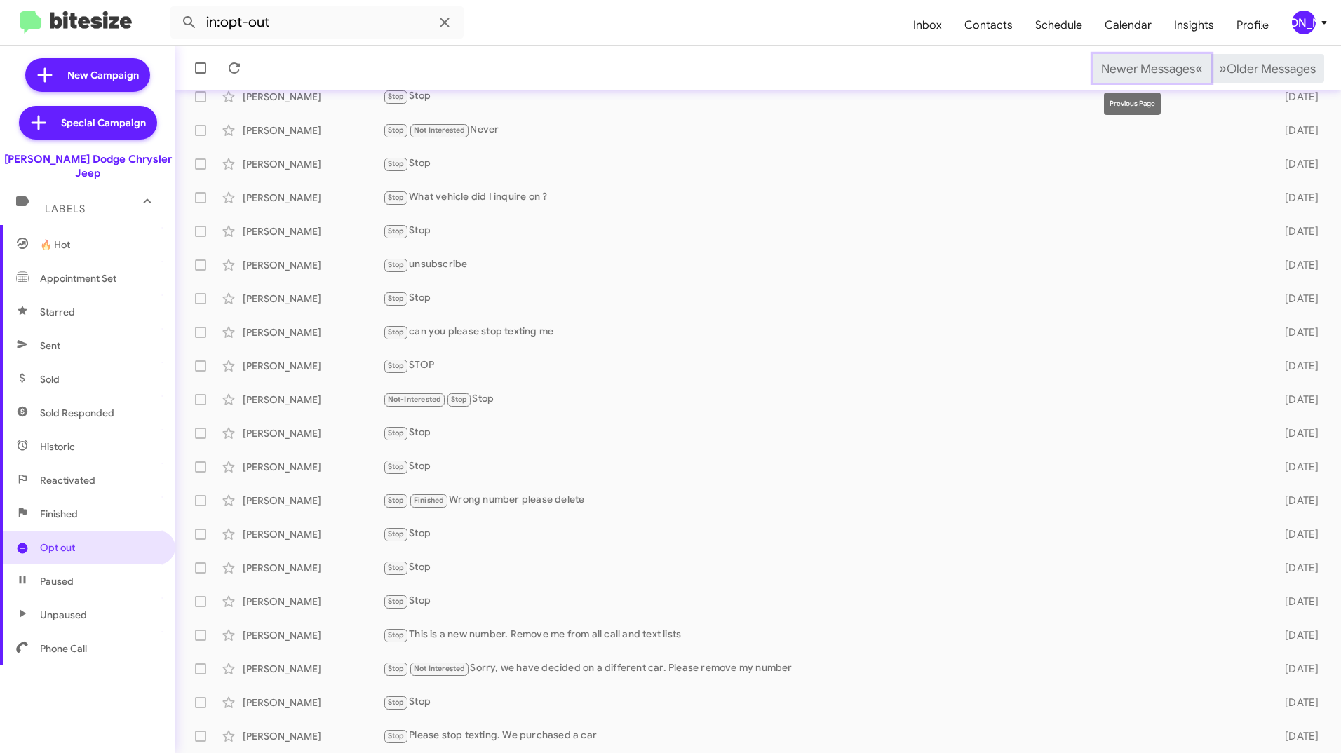
click at [1127, 68] on span "Newer Messages" at bounding box center [1148, 68] width 94 height 15
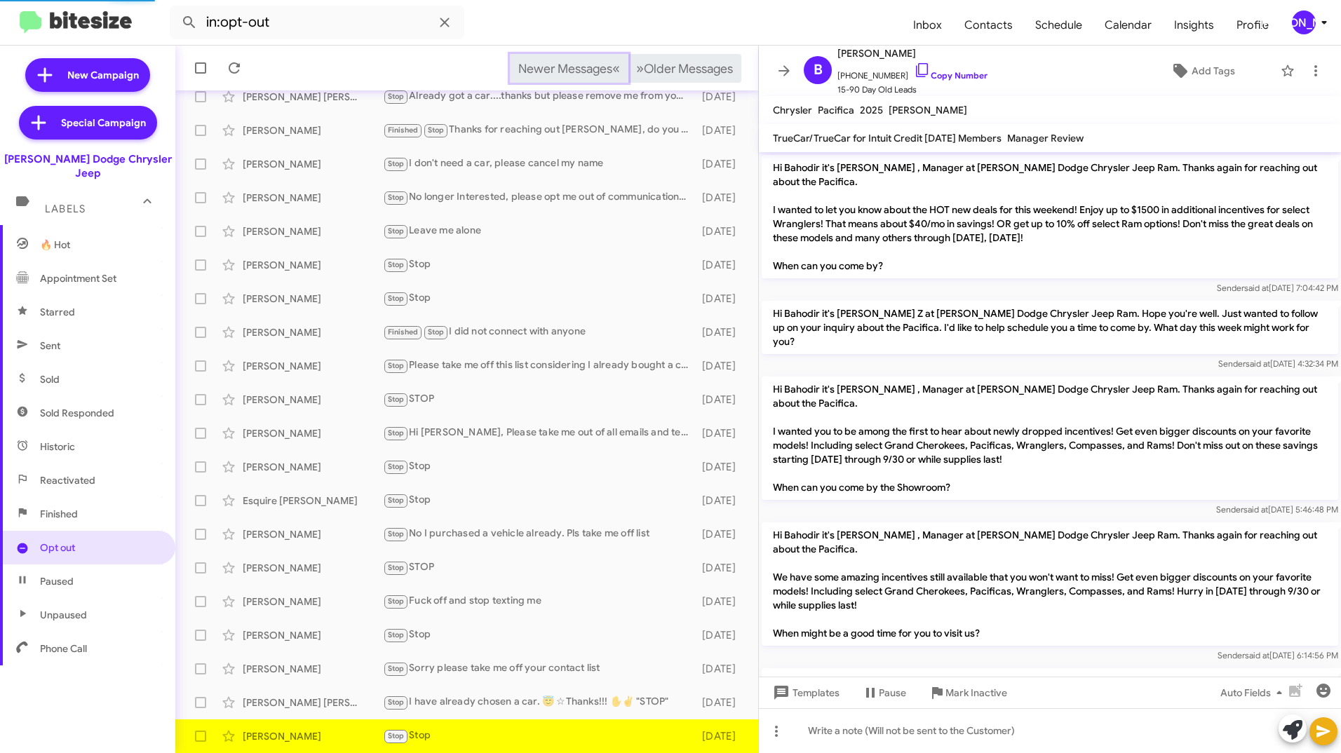
scroll to position [77, 0]
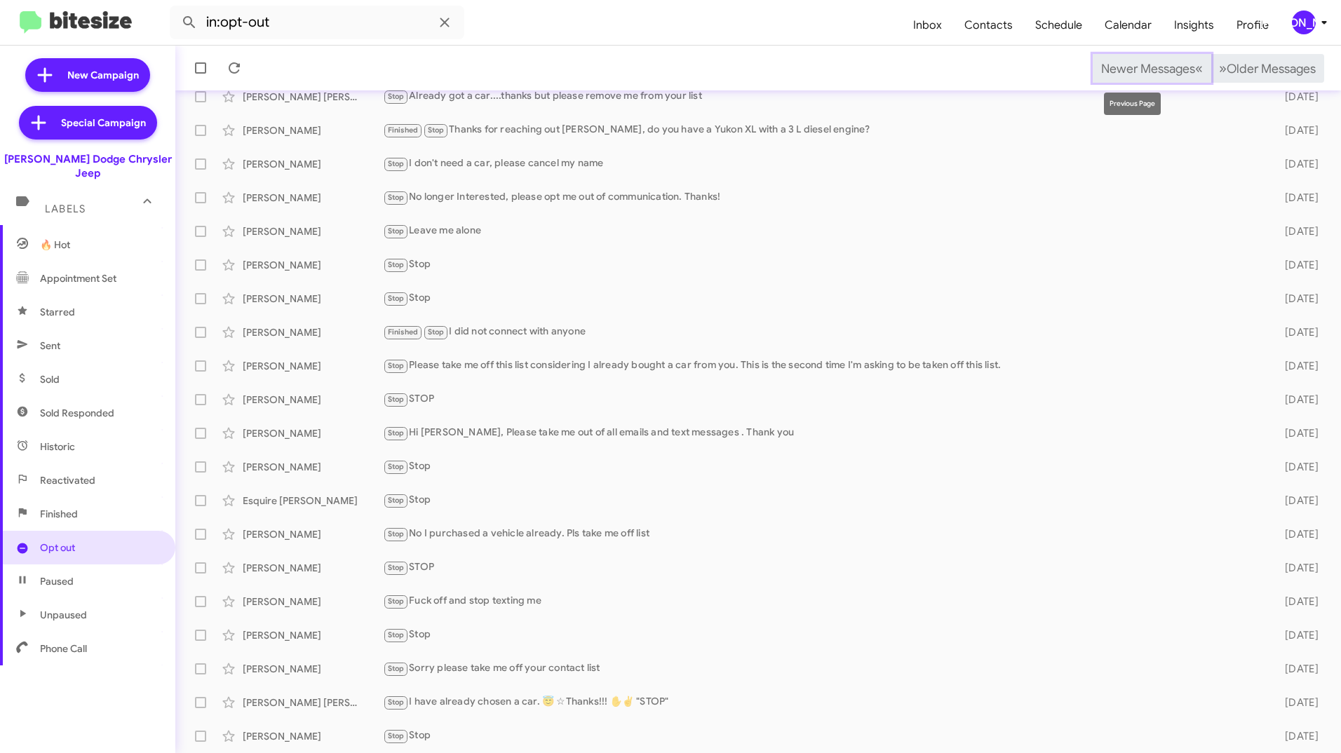
click at [1127, 68] on span "Newer Messages" at bounding box center [1148, 68] width 94 height 15
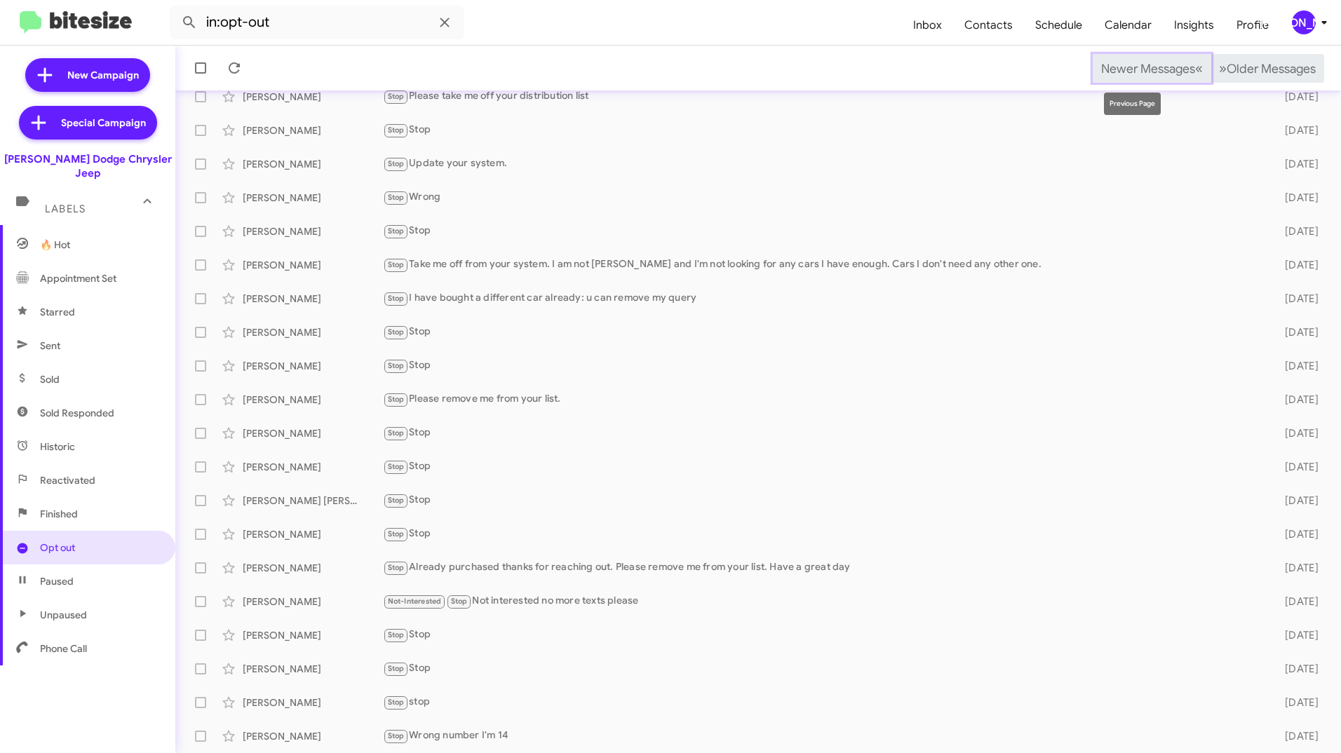
click at [1127, 68] on span "Newer Messages" at bounding box center [1148, 68] width 94 height 15
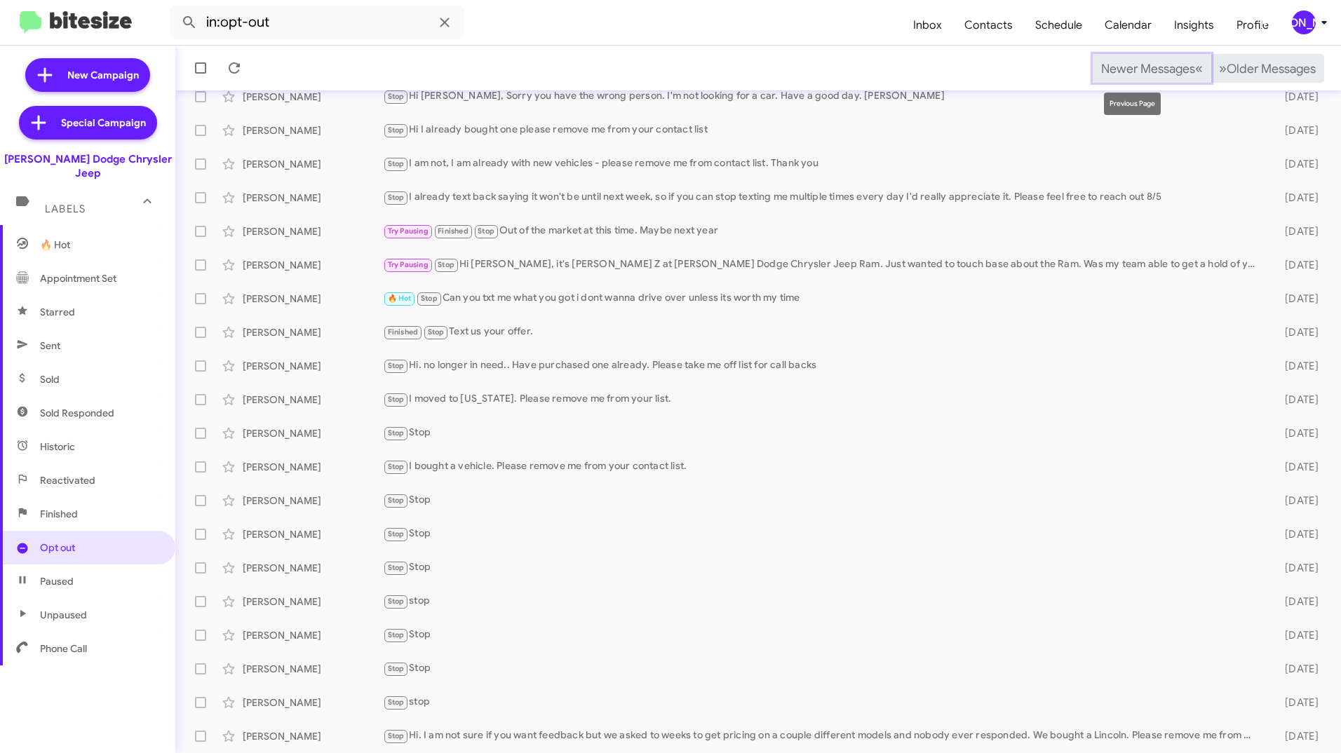
click at [1127, 68] on span "Newer Messages" at bounding box center [1148, 68] width 94 height 15
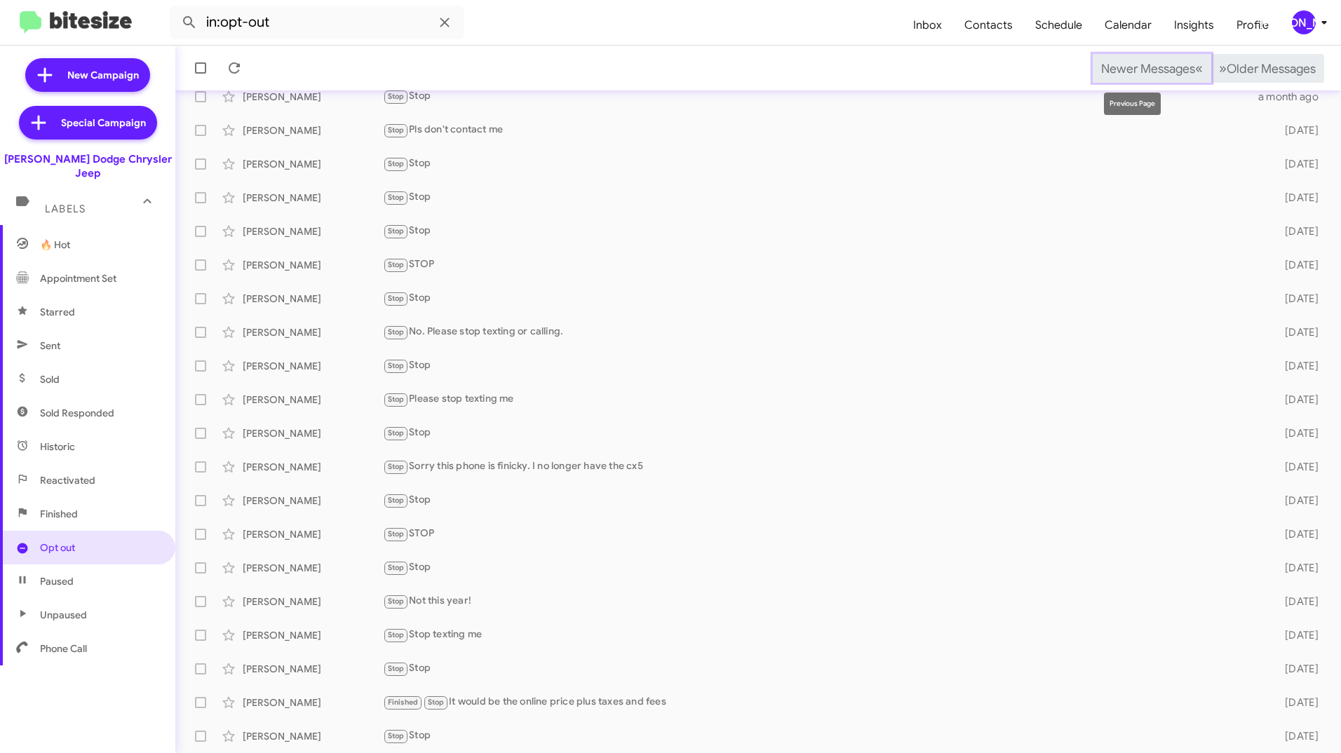
click at [1127, 68] on span "Newer Messages" at bounding box center [1148, 68] width 94 height 15
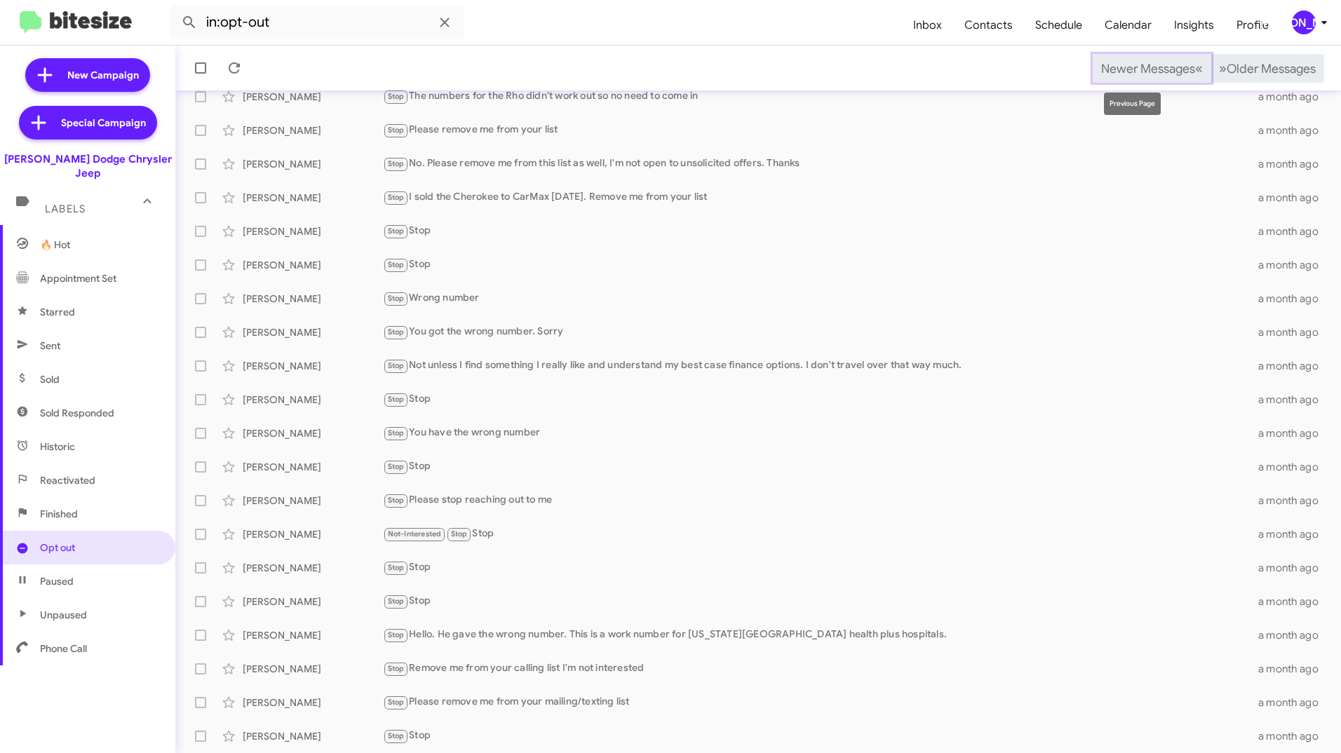
click at [1127, 68] on span "Newer Messages" at bounding box center [1148, 68] width 94 height 15
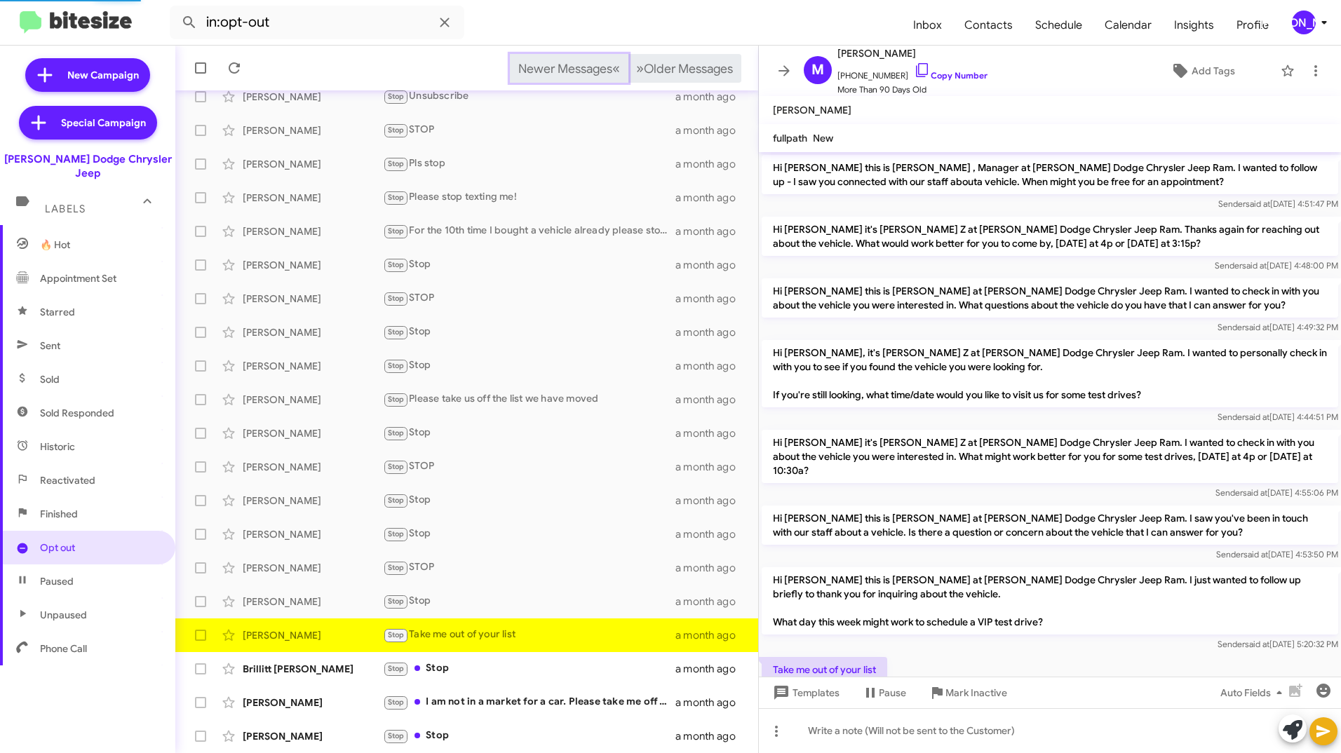
scroll to position [39, 0]
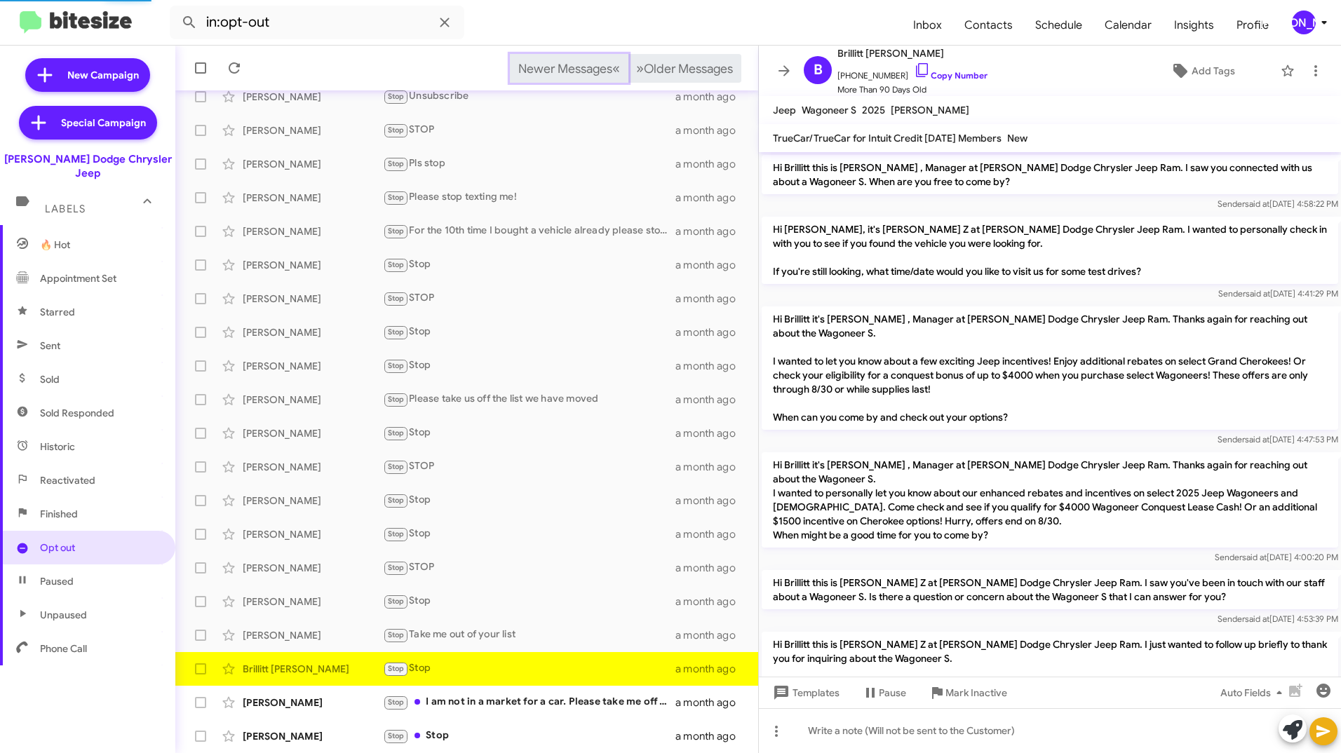
scroll to position [114, 0]
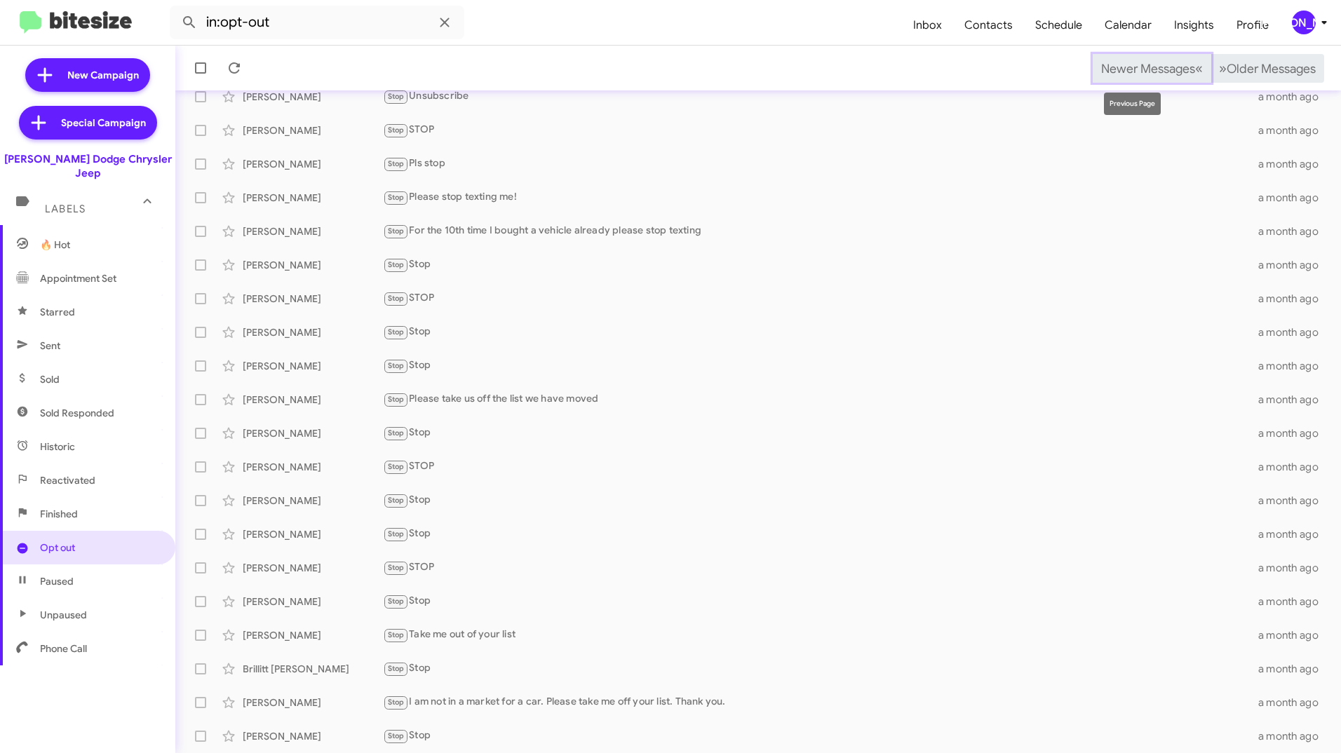
click at [1127, 68] on span "Newer Messages" at bounding box center [1148, 68] width 94 height 15
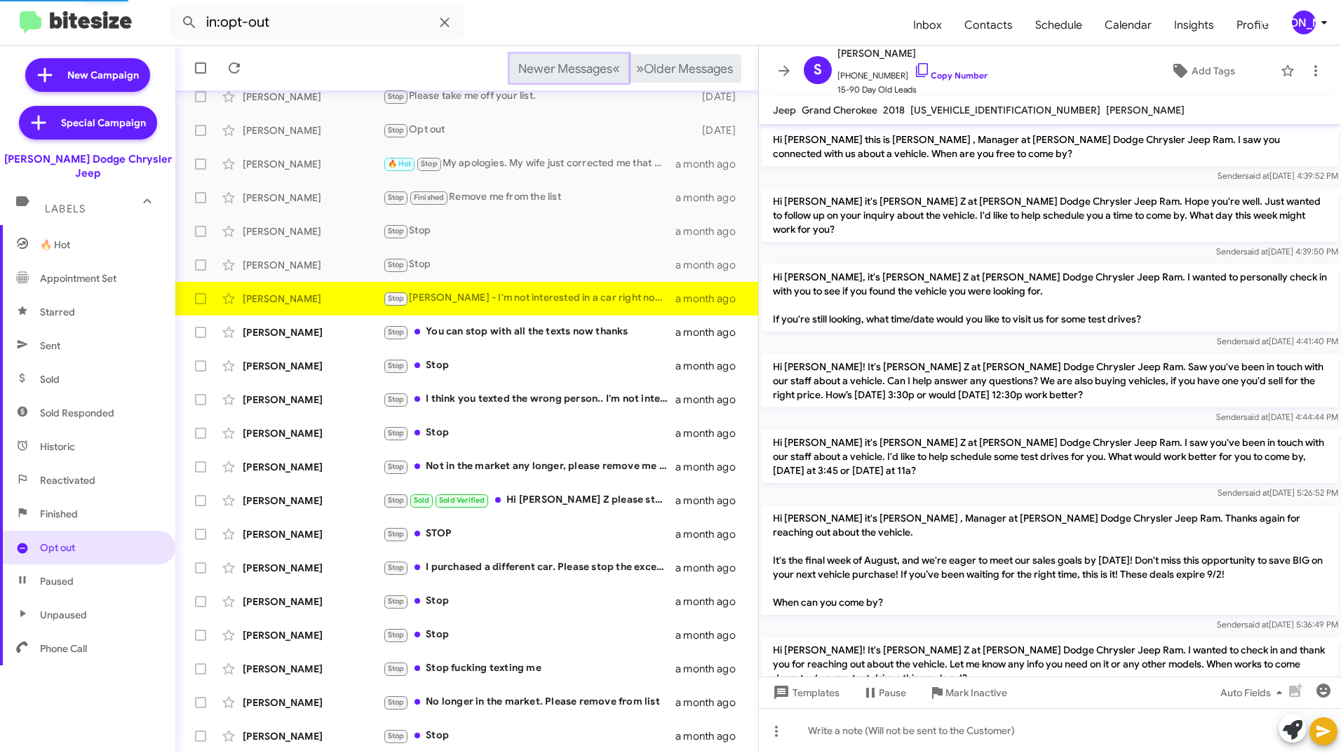
scroll to position [81, 0]
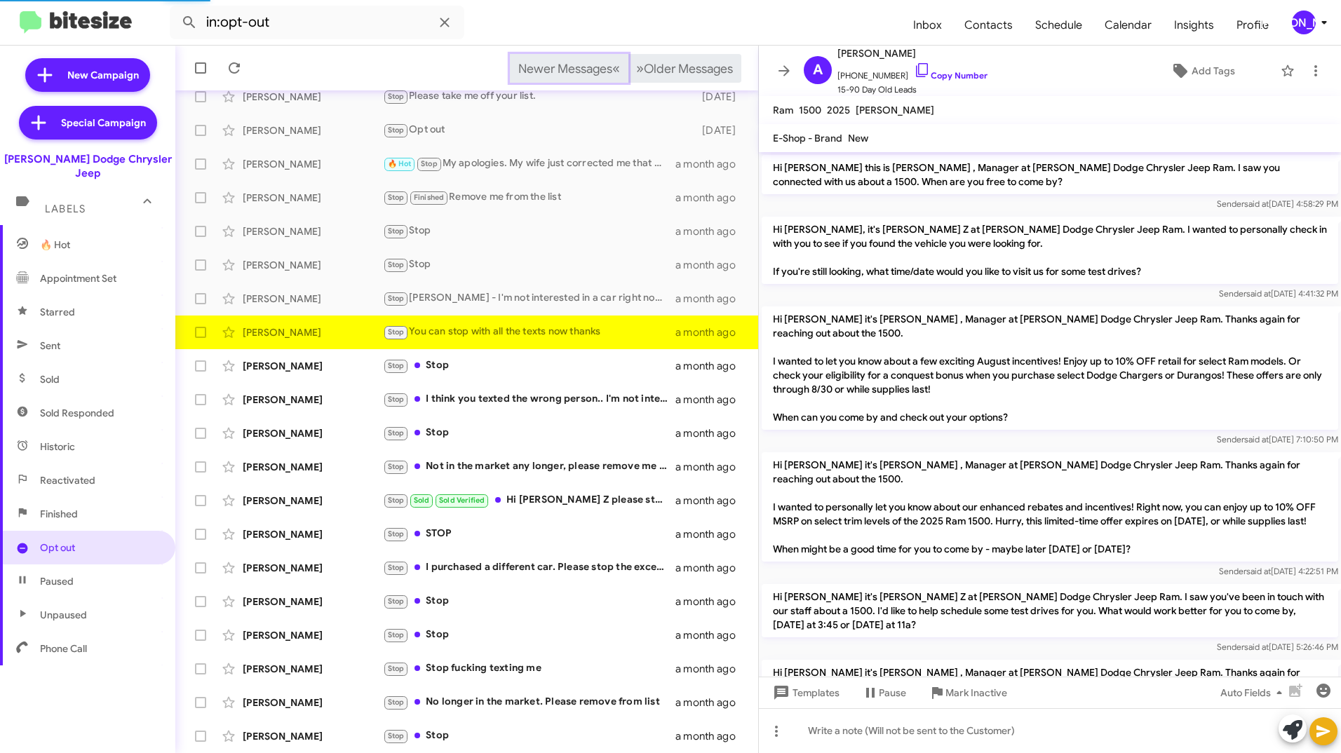
scroll to position [236, 0]
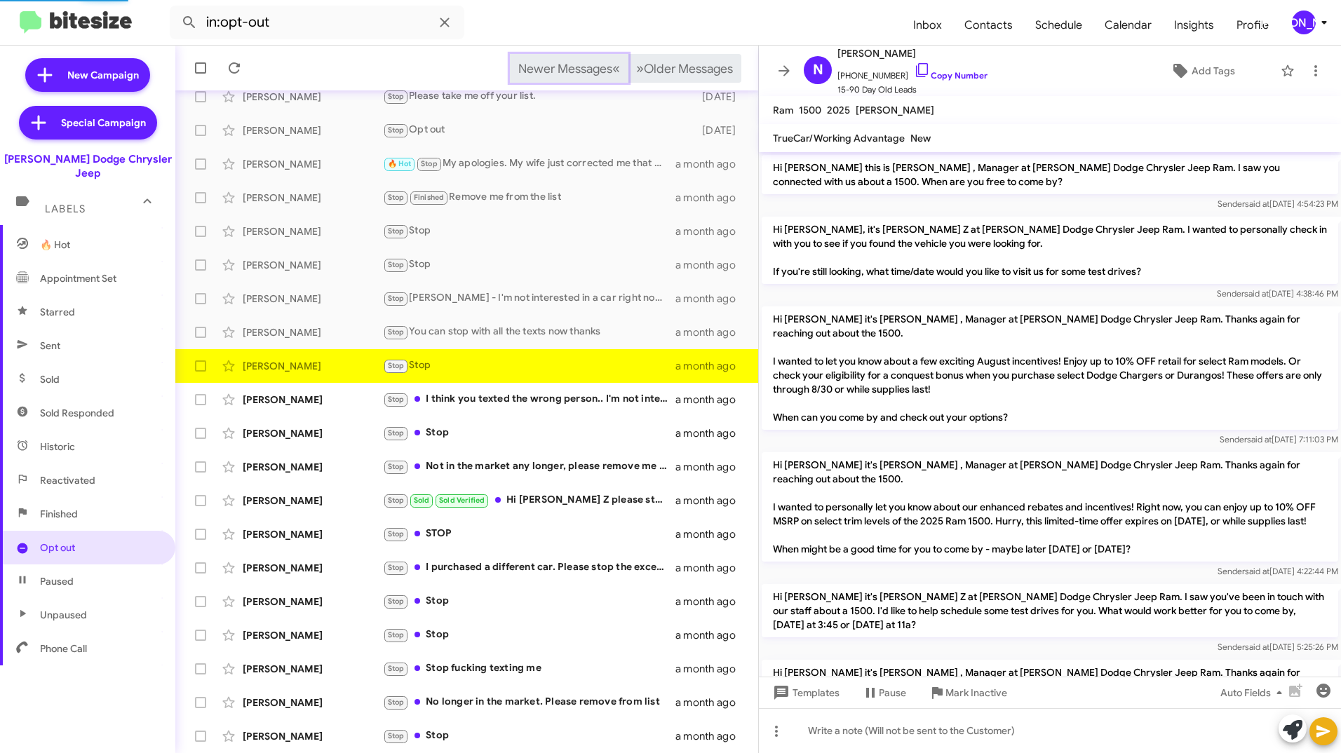
scroll to position [236, 0]
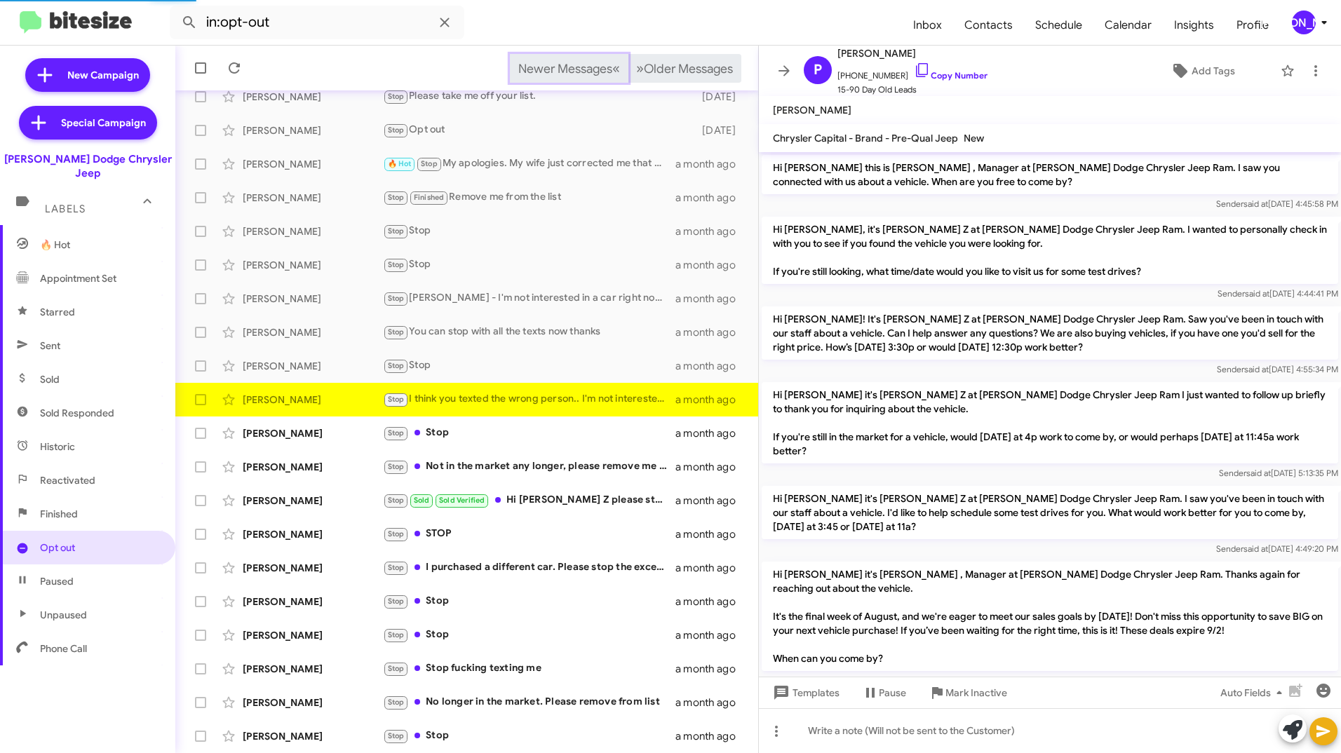
scroll to position [151, 0]
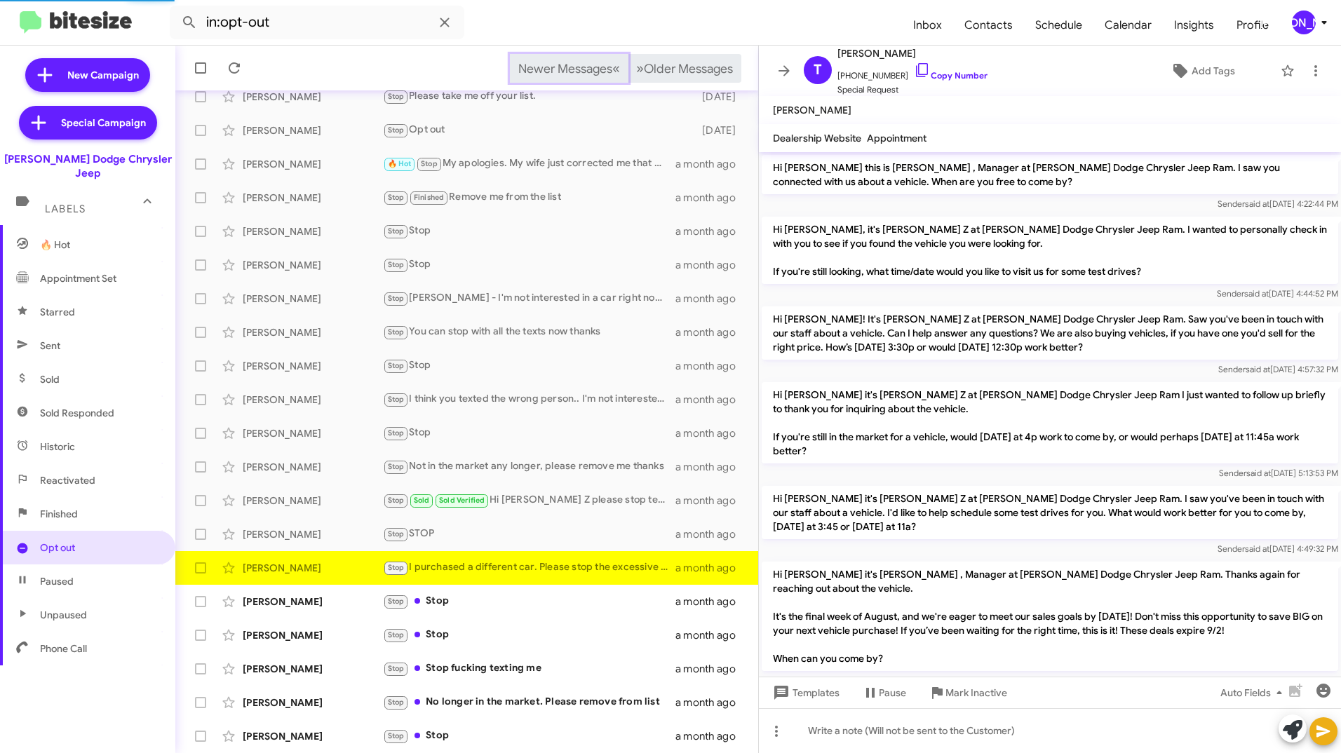
scroll to position [72, 0]
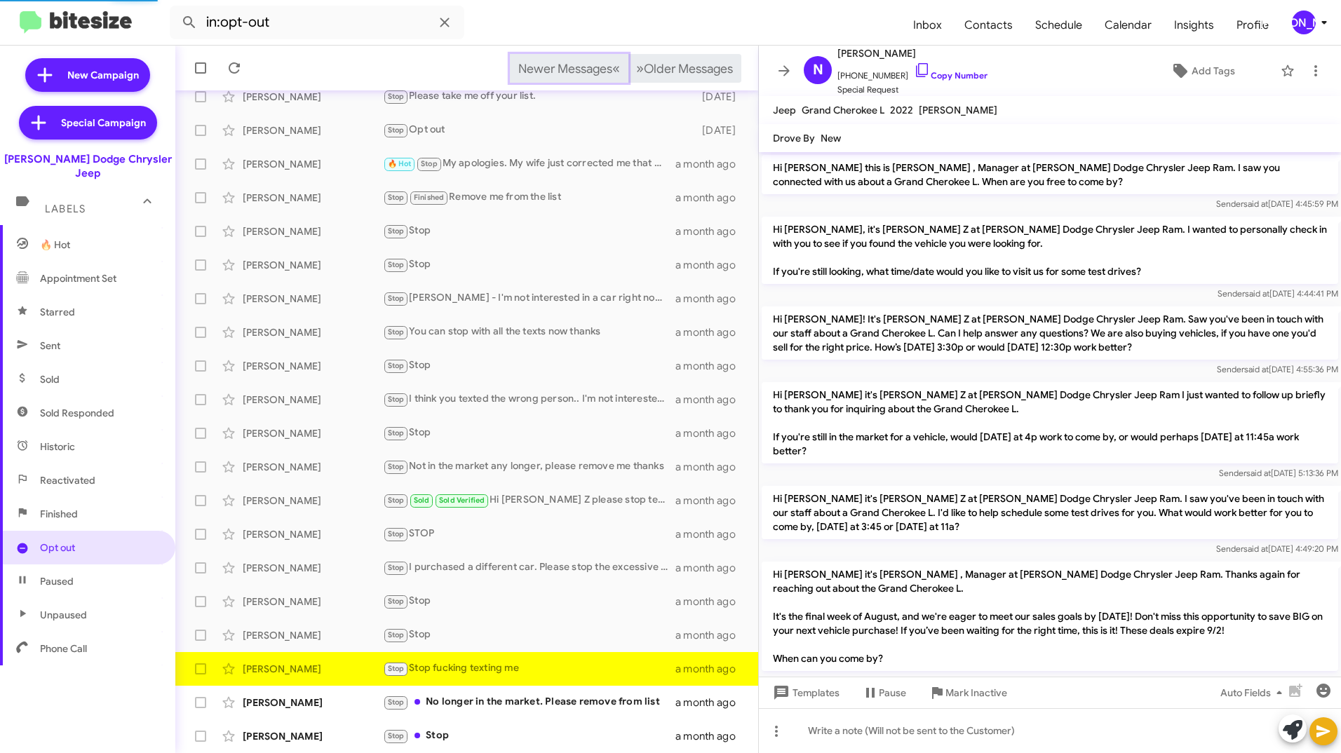
scroll to position [86, 0]
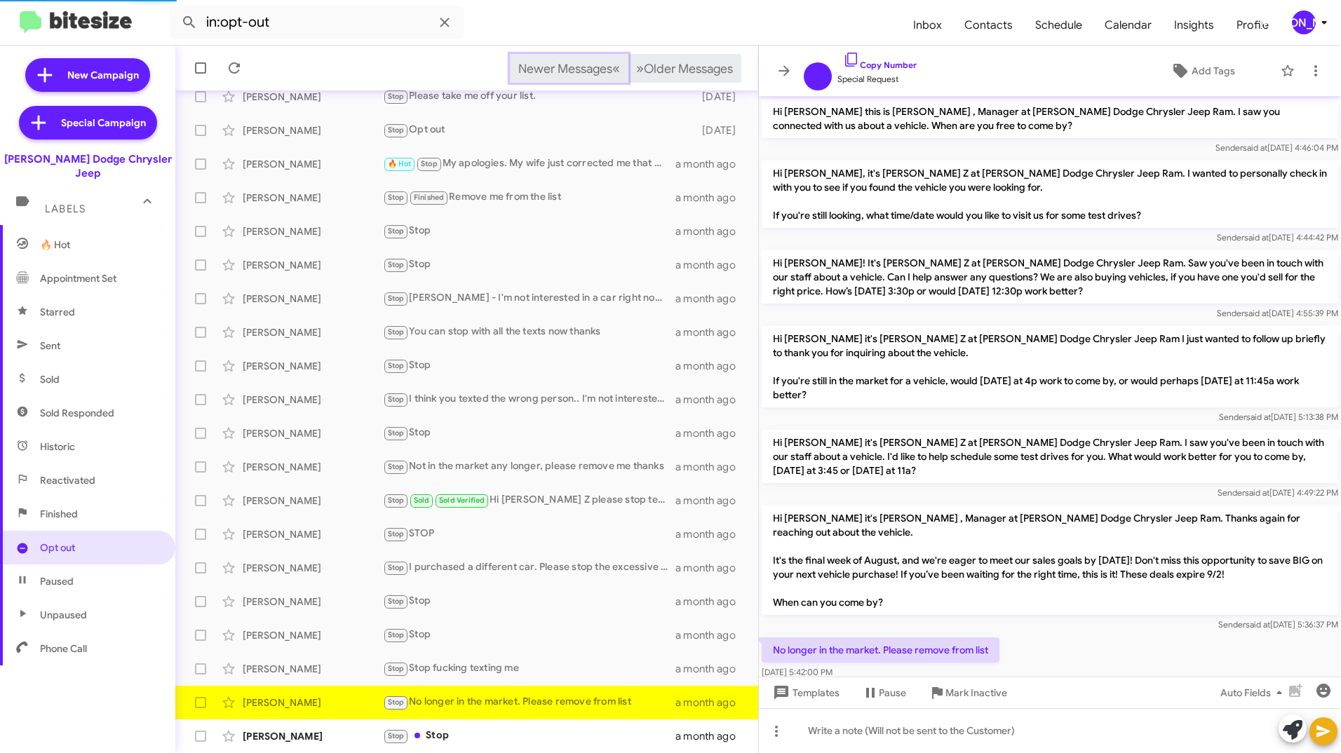
scroll to position [16, 0]
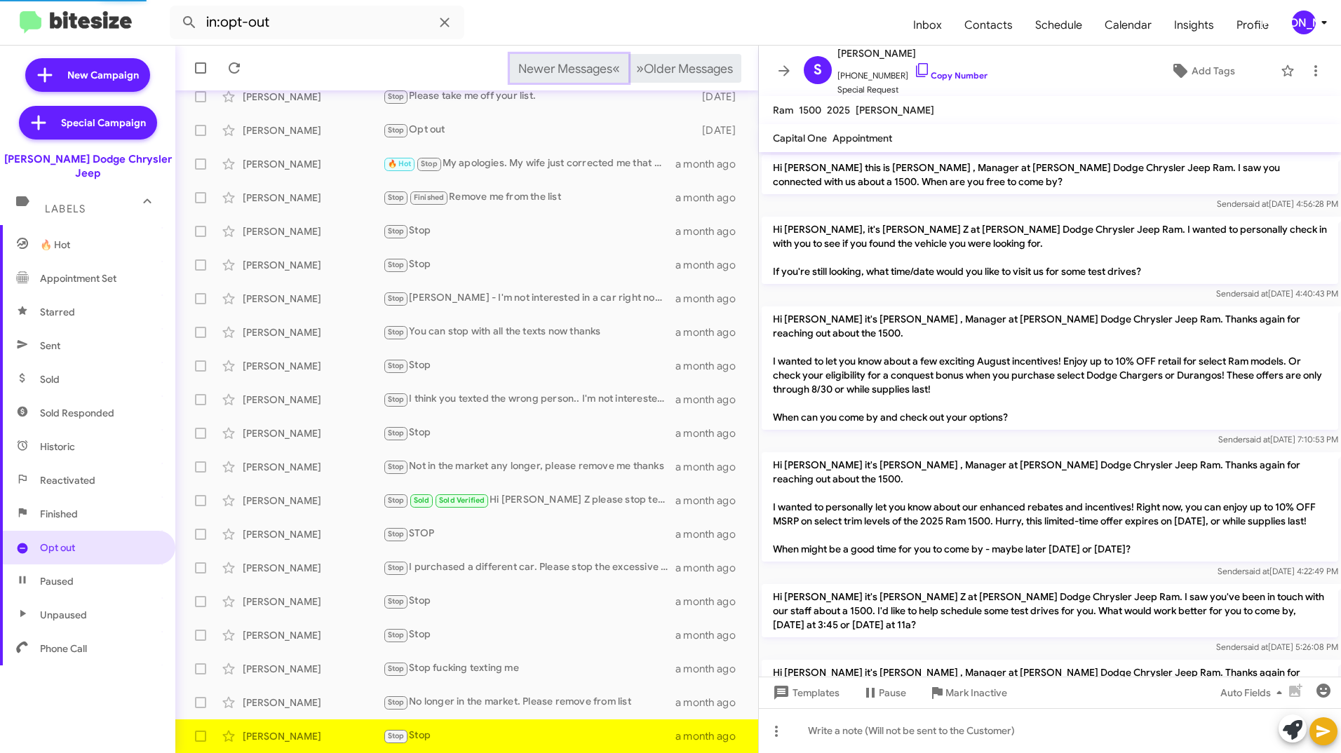
scroll to position [100, 0]
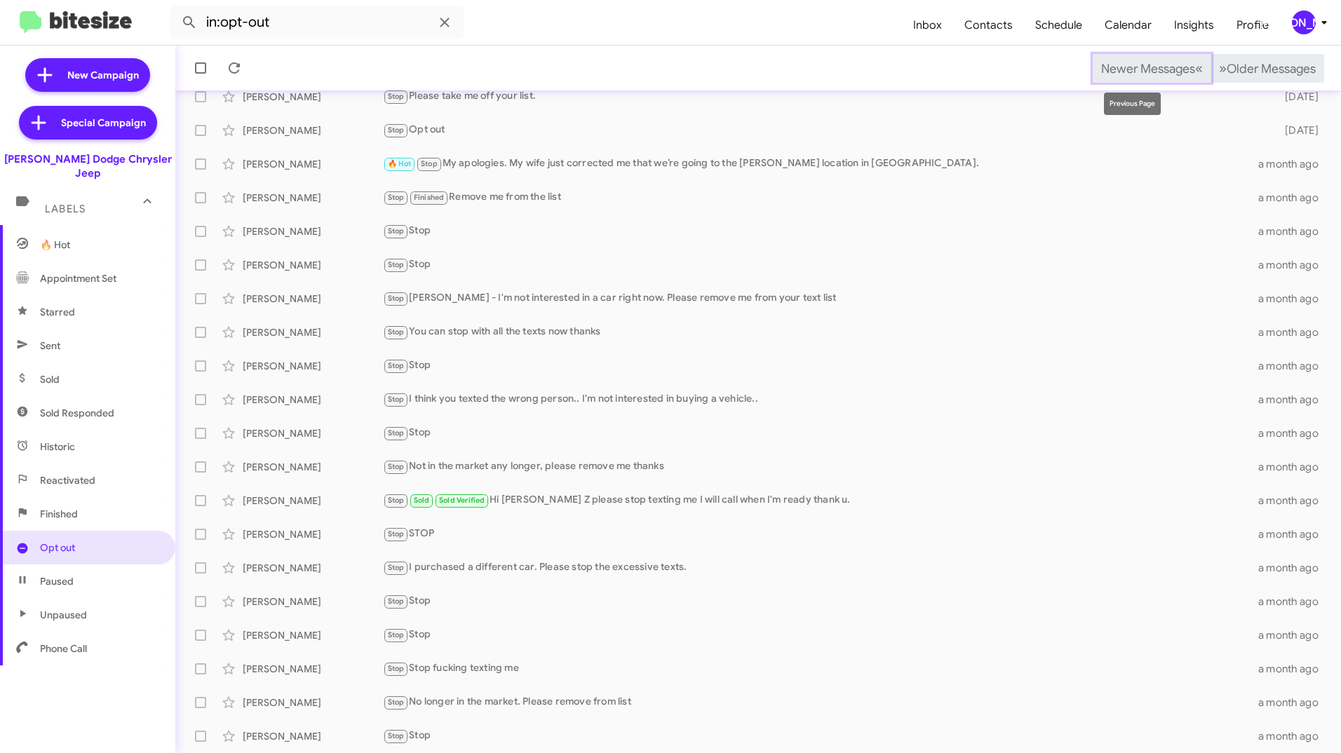
click at [1127, 68] on span "Newer Messages" at bounding box center [1148, 68] width 94 height 15
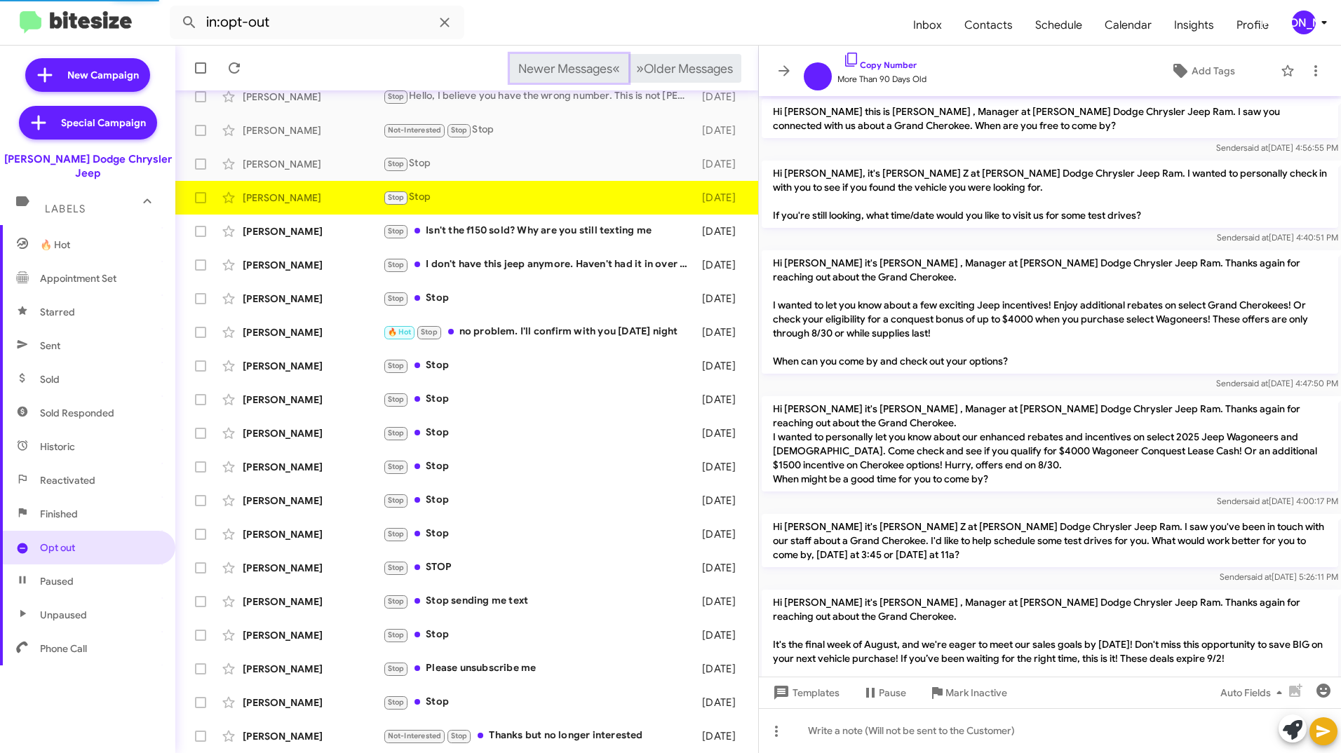
scroll to position [716, 0]
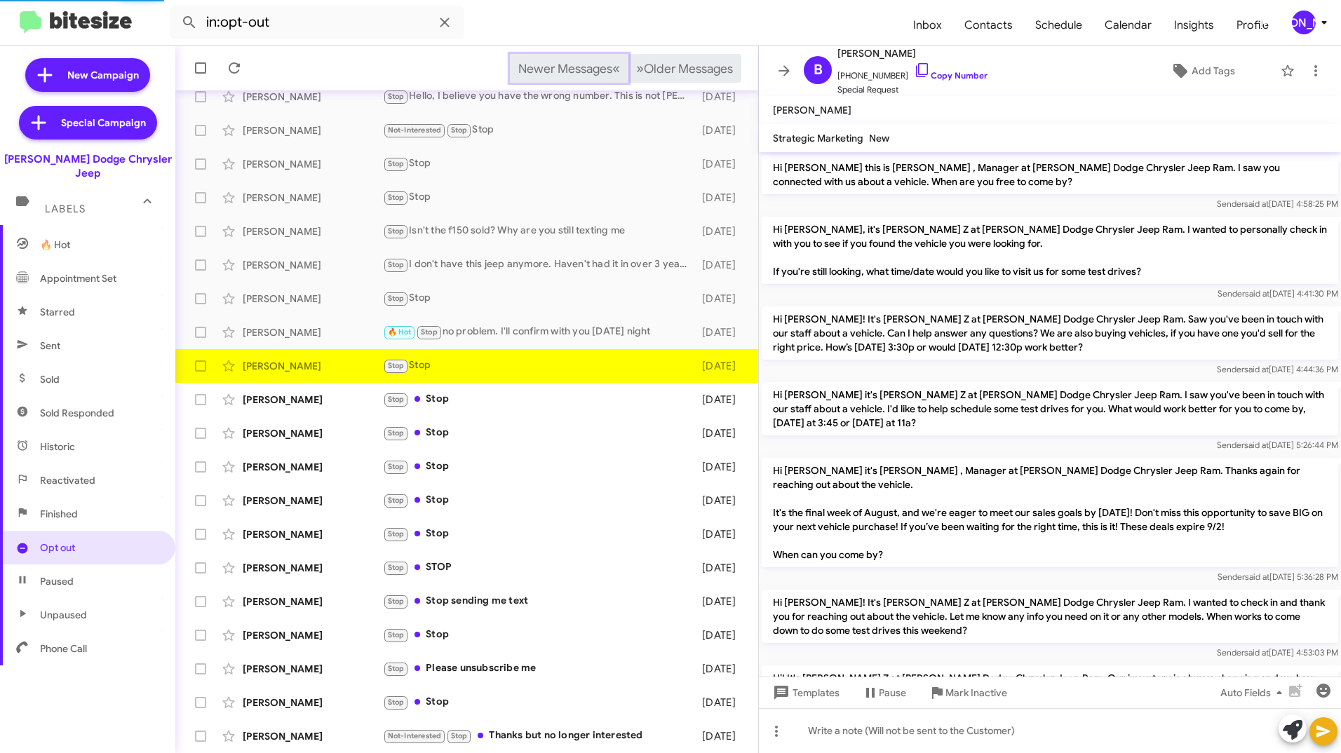
scroll to position [338, 0]
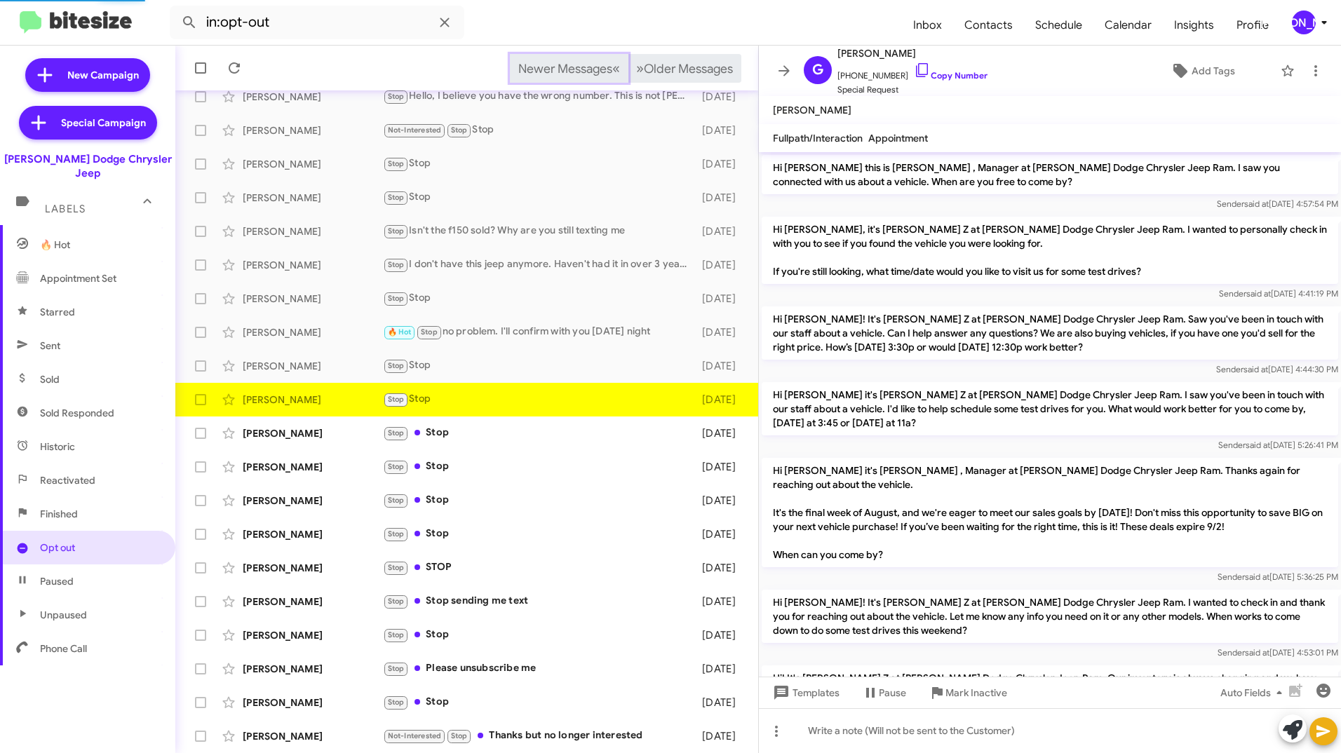
scroll to position [287, 0]
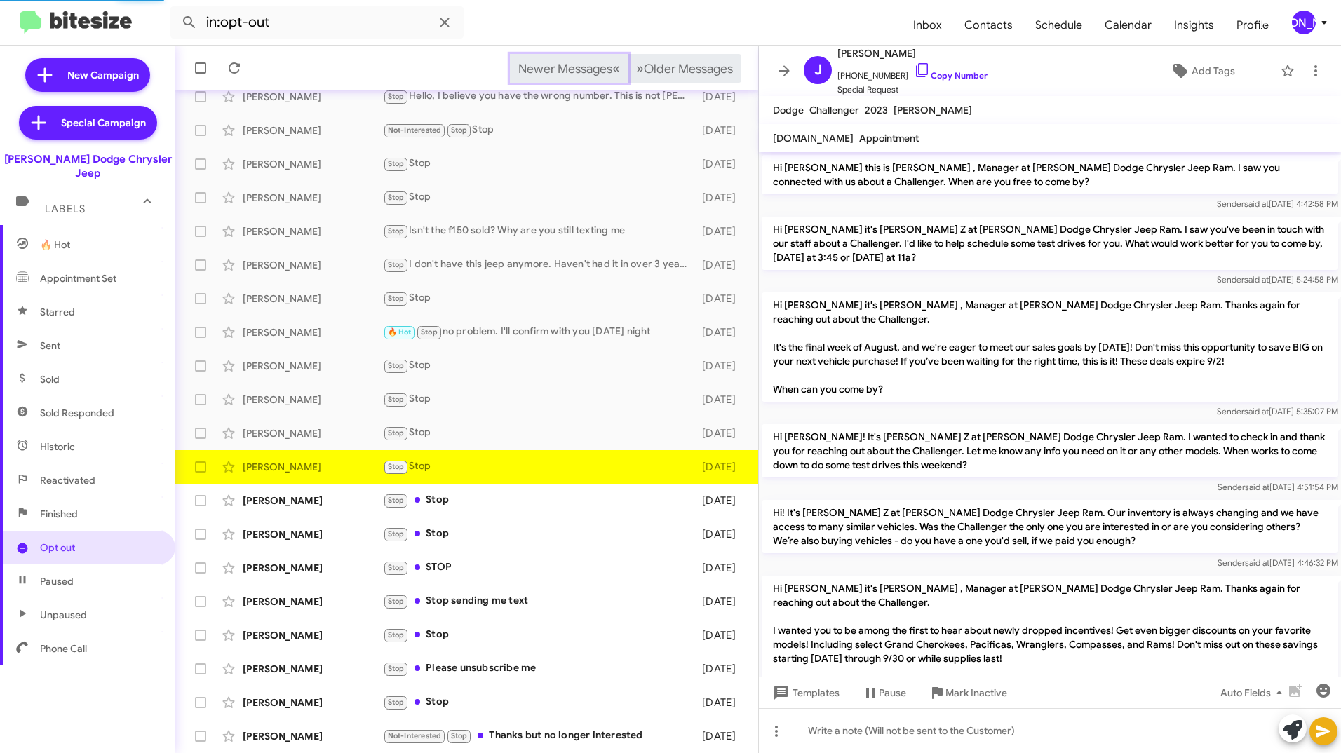
scroll to position [58, 0]
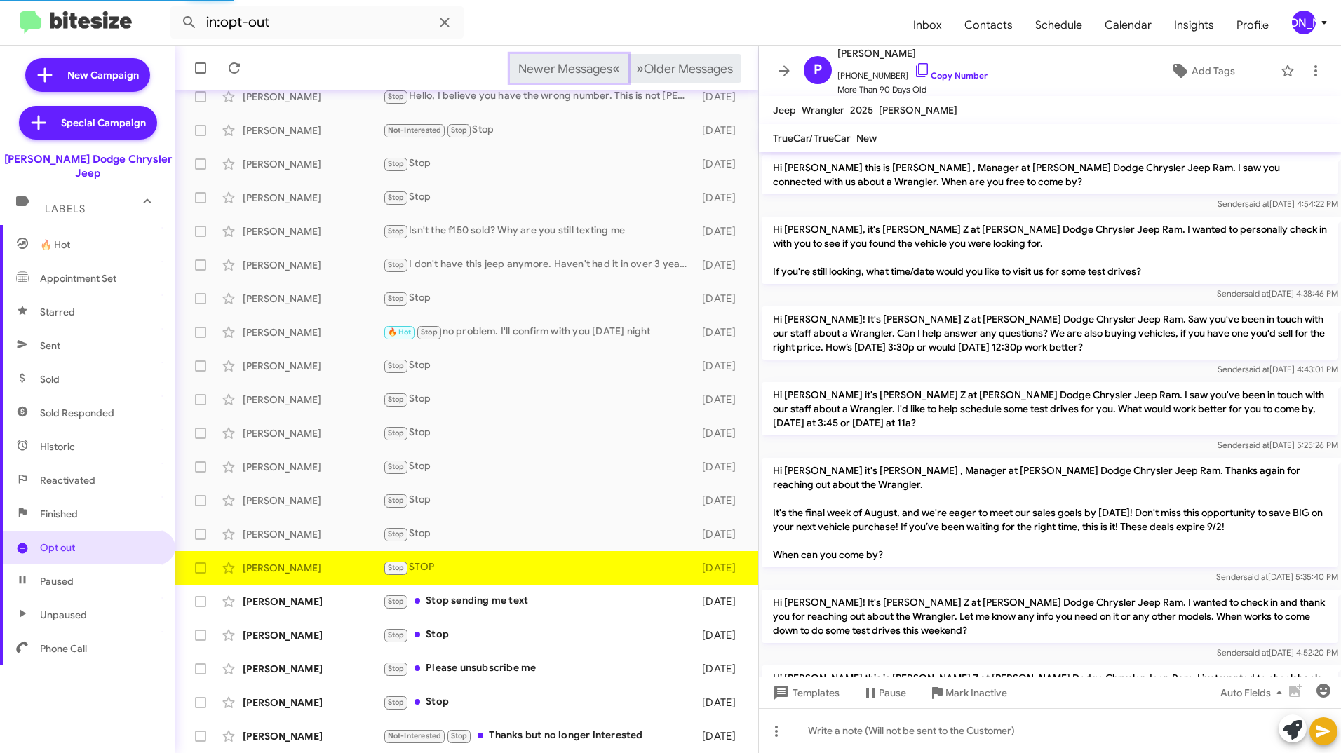
scroll to position [123, 0]
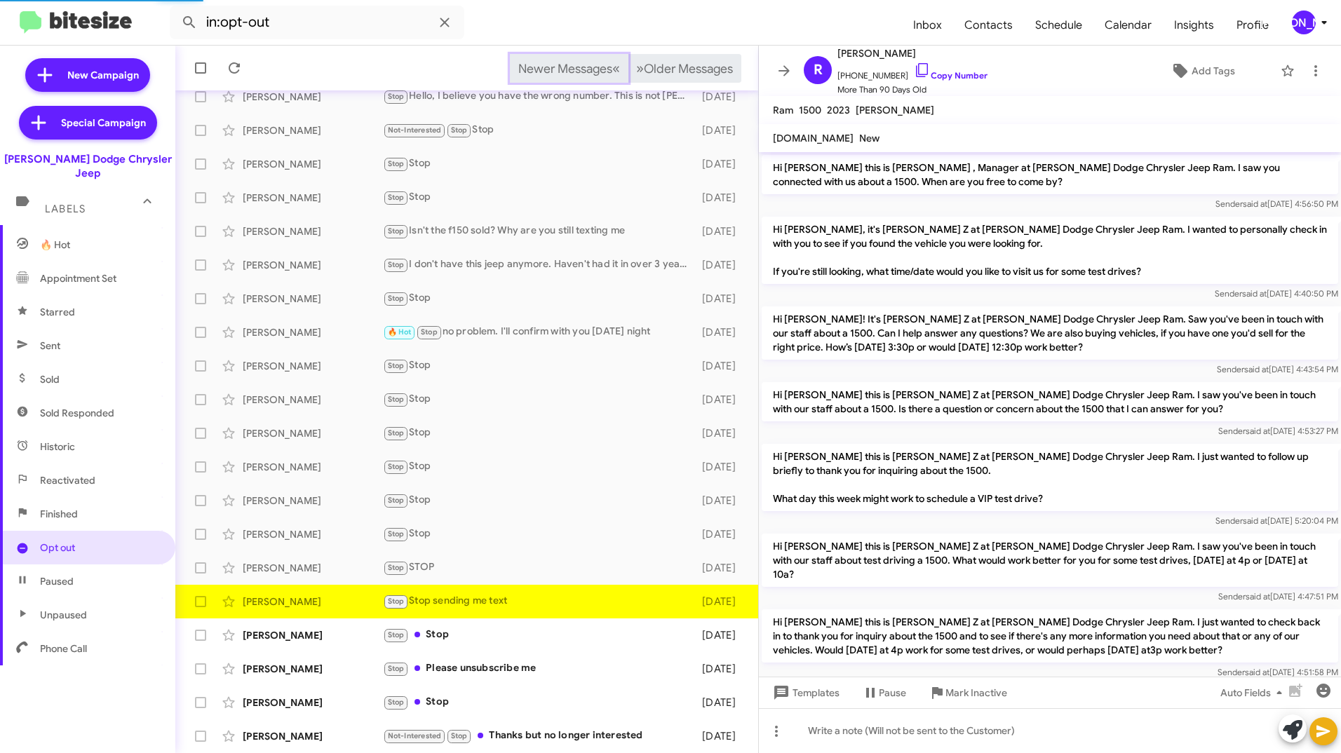
scroll to position [67, 0]
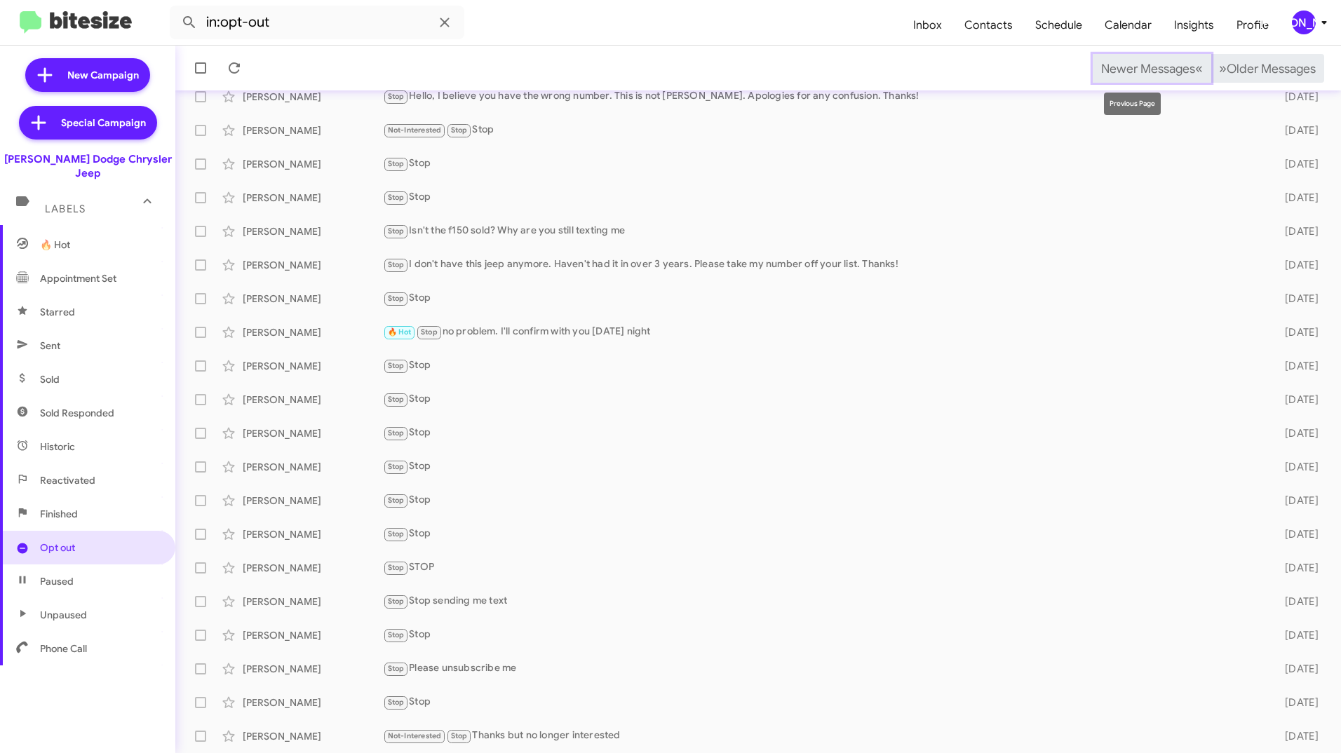
click at [1127, 68] on span "Newer Messages" at bounding box center [1148, 68] width 94 height 15
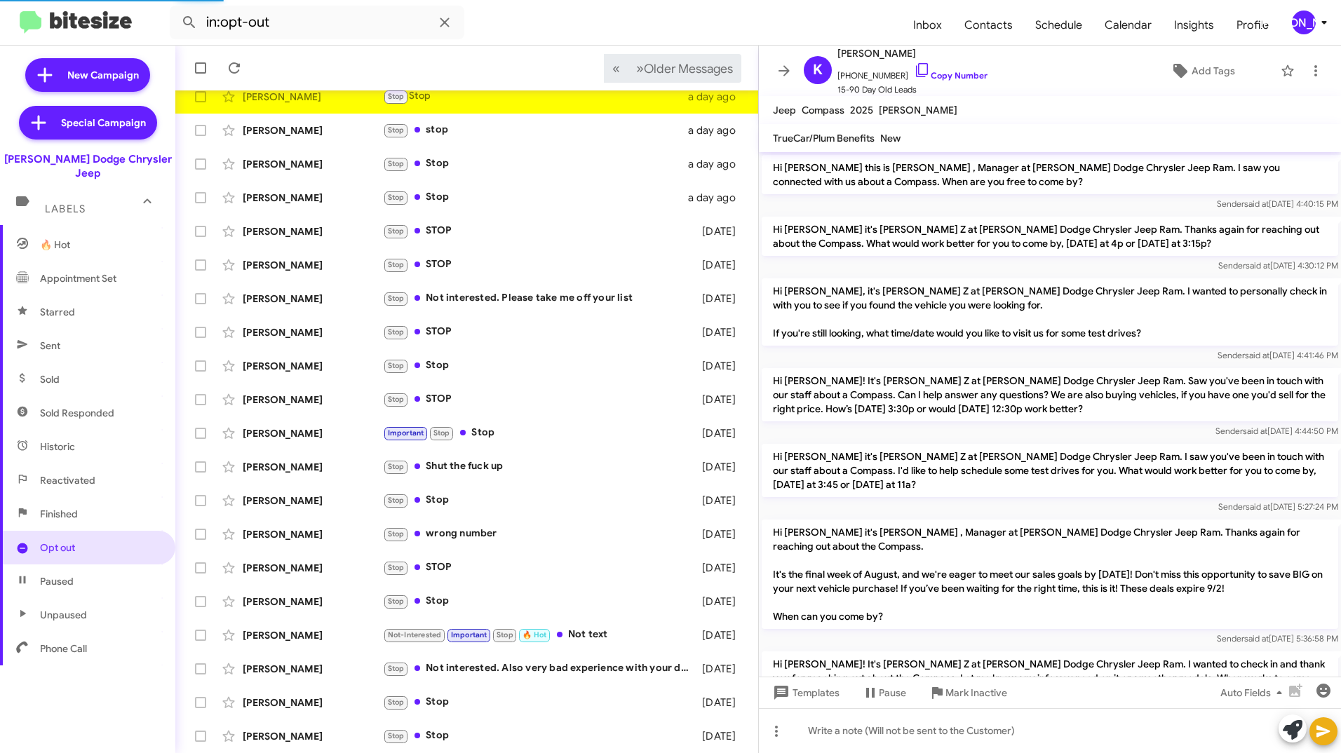
scroll to position [767, 0]
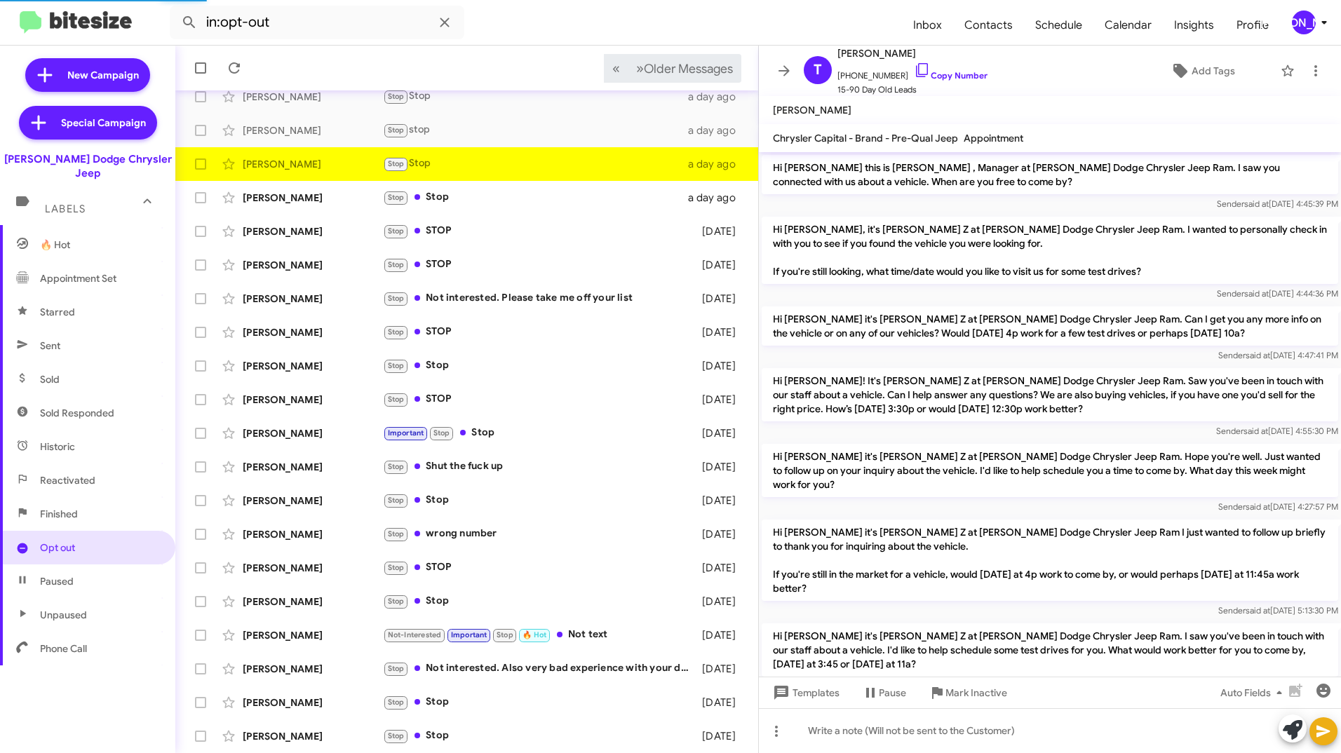
scroll to position [986, 0]
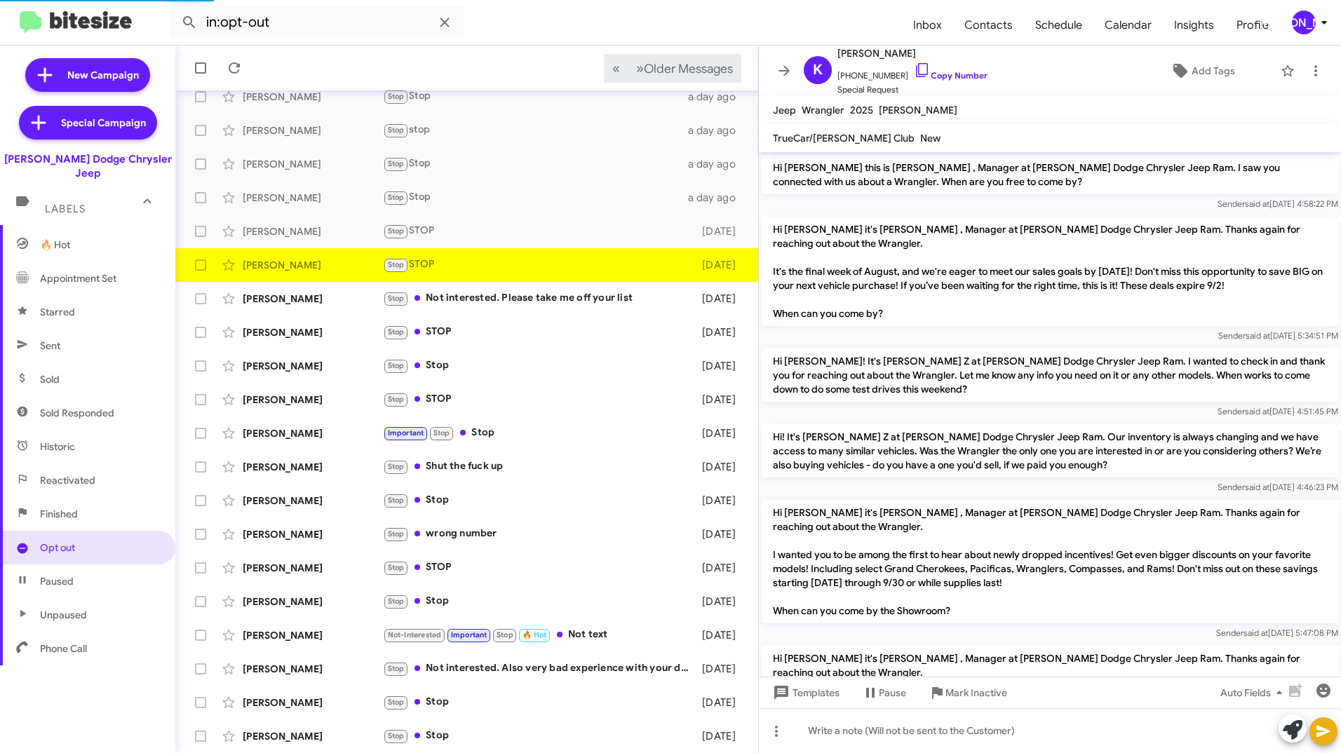
scroll to position [399, 0]
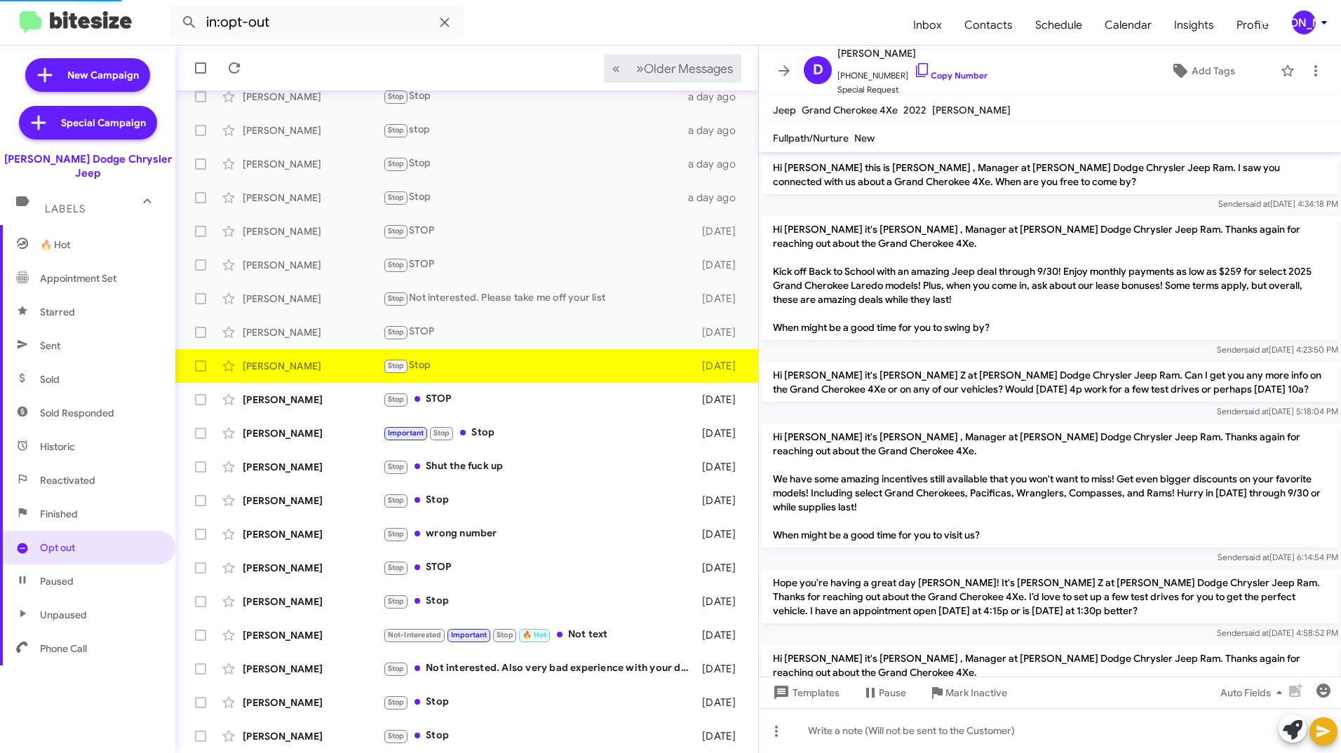
scroll to position [170, 0]
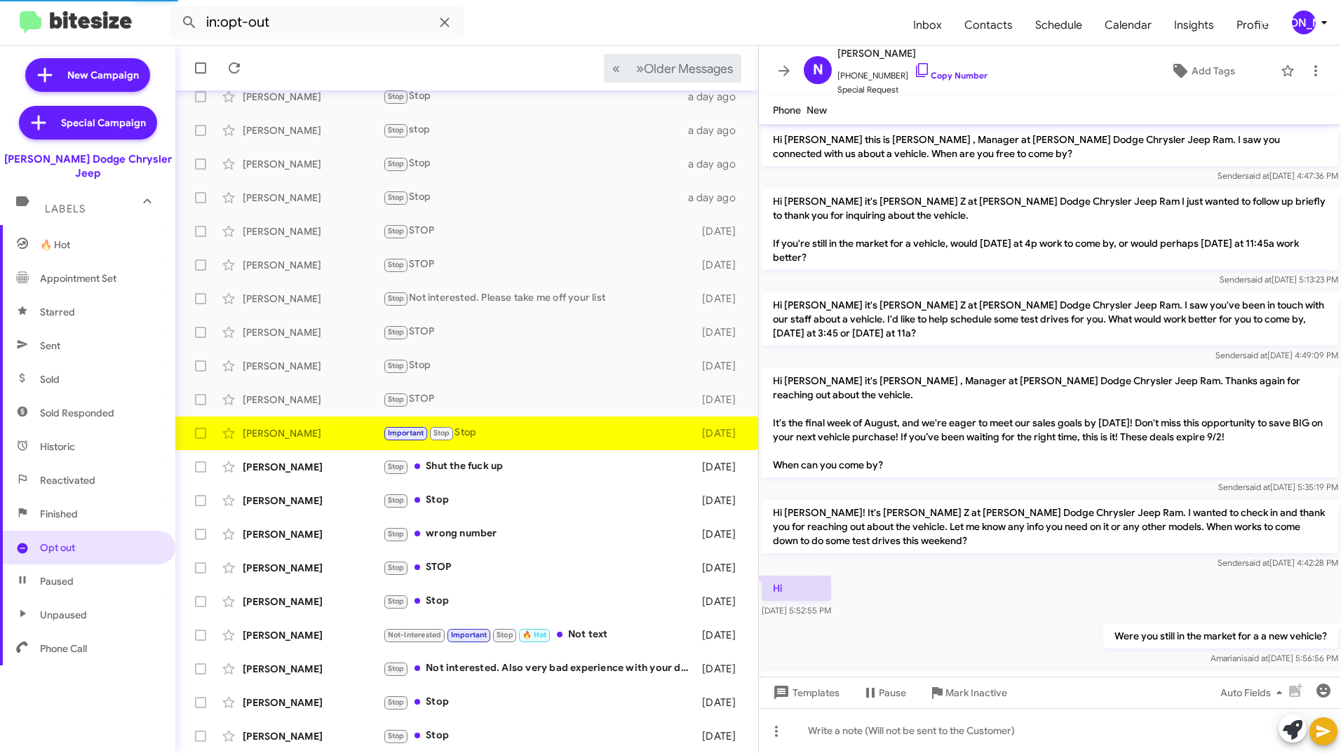
scroll to position [291, 0]
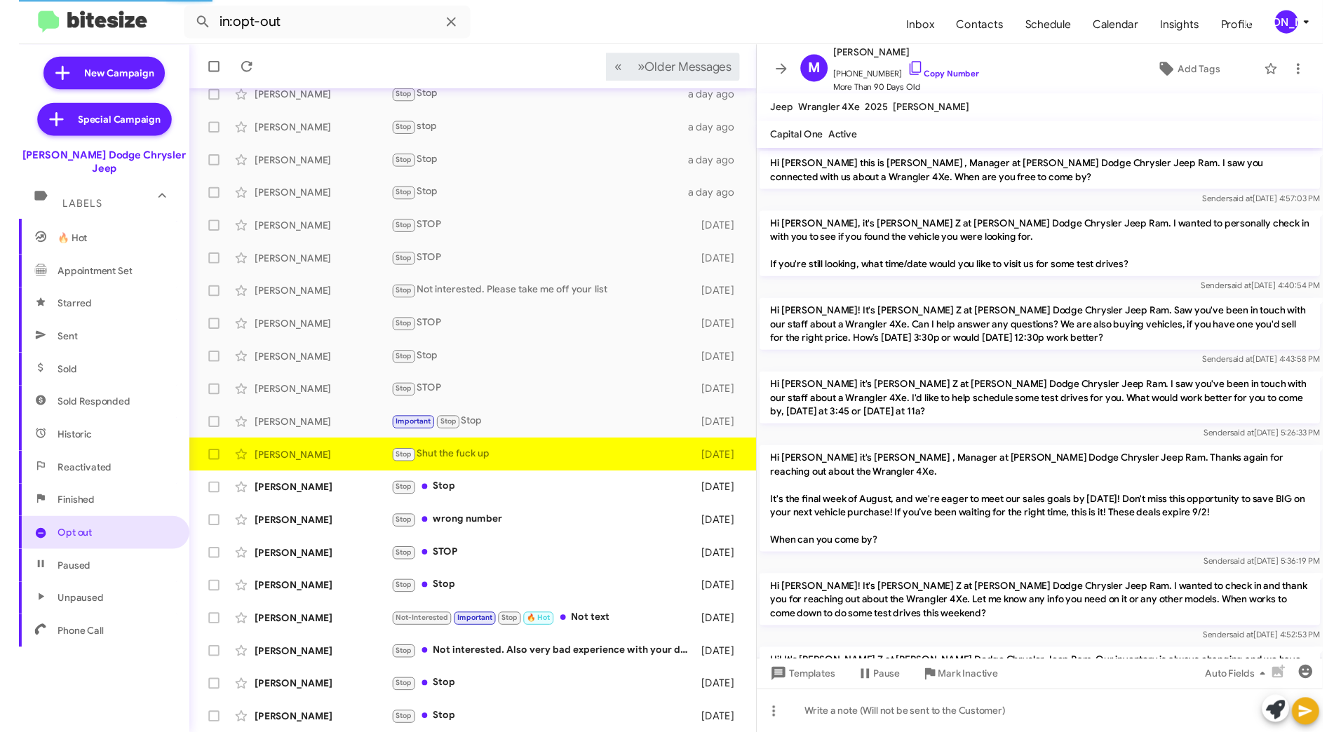
scroll to position [389, 0]
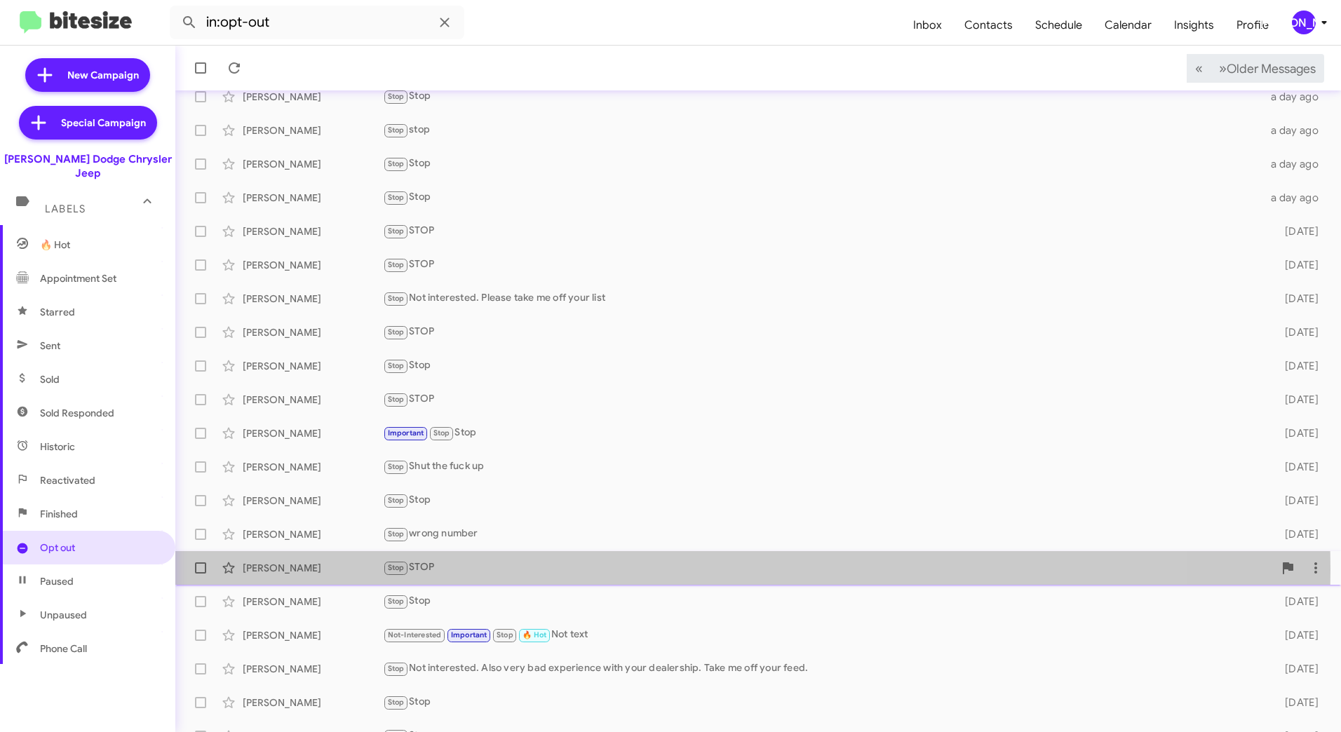
click at [546, 569] on div "Stop STOP" at bounding box center [828, 568] width 891 height 16
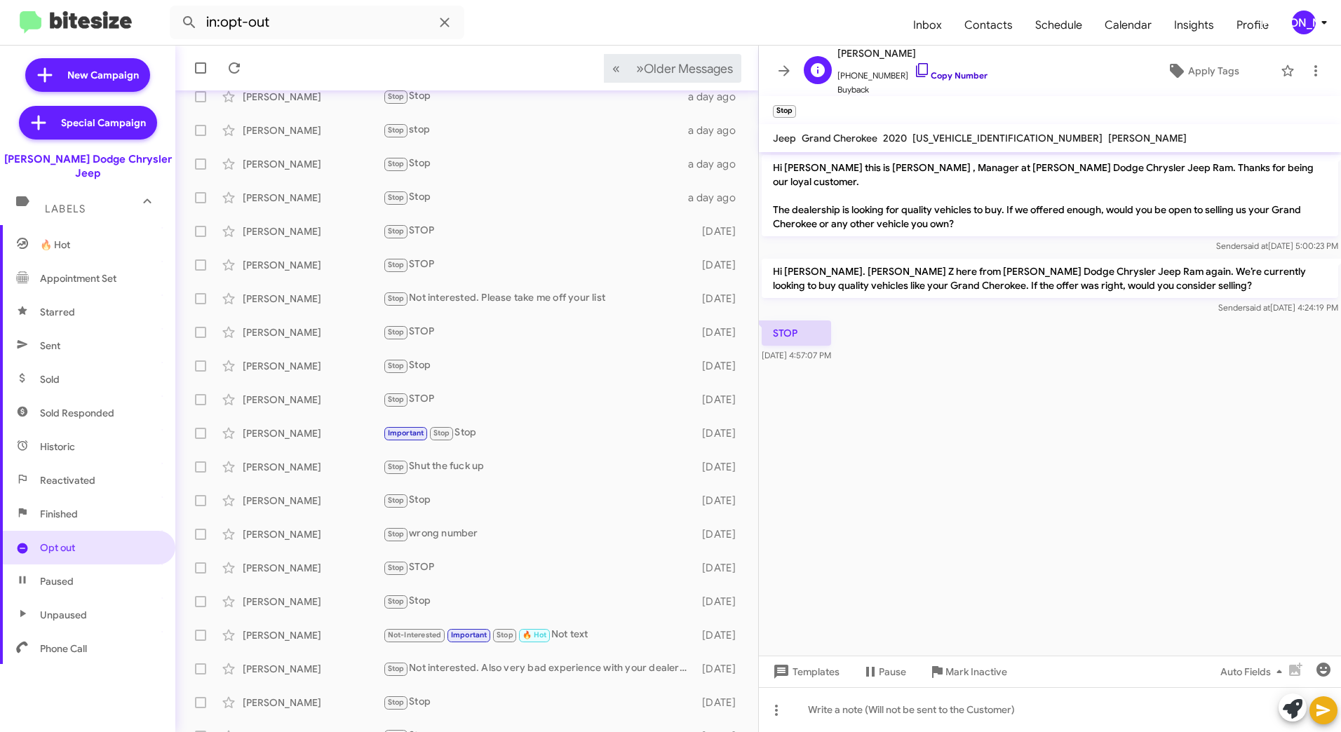
click at [952, 72] on link "Copy Number" at bounding box center [951, 75] width 74 height 11
